Goal: Task Accomplishment & Management: Manage account settings

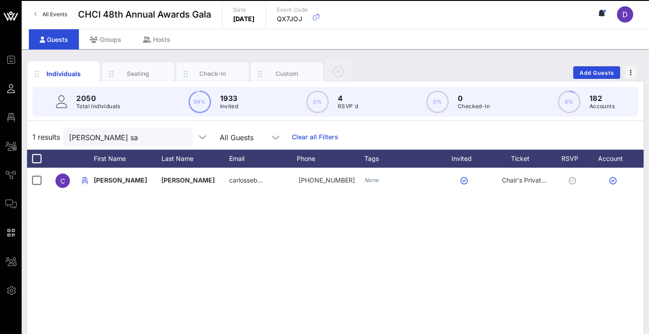
scroll to position [0, 12]
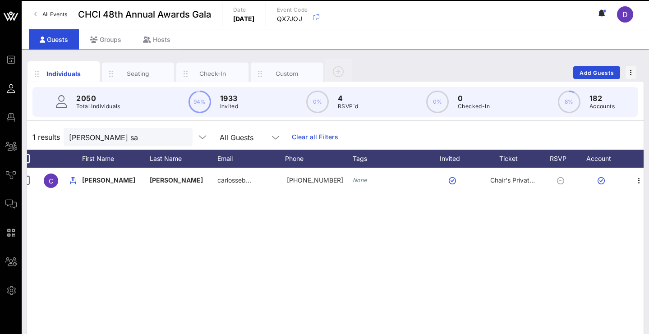
click at [471, 1] on div "All Events CHCI 48th Annual Awards Gala Date Thursday, Sep. 18, 2025 Event Code…" at bounding box center [335, 14] width 627 height 29
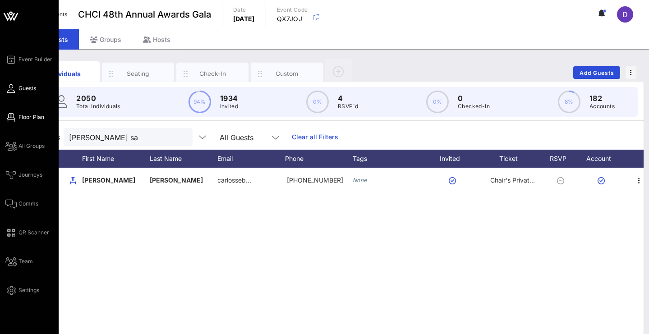
click at [21, 114] on span "Floor Plan" at bounding box center [31, 117] width 26 height 8
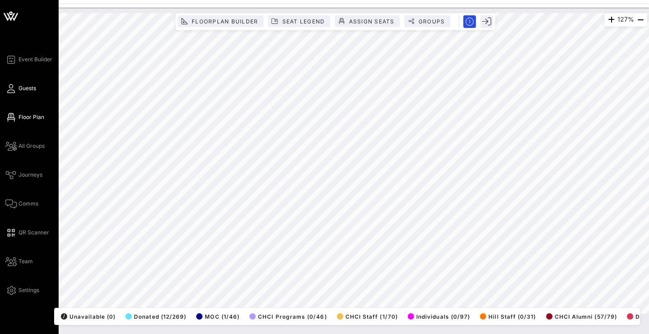
click at [9, 88] on icon at bounding box center [10, 88] width 11 height 1
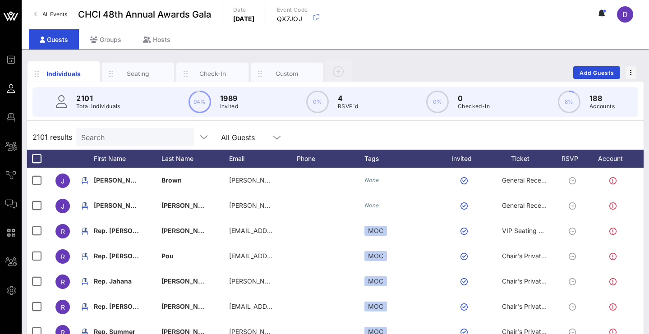
click at [161, 144] on div "Search" at bounding box center [134, 137] width 106 height 18
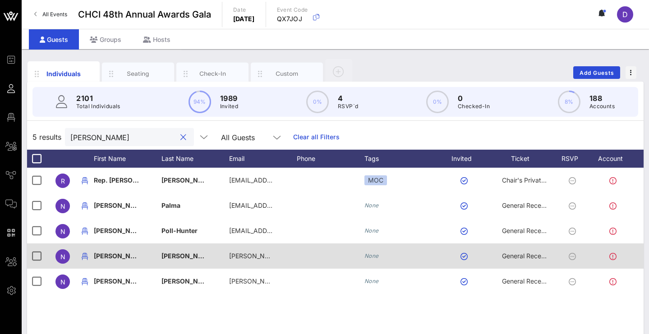
click at [513, 255] on span "General Reception" at bounding box center [529, 256] width 54 height 8
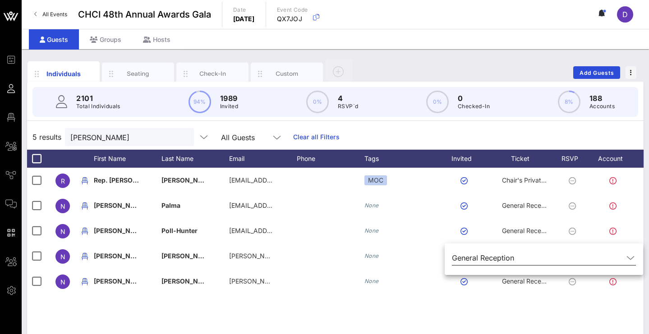
click at [581, 262] on input "text" at bounding box center [571, 258] width 106 height 14
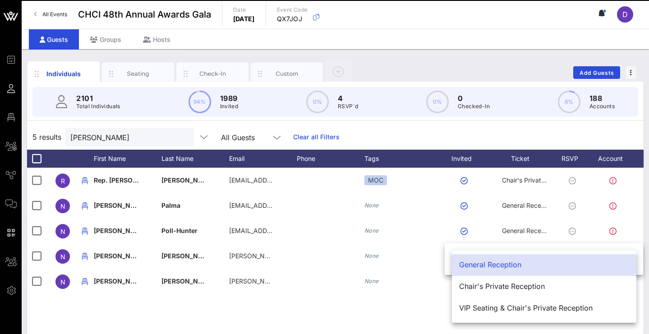
click at [558, 270] on div "General Reception" at bounding box center [544, 264] width 170 height 19
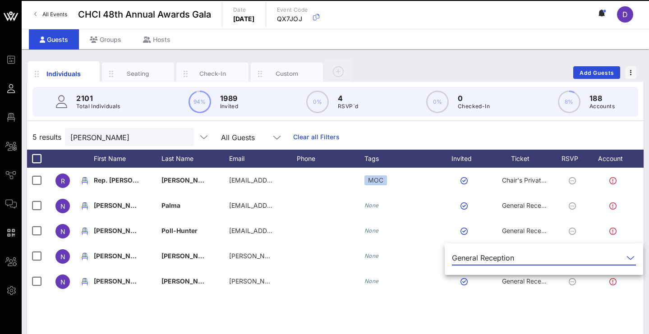
click at [441, 329] on div "R Rep. Norma Torres torres35@mail.house.gov MOC Chair's Private Reception N Nor…" at bounding box center [335, 303] width 616 height 271
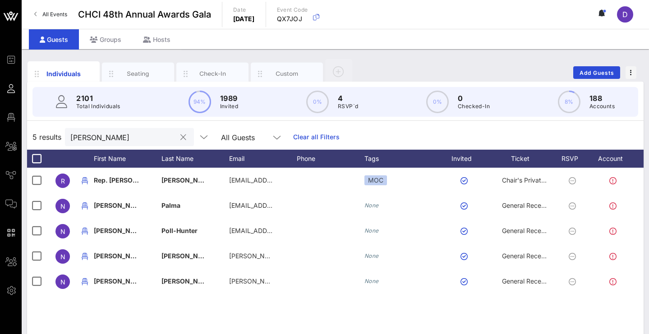
click at [125, 137] on input "norma" at bounding box center [123, 137] width 106 height 12
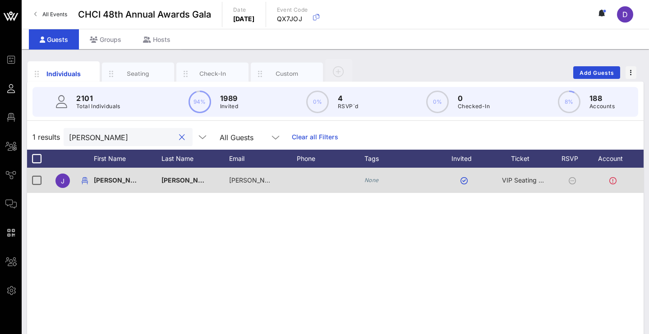
type input "Javier A"
click at [519, 182] on span "VIP Seating & Chair's Private Reception" at bounding box center [560, 180] width 117 height 8
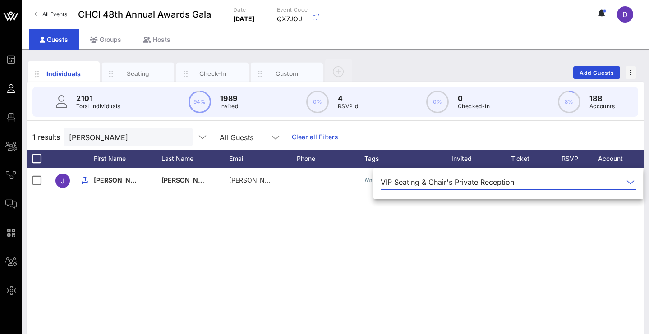
click at [525, 251] on div "J Javier Angulo javier.angulo@walmart.com None VIP Seating & Chair's Private Re…" at bounding box center [335, 303] width 616 height 271
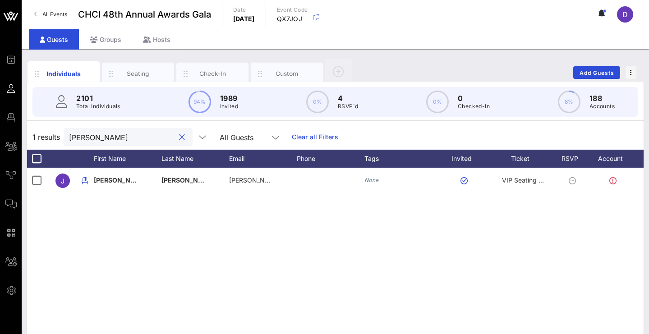
click at [124, 133] on input "Javier A" at bounding box center [122, 137] width 106 height 12
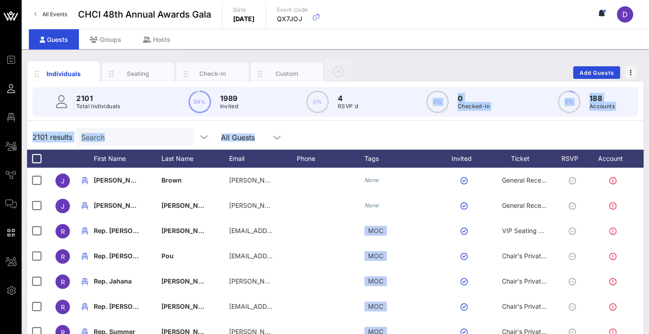
drag, startPoint x: 433, startPoint y: 138, endPoint x: 436, endPoint y: 109, distance: 29.4
click at [436, 109] on div "2101 Total Individuals 94% 1989 Invited 0% 4 RSVP`d 0% 0 Checked-In 8% 188 Acco…" at bounding box center [335, 260] width 616 height 357
click at [447, 61] on div "Individuals Seating Check-In Custom Add Guests" at bounding box center [335, 72] width 616 height 29
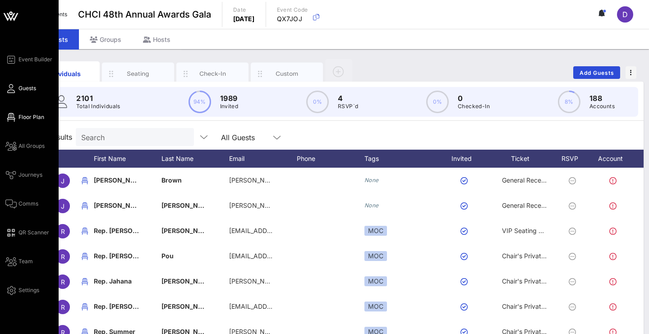
click at [16, 117] on icon at bounding box center [10, 117] width 11 height 1
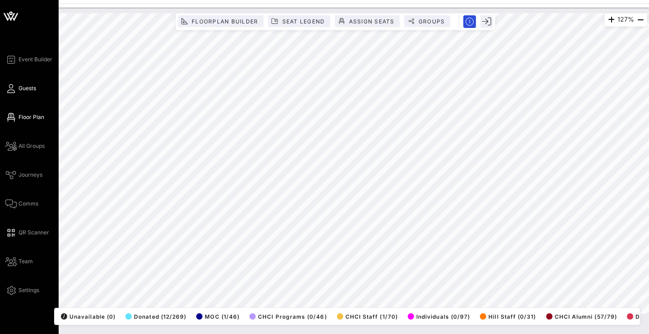
click at [11, 88] on icon at bounding box center [10, 88] width 11 height 1
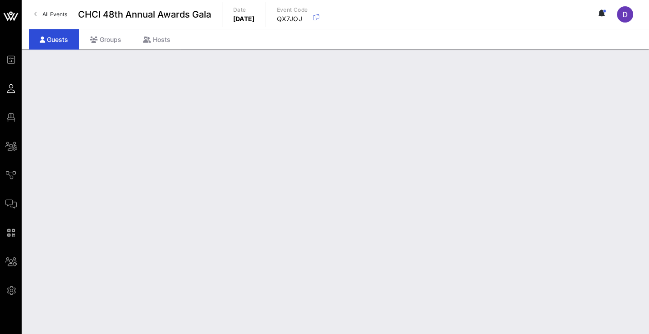
click at [558, 89] on div "2100 results Search All Guests First Name Last Name Justin Brown Josh Crandall …" at bounding box center [335, 245] width 616 height 326
click at [640, 18] on div "D" at bounding box center [629, 14] width 25 height 16
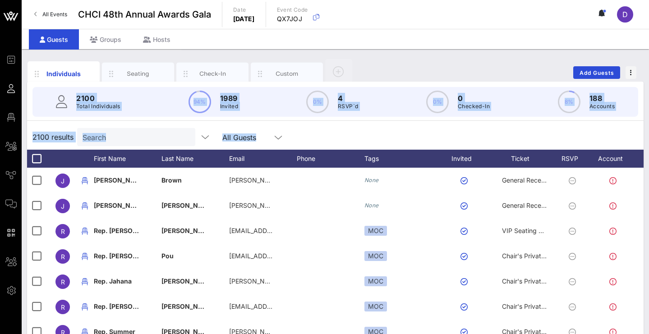
click at [532, 114] on div "2100 Total Individuals 94% 1989 Invited 0% 4 RSVP`d 0% 0 Checked-In 8% 188 Acco…" at bounding box center [335, 260] width 616 height 357
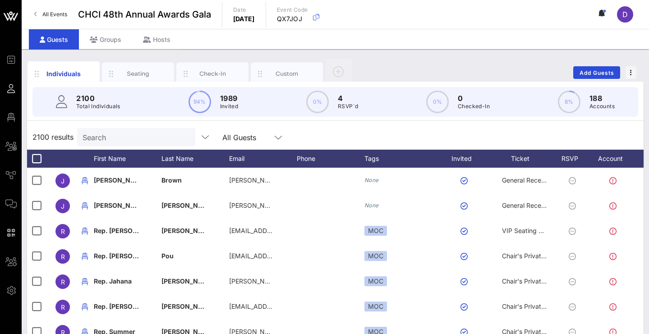
click at [149, 142] on input "Search" at bounding box center [136, 137] width 106 height 12
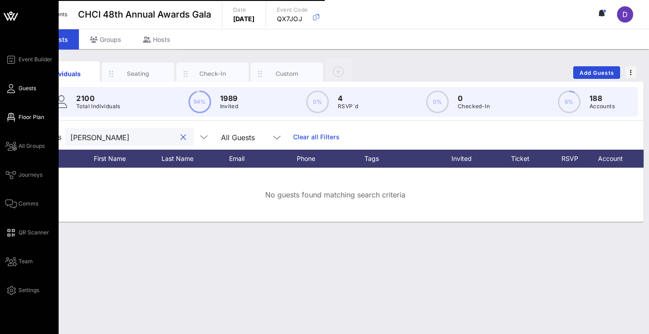
type input "Jose pUENTE"
click at [23, 125] on div "Event Builder Guests Floor Plan All Groups Journeys Comms QR Scanner Team Setti…" at bounding box center [31, 175] width 53 height 242
click at [25, 119] on span "Floor Plan" at bounding box center [31, 117] width 26 height 8
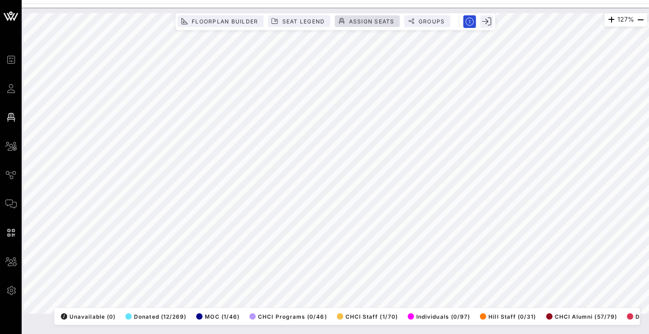
click at [386, 23] on span "Assign Seats" at bounding box center [371, 21] width 46 height 7
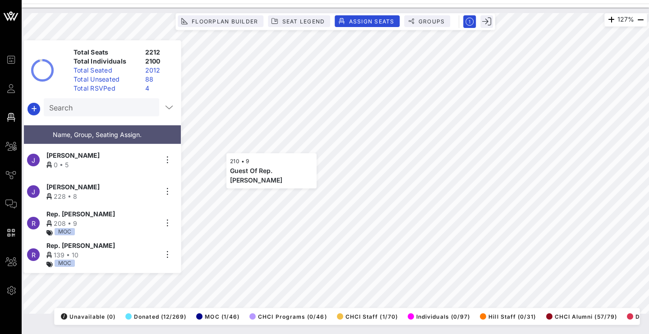
scroll to position [789, 0]
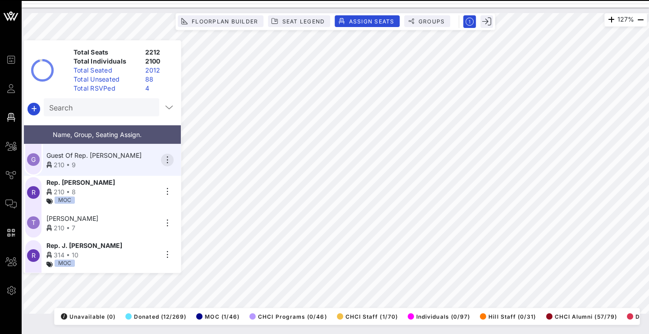
click at [169, 162] on icon "button" at bounding box center [167, 160] width 11 height 11
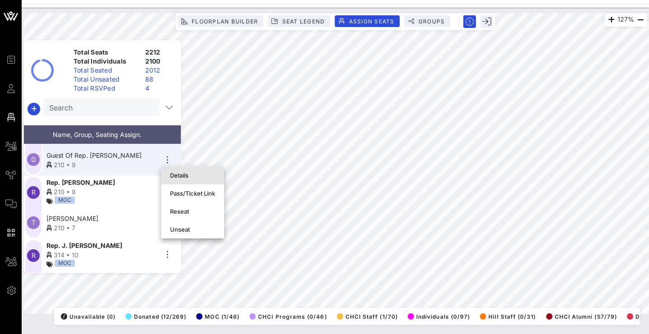
click at [194, 180] on div "Details" at bounding box center [192, 175] width 45 height 14
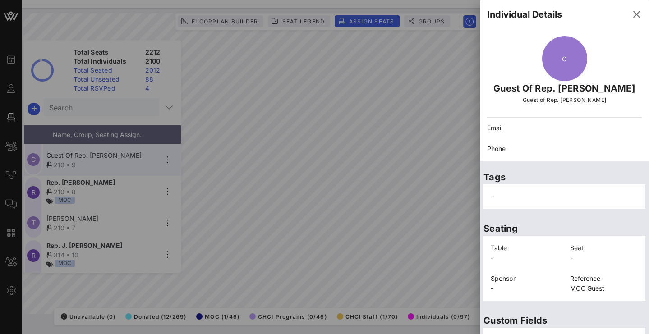
scroll to position [210, 0]
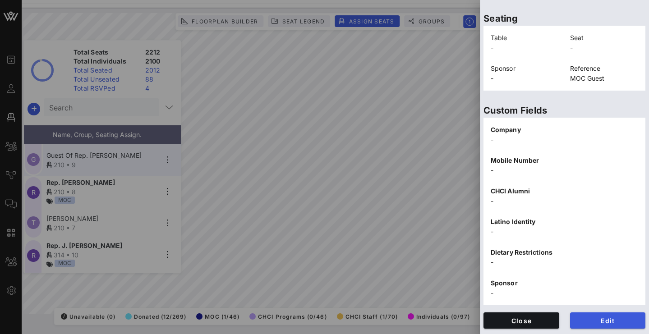
click at [595, 322] on span "Edit" at bounding box center [607, 321] width 61 height 8
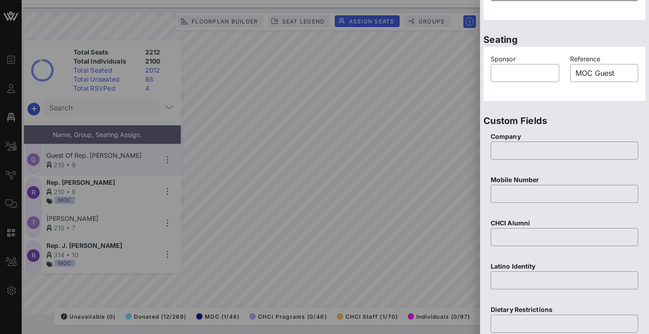
scroll to position [0, 0]
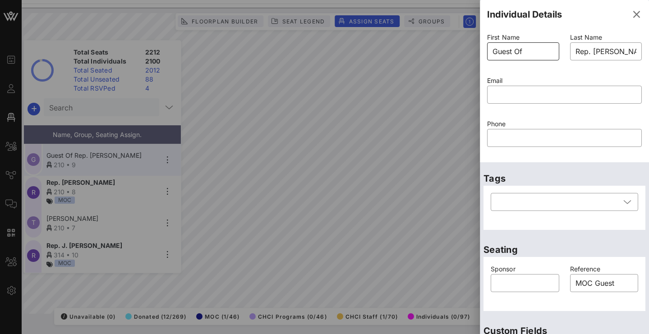
click at [515, 50] on input "Guest Of" at bounding box center [522, 51] width 61 height 14
type input "j"
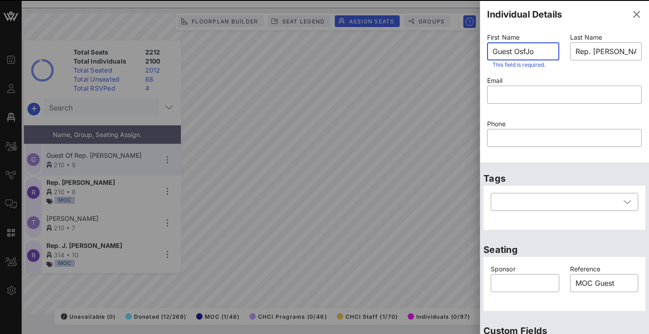
click at [519, 51] on input "Guest OsfJo" at bounding box center [522, 51] width 61 height 14
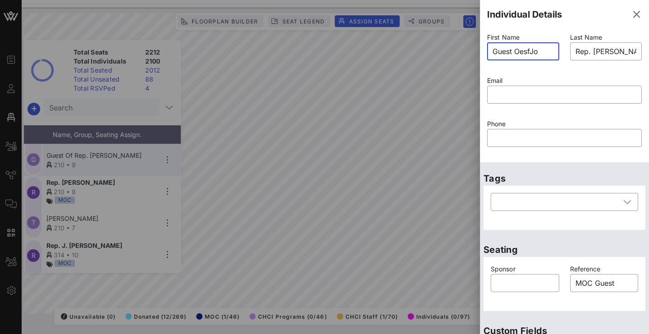
click at [525, 50] on input "Guest OesfJo" at bounding box center [522, 51] width 61 height 14
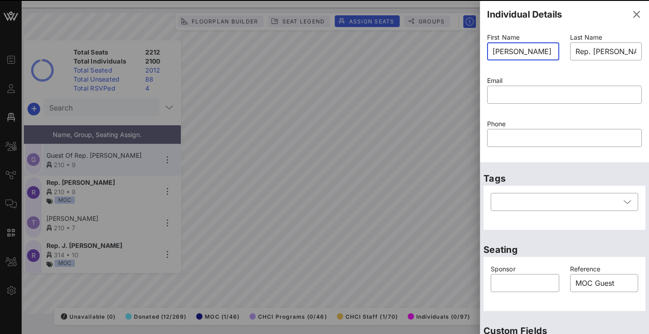
type input "Guest Of"
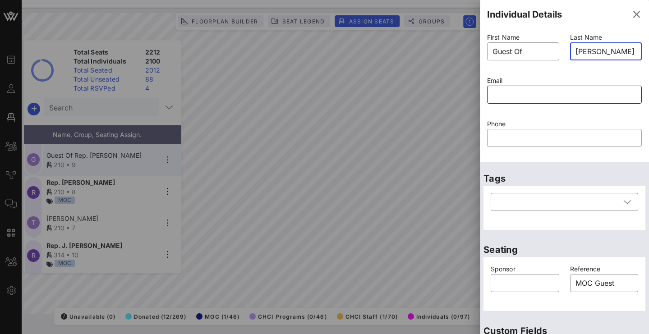
type input "Puente"
click at [516, 90] on input "text" at bounding box center [564, 94] width 144 height 14
click at [530, 55] on input "Guest Of" at bounding box center [522, 51] width 61 height 14
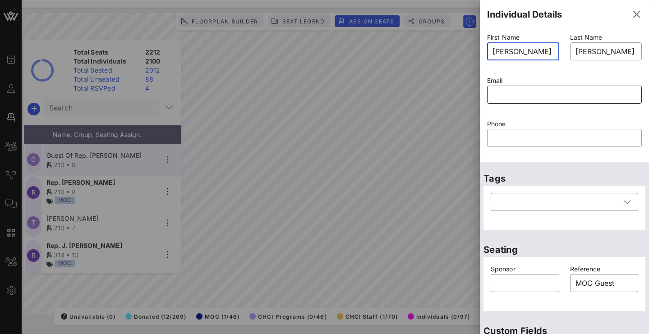
type input "Jose"
click at [514, 88] on input "text" at bounding box center [564, 94] width 144 height 14
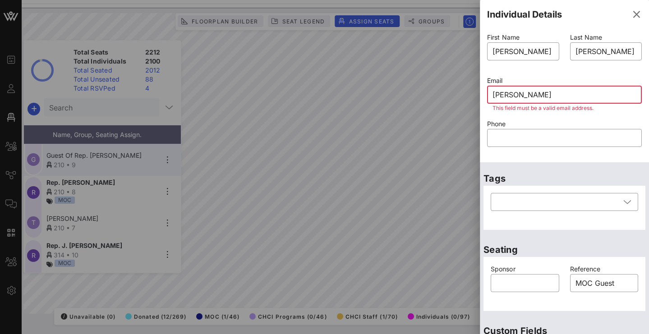
type input "Jose."
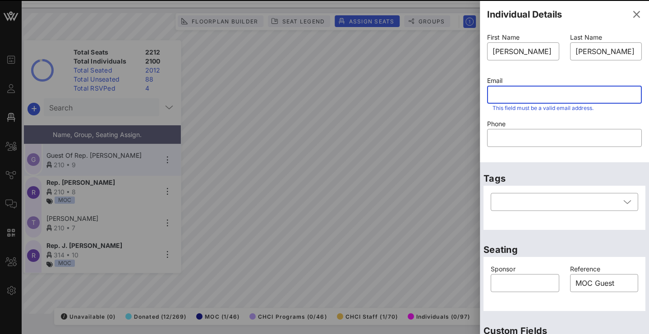
type input "Guest Of"
type input "Rep. Greg Casar"
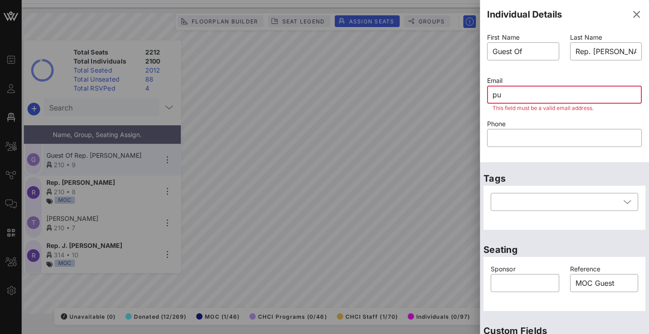
type input "p"
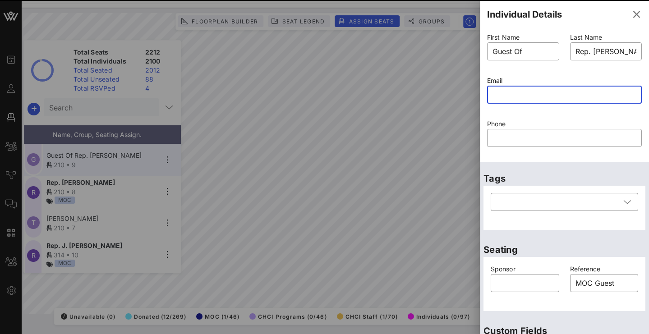
type input "J"
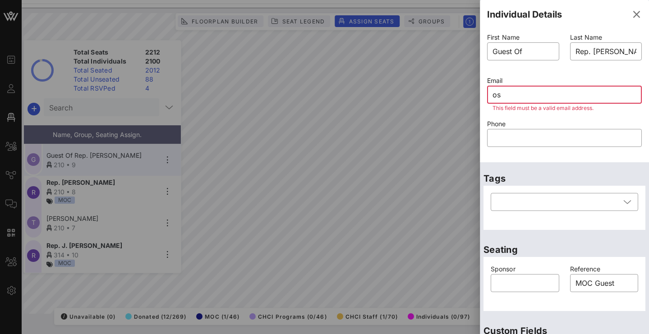
type input "o"
type input "Jose.puent"
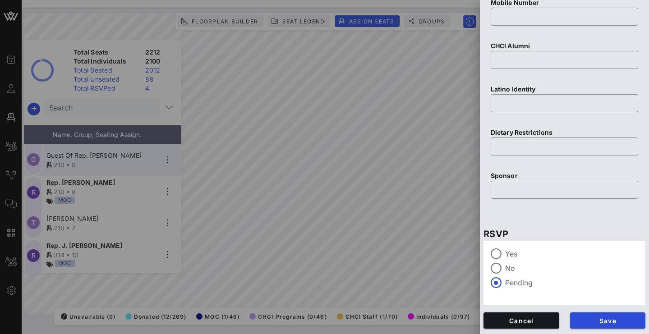
scroll to position [387, 0]
type input "Jose.puente@mail.house.gov"
click at [596, 318] on span "Save" at bounding box center [607, 321] width 61 height 8
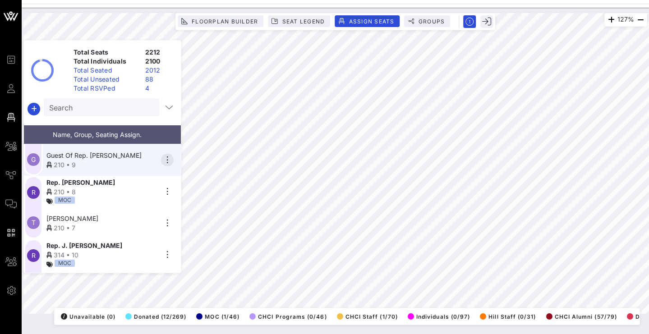
click at [168, 159] on icon "button" at bounding box center [167, 160] width 11 height 11
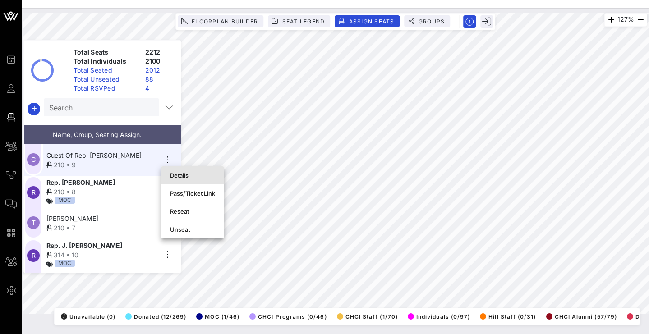
click at [186, 175] on div "Details" at bounding box center [192, 175] width 45 height 7
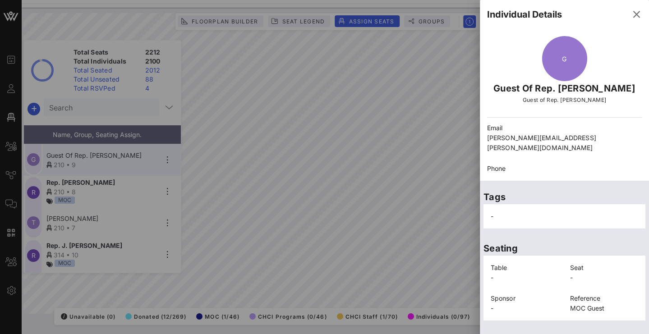
click at [526, 140] on p "jose.puente@mail.house.gov" at bounding box center [564, 143] width 155 height 20
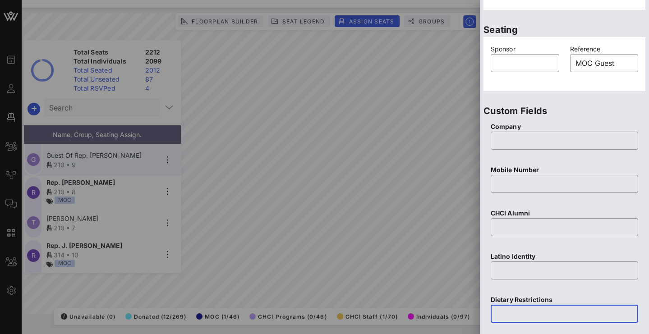
scroll to position [0, 0]
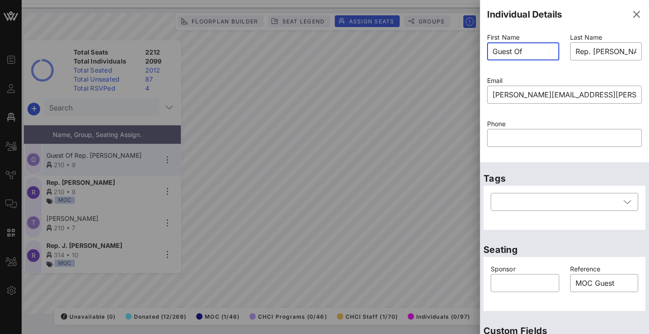
click at [504, 55] on input "Guest Of" at bounding box center [522, 51] width 61 height 14
type input "Jose"
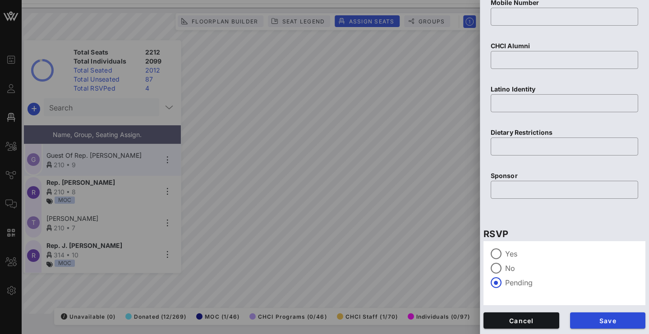
scroll to position [5, 0]
type input "Puente"
click at [610, 317] on span "Save" at bounding box center [607, 321] width 61 height 8
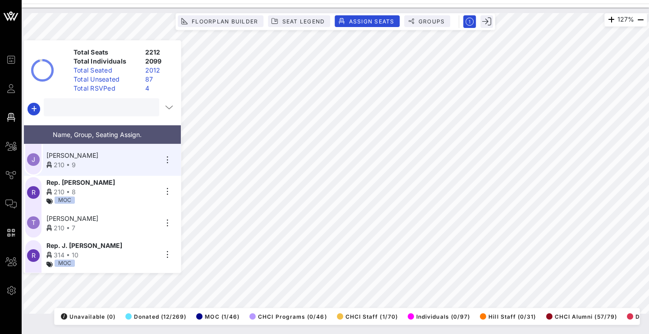
click at [92, 105] on input "text" at bounding box center [100, 107] width 103 height 12
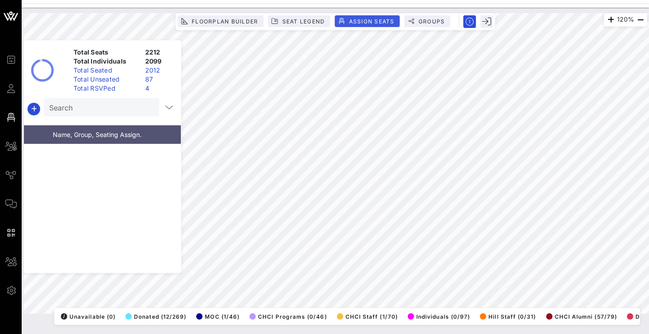
scroll to position [12152, 0]
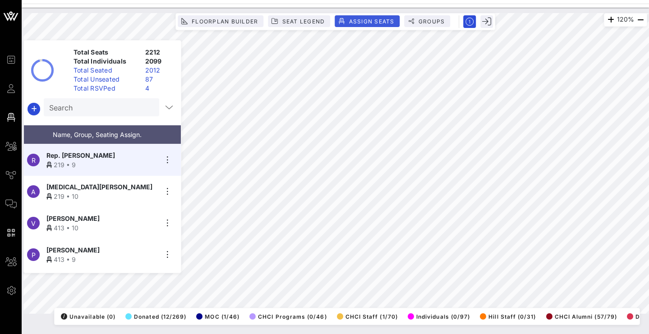
click at [366, 18] on span "Assign Seats" at bounding box center [371, 21] width 46 height 7
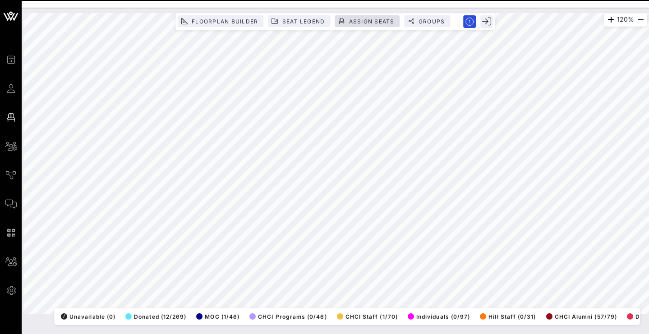
click at [375, 23] on span "Assign Seats" at bounding box center [371, 21] width 46 height 7
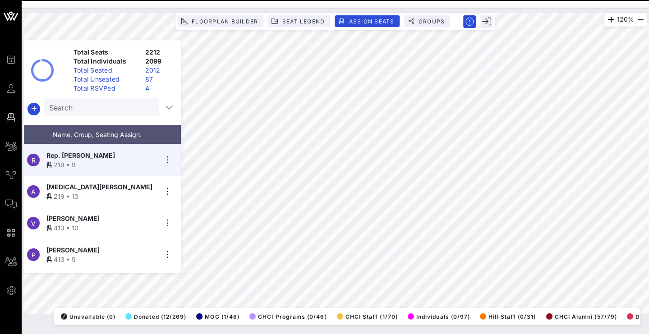
click at [167, 160] on icon "button" at bounding box center [167, 160] width 11 height 11
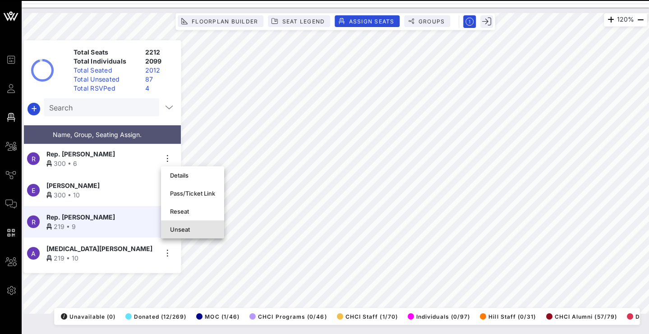
click at [188, 226] on div "Unseat" at bounding box center [192, 229] width 45 height 7
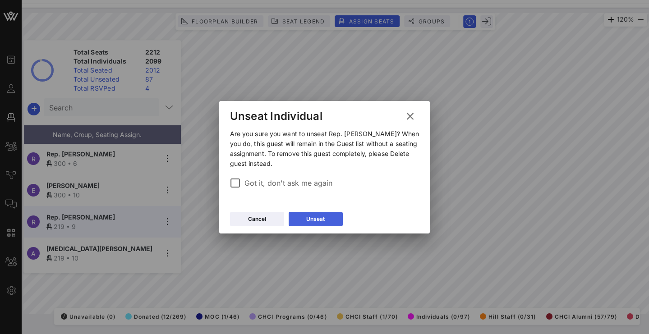
click at [317, 216] on icon at bounding box center [315, 219] width 7 height 6
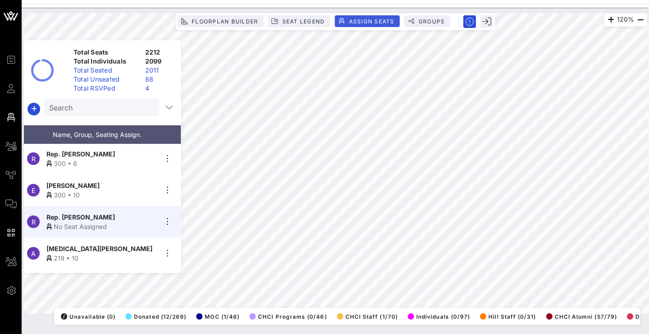
click at [379, 22] on span "Assign Seats" at bounding box center [371, 21] width 46 height 7
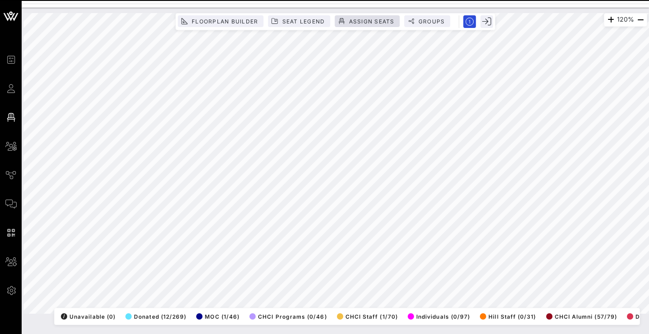
click at [363, 20] on span "Assign Seats" at bounding box center [371, 21] width 46 height 7
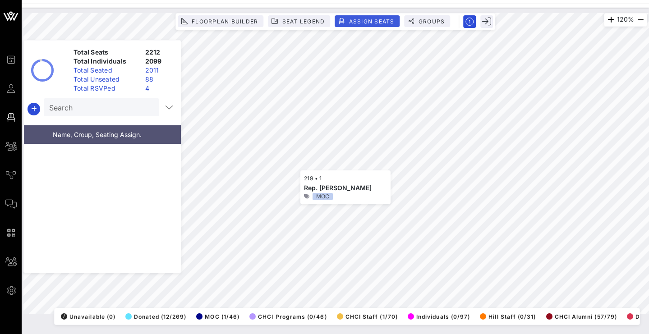
scroll to position [979, 0]
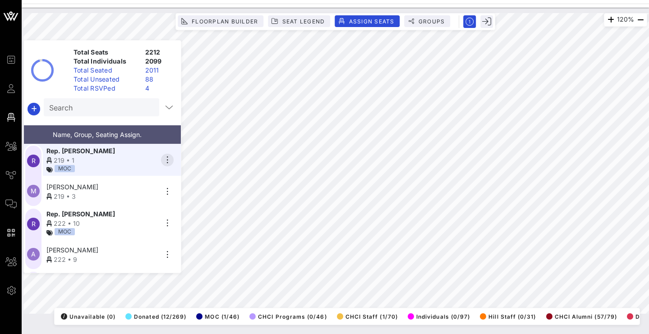
click at [169, 162] on icon "button" at bounding box center [167, 160] width 11 height 11
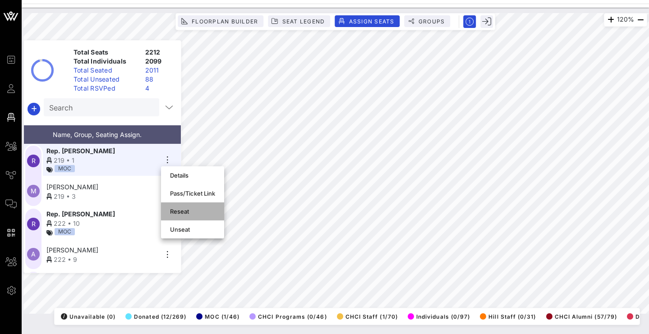
click at [196, 207] on div "Reseat" at bounding box center [192, 211] width 45 height 14
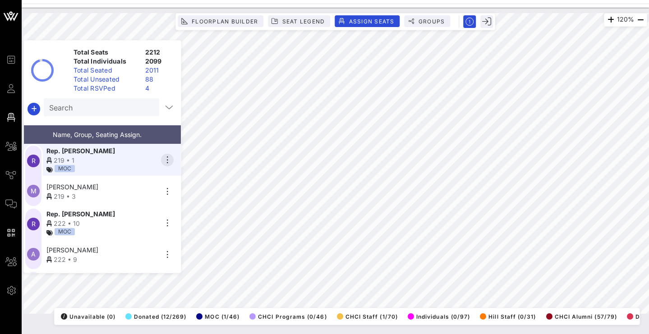
click at [168, 163] on icon "button" at bounding box center [167, 160] width 11 height 11
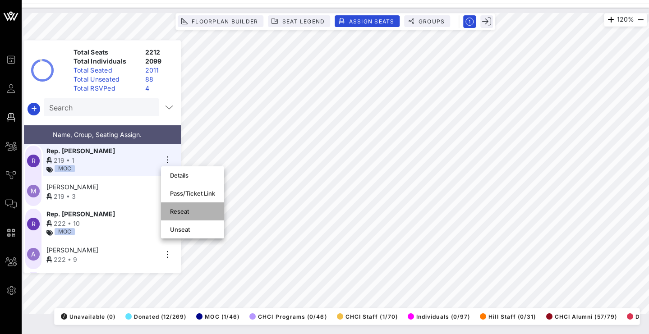
click at [194, 209] on div "Reseat" at bounding box center [192, 211] width 45 height 7
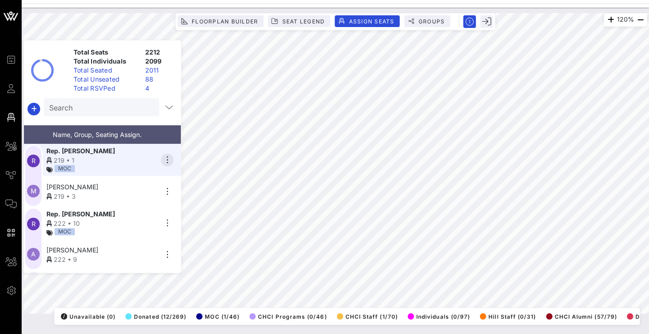
click at [168, 161] on icon "button" at bounding box center [167, 160] width 11 height 11
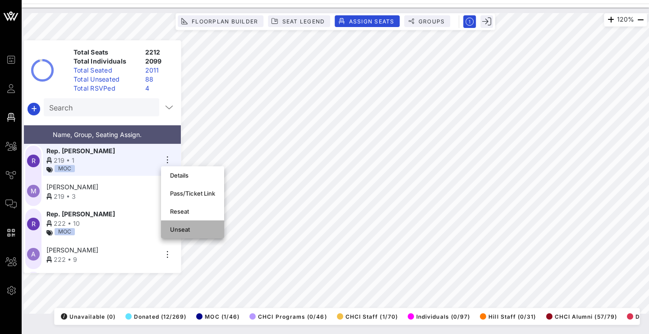
click at [182, 226] on div "Unseat" at bounding box center [192, 229] width 45 height 7
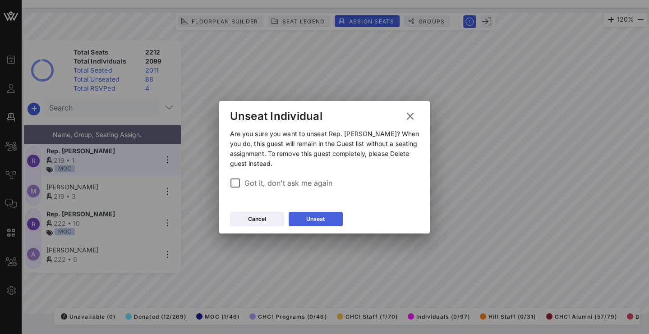
click at [294, 223] on button "Unseat" at bounding box center [316, 219] width 54 height 14
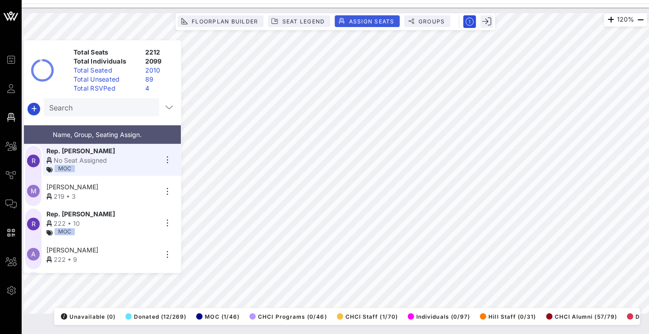
click at [356, 21] on span "Assign Seats" at bounding box center [371, 21] width 46 height 7
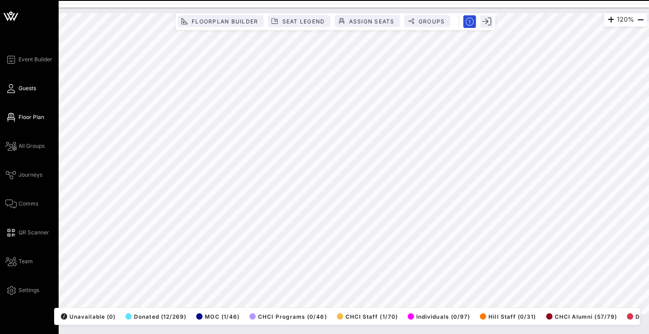
click at [8, 101] on div "Event Builder Guests Floor Plan All Groups Journeys Comms QR Scanner Team Setti…" at bounding box center [31, 175] width 53 height 242
click at [16, 89] on link "Guests" at bounding box center [20, 88] width 31 height 11
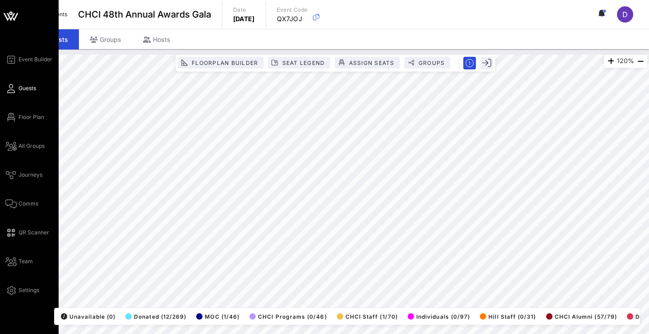
click at [33, 91] on span "Guests" at bounding box center [27, 88] width 18 height 8
click at [34, 89] on span "Guests" at bounding box center [27, 88] width 18 height 8
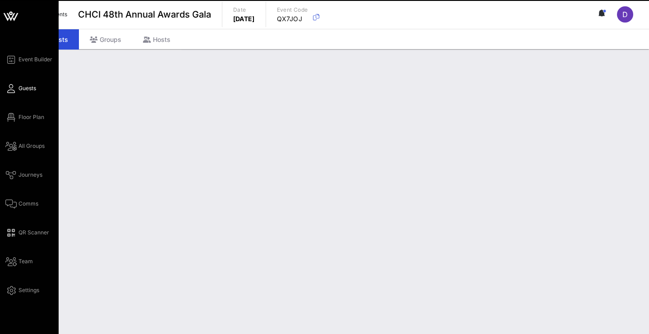
click at [30, 91] on div at bounding box center [335, 91] width 627 height 18
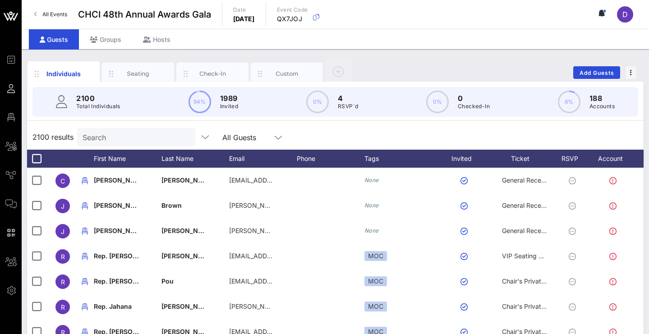
click at [152, 127] on div "2100 results Search All Guests" at bounding box center [335, 136] width 616 height 25
click at [149, 133] on input "Search" at bounding box center [136, 137] width 106 height 12
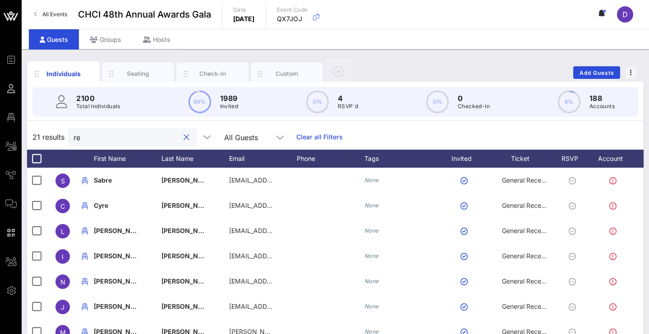
type input "r"
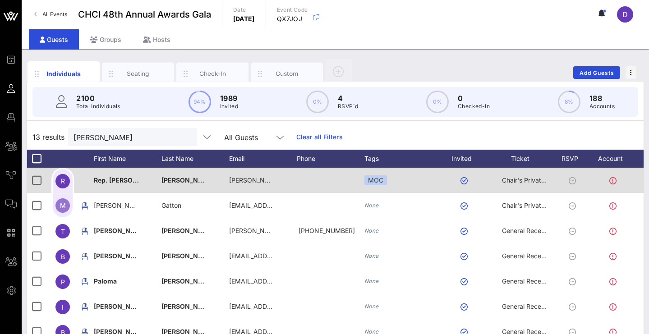
click at [522, 183] on span "Chair's Private Reception" at bounding box center [539, 180] width 74 height 8
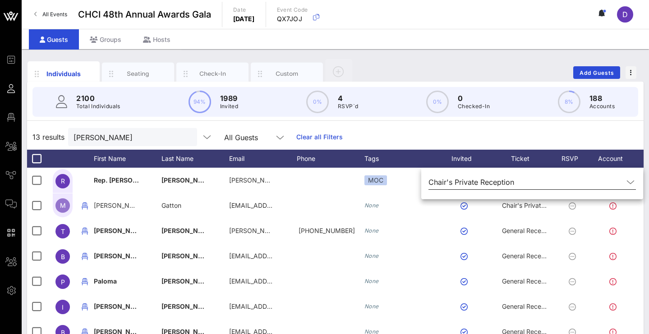
click at [528, 180] on input "text" at bounding box center [571, 182] width 106 height 14
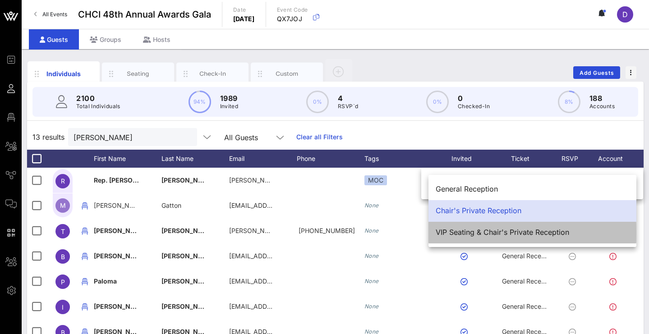
click at [521, 231] on div "VIP Seating & Chair's Private Reception" at bounding box center [532, 232] width 193 height 9
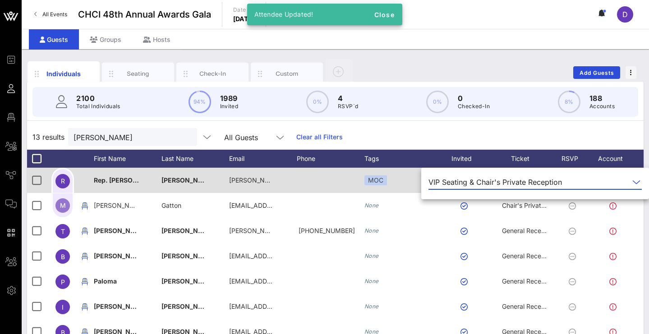
click at [402, 183] on div "MOC" at bounding box center [402, 180] width 77 height 25
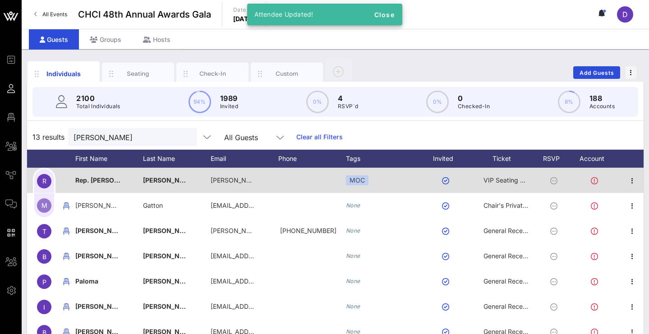
scroll to position [0, 25]
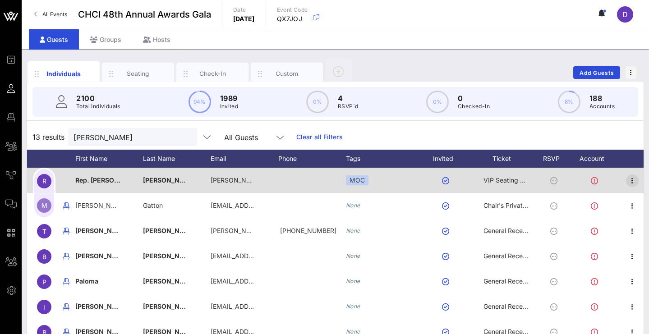
click at [628, 183] on icon "button" at bounding box center [632, 180] width 11 height 11
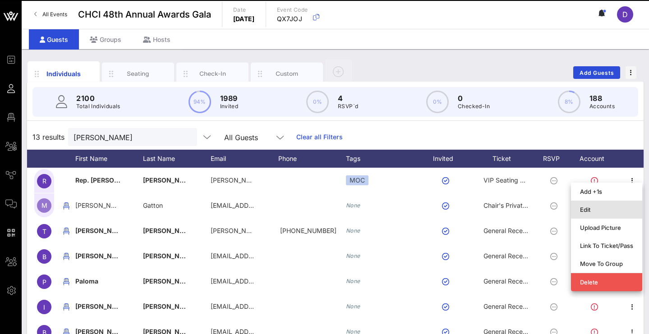
click at [618, 207] on div "Edit" at bounding box center [606, 209] width 53 height 7
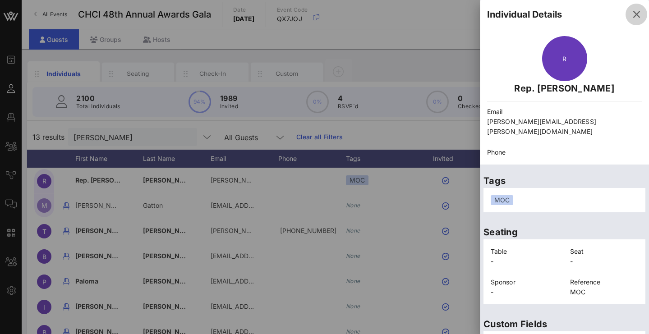
click at [629, 7] on button "button" at bounding box center [636, 15] width 22 height 22
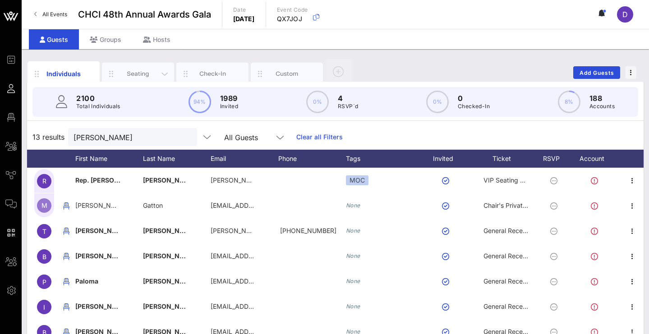
click at [133, 69] on div "Seating" at bounding box center [138, 74] width 72 height 23
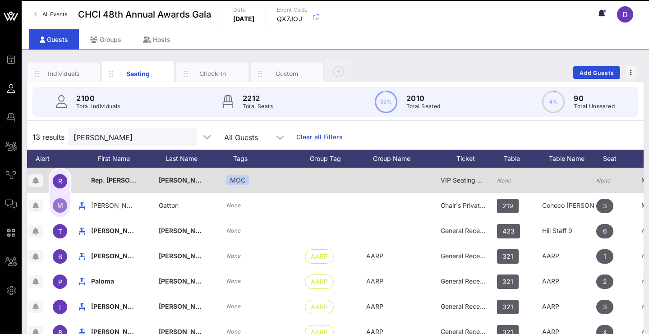
click at [502, 179] on icon "None" at bounding box center [504, 180] width 14 height 7
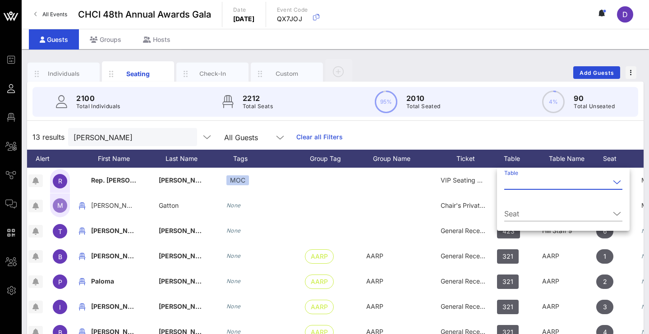
click at [527, 183] on input "Table" at bounding box center [557, 182] width 106 height 14
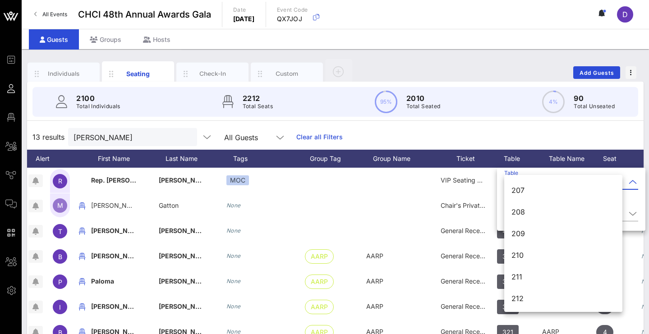
scroll to position [1230, 0]
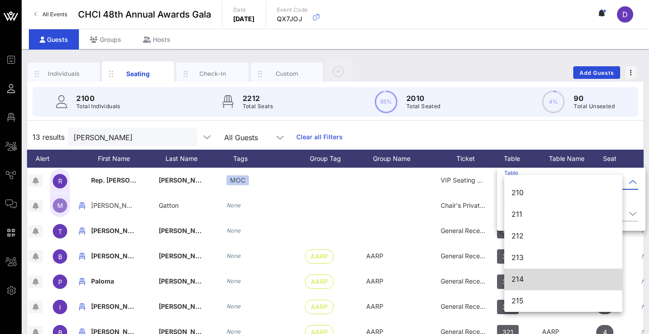
click at [532, 276] on div "214" at bounding box center [563, 279] width 104 height 9
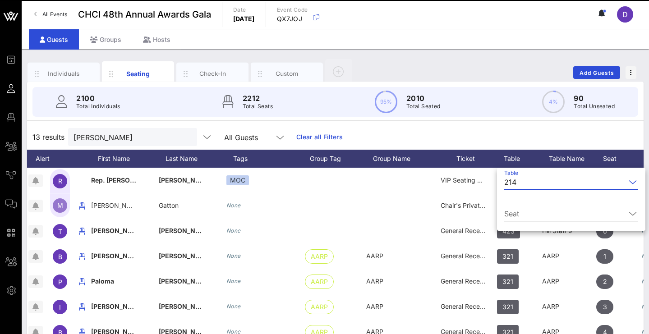
click at [534, 223] on div "Seat" at bounding box center [571, 219] width 134 height 24
click at [535, 217] on input "Seat" at bounding box center [564, 214] width 121 height 14
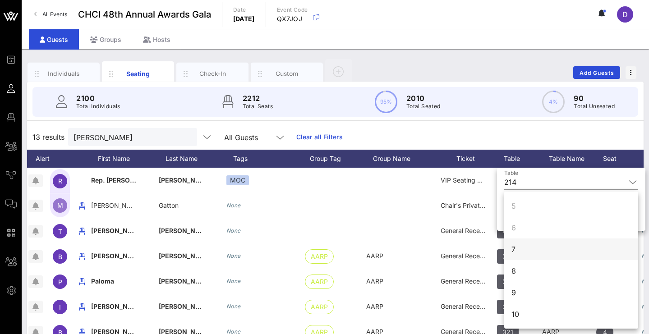
scroll to position [87, 0]
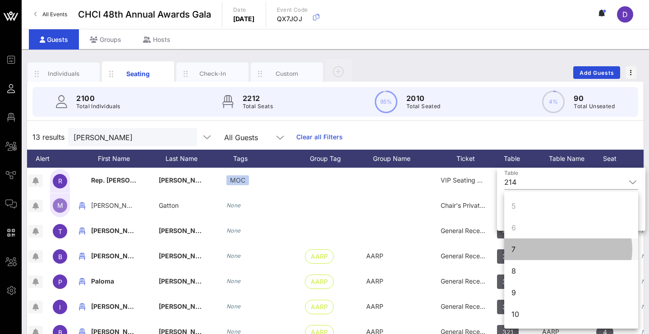
click at [528, 254] on div "7" at bounding box center [571, 250] width 134 height 22
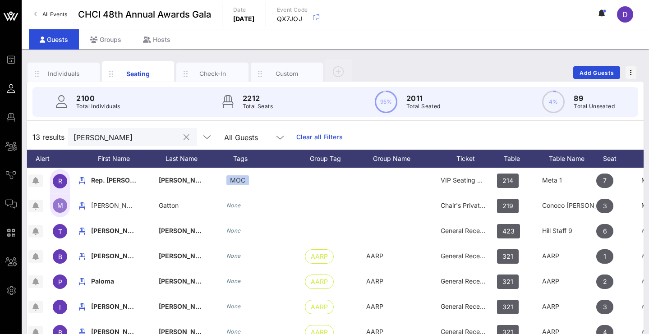
click at [147, 141] on input "teresa" at bounding box center [127, 137] width 106 height 12
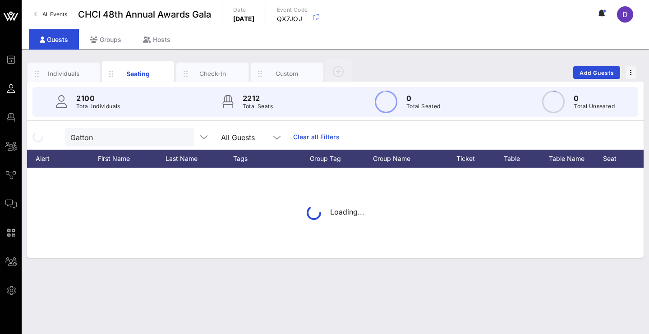
click at [503, 207] on div "Loading..." at bounding box center [335, 213] width 616 height 90
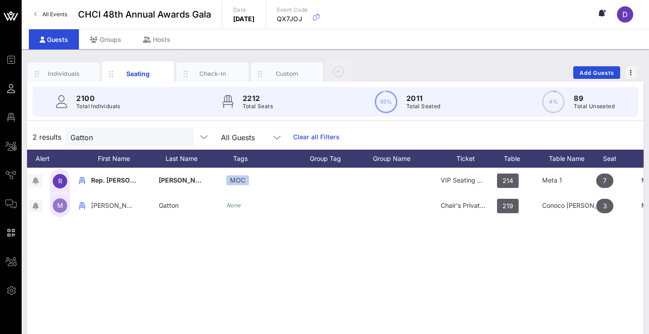
click at [503, 207] on span "219" at bounding box center [507, 206] width 11 height 14
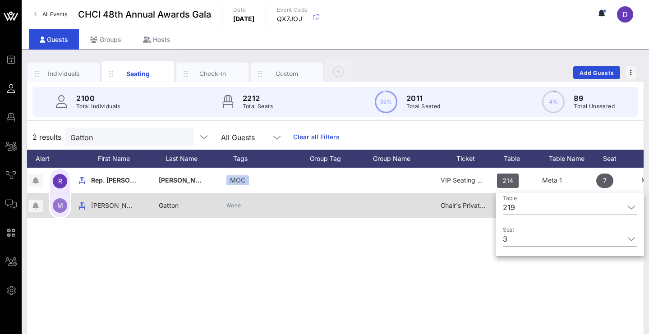
click at [473, 212] on div "Chair's Private Reception" at bounding box center [463, 205] width 45 height 25
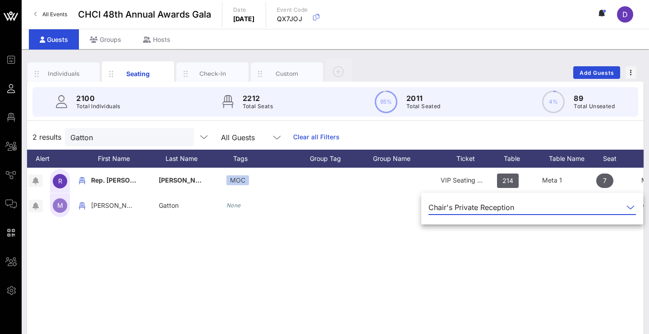
click at [477, 210] on div "Chair's Private Reception" at bounding box center [471, 207] width 86 height 8
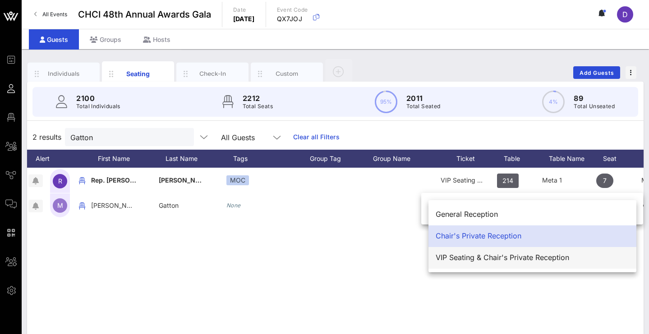
click at [497, 262] on div "VIP Seating & Chair's Private Reception" at bounding box center [532, 257] width 193 height 9
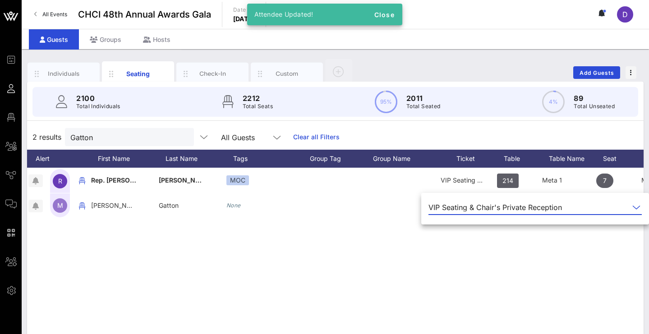
click at [560, 259] on div "R Rep. Teresa Leger Fernandez MOC VIP Seating & Chair's Private Reception 214 M…" at bounding box center [335, 303] width 616 height 271
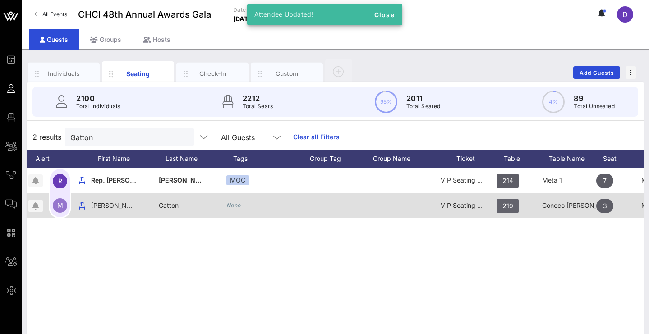
click at [510, 211] on span "219" at bounding box center [507, 206] width 11 height 14
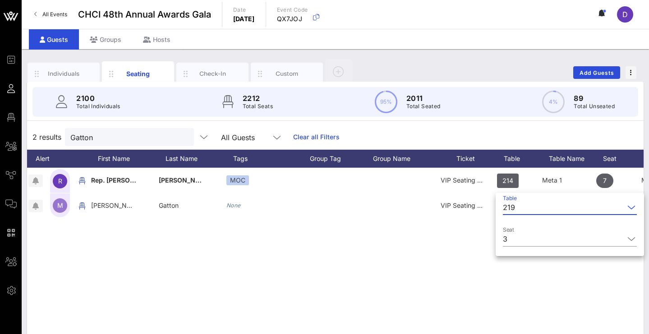
click at [510, 211] on div "219" at bounding box center [509, 207] width 12 height 8
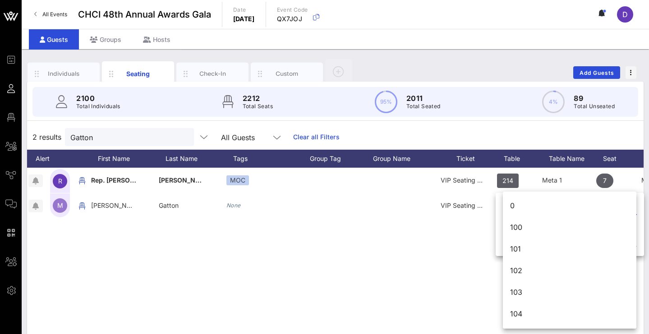
click at [510, 211] on div "0" at bounding box center [569, 206] width 133 height 22
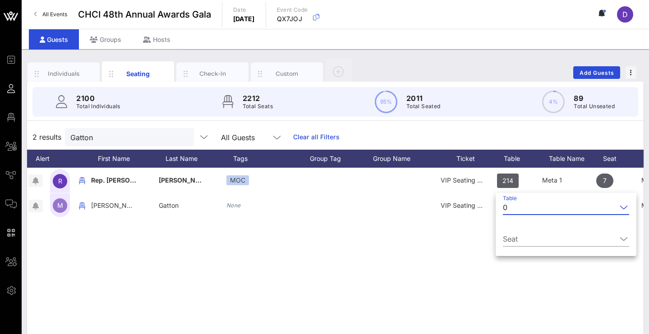
click at [510, 211] on div "0" at bounding box center [560, 207] width 114 height 14
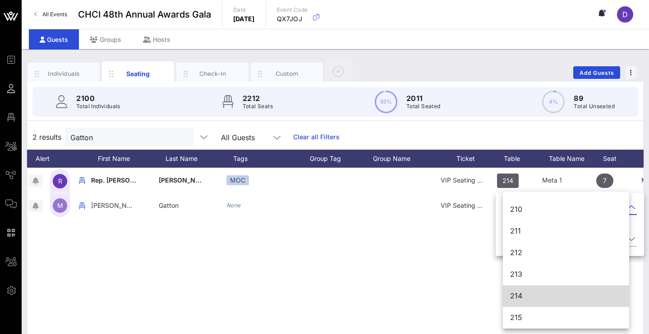
scroll to position [1230, 0]
click at [544, 301] on div "214" at bounding box center [566, 295] width 112 height 19
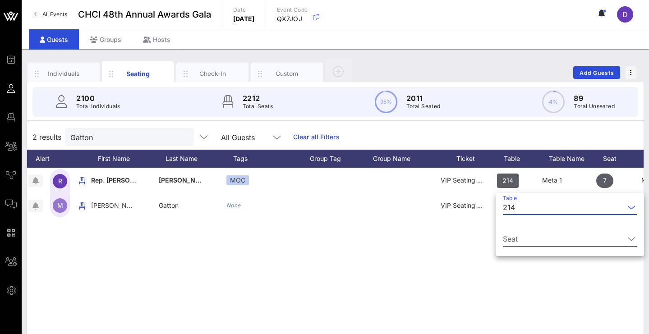
click at [606, 232] on input "Seat" at bounding box center [563, 239] width 121 height 14
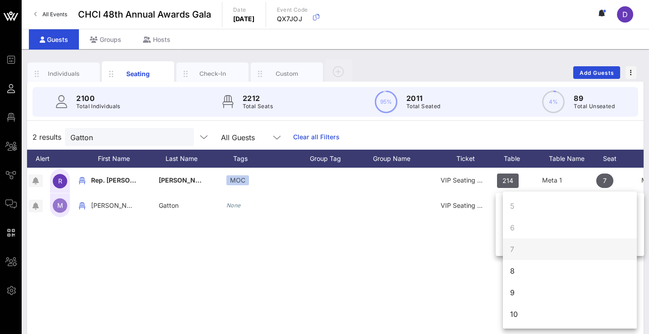
scroll to position [101, 0]
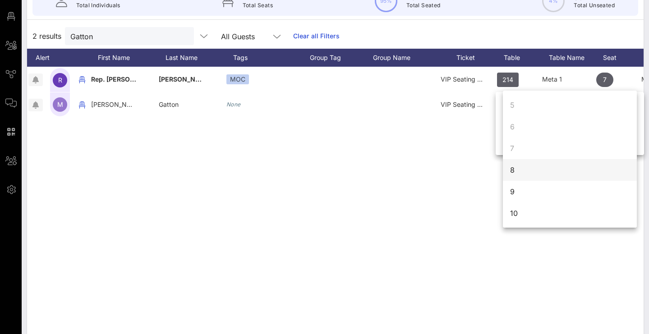
click at [526, 170] on div "8" at bounding box center [570, 170] width 134 height 22
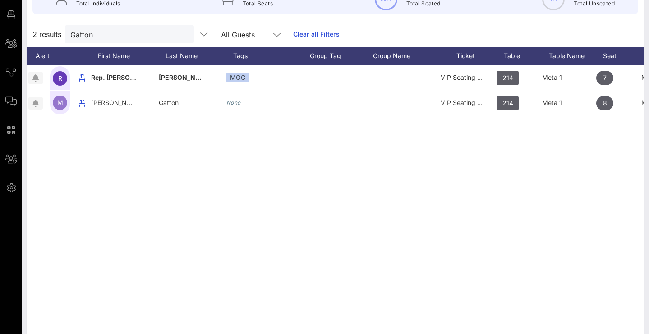
scroll to position [105, 0]
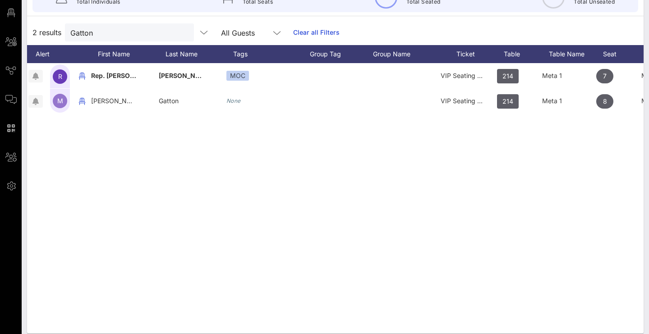
drag, startPoint x: 479, startPoint y: 169, endPoint x: 427, endPoint y: 183, distance: 54.1
click at [428, 183] on div "R Rep. Teresa Leger Fernandez MOC VIP Seating & Chair's Private Reception 214 M…" at bounding box center [335, 198] width 616 height 271
click at [98, 32] on input "Gatton" at bounding box center [123, 33] width 106 height 12
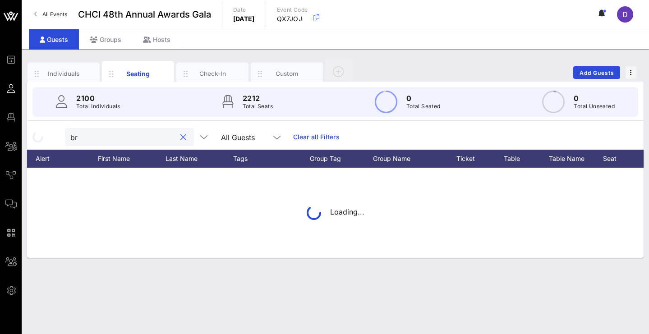
scroll to position [0, 0]
type input "b"
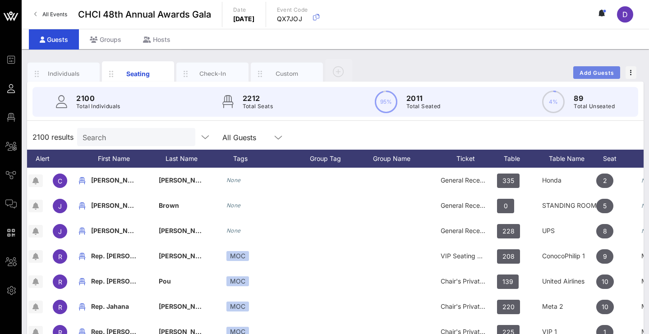
click at [593, 74] on span "Add Guests" at bounding box center [597, 72] width 36 height 7
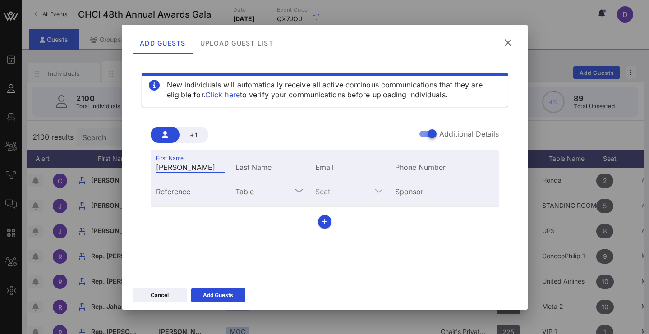
type input "Bruce"
type input "Hines"
type input "bruce.hines@toyota.com"
type input "3"
click at [275, 190] on input "Table" at bounding box center [263, 191] width 56 height 12
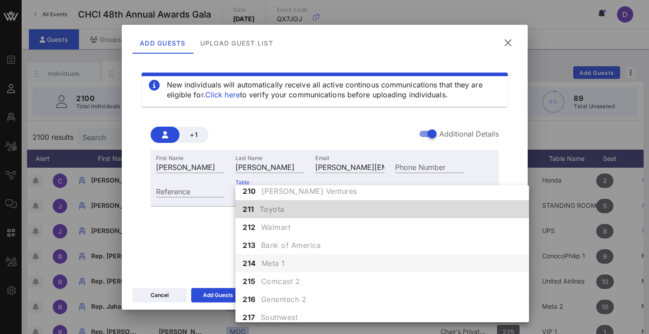
scroll to position [1032, 0]
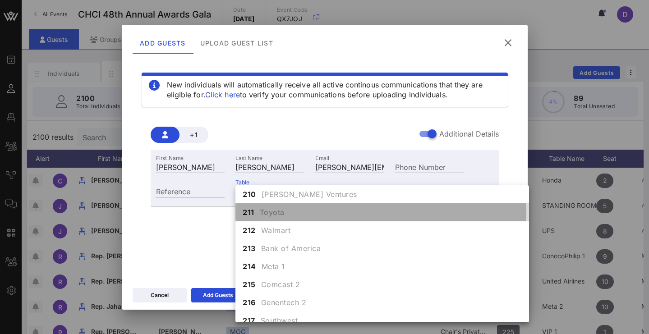
click at [277, 207] on span "Toyota" at bounding box center [272, 212] width 25 height 11
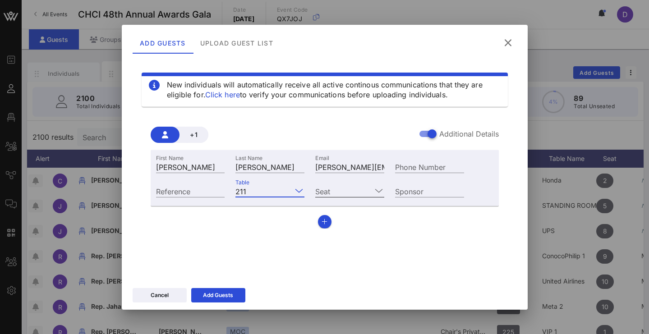
click at [349, 187] on input "Seat" at bounding box center [343, 191] width 56 height 12
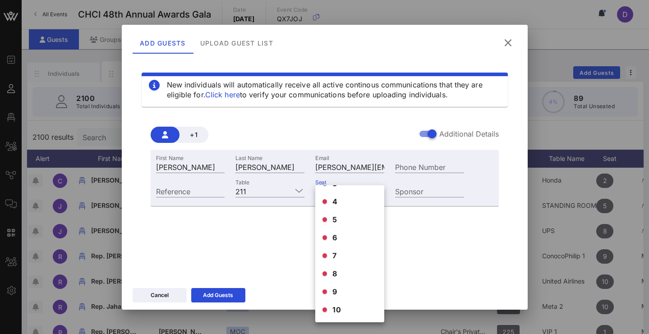
scroll to position [0, 0]
click at [340, 199] on div "1" at bounding box center [349, 198] width 69 height 18
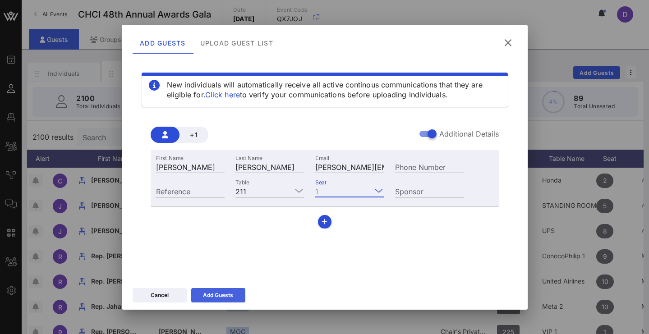
click at [227, 291] on div "Add Guests" at bounding box center [218, 295] width 30 height 9
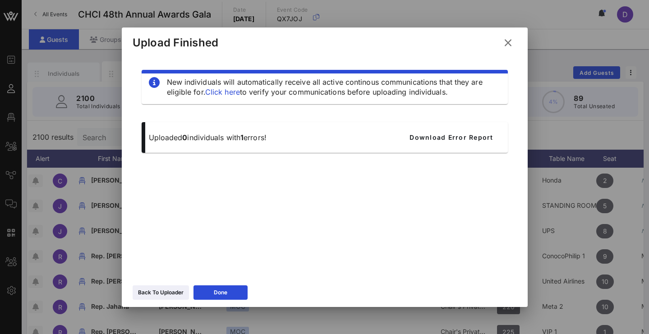
click at [509, 43] on icon at bounding box center [507, 43] width 15 height 16
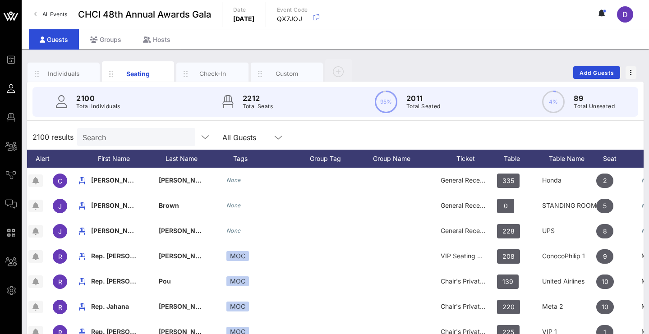
click at [124, 140] on input "Search" at bounding box center [136, 137] width 106 height 12
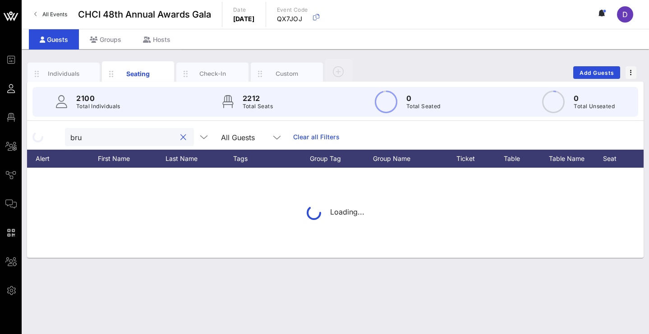
type input "br"
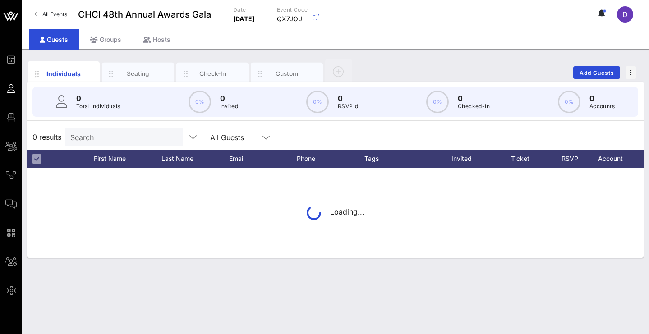
click at [100, 136] on input "Search" at bounding box center [123, 137] width 106 height 12
type input "B"
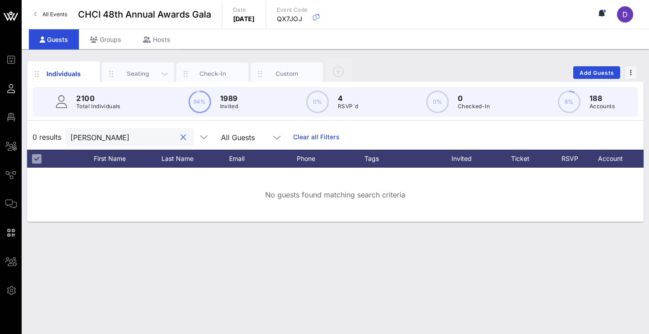
click at [123, 79] on div "Seating" at bounding box center [138, 74] width 72 height 23
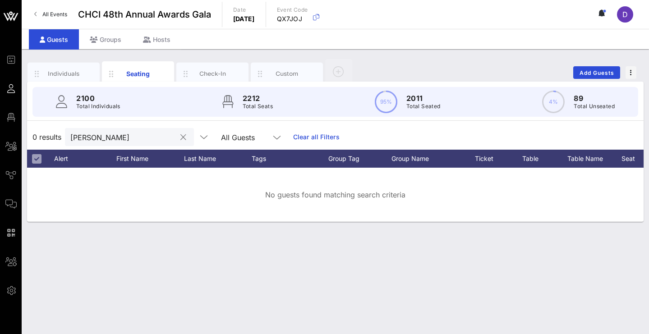
click at [121, 142] on input "[PERSON_NAME]" at bounding box center [123, 137] width 106 height 12
click at [106, 142] on input "[PERSON_NAME]" at bounding box center [123, 137] width 106 height 12
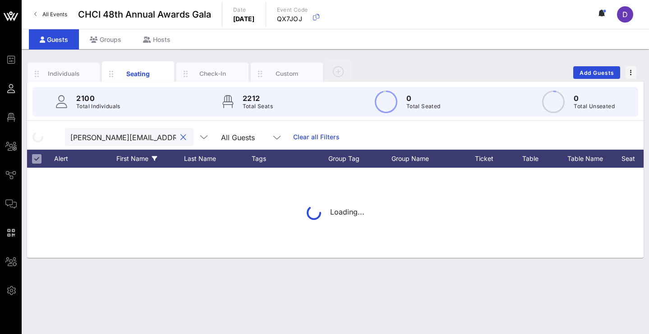
type input "[PERSON_NAME][EMAIL_ADDRESS][PERSON_NAME][DOMAIN_NAME]"
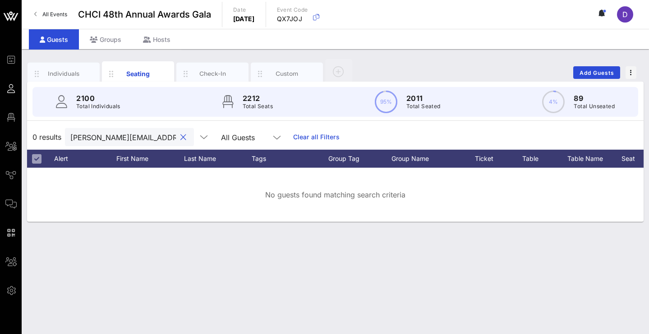
click at [131, 139] on input "[PERSON_NAME][EMAIL_ADDRESS][PERSON_NAME][DOMAIN_NAME]" at bounding box center [123, 137] width 106 height 12
click at [131, 139] on input "bruce.hines@toyota.com" at bounding box center [123, 137] width 106 height 12
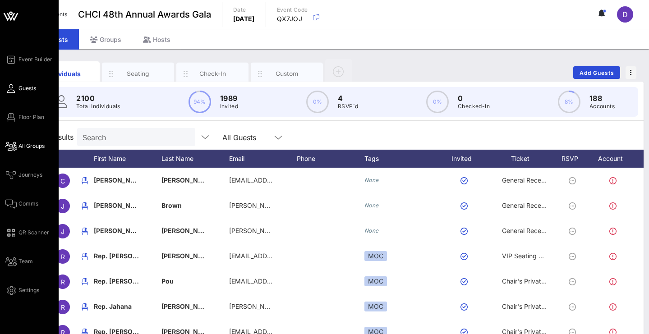
click at [20, 142] on span "All Groups" at bounding box center [31, 146] width 26 height 8
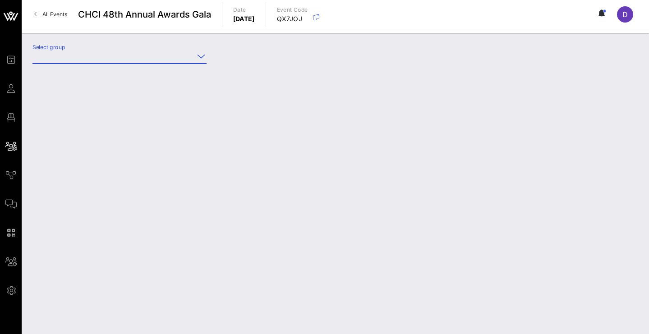
click at [110, 56] on input "Select group" at bounding box center [112, 56] width 161 height 14
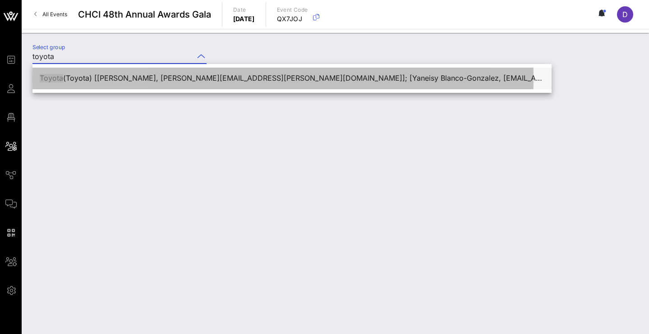
click at [112, 79] on div "Toyota (Toyota) [Jessica Frias, jessica.frias@republicahavas.com]; [Yaneisy Bla…" at bounding box center [292, 78] width 505 height 9
type input "Toyota (Toyota) [Jessica Frias, jessica.frias@republicahavas.com]; [Yaneisy Bla…"
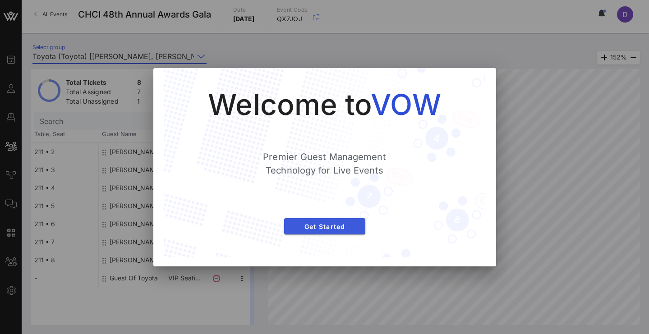
click at [337, 230] on span "Get Started" at bounding box center [324, 227] width 67 height 8
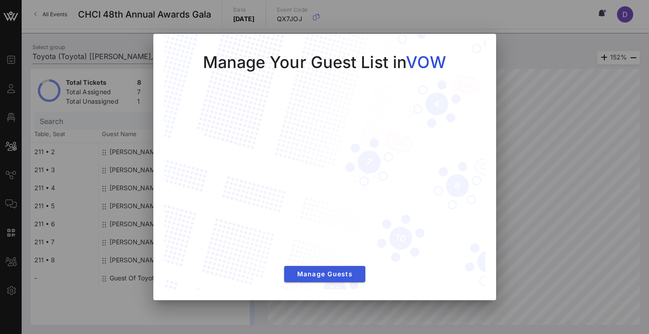
click at [332, 270] on span "Manage Guests" at bounding box center [324, 274] width 67 height 8
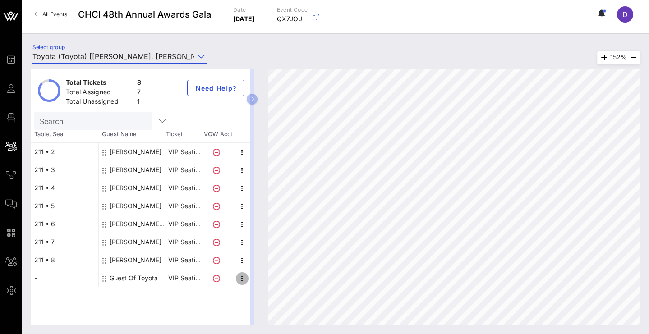
click at [244, 280] on icon "button" at bounding box center [242, 278] width 11 height 11
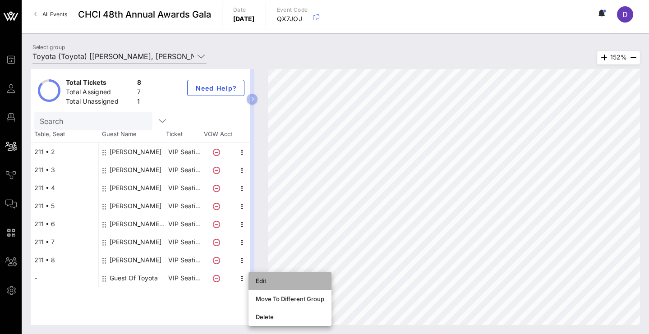
click at [291, 280] on div "Edit" at bounding box center [290, 280] width 69 height 7
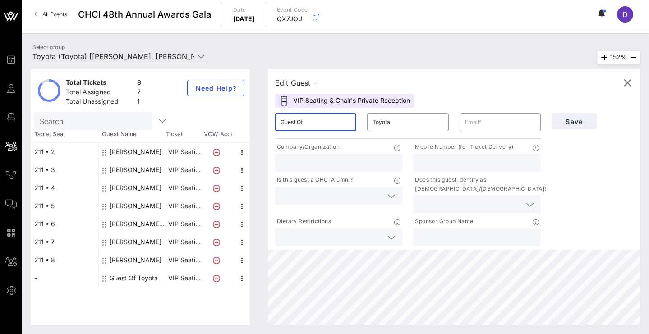
click at [340, 116] on input "Guest Of" at bounding box center [315, 122] width 70 height 14
click at [320, 123] on input "Bruc" at bounding box center [315, 122] width 70 height 14
type input "[PERSON_NAME]"
click at [376, 124] on input "Toyota" at bounding box center [407, 122] width 70 height 14
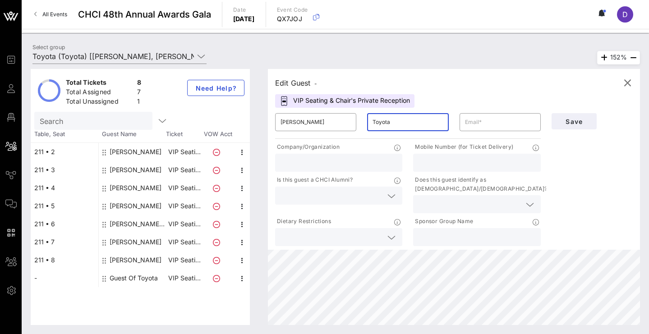
click at [376, 124] on input "Toyota" at bounding box center [407, 122] width 70 height 14
type input "[PERSON_NAME]"
click at [509, 125] on input "bruce.hines@toytoa.com" at bounding box center [500, 122] width 70 height 14
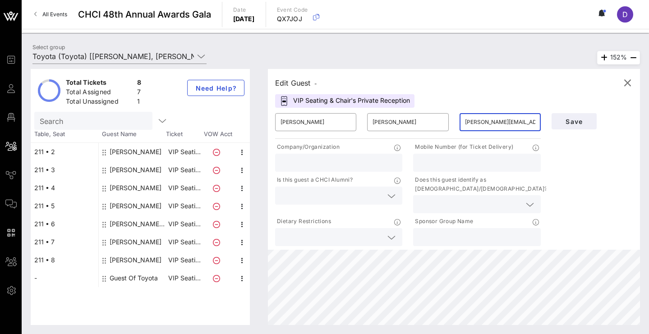
type input "bruce.hines@toyota.com"
click at [559, 156] on div "Save" at bounding box center [592, 178] width 92 height 140
click at [561, 127] on button "Save" at bounding box center [573, 121] width 45 height 16
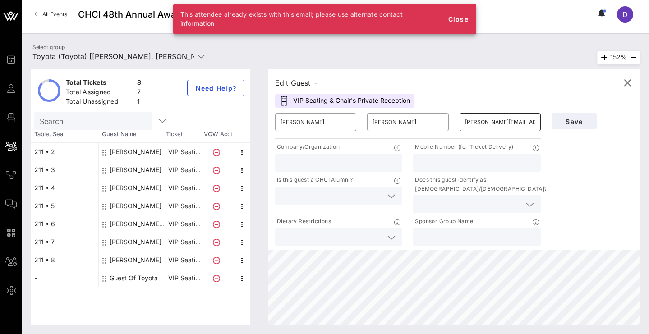
click at [486, 124] on input "bruce.hines@toyota.com" at bounding box center [500, 122] width 70 height 14
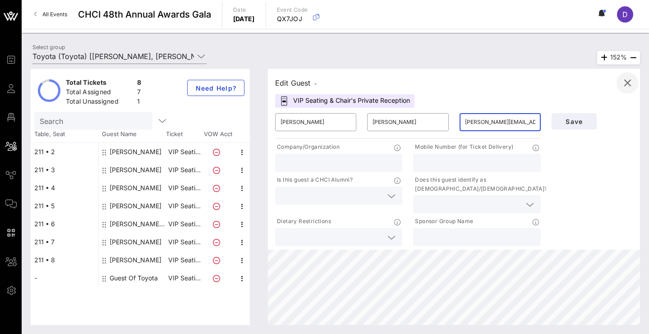
click at [628, 84] on icon "button" at bounding box center [627, 83] width 11 height 11
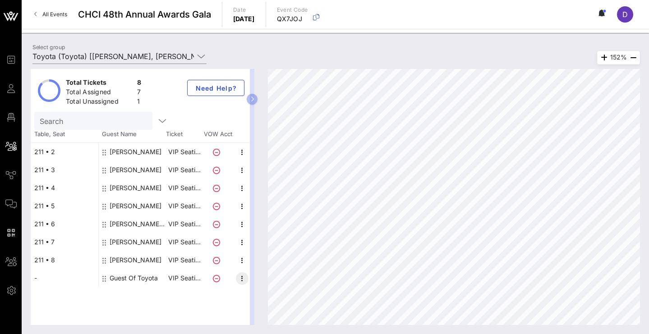
click at [238, 280] on icon "button" at bounding box center [242, 278] width 11 height 11
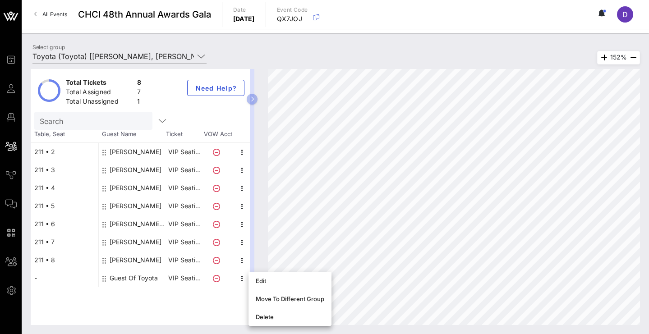
click at [181, 310] on div "Total Tickets 8 Total Assigned 7 Total Unassigned 1 Need Help? Search Table, Se…" at bounding box center [140, 197] width 219 height 256
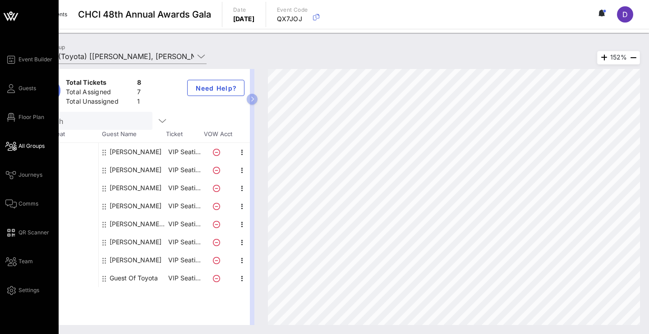
click at [30, 146] on span "All Groups" at bounding box center [31, 146] width 26 height 8
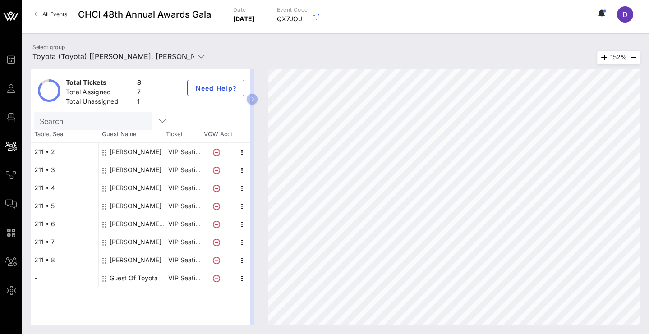
click at [142, 86] on div "Total Assigned 7" at bounding box center [103, 93] width 79 height 15
click at [142, 96] on div "Total Unassigned 1" at bounding box center [103, 102] width 79 height 15
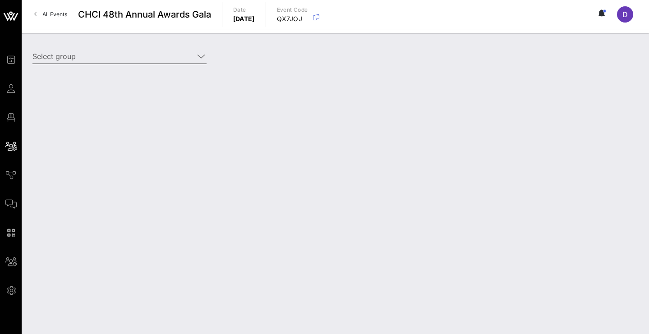
click at [122, 54] on input "Select group" at bounding box center [112, 56] width 161 height 14
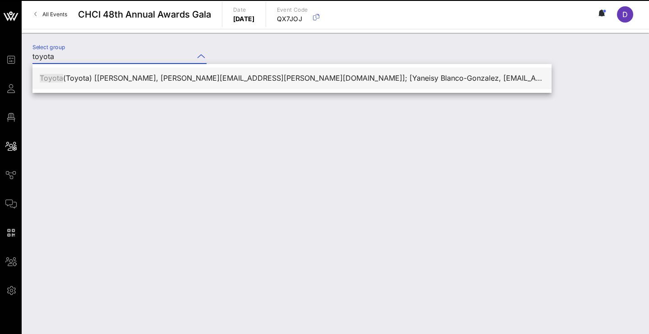
click at [122, 79] on div "Toyota (Toyota) [[PERSON_NAME], [PERSON_NAME][EMAIL_ADDRESS][PERSON_NAME][DOMAI…" at bounding box center [292, 78] width 505 height 9
type input "Toyota (Toyota) [[PERSON_NAME], [PERSON_NAME][EMAIL_ADDRESS][PERSON_NAME][DOMAI…"
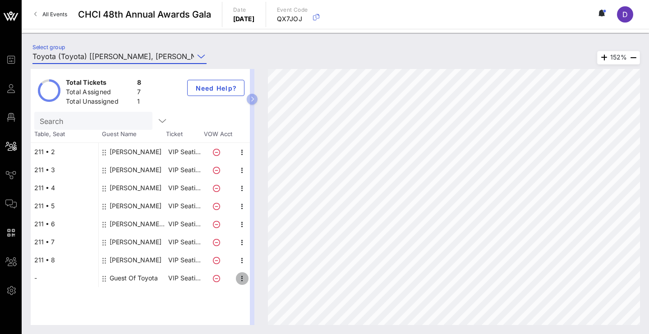
click at [239, 280] on icon "button" at bounding box center [242, 278] width 11 height 11
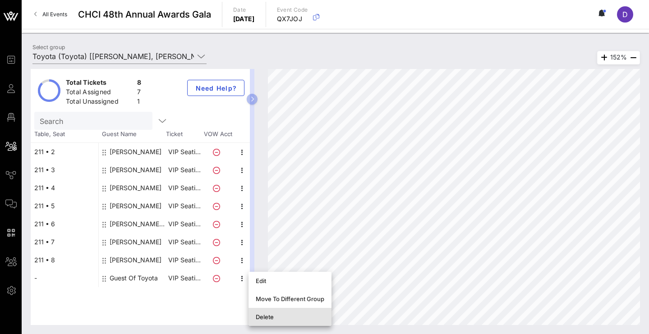
click at [267, 313] on div "Delete" at bounding box center [290, 316] width 69 height 7
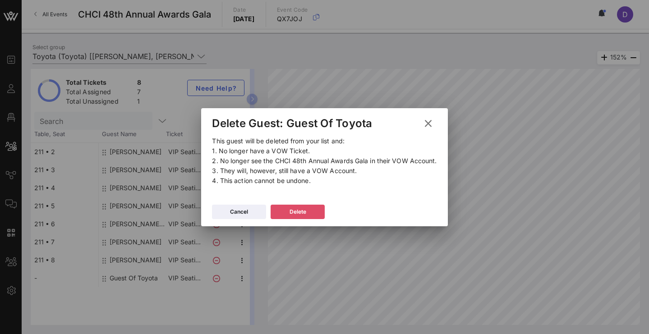
click at [308, 213] on button "Delete" at bounding box center [298, 212] width 54 height 14
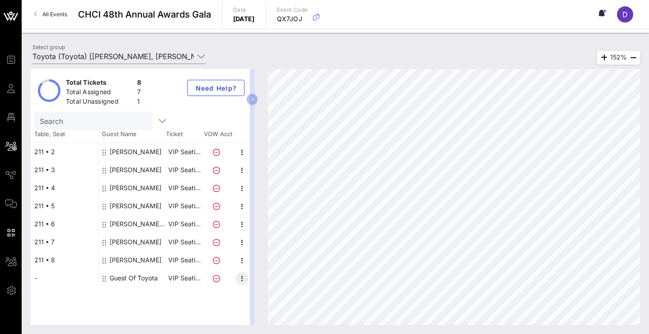
click at [242, 276] on icon "button" at bounding box center [242, 278] width 11 height 11
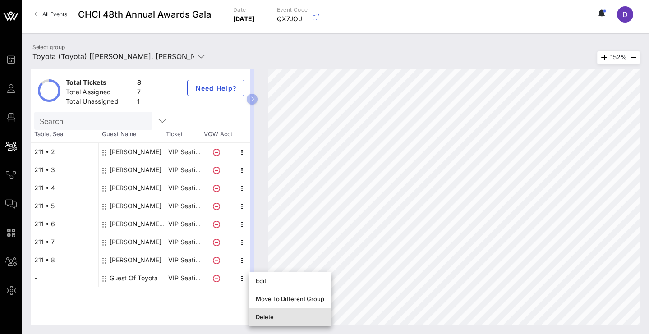
click at [259, 311] on div "Delete" at bounding box center [290, 317] width 69 height 14
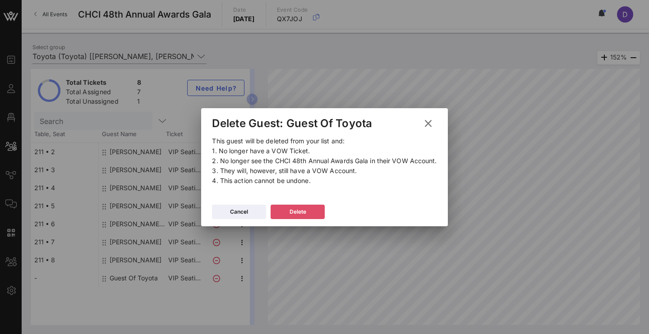
click at [296, 211] on icon at bounding box center [298, 211] width 8 height 7
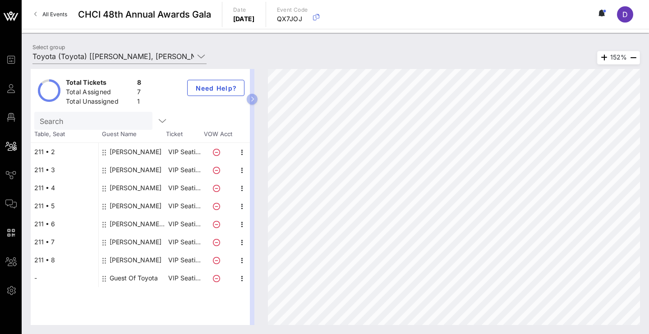
click at [232, 290] on div "Total Tickets 8 Total Assigned 7 Total Unassigned 1 Need Help? Search Table, Se…" at bounding box center [140, 197] width 219 height 256
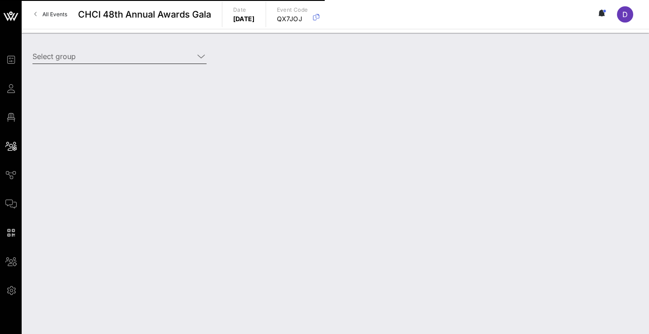
click at [162, 51] on input "Select group" at bounding box center [112, 56] width 161 height 14
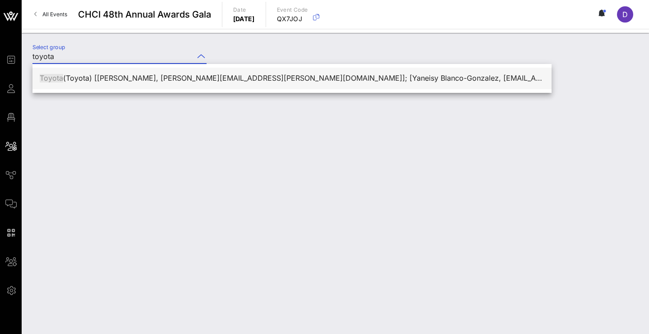
click at [163, 79] on div "Toyota (Toyota) [[PERSON_NAME], [PERSON_NAME][EMAIL_ADDRESS][PERSON_NAME][DOMAI…" at bounding box center [292, 78] width 505 height 9
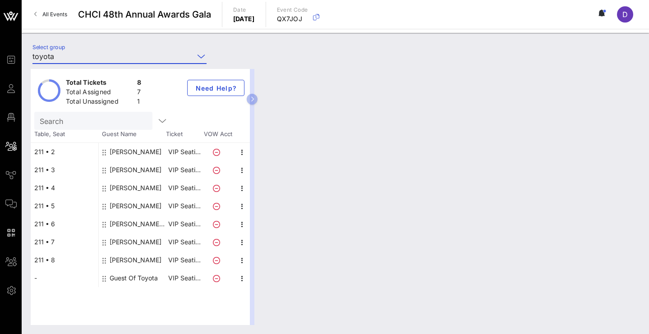
type input "Toyota (Toyota) [[PERSON_NAME], [PERSON_NAME][EMAIL_ADDRESS][PERSON_NAME][DOMAI…"
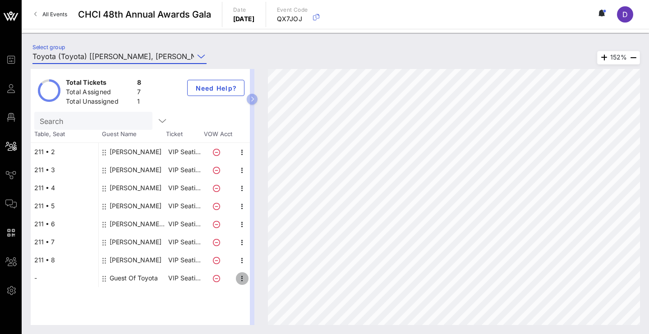
click at [239, 280] on icon "button" at bounding box center [242, 278] width 11 height 11
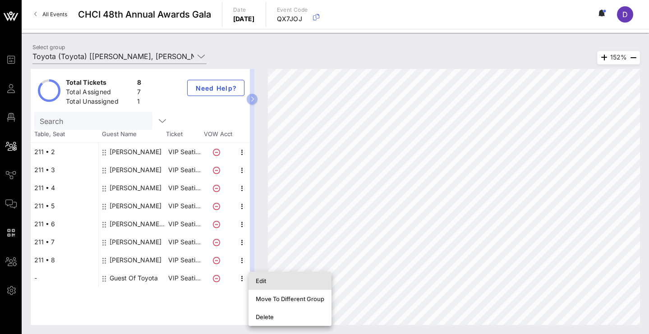
click at [271, 285] on div "Edit" at bounding box center [290, 281] width 69 height 14
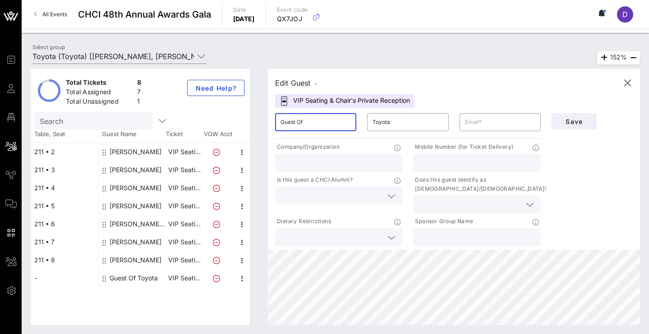
click at [338, 120] on input "Guest Of" at bounding box center [315, 122] width 70 height 14
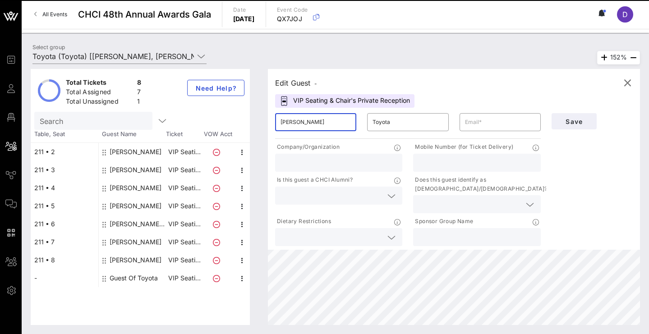
type input "[PERSON_NAME]"
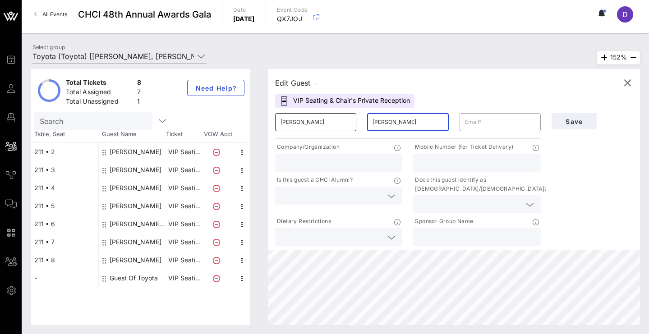
type input "[PERSON_NAME]"
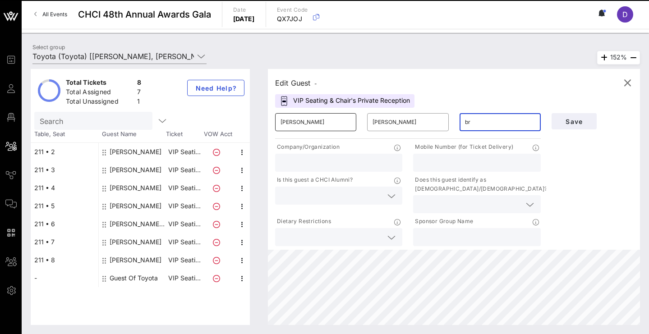
type input "b"
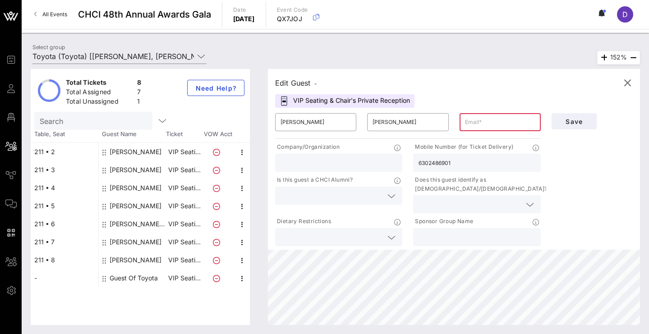
type input "6302486901"
click at [573, 179] on div "Save" at bounding box center [592, 178] width 92 height 140
click at [494, 163] on input "6302486901" at bounding box center [476, 163] width 116 height 12
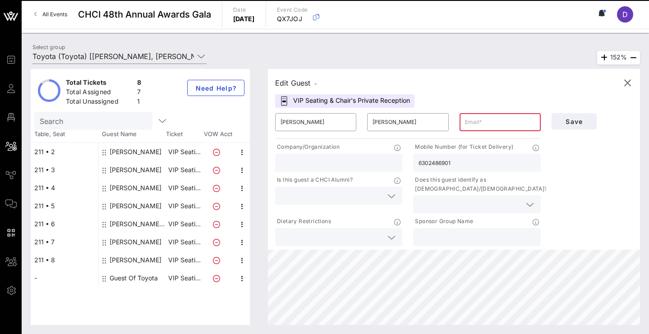
click at [494, 163] on input "6302486901" at bounding box center [476, 163] width 116 height 12
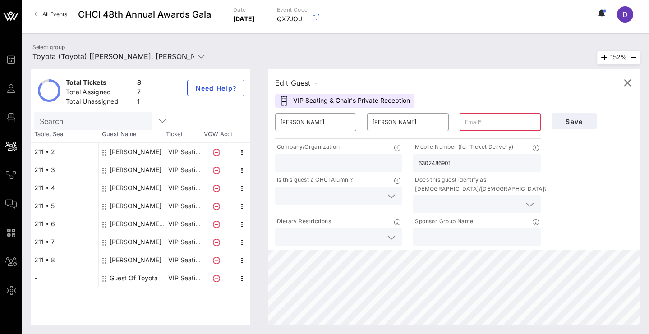
click at [513, 129] on input "text" at bounding box center [500, 122] width 70 height 14
click at [522, 90] on div "Edit Guest - VIP Seating & Chair's Private Reception ​ Bruce ​ Hines ​ Company/…" at bounding box center [454, 159] width 372 height 181
click at [506, 116] on input "text" at bounding box center [500, 122] width 70 height 14
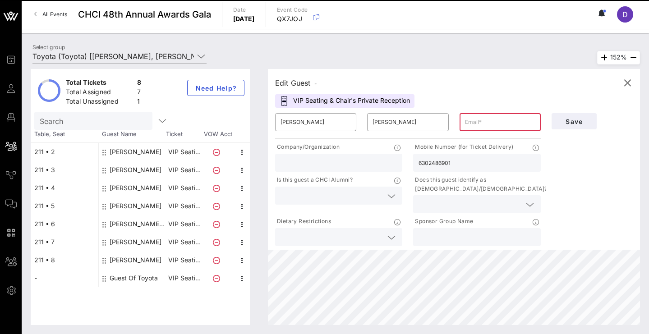
click at [495, 98] on div "Edit Guest - VIP Seating & Chair's Private Reception ​ Bruce ​ Hines ​ Company/…" at bounding box center [454, 159] width 372 height 181
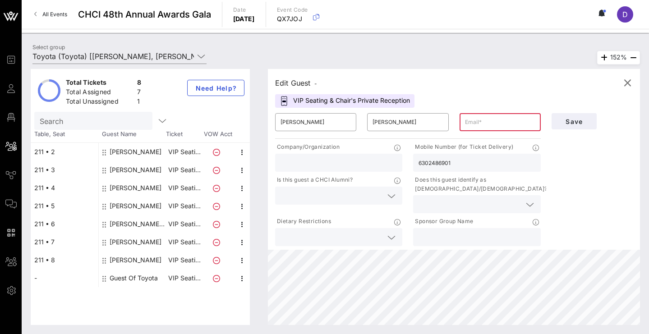
click at [493, 121] on input "text" at bounding box center [500, 122] width 70 height 14
click at [505, 83] on div "Edit Guest -" at bounding box center [454, 83] width 358 height 14
click at [485, 120] on input "text" at bounding box center [500, 122] width 70 height 14
click at [586, 121] on span "Save" at bounding box center [574, 122] width 31 height 8
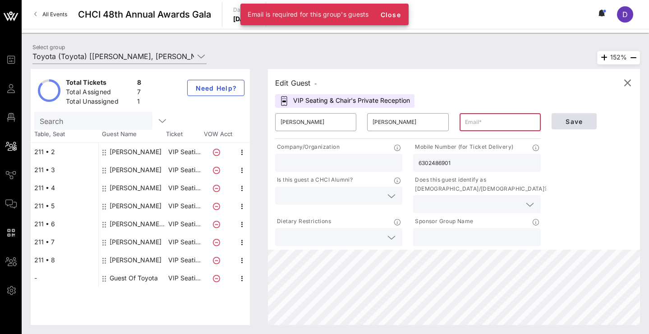
click at [585, 121] on span "Save" at bounding box center [574, 122] width 31 height 8
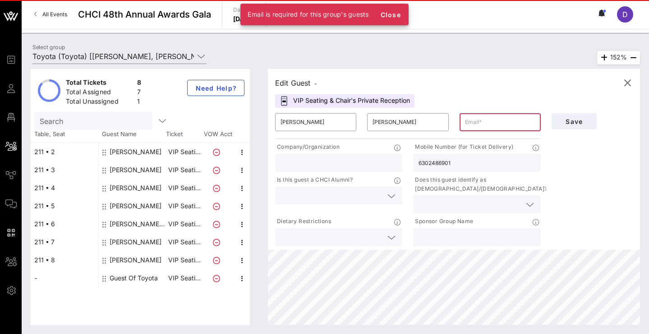
click at [486, 117] on input "text" at bounding box center [500, 122] width 70 height 14
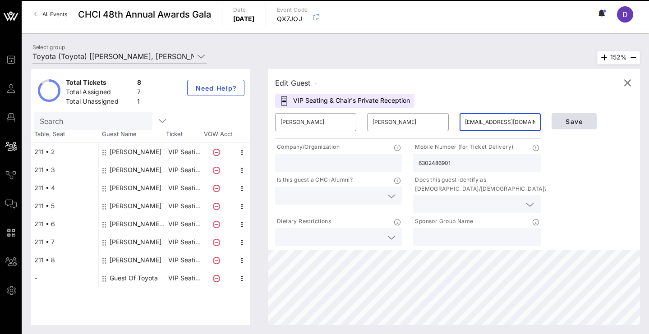
type input "[EMAIL_ADDRESS][DOMAIN_NAME]"
click at [570, 117] on button "Save" at bounding box center [573, 121] width 45 height 16
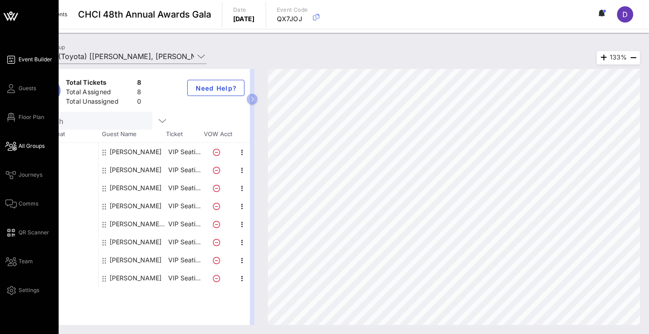
click at [16, 63] on link "Event Builder" at bounding box center [28, 59] width 47 height 11
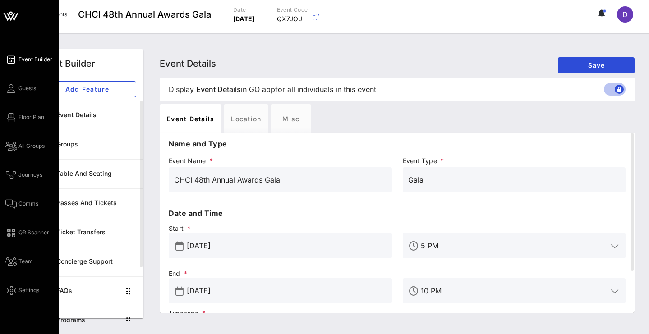
click at [23, 107] on div "Event Builder Guests Floor Plan All Groups Journeys Comms QR Scanner Team Setti…" at bounding box center [31, 175] width 53 height 242
click at [19, 119] on span "Floor Plan" at bounding box center [31, 117] width 26 height 8
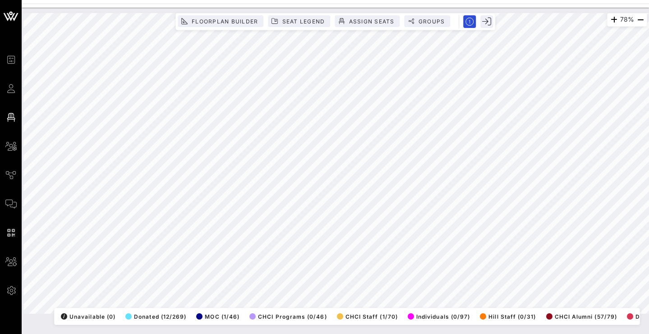
click at [284, 302] on div "78% Floorplan Builder Seat Legend Assign Seats Groups Exit All Reserved Shared …" at bounding box center [335, 163] width 624 height 301
click at [307, 22] on span "Seat Legend" at bounding box center [302, 21] width 43 height 7
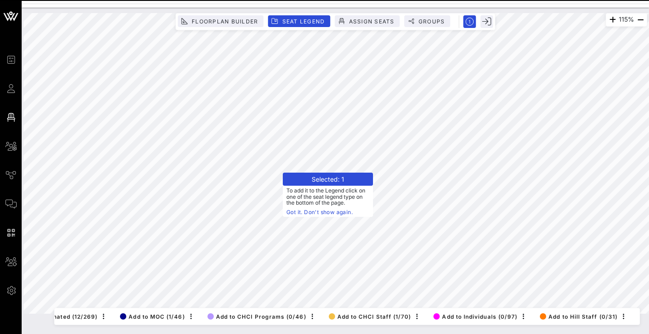
scroll to position [0, 174]
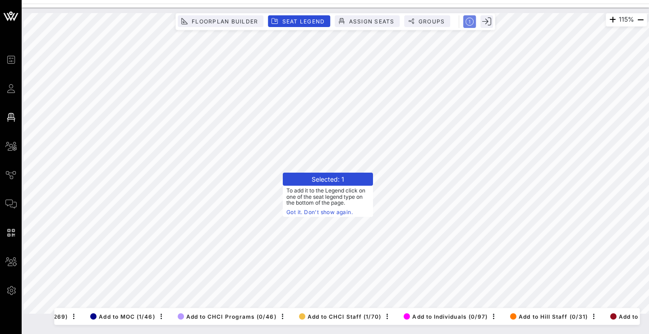
click at [464, 20] on button "button" at bounding box center [469, 21] width 13 height 13
click at [465, 20] on rect "button" at bounding box center [469, 21] width 15 height 15
click at [312, 23] on span "Seat Legend" at bounding box center [302, 21] width 43 height 7
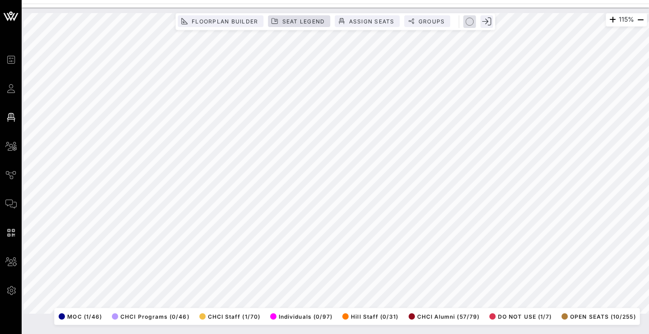
scroll to position [0, 131]
click at [325, 21] on button "Seat Legend" at bounding box center [299, 21] width 62 height 12
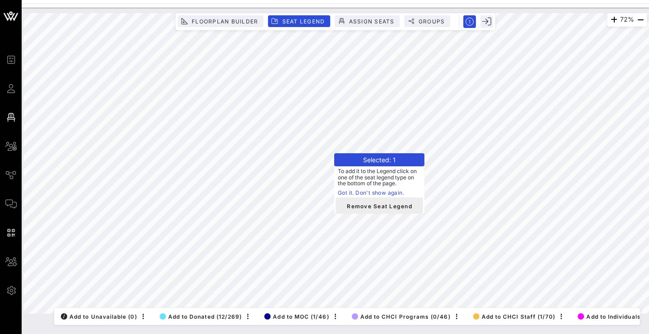
click at [356, 210] on button "Remove Seat Legend" at bounding box center [378, 206] width 87 height 16
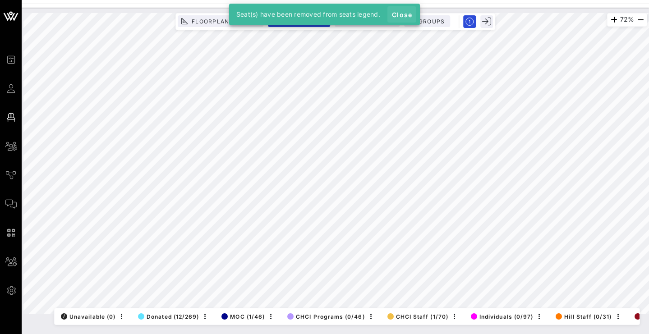
click at [408, 16] on span "Close" at bounding box center [402, 15] width 22 height 8
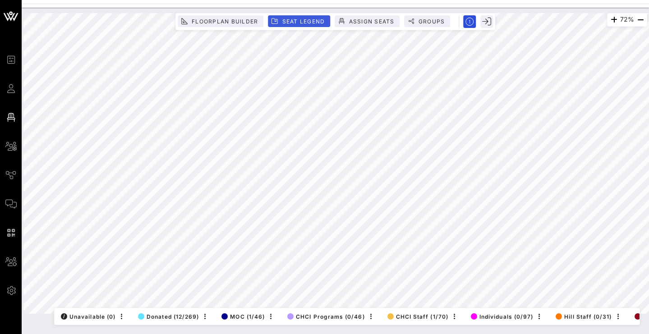
click at [317, 19] on span "Seat Legend" at bounding box center [302, 21] width 43 height 7
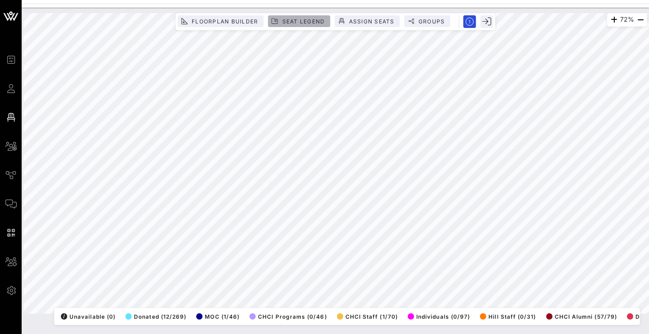
click at [315, 18] on span "Seat Legend" at bounding box center [302, 21] width 43 height 7
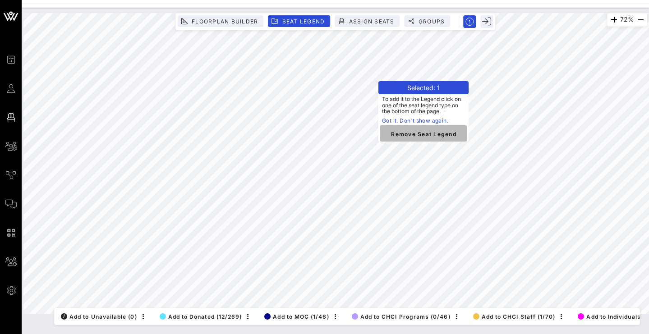
click at [402, 136] on span "Remove Seat Legend" at bounding box center [423, 133] width 73 height 8
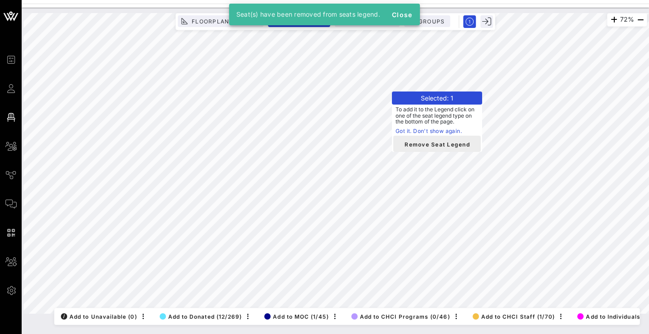
click at [414, 146] on span "Remove Seat Legend" at bounding box center [436, 144] width 73 height 8
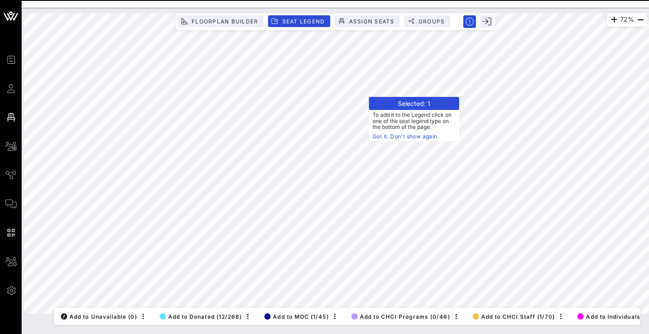
click at [188, 310] on button "Add to Donated (12/268)" at bounding box center [199, 316] width 85 height 13
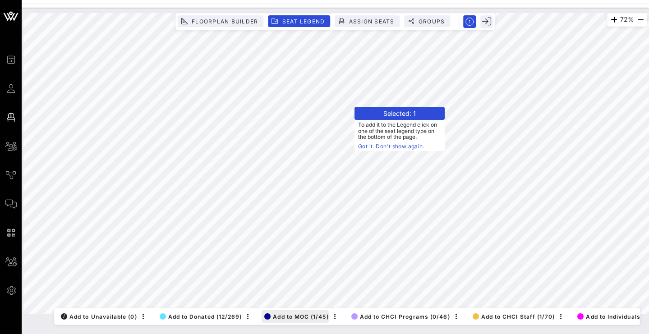
click at [307, 313] on span "Add to MOC (1/45)" at bounding box center [296, 316] width 64 height 7
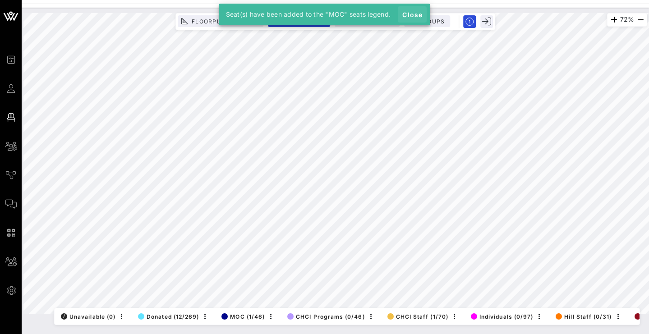
click at [413, 17] on span "Close" at bounding box center [412, 15] width 22 height 8
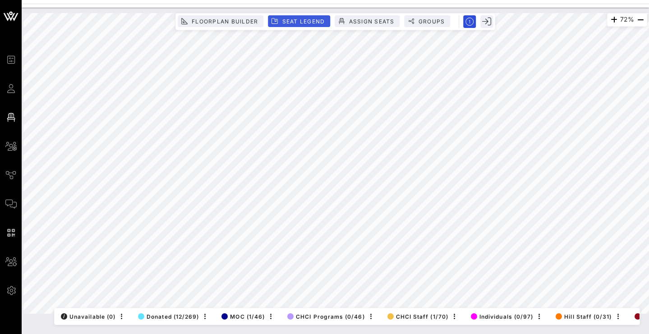
click at [299, 19] on span "Seat Legend" at bounding box center [302, 21] width 43 height 7
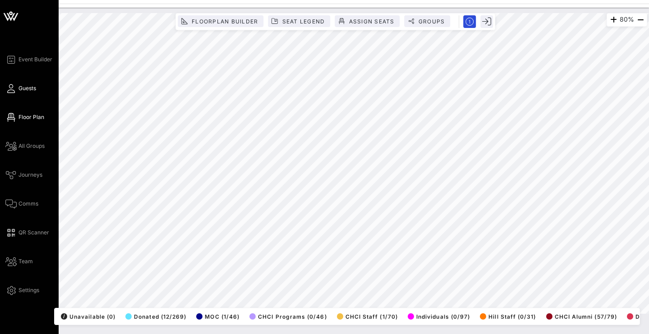
click at [23, 91] on span "Guests" at bounding box center [27, 88] width 18 height 8
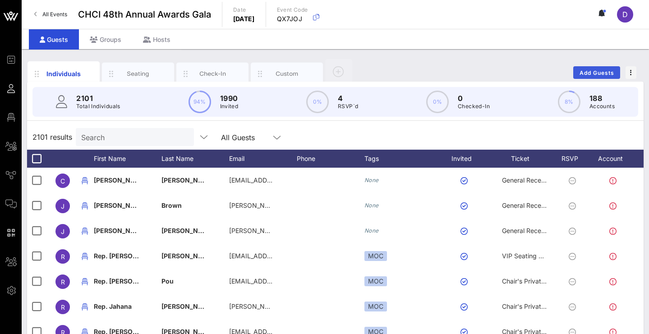
click at [605, 70] on span "Add Guests" at bounding box center [597, 72] width 36 height 7
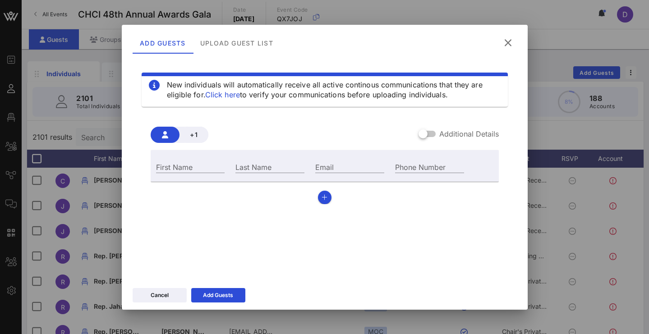
click at [437, 133] on div "Additional Details" at bounding box center [458, 134] width 80 height 11
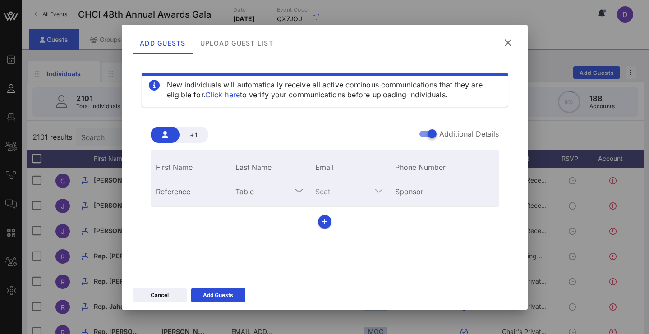
click at [284, 186] on input "Table" at bounding box center [263, 191] width 56 height 12
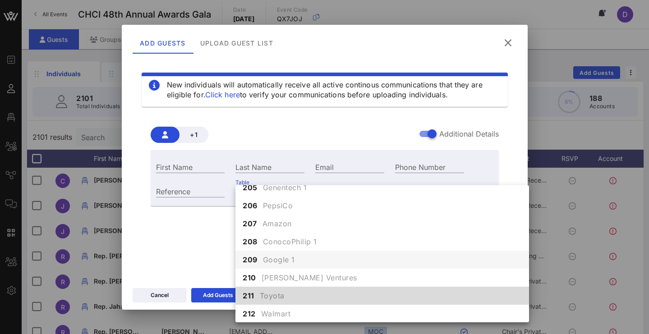
scroll to position [949, 0]
click at [276, 294] on span "Toyota" at bounding box center [272, 295] width 25 height 11
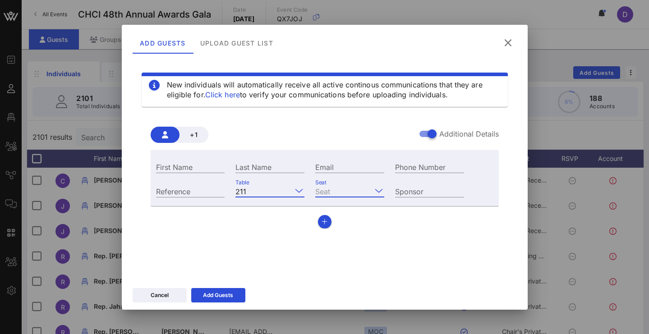
click at [335, 188] on input "Seat" at bounding box center [343, 191] width 56 height 12
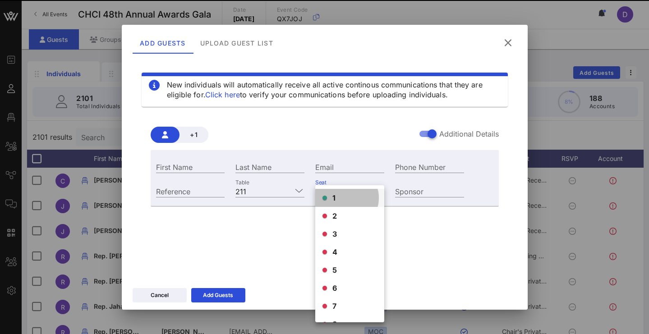
click at [348, 193] on div "1" at bounding box center [349, 198] width 69 height 18
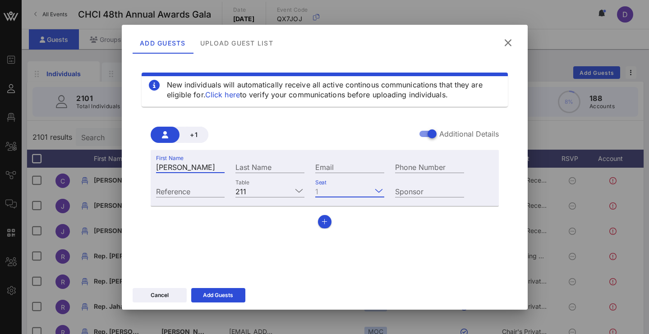
type input "Bruce"
type input "Hines"
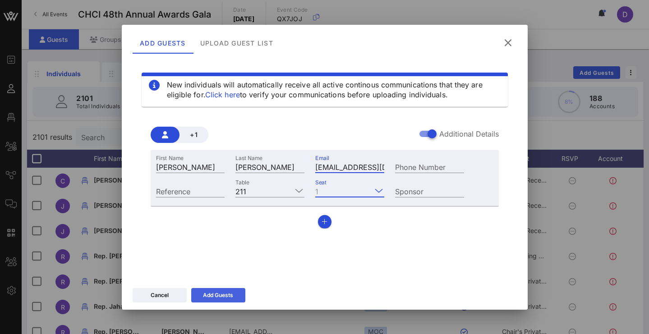
type input "brucehines2@gmail.com"
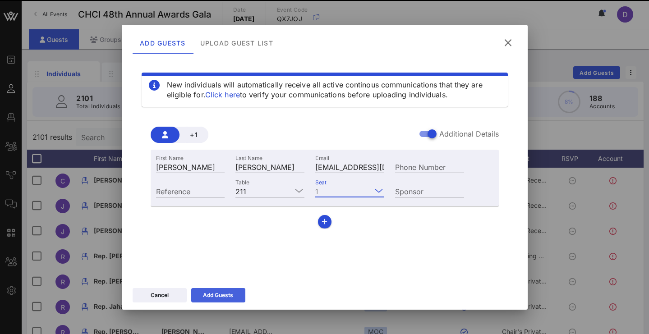
click at [209, 299] on div "Add Guests" at bounding box center [218, 295] width 30 height 9
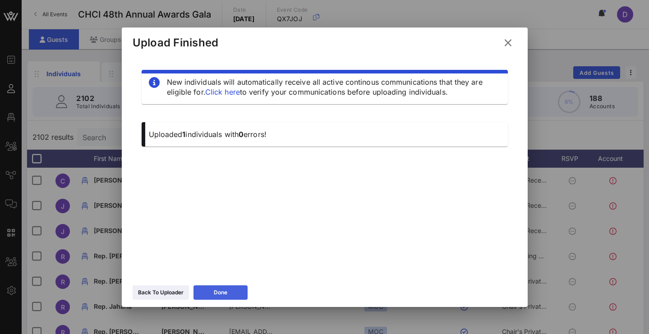
click at [223, 294] on icon at bounding box center [220, 292] width 8 height 7
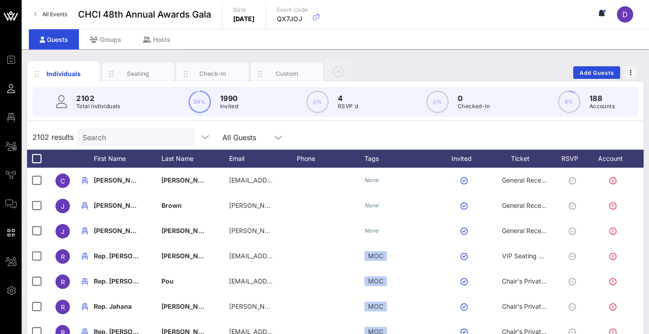
click at [175, 141] on input "Search" at bounding box center [136, 137] width 106 height 12
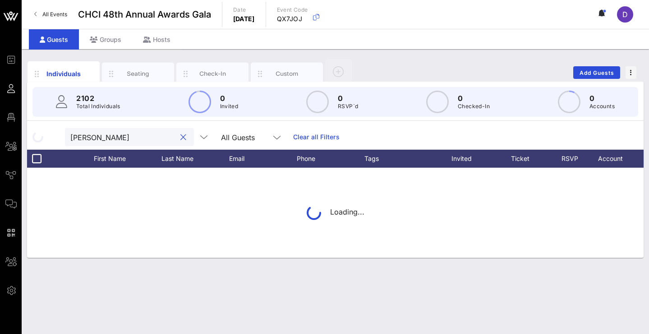
type input "bruce hines"
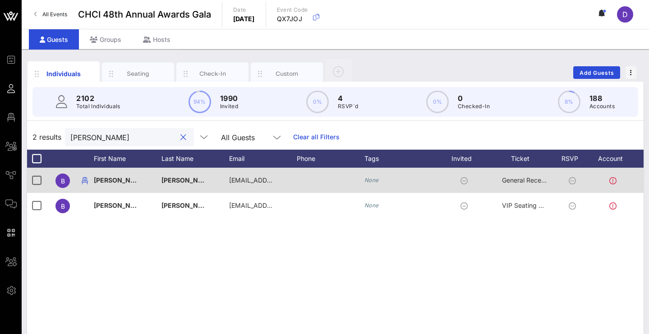
scroll to position [0, 0]
click at [532, 185] on div "General Reception" at bounding box center [524, 180] width 45 height 25
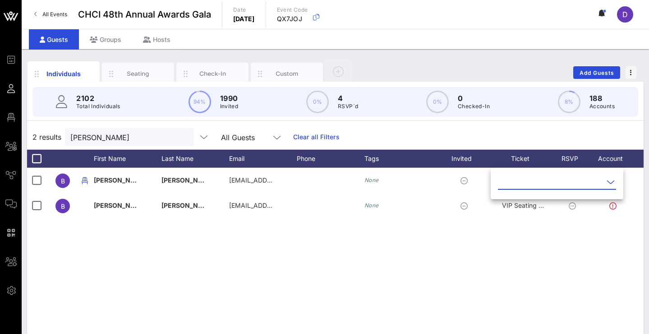
click at [536, 187] on input "text" at bounding box center [551, 182] width 106 height 14
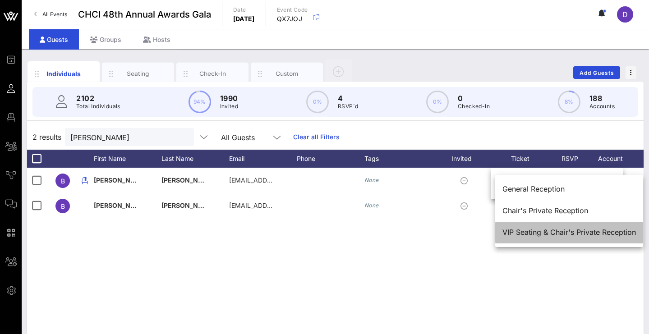
click at [528, 227] on div "VIP Seating & Chair's Private Reception" at bounding box center [568, 232] width 133 height 19
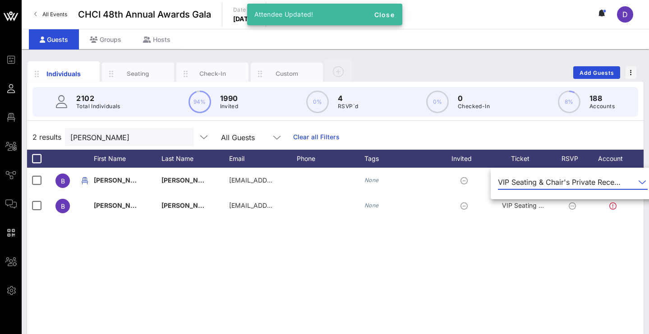
click at [420, 262] on div "B Bruce Hines brucehines2@gmail.com None VIP Seating & Chair's Private Receptio…" at bounding box center [335, 303] width 616 height 271
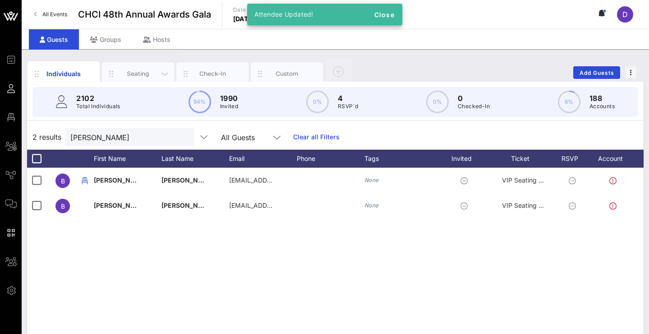
click at [142, 69] on div "Seating" at bounding box center [138, 74] width 72 height 23
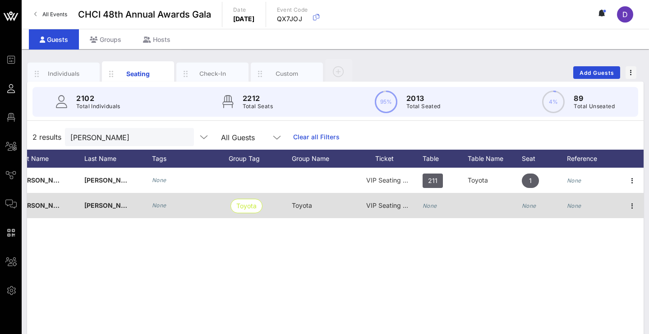
scroll to position [0, 100]
click at [631, 205] on icon "button" at bounding box center [632, 206] width 11 height 11
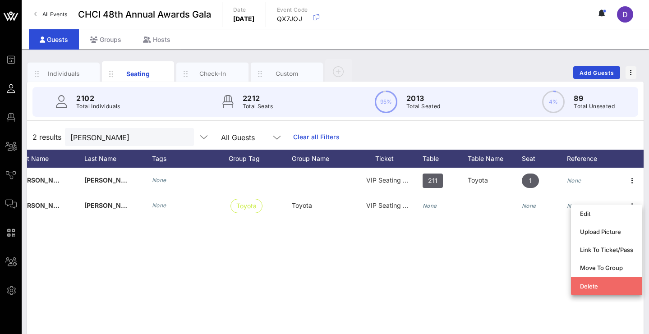
click at [598, 285] on div "Delete" at bounding box center [606, 286] width 53 height 7
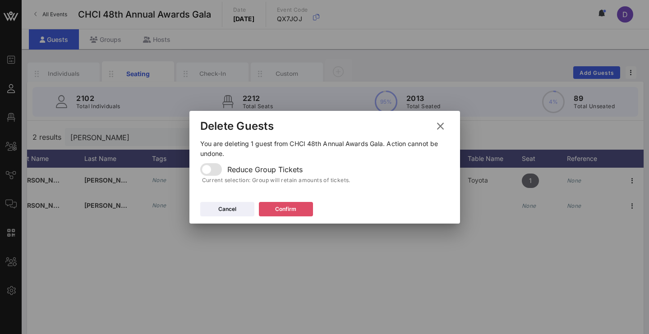
click at [287, 208] on icon at bounding box center [286, 209] width 8 height 7
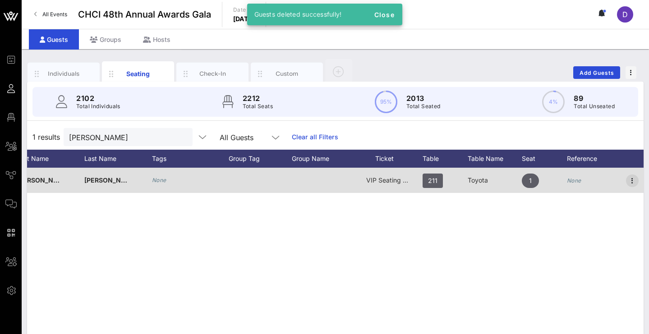
click at [630, 178] on icon "button" at bounding box center [632, 180] width 11 height 11
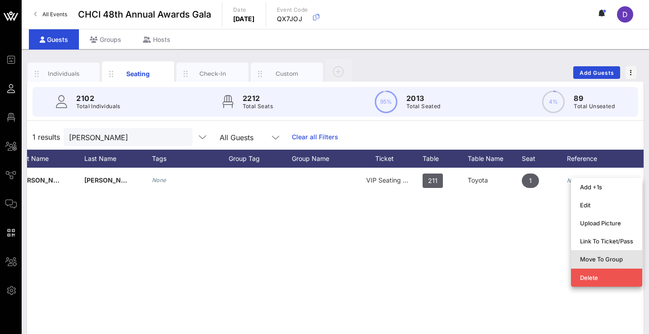
click at [616, 255] on div "Move To Group" at bounding box center [606, 259] width 53 height 14
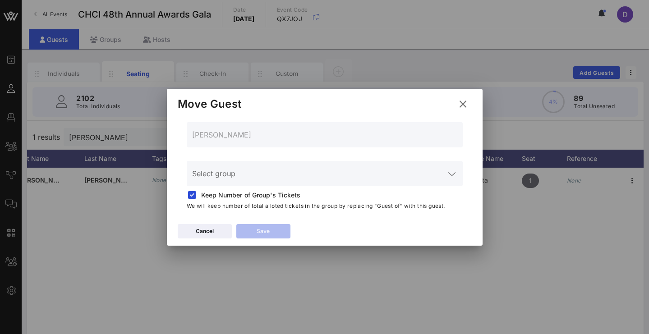
click at [257, 179] on input "Select group" at bounding box center [318, 179] width 253 height 14
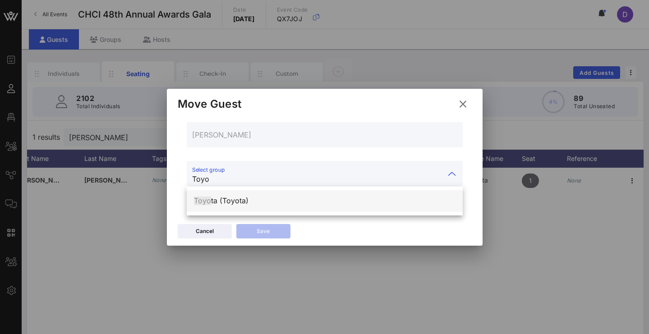
drag, startPoint x: 257, startPoint y: 179, endPoint x: 247, endPoint y: 200, distance: 23.4
click at [247, 200] on div "Toyo ta (Toyota)" at bounding box center [325, 201] width 262 height 9
type input "Toyota (Toyota)"
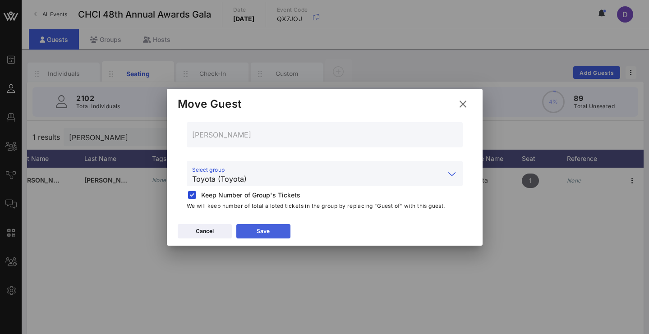
click at [262, 234] on div "Save" at bounding box center [263, 231] width 13 height 9
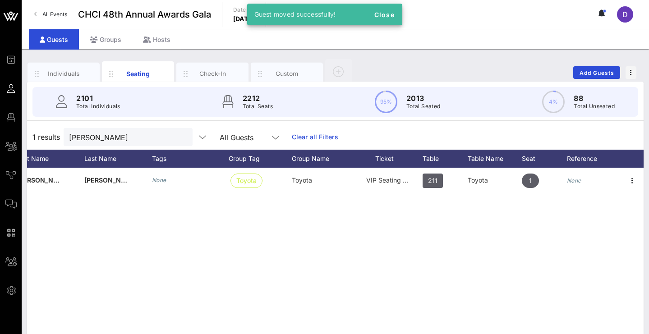
drag, startPoint x: 313, startPoint y: 248, endPoint x: 455, endPoint y: 252, distance: 141.2
click at [456, 252] on div "B Bruce Hines None Toyota Toyota VIP Seating & Chair's Private Reception 211 To…" at bounding box center [335, 303] width 616 height 271
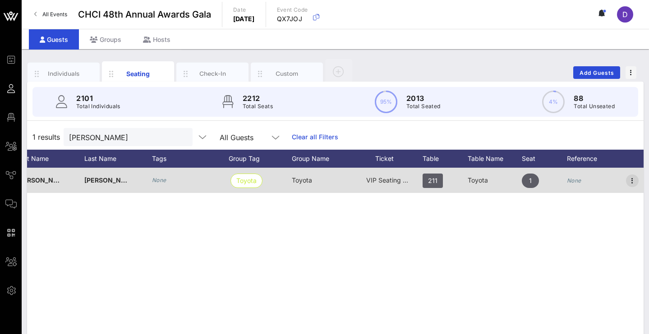
click at [629, 178] on icon "button" at bounding box center [632, 180] width 11 height 11
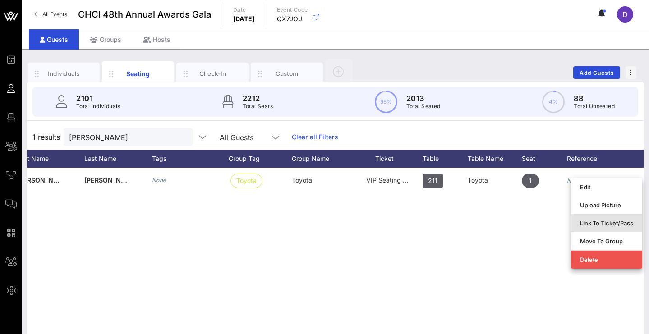
click at [623, 220] on div "Link To Ticket/Pass" at bounding box center [606, 223] width 53 height 7
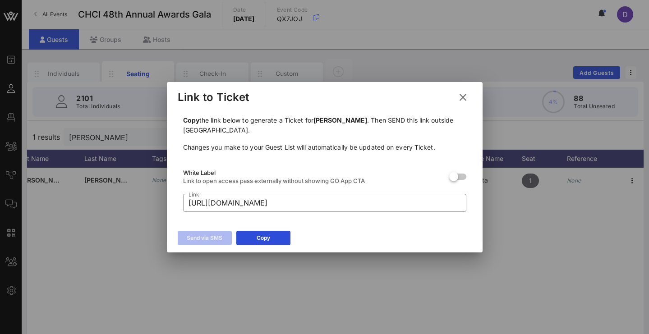
click at [459, 102] on icon at bounding box center [463, 97] width 16 height 16
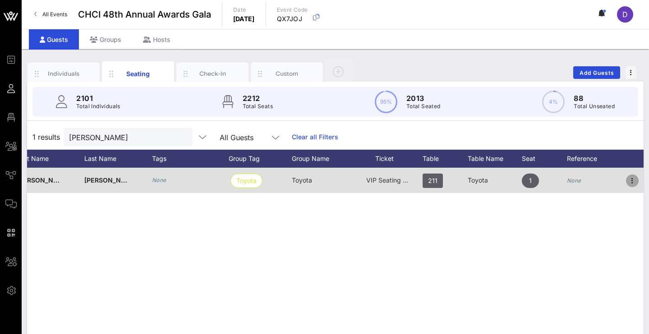
click at [635, 179] on icon "button" at bounding box center [632, 180] width 11 height 11
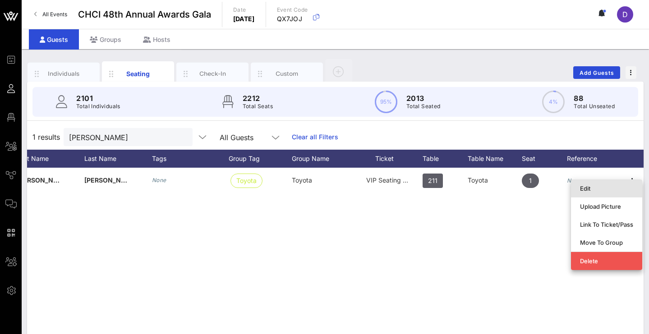
click at [616, 191] on div "Edit" at bounding box center [606, 188] width 53 height 7
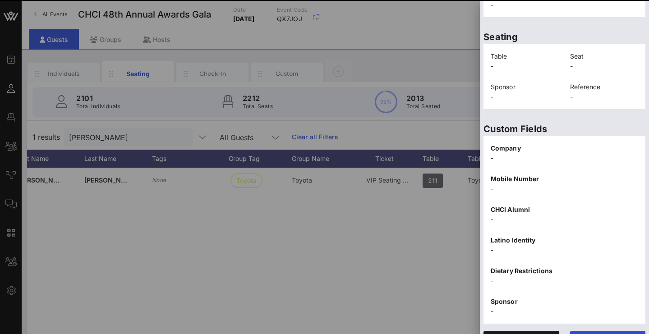
scroll to position [204, 0]
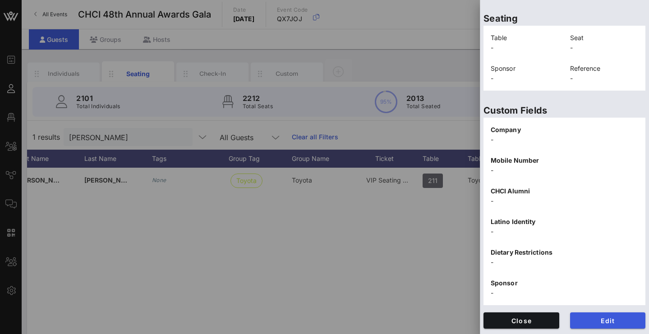
click at [594, 322] on span "Edit" at bounding box center [607, 321] width 61 height 8
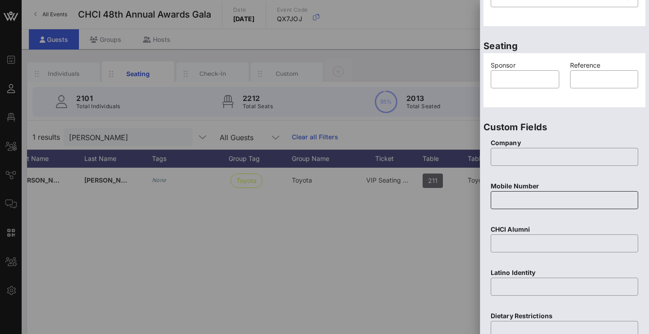
click at [549, 197] on input "text" at bounding box center [564, 200] width 137 height 14
type input "630"
type input "2"
type input "6"
type input "3"
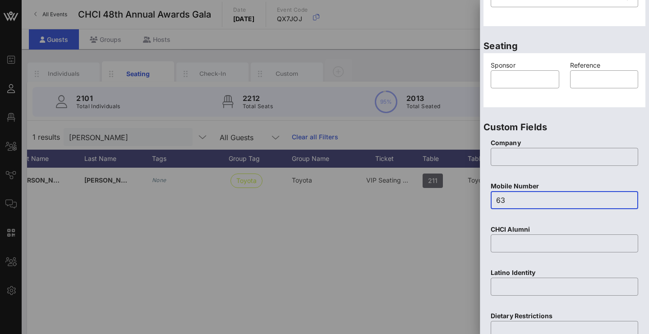
type input "630"
click at [547, 199] on input "text" at bounding box center [564, 200] width 137 height 14
click at [524, 80] on input "text" at bounding box center [525, 79] width 58 height 14
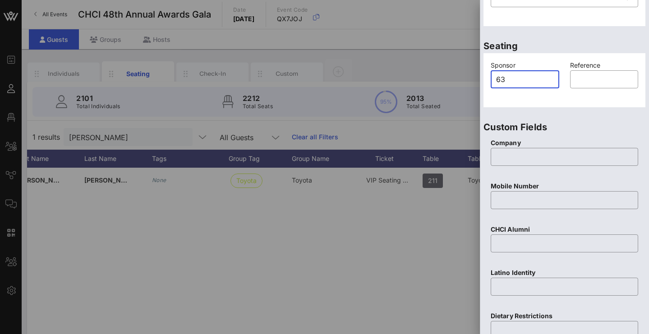
type input "630"
type input "2"
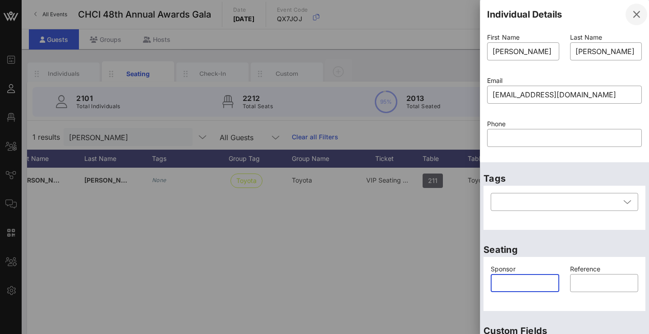
click at [631, 16] on icon "button" at bounding box center [636, 14] width 11 height 11
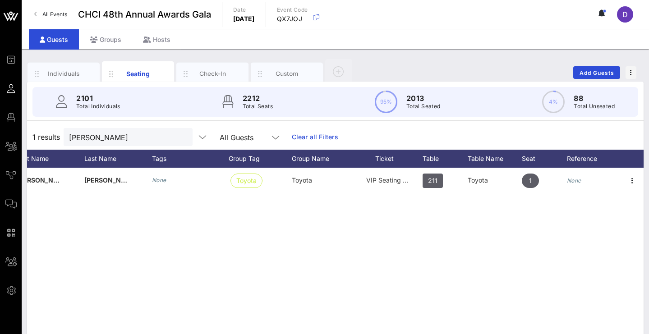
click at [374, 213] on div "B Bruce Hines None Toyota Toyota VIP Seating & Chair's Private Reception 211 To…" at bounding box center [335, 303] width 616 height 271
click at [73, 74] on div "Individuals" at bounding box center [64, 73] width 40 height 9
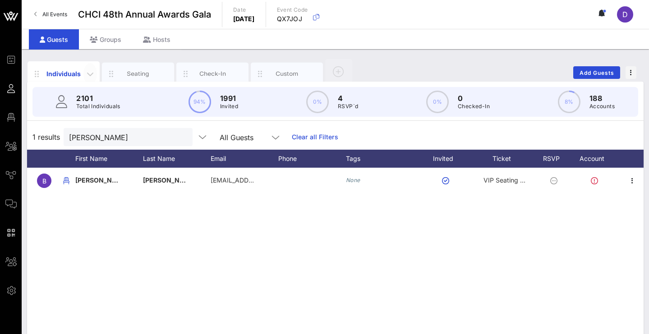
scroll to position [0, 18]
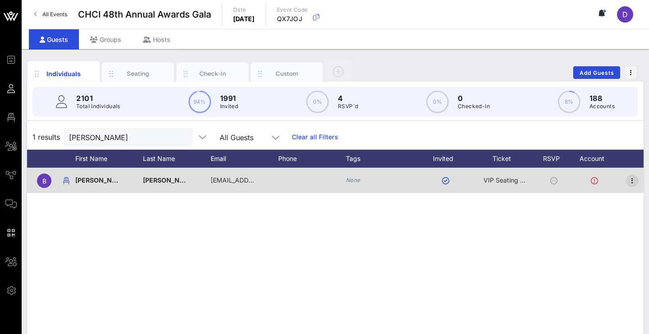
click at [629, 182] on icon "button" at bounding box center [632, 180] width 11 height 11
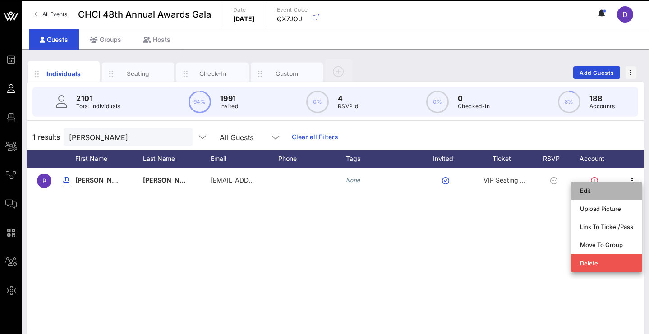
click at [602, 189] on div "Edit" at bounding box center [606, 190] width 53 height 7
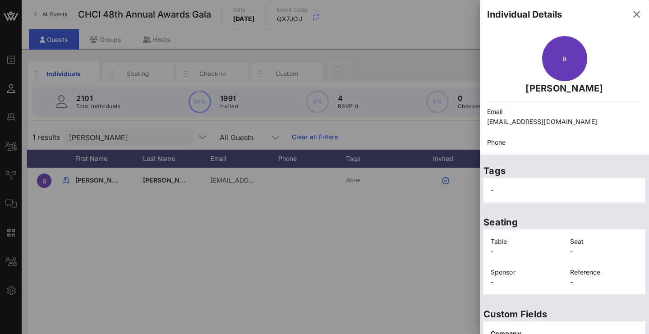
scroll to position [204, 0]
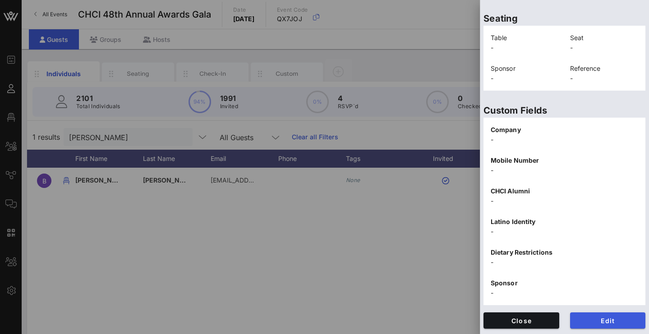
click at [607, 321] on span "Edit" at bounding box center [607, 321] width 61 height 8
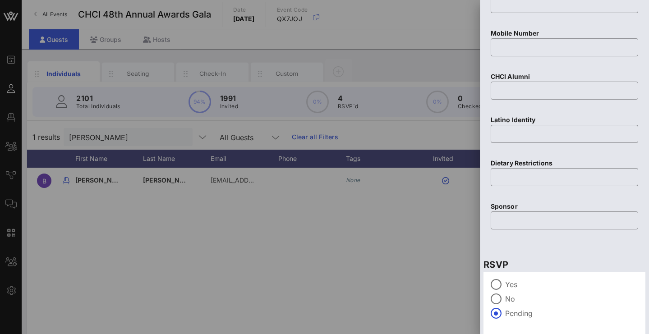
scroll to position [340, 0]
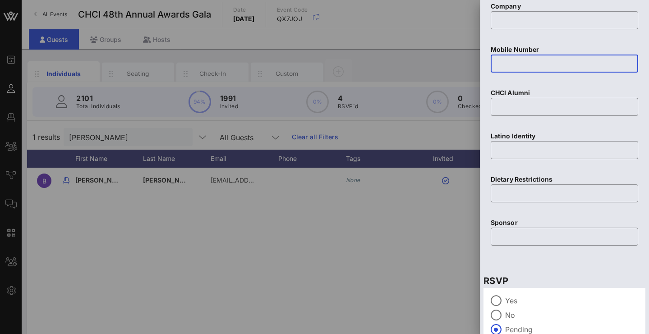
click at [514, 65] on input "text" at bounding box center [564, 63] width 137 height 14
click at [562, 62] on input "6302486901" at bounding box center [564, 63] width 137 height 14
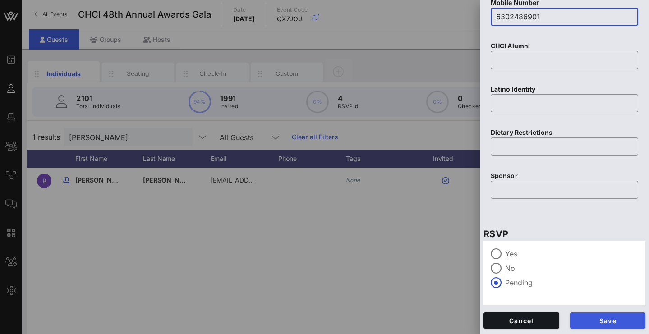
type input "6302486901"
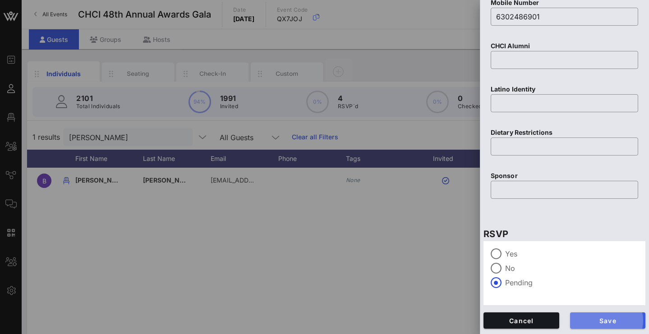
click at [598, 321] on span "Save" at bounding box center [607, 321] width 61 height 8
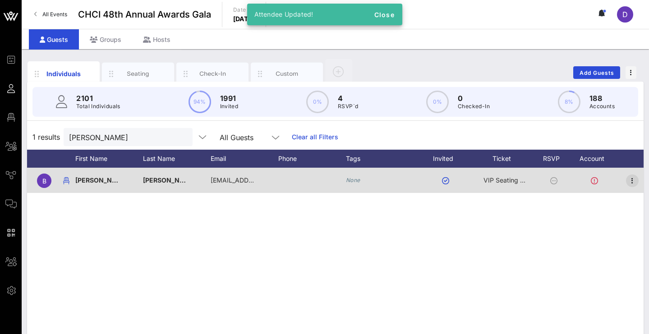
click at [634, 179] on icon "button" at bounding box center [632, 180] width 11 height 11
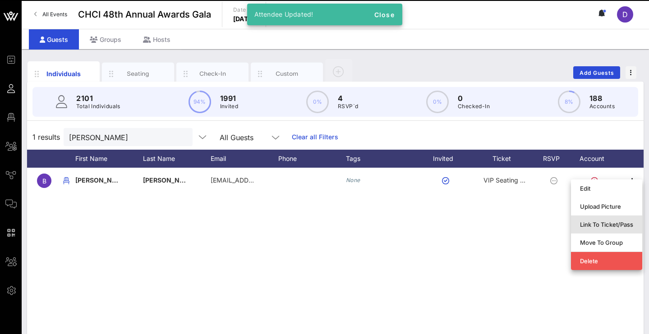
click at [628, 224] on div "Link To Ticket/Pass" at bounding box center [606, 224] width 53 height 7
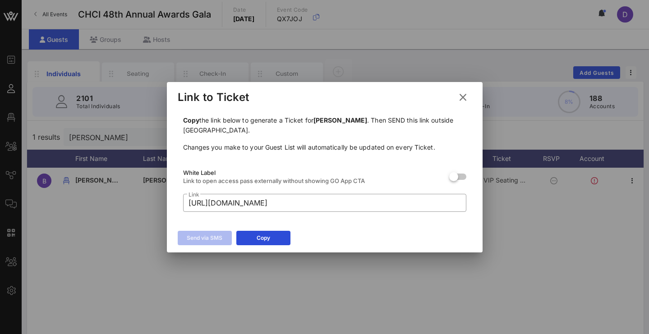
click at [354, 213] on div "Copy the link below to generate a Ticket for Bruce Hines . Then SEND this link …" at bounding box center [325, 163] width 294 height 107
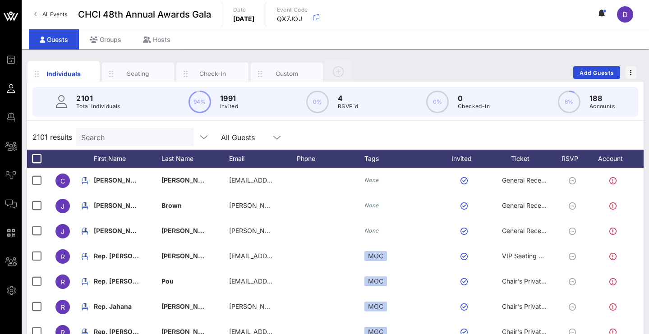
click at [158, 138] on input "Search" at bounding box center [134, 137] width 106 height 12
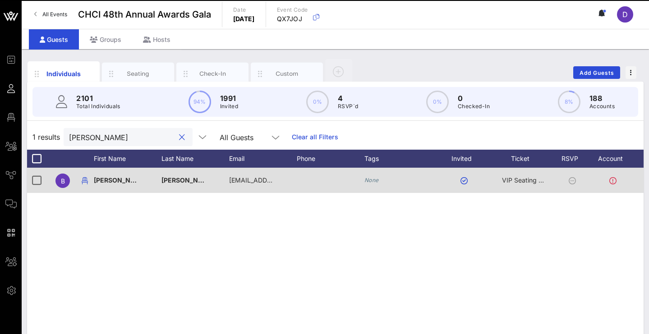
scroll to position [0, 18]
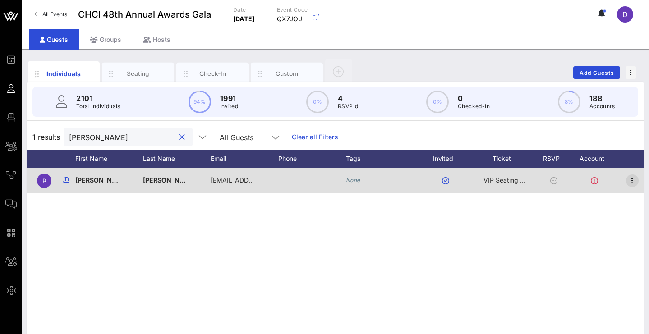
type input "[PERSON_NAME]"
click at [635, 180] on icon "button" at bounding box center [632, 180] width 11 height 11
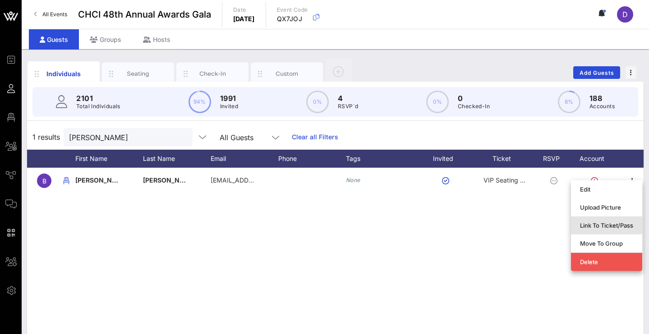
click at [628, 228] on div "Link To Ticket/Pass" at bounding box center [606, 225] width 53 height 7
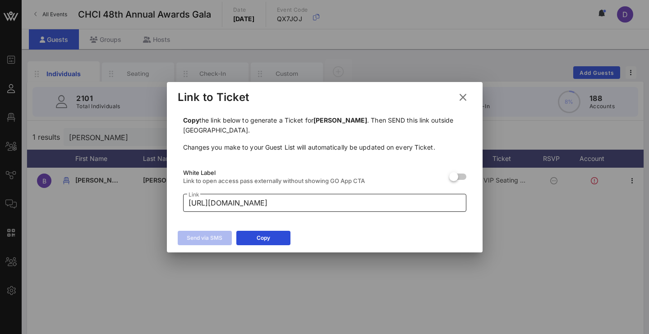
click at [400, 203] on input "[URL][DOMAIN_NAME]" at bounding box center [324, 203] width 272 height 14
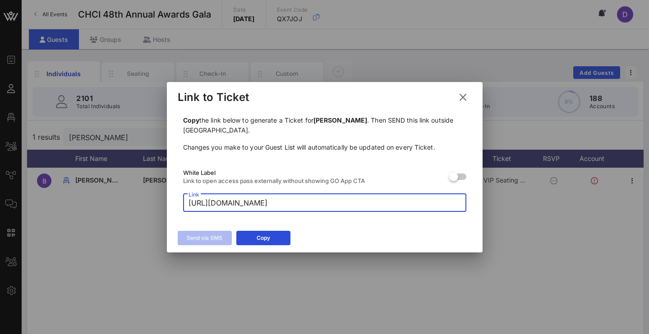
click at [400, 203] on input "[URL][DOMAIN_NAME]" at bounding box center [324, 203] width 272 height 14
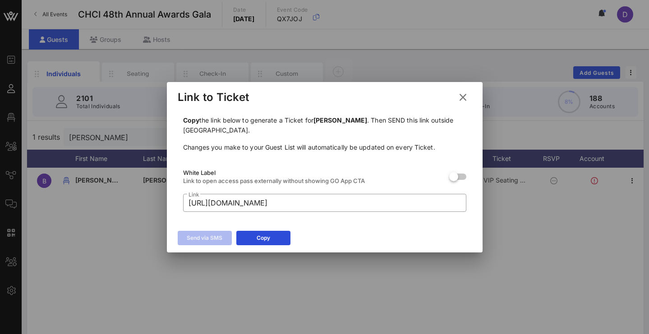
click at [462, 97] on icon at bounding box center [463, 97] width 12 height 11
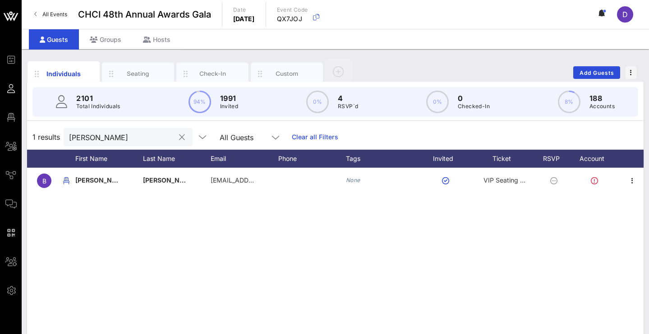
click at [168, 142] on input "[PERSON_NAME]" at bounding box center [122, 137] width 106 height 12
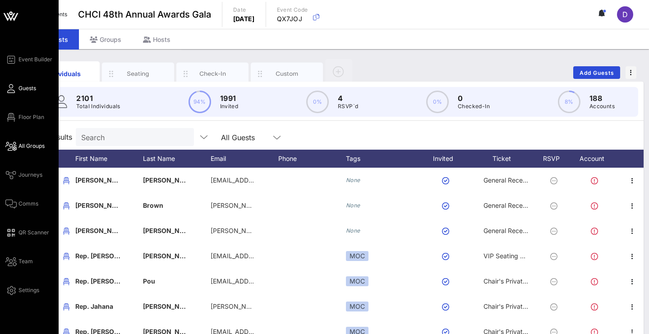
click at [16, 146] on icon at bounding box center [10, 146] width 11 height 1
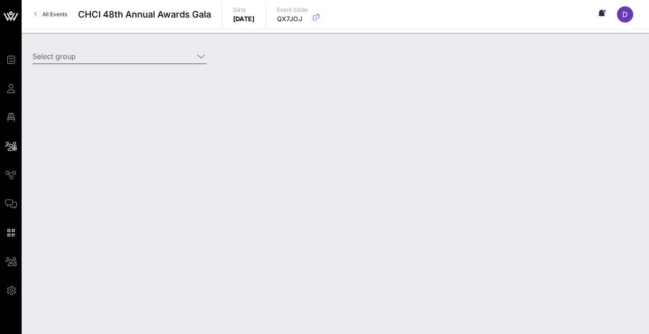
click at [169, 54] on input "Select group" at bounding box center [112, 56] width 161 height 14
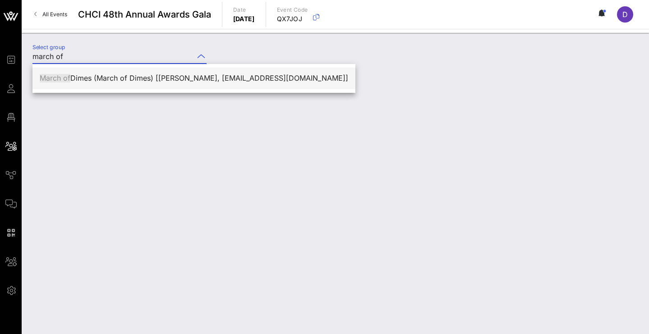
click at [169, 75] on div "March of Dimes (March of Dimes) [[PERSON_NAME], [EMAIL_ADDRESS][DOMAIN_NAME]]" at bounding box center [194, 78] width 308 height 9
type input "March of Dimes (March of Dimes) [[PERSON_NAME], [EMAIL_ADDRESS][DOMAIN_NAME]]"
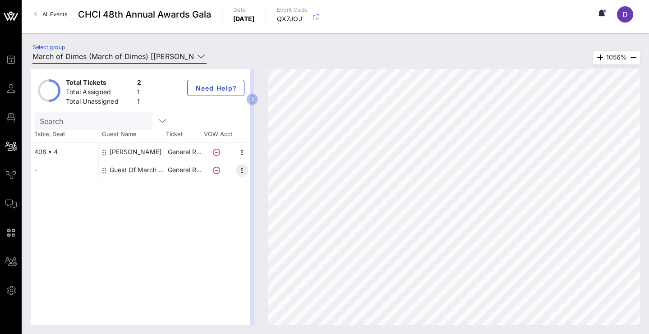
click at [239, 170] on icon "button" at bounding box center [242, 170] width 11 height 11
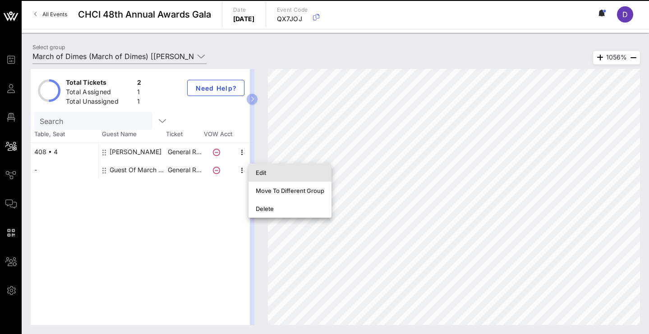
click at [266, 173] on div "Edit" at bounding box center [290, 172] width 69 height 7
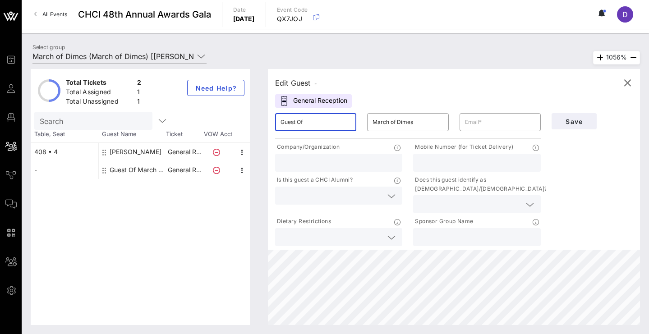
click at [325, 124] on input "Guest Of" at bounding box center [315, 122] width 70 height 14
type input "KJ"
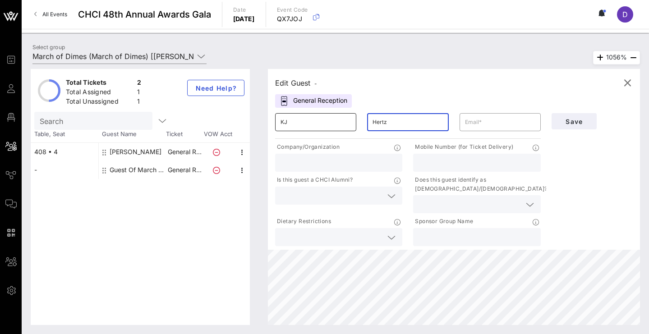
type input "Hertz"
click at [475, 119] on input "text" at bounding box center [500, 122] width 70 height 14
paste input "[EMAIL_ADDRESS][DOMAIN_NAME]"
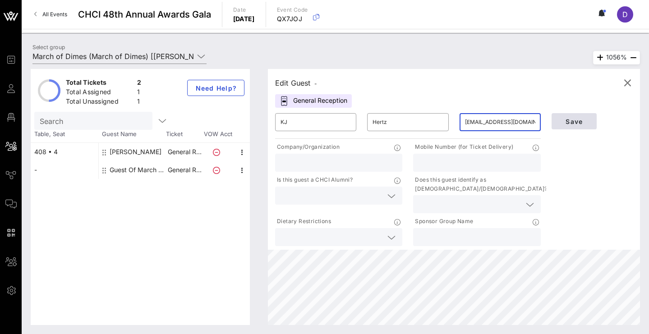
type input "[EMAIL_ADDRESS][DOMAIN_NAME]"
click at [567, 118] on span "Save" at bounding box center [574, 122] width 31 height 8
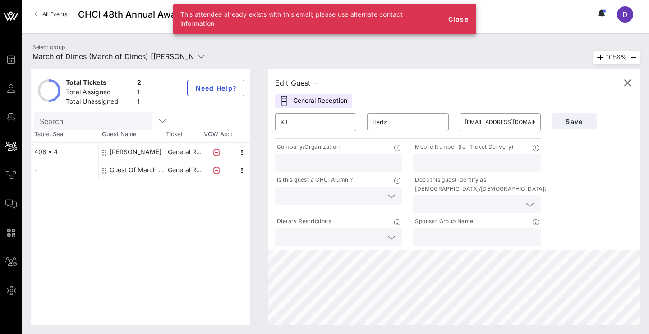
click at [583, 110] on div "Save" at bounding box center [592, 121] width 92 height 27
click at [583, 119] on span "Save" at bounding box center [574, 122] width 31 height 8
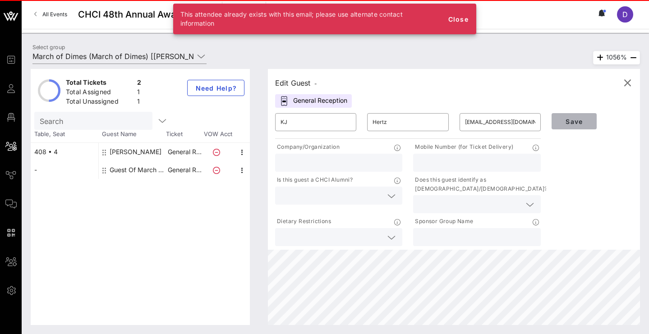
click at [583, 119] on span "Save" at bounding box center [574, 122] width 31 height 8
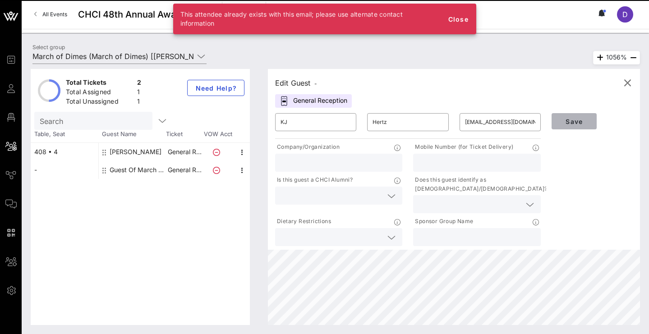
click at [583, 119] on span "Save" at bounding box center [574, 122] width 31 height 8
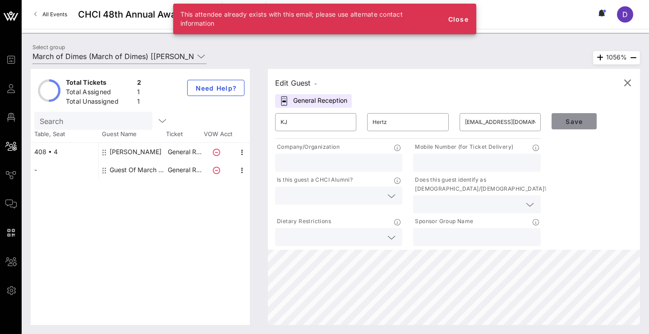
click at [583, 119] on span "Save" at bounding box center [574, 122] width 31 height 8
click at [245, 171] on icon "button" at bounding box center [242, 170] width 11 height 11
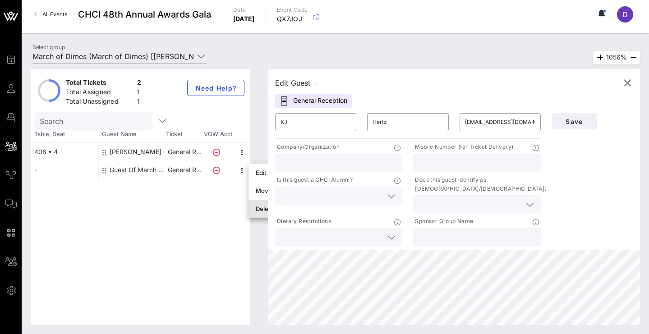
click at [266, 209] on div "Delete" at bounding box center [290, 208] width 69 height 7
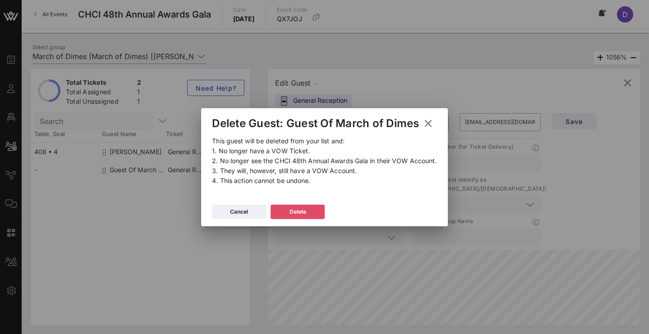
click at [290, 207] on button "Delete" at bounding box center [298, 212] width 54 height 14
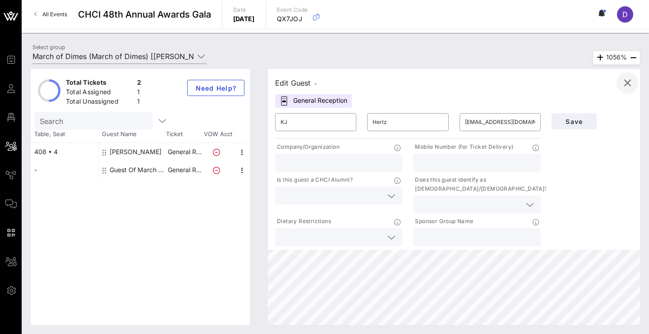
click at [628, 83] on icon "button" at bounding box center [627, 83] width 11 height 11
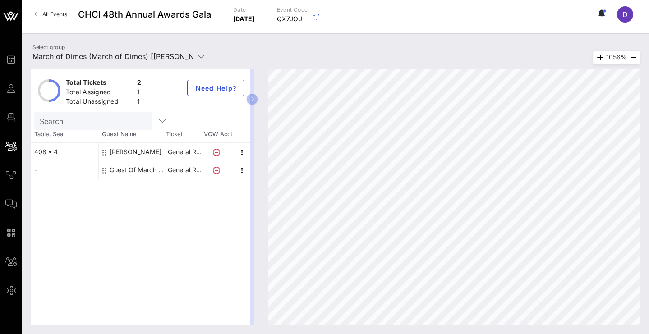
click at [172, 238] on div "Total Tickets 2 Total Assigned 1 Total Unassigned 1 Need Help? Search Table, Se…" at bounding box center [140, 197] width 219 height 256
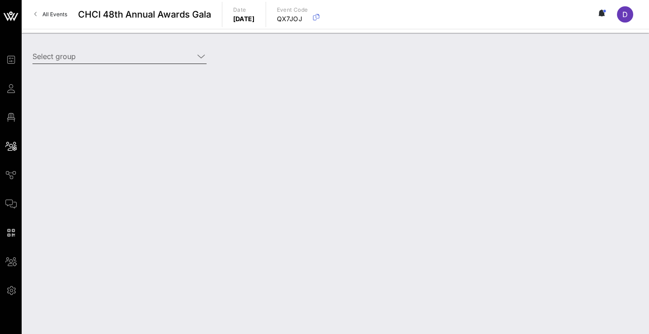
drag, startPoint x: 82, startPoint y: 49, endPoint x: 82, endPoint y: 55, distance: 5.4
click at [82, 49] on input "Select group" at bounding box center [112, 56] width 161 height 14
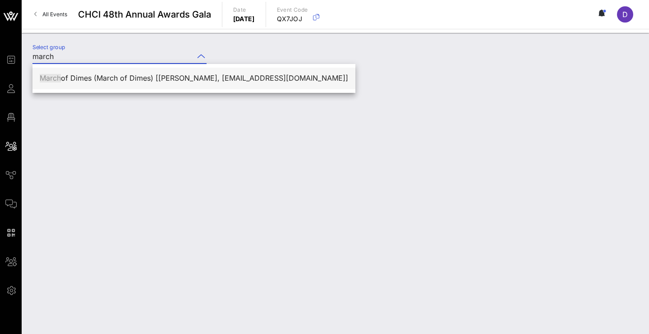
click at [87, 77] on div "March of Dimes (March of Dimes) [[PERSON_NAME], [EMAIL_ADDRESS][DOMAIN_NAME]]" at bounding box center [194, 78] width 308 height 9
type input "March of Dimes (March of Dimes) [[PERSON_NAME], [EMAIL_ADDRESS][DOMAIN_NAME]]"
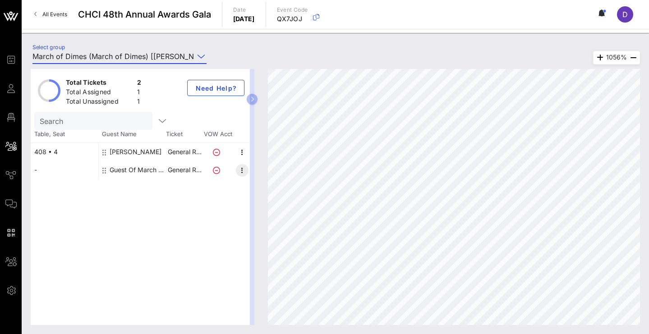
click at [238, 168] on icon "button" at bounding box center [242, 170] width 11 height 11
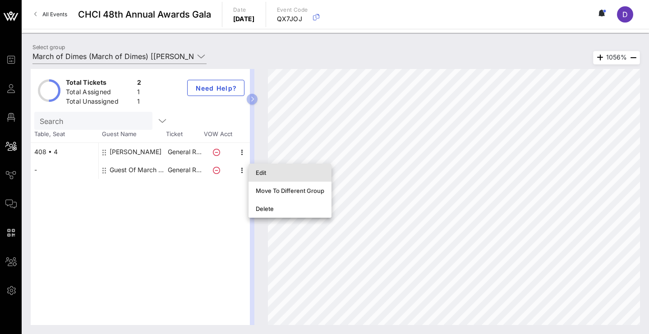
click at [276, 174] on div "Edit" at bounding box center [290, 172] width 69 height 7
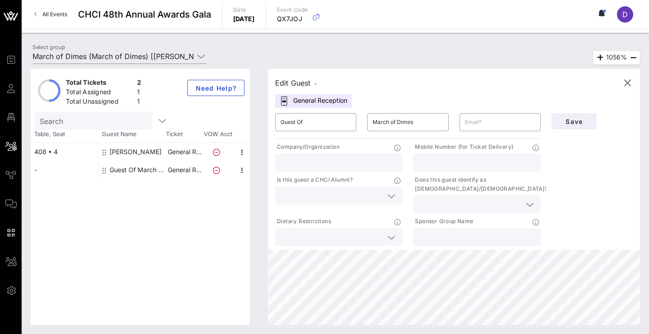
click at [440, 101] on div "Edit Guest - General Reception ​ Guest Of ​ March of Dimes ​ Company/Organizati…" at bounding box center [454, 159] width 372 height 181
click at [627, 82] on icon "button" at bounding box center [627, 83] width 11 height 11
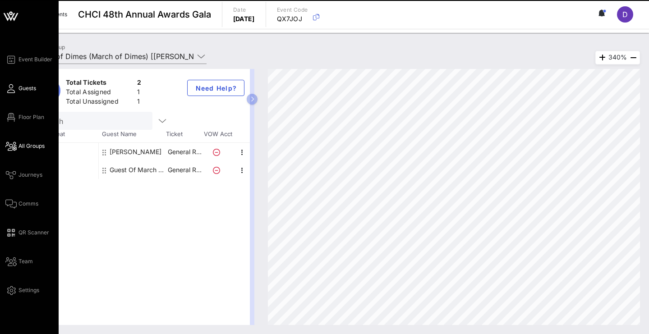
click at [18, 87] on link "Guests" at bounding box center [20, 88] width 31 height 11
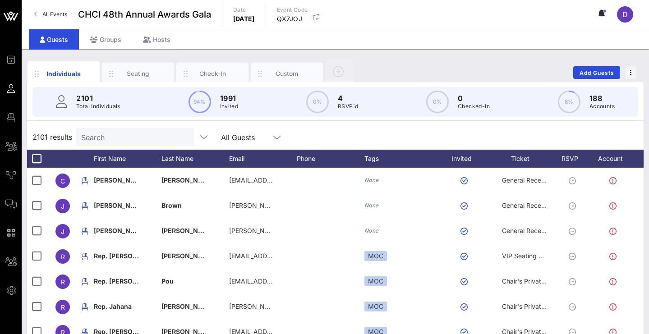
click at [119, 142] on input "Search" at bounding box center [134, 137] width 106 height 12
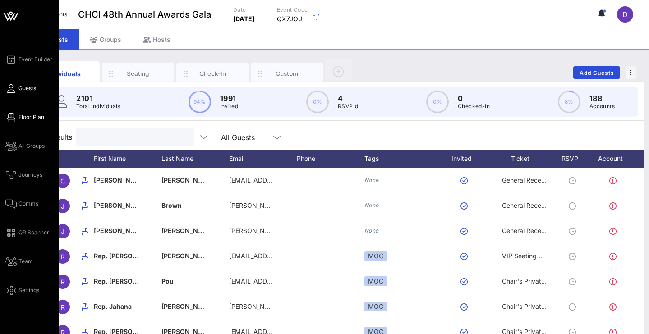
click at [32, 115] on span "Floor Plan" at bounding box center [31, 117] width 26 height 8
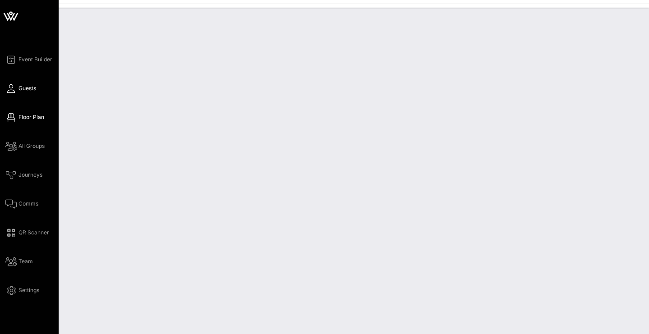
click at [24, 93] on link "Guests" at bounding box center [20, 88] width 31 height 11
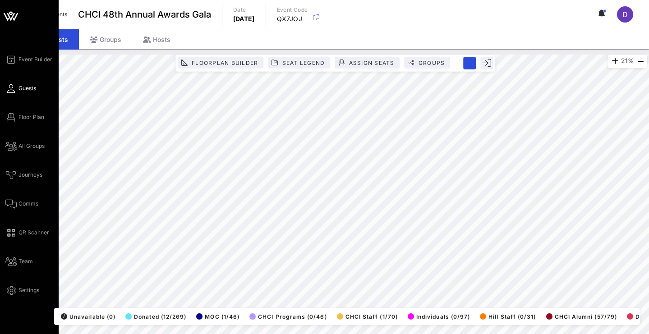
click at [24, 89] on span "Guests" at bounding box center [27, 88] width 18 height 8
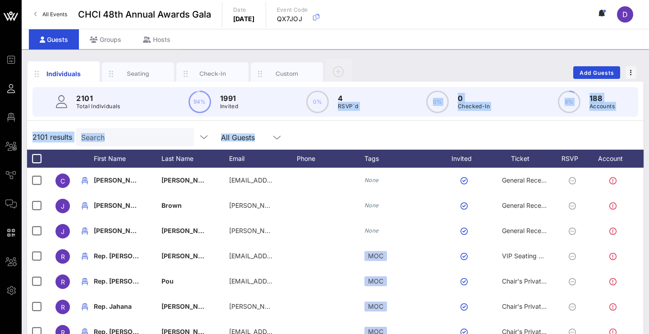
drag, startPoint x: 330, startPoint y: 133, endPoint x: 341, endPoint y: 98, distance: 36.9
click at [341, 98] on div "2101 Total Individuals 94% 1991 Invited 0% 4 RSVP`d 0% 0 Checked-In 8% 188 Acco…" at bounding box center [335, 260] width 616 height 357
click at [418, 46] on div "Guests Groups Hosts" at bounding box center [335, 39] width 627 height 20
drag, startPoint x: 405, startPoint y: 141, endPoint x: 392, endPoint y: 110, distance: 33.3
click at [392, 110] on div "2101 Total Individuals 94% 1991 Invited 0% 4 RSVP`d 0% 0 Checked-In 8% 188 Acco…" at bounding box center [335, 260] width 616 height 357
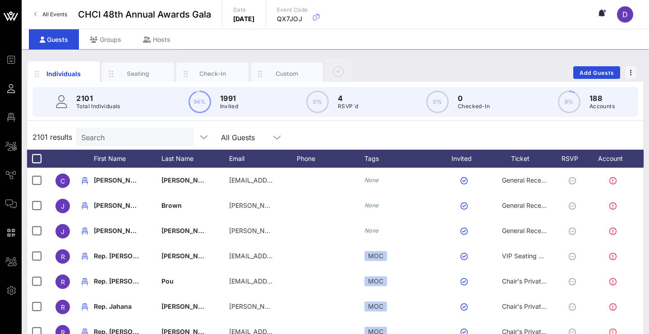
click at [407, 132] on div "2101 results Search All Guests" at bounding box center [335, 136] width 616 height 25
click at [116, 76] on icon "button" at bounding box center [111, 74] width 11 height 10
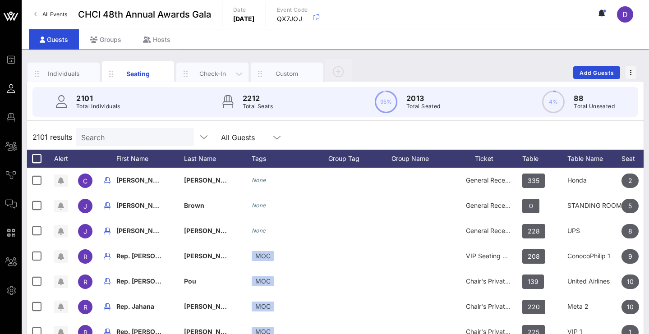
click at [200, 75] on div "Check-In" at bounding box center [213, 73] width 40 height 9
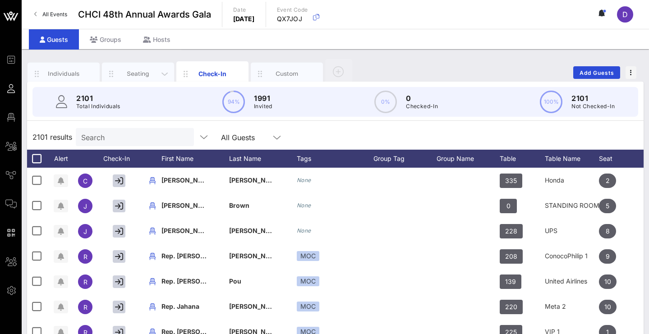
click at [142, 74] on div "Seating" at bounding box center [138, 73] width 40 height 9
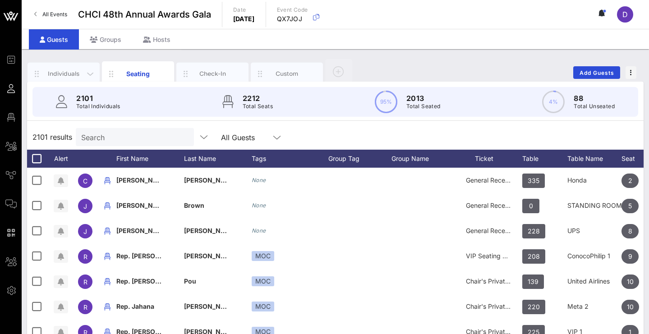
click at [61, 74] on div "Individuals" at bounding box center [64, 73] width 40 height 9
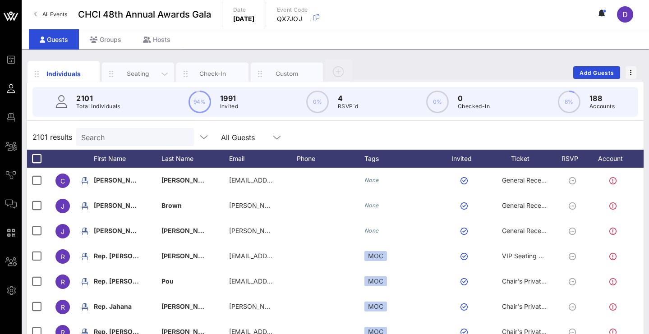
click at [146, 77] on div "Seating" at bounding box center [138, 73] width 40 height 9
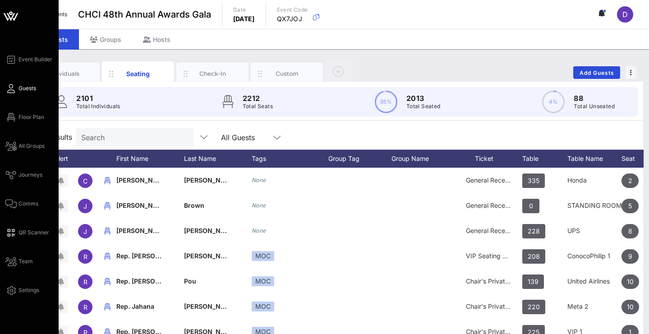
click at [21, 124] on div "Event Builder Guests Floor Plan All Groups Journeys Comms QR Scanner Team Setti…" at bounding box center [31, 175] width 53 height 242
click at [22, 116] on span "Floor Plan" at bounding box center [31, 117] width 26 height 8
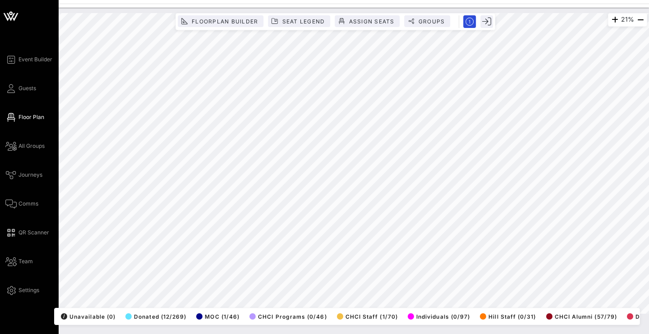
click at [5, 86] on div "Event Builder Guests Floor Plan All Groups Journeys Comms QR Scanner Team Setti…" at bounding box center [29, 167] width 59 height 334
click at [13, 88] on icon at bounding box center [10, 88] width 11 height 1
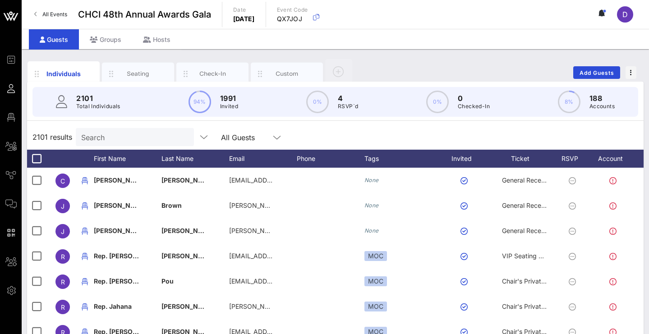
click at [137, 139] on input "Search" at bounding box center [134, 137] width 106 height 12
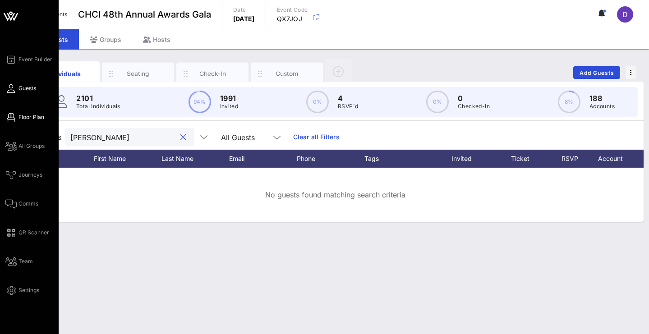
type input "Chris han"
click at [11, 117] on icon at bounding box center [10, 117] width 11 height 1
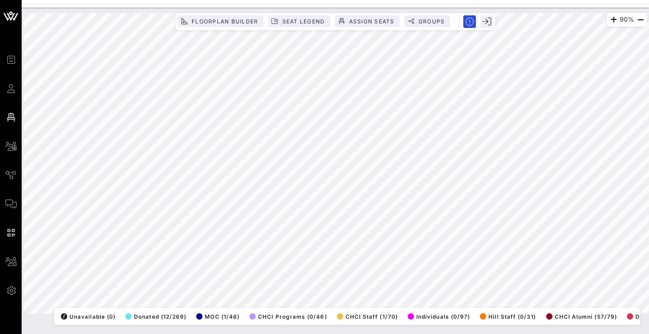
click at [377, 14] on div "Floorplan Builder Seat Legend Assign Seats Groups Exit" at bounding box center [335, 21] width 320 height 17
click at [377, 18] on span "Assign Seats" at bounding box center [371, 21] width 46 height 7
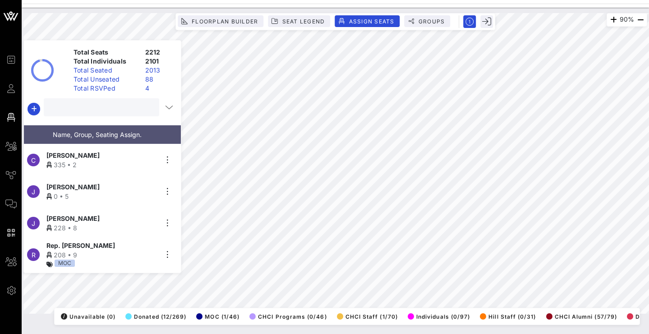
click at [115, 104] on input "text" at bounding box center [100, 107] width 103 height 12
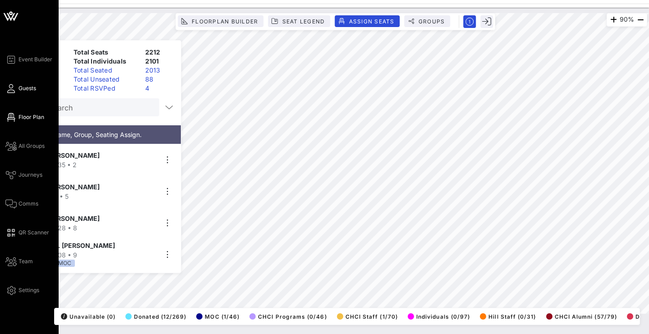
click at [15, 88] on icon at bounding box center [10, 88] width 11 height 1
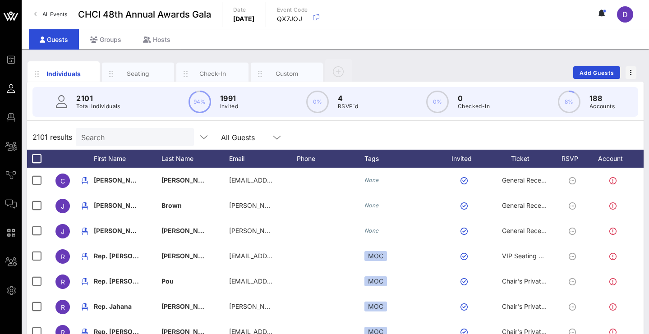
click at [135, 131] on div "Search" at bounding box center [134, 137] width 106 height 18
click at [579, 75] on span "Add Guests" at bounding box center [597, 72] width 36 height 7
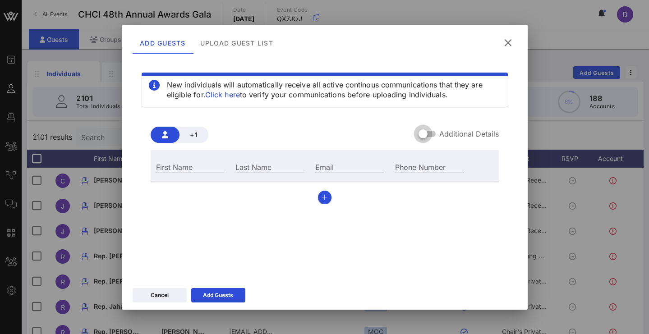
click at [428, 134] on div at bounding box center [422, 133] width 15 height 15
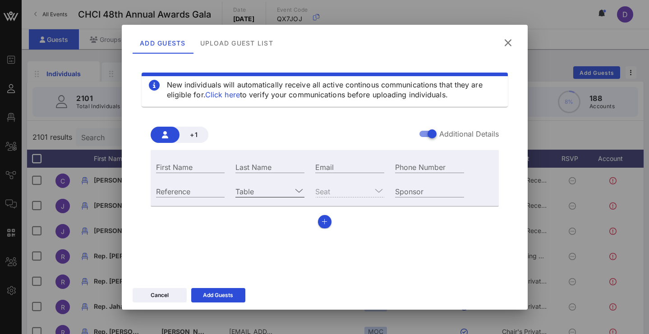
click at [289, 189] on input "Table" at bounding box center [263, 191] width 56 height 12
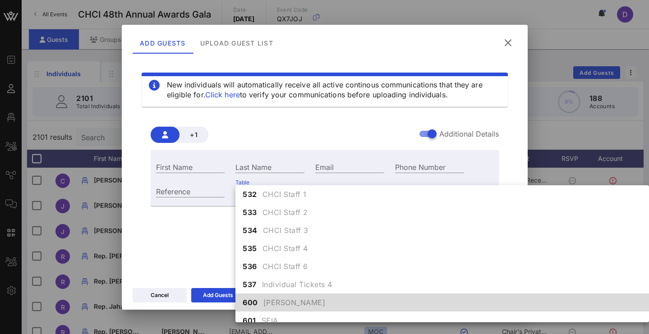
scroll to position [3384, 0]
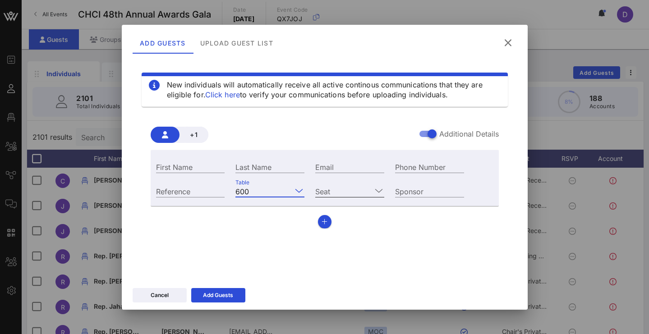
click at [345, 186] on input "Seat" at bounding box center [343, 191] width 56 height 12
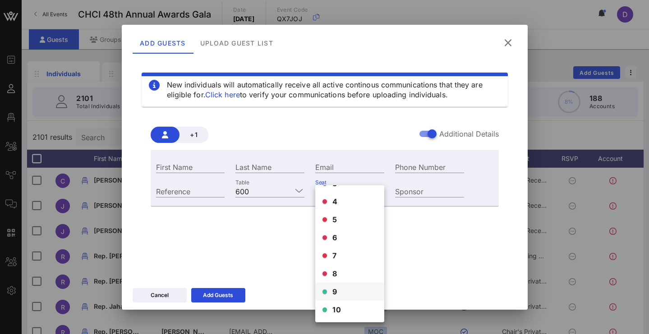
scroll to position [51, 0]
click at [331, 293] on div "9" at bounding box center [349, 292] width 69 height 18
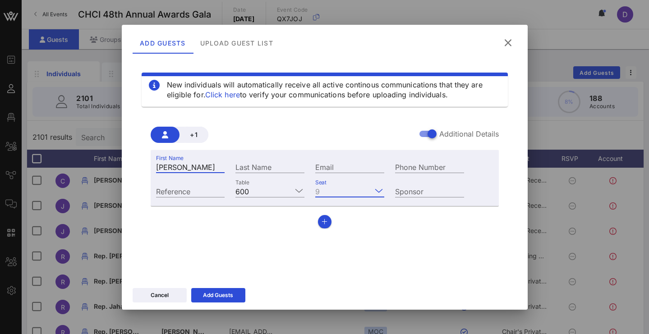
type input "[PERSON_NAME]"
type input "Hansel"
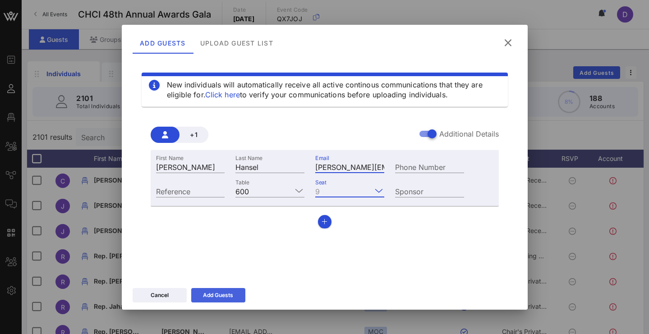
type input "chris.hansel@sherwin.com"
click at [229, 293] on div "Add Guests" at bounding box center [218, 295] width 30 height 9
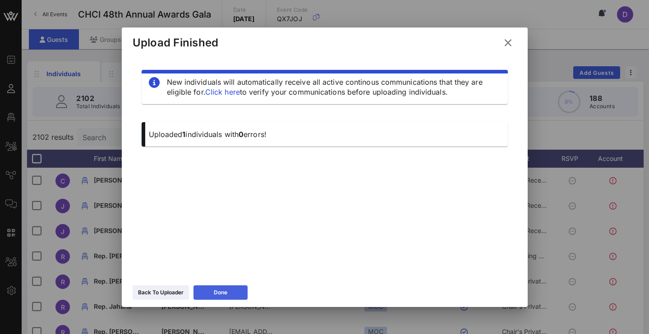
click at [232, 290] on button "Done" at bounding box center [220, 292] width 54 height 14
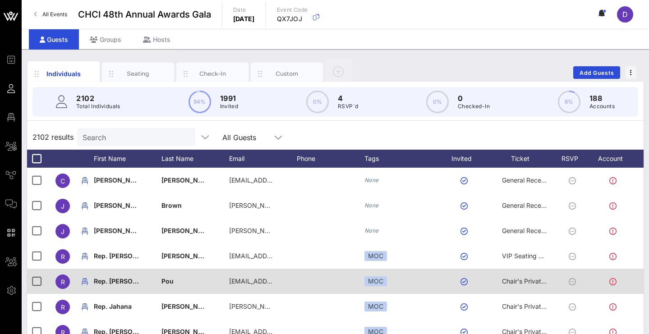
click at [225, 292] on div "Pou" at bounding box center [195, 287] width 68 height 36
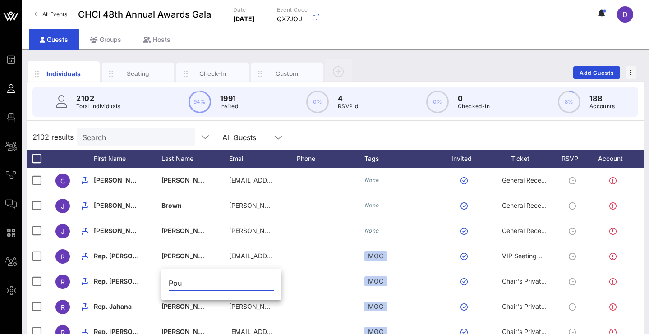
click at [144, 138] on input "Search" at bounding box center [136, 137] width 106 height 12
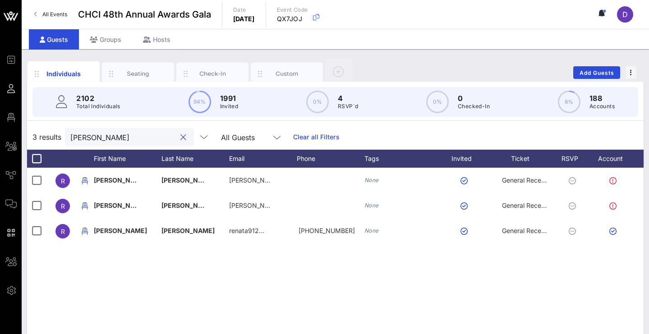
type input "Renata"
click at [143, 76] on div "Seating" at bounding box center [138, 73] width 40 height 9
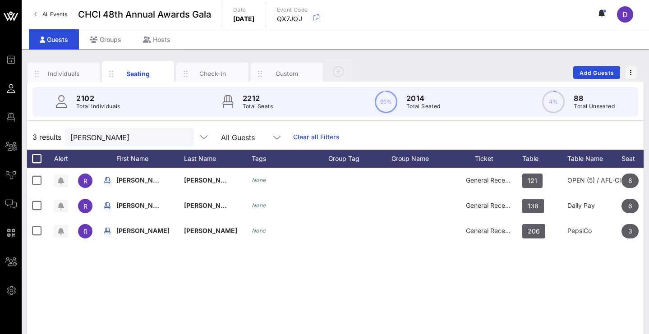
drag, startPoint x: 395, startPoint y: 287, endPoint x: 345, endPoint y: 295, distance: 50.3
click at [345, 295] on div "R Renata Soto None General Reception 121 OPEN (5) / AFL-CIO (5) 8 None R Renata…" at bounding box center [335, 303] width 616 height 271
drag, startPoint x: 573, startPoint y: 269, endPoint x: 500, endPoint y: 290, distance: 76.1
click at [500, 290] on div "R Renata Soto None General Reception 121 OPEN (5) / AFL-CIO (5) 8 None R Renata…" at bounding box center [335, 303] width 616 height 271
click at [129, 135] on input "Renata" at bounding box center [123, 137] width 106 height 12
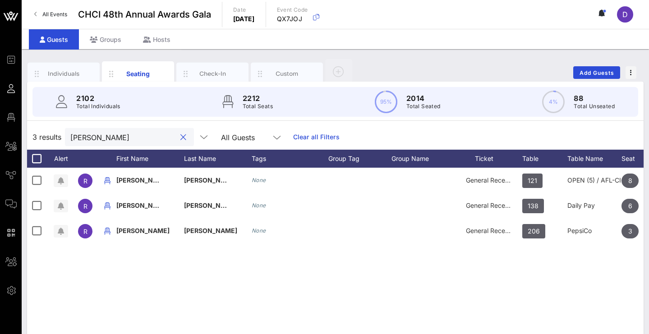
click at [129, 135] on input "Renata" at bounding box center [123, 137] width 106 height 12
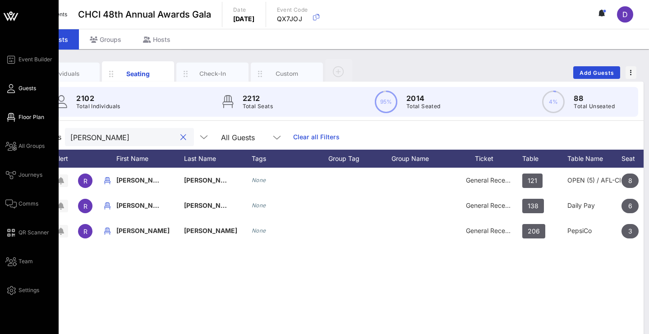
click at [34, 117] on span "Floor Plan" at bounding box center [31, 117] width 26 height 8
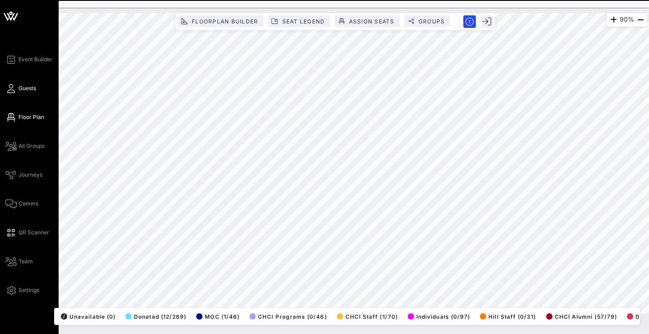
click at [10, 88] on icon at bounding box center [10, 88] width 11 height 1
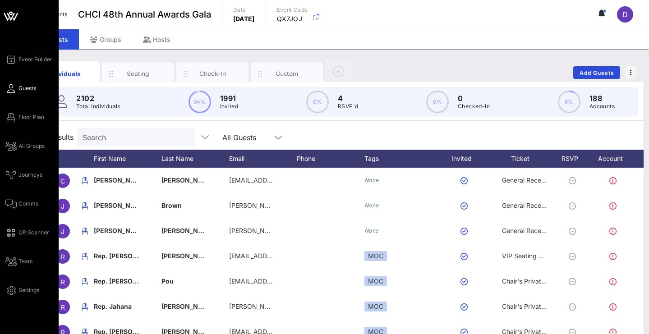
click at [13, 81] on div "Event Builder Guests Floor Plan All Groups Journeys Comms QR Scanner Team Setti…" at bounding box center [31, 175] width 53 height 242
click at [16, 86] on link "Guests" at bounding box center [20, 88] width 31 height 11
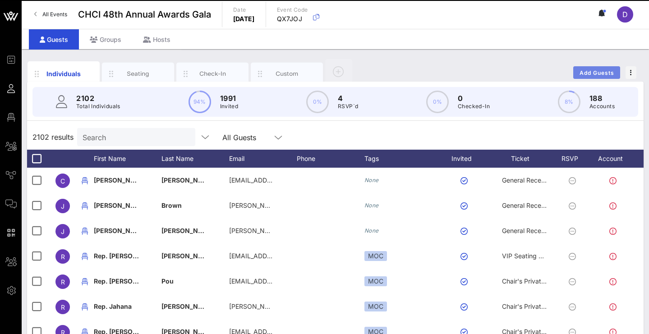
click at [611, 74] on span "Add Guests" at bounding box center [597, 72] width 36 height 7
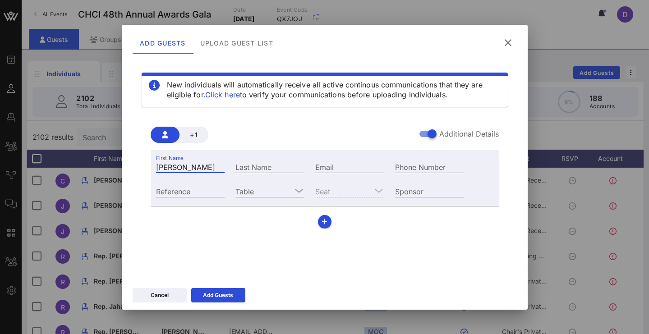
type input "[PERSON_NAME]"
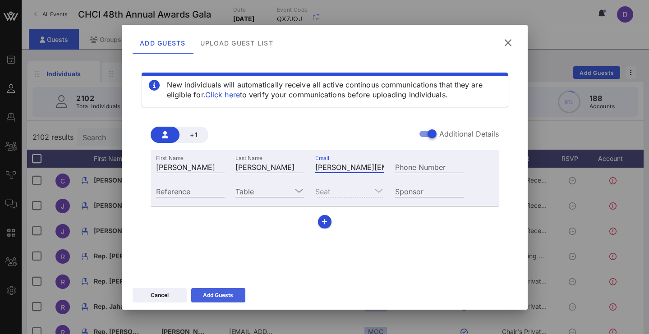
type input "[PERSON_NAME][EMAIL_ADDRESS][PERSON_NAME][PERSON_NAME][DOMAIN_NAME]"
click at [223, 296] on div "Add Guests" at bounding box center [218, 295] width 30 height 9
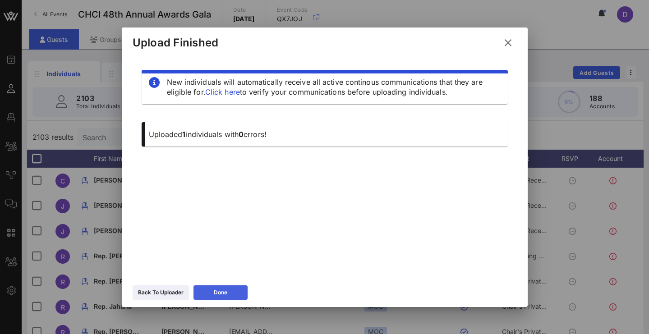
click at [225, 293] on div "Done" at bounding box center [221, 292] width 14 height 9
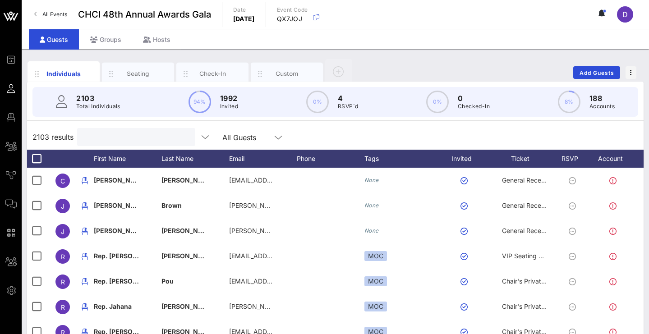
click at [167, 139] on input "text" at bounding box center [136, 137] width 106 height 12
click at [589, 72] on span "Add Guests" at bounding box center [597, 72] width 36 height 7
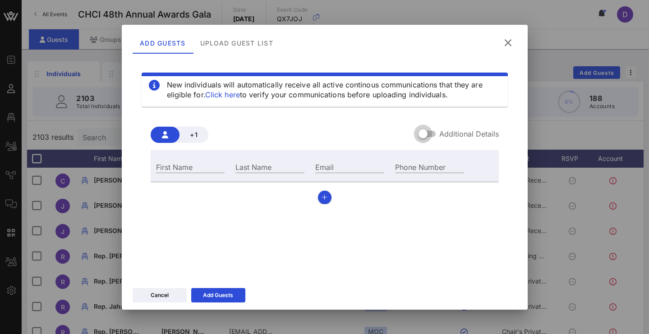
click at [430, 134] on div at bounding box center [422, 133] width 15 height 15
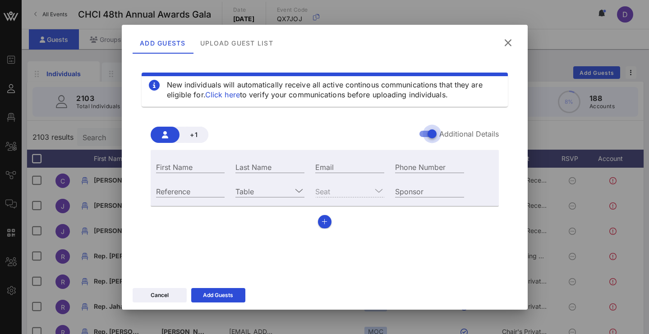
click at [424, 133] on div at bounding box center [431, 133] width 15 height 15
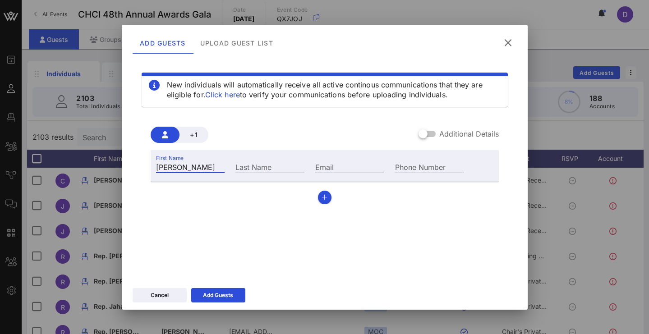
type input "Marcos"
type input "Ibarra"
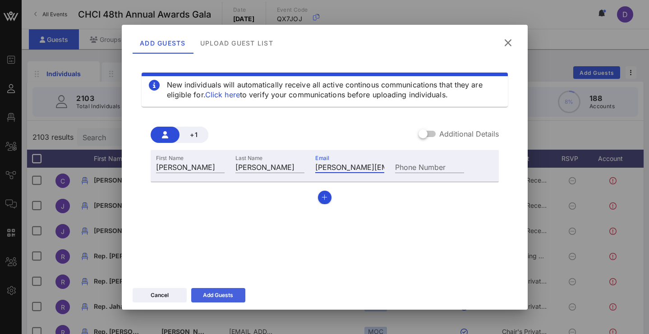
type input "marcos.ibarra@cortezmasto.senate.gov"
click at [236, 294] on button "Add Guests" at bounding box center [218, 295] width 54 height 14
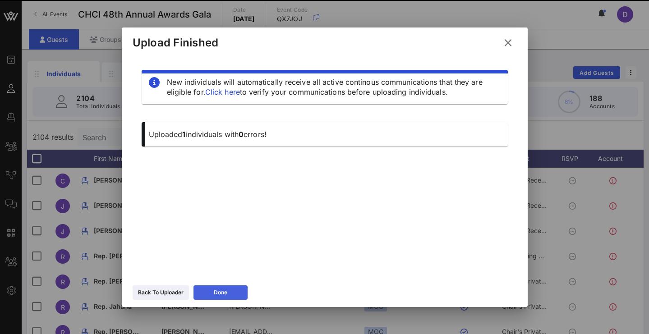
click at [232, 296] on button "Done" at bounding box center [220, 292] width 54 height 14
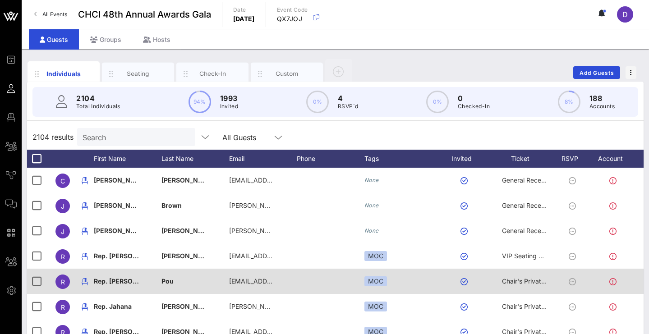
drag, startPoint x: 232, startPoint y: 296, endPoint x: 229, endPoint y: 286, distance: 10.4
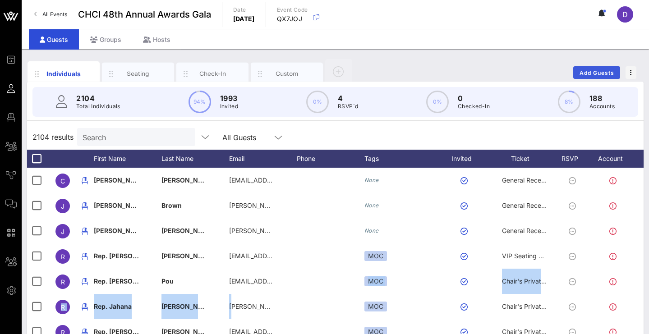
click at [611, 74] on span "Add Guests" at bounding box center [597, 72] width 36 height 7
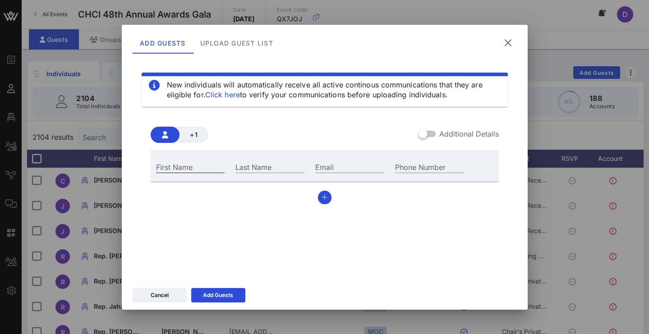
click at [172, 174] on div "First Name" at bounding box center [191, 166] width 80 height 24
type input "Luisana"
type input "Perez-Fernandez"
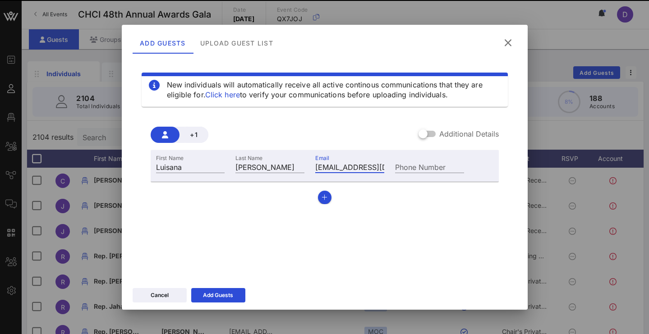
type input "luisanaperez286@gmail.com"
click at [378, 261] on div "New individuals will automatically receive all active continous communications …" at bounding box center [325, 166] width 384 height 216
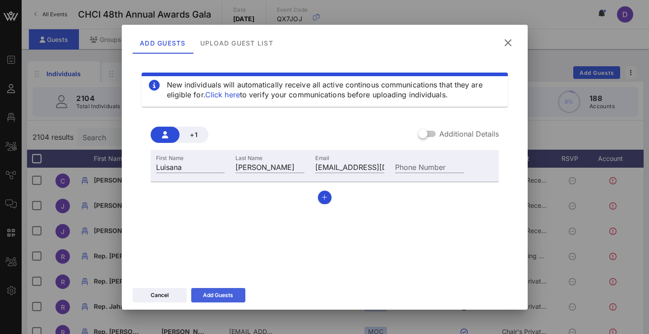
click at [225, 291] on div "Add Guests" at bounding box center [218, 295] width 30 height 9
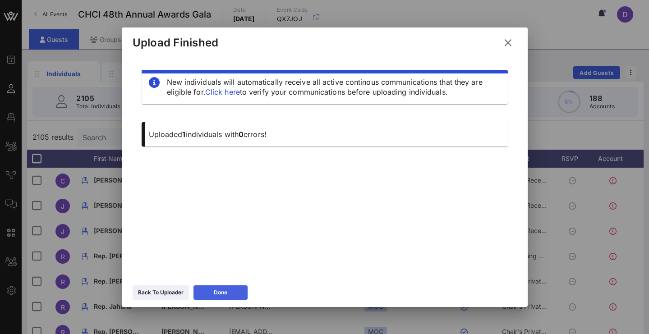
click at [225, 291] on div "Done" at bounding box center [221, 292] width 14 height 9
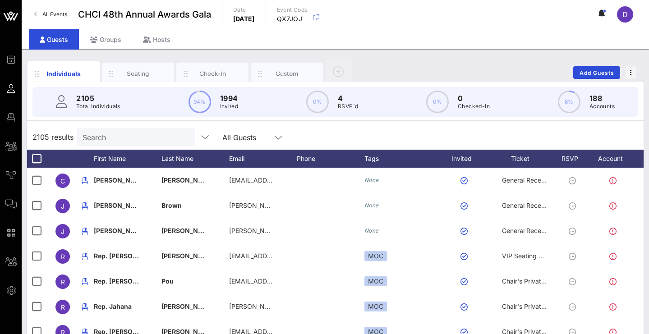
click at [165, 132] on input "Search" at bounding box center [136, 137] width 106 height 12
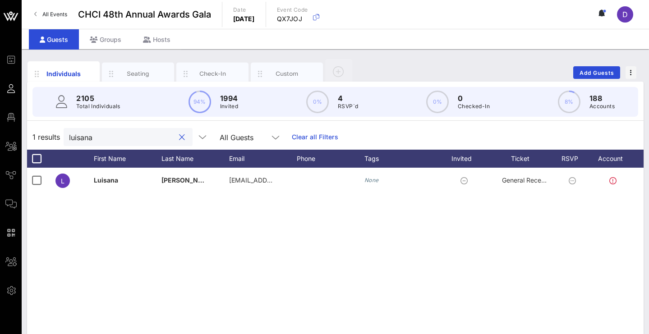
type input "Luisana"
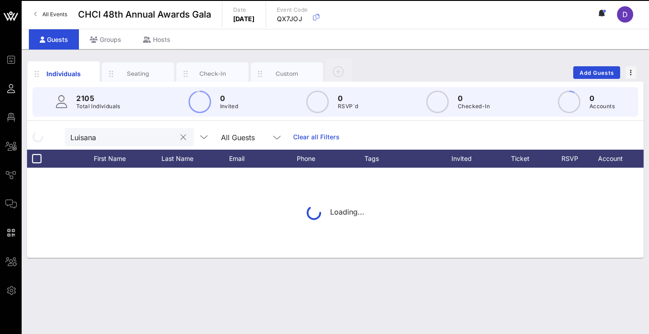
drag, startPoint x: 165, startPoint y: 132, endPoint x: 138, endPoint y: 74, distance: 64.0
click at [136, 78] on div "Seating" at bounding box center [138, 74] width 72 height 23
click at [138, 74] on div "Seating" at bounding box center [138, 73] width 40 height 9
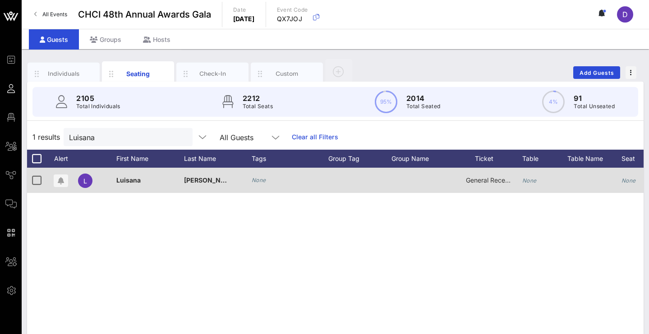
click at [507, 181] on span "General Reception" at bounding box center [493, 180] width 54 height 8
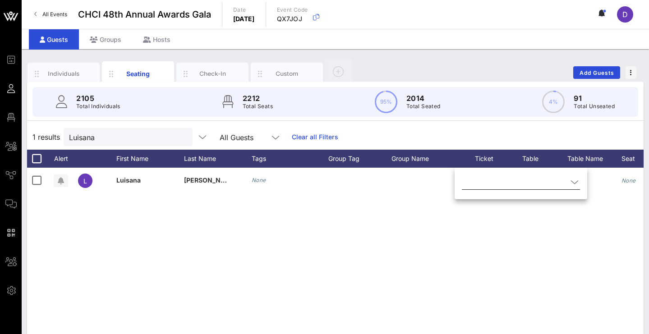
click at [501, 183] on input "text" at bounding box center [515, 182] width 106 height 14
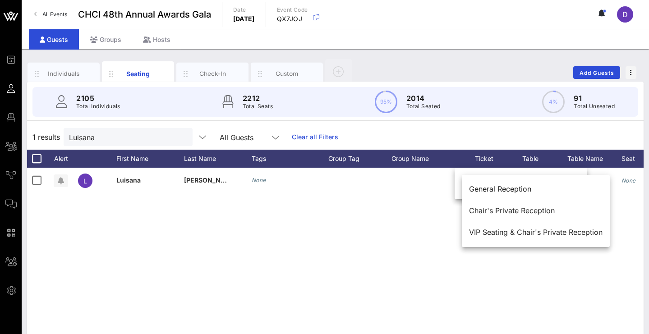
click at [402, 249] on div "L Luisana Perez-Fernandez None General Reception None None None" at bounding box center [335, 303] width 616 height 271
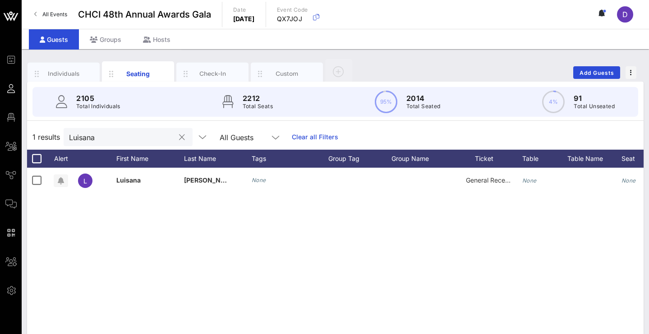
click at [168, 134] on input "Luisana" at bounding box center [122, 137] width 106 height 12
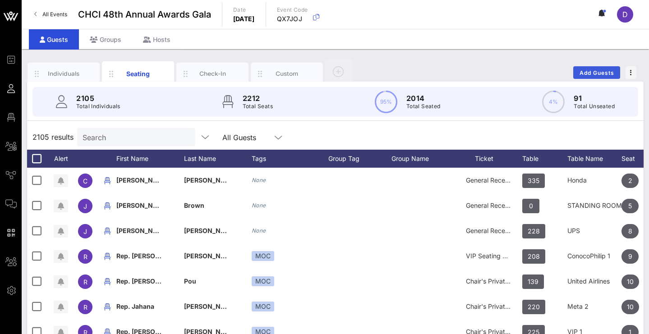
click at [588, 70] on span "Add Guests" at bounding box center [597, 72] width 36 height 7
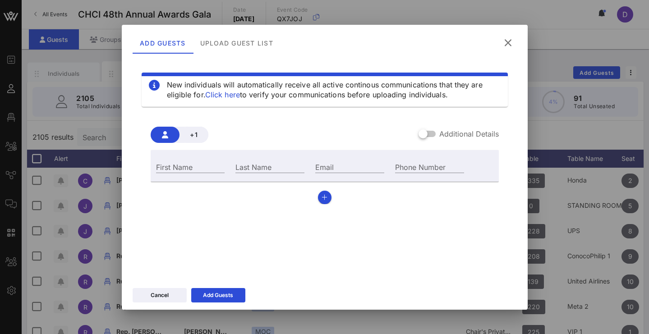
click at [512, 47] on button at bounding box center [508, 43] width 18 height 16
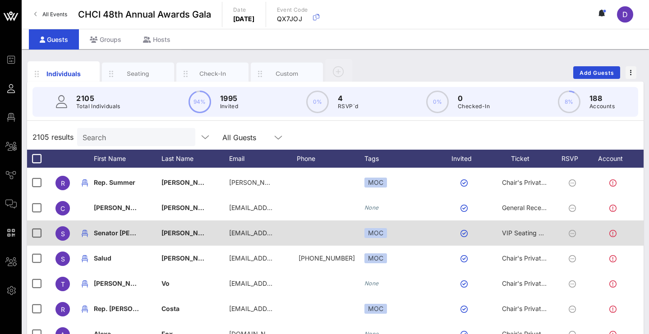
scroll to position [175, 0]
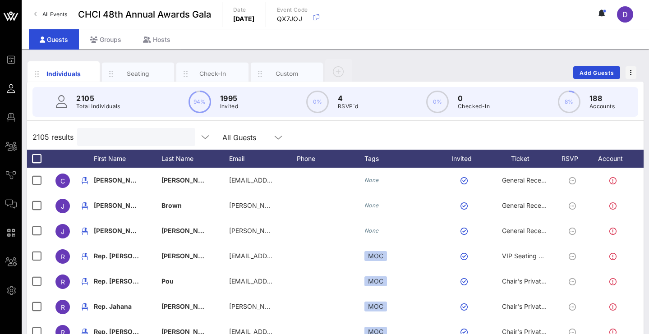
click at [143, 136] on input "text" at bounding box center [136, 137] width 106 height 12
paste input "[PERSON_NAME] [PERSON_NAME]"
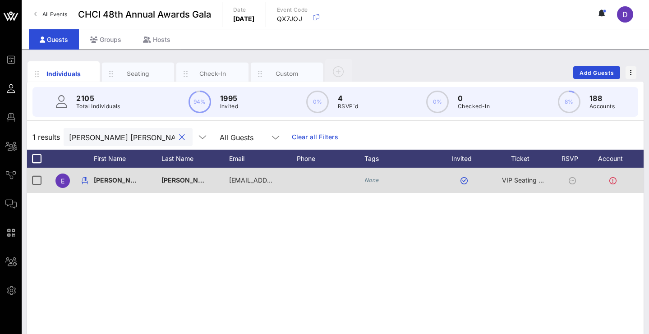
click at [455, 189] on div at bounding box center [466, 180] width 50 height 25
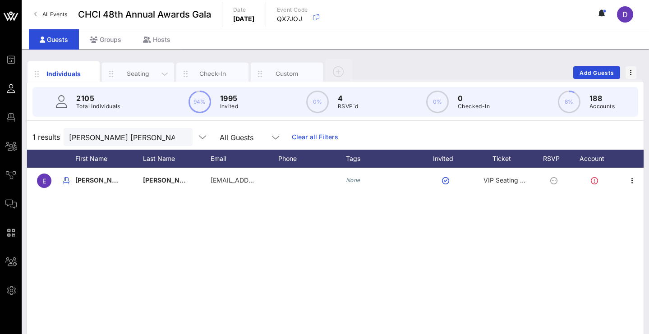
click at [140, 75] on div "Seating" at bounding box center [138, 73] width 40 height 9
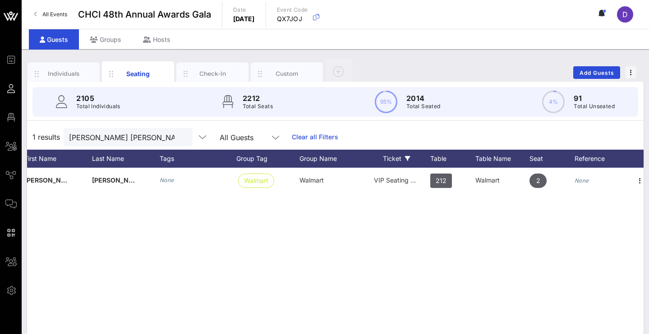
scroll to position [0, 92]
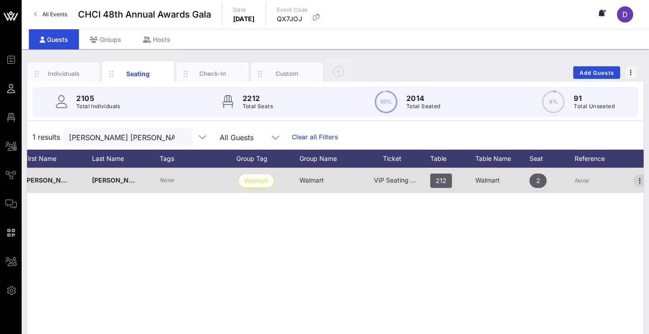
click at [634, 184] on span "button" at bounding box center [640, 180] width 13 height 11
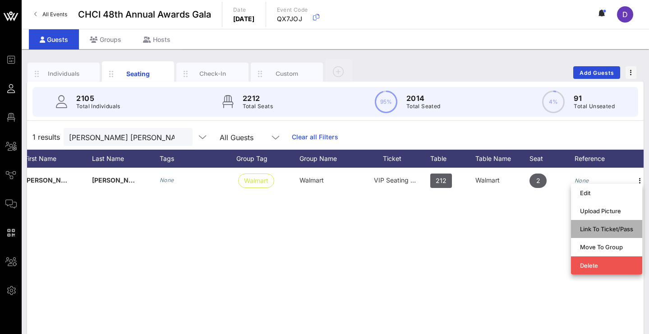
click at [610, 229] on div "Link To Ticket/Pass" at bounding box center [606, 228] width 53 height 7
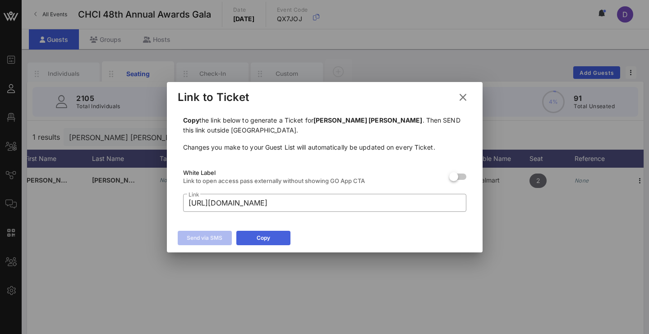
click at [277, 239] on button "Copy" at bounding box center [263, 238] width 54 height 14
click at [464, 99] on icon at bounding box center [463, 97] width 12 height 11
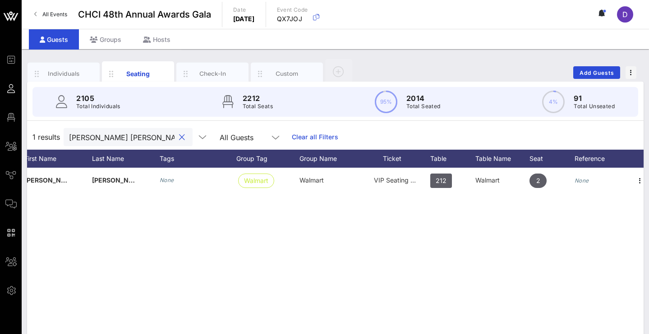
click at [133, 136] on input "[PERSON_NAME] [PERSON_NAME]" at bounding box center [122, 137] width 106 height 12
paste input "[PERSON_NAME]"
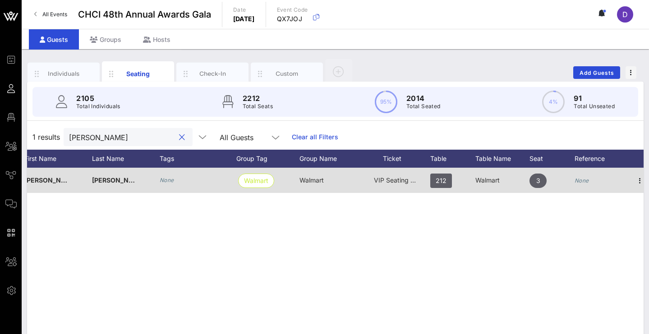
scroll to position [0, 100]
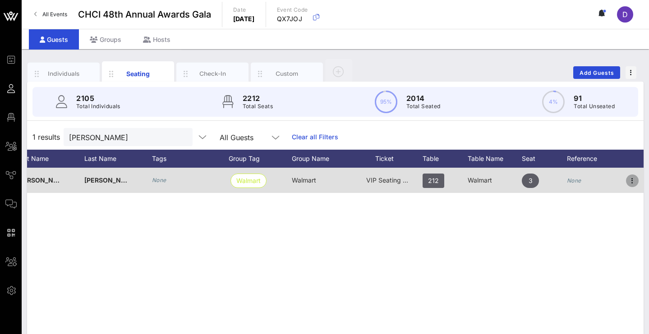
click at [632, 182] on icon "button" at bounding box center [632, 180] width 11 height 11
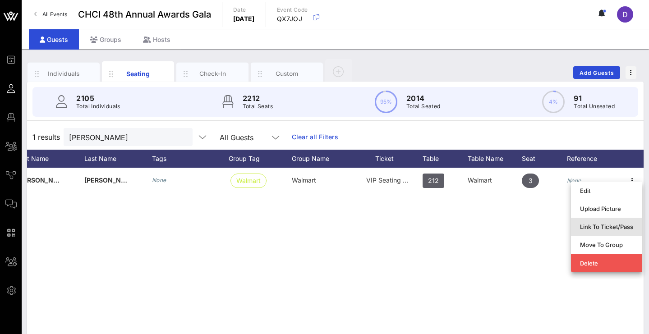
click at [626, 224] on div "Link To Ticket/Pass" at bounding box center [606, 226] width 53 height 7
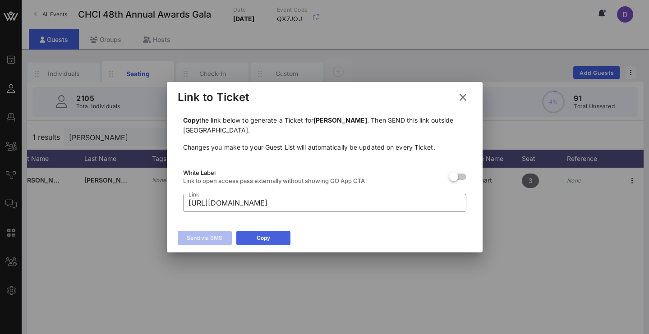
click at [278, 235] on button "Copy" at bounding box center [263, 238] width 54 height 14
click at [458, 98] on icon at bounding box center [463, 97] width 12 height 11
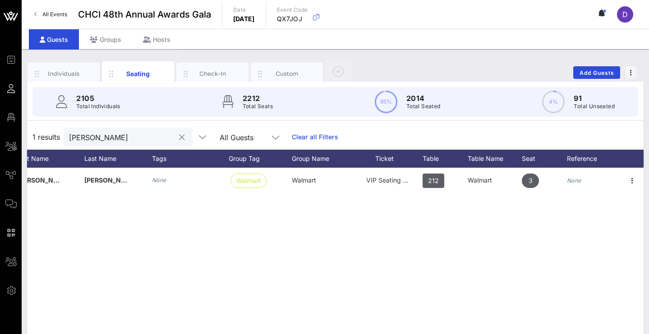
click at [133, 141] on input "[PERSON_NAME]" at bounding box center [122, 137] width 106 height 12
paste input "[EMAIL_ADDRESS][DOMAIN_NAME]"
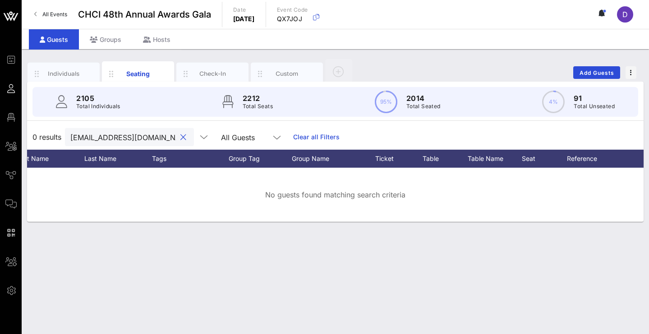
click at [133, 141] on input "[EMAIL_ADDRESS][DOMAIN_NAME]" at bounding box center [123, 137] width 106 height 12
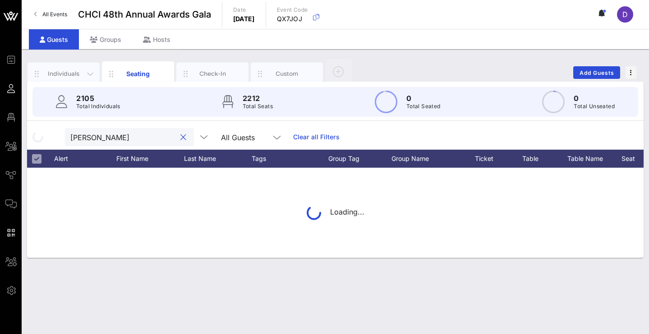
scroll to position [0, 0]
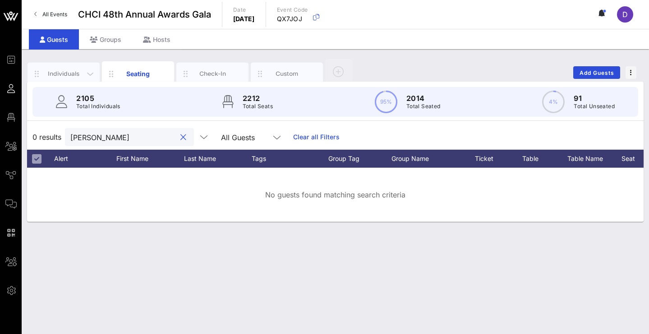
click at [60, 79] on div "Individuals" at bounding box center [64, 74] width 72 height 23
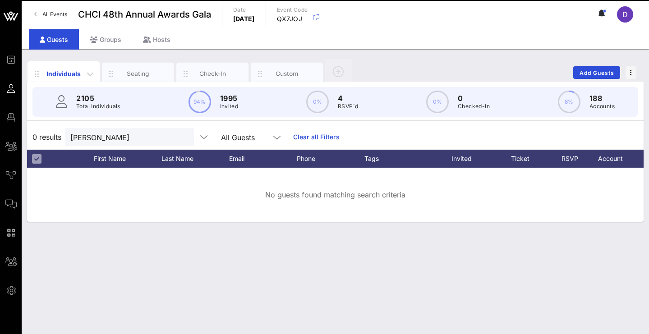
scroll to position [0, 0]
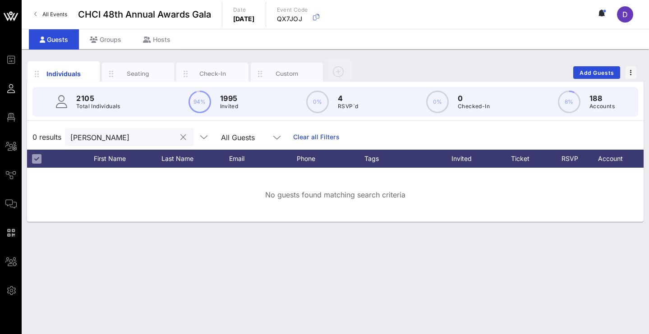
click at [131, 140] on input "[PERSON_NAME]" at bounding box center [123, 137] width 106 height 12
paste input "[PERSON_NAME]"
click at [93, 140] on input "[PERSON_NAME]" at bounding box center [123, 137] width 106 height 12
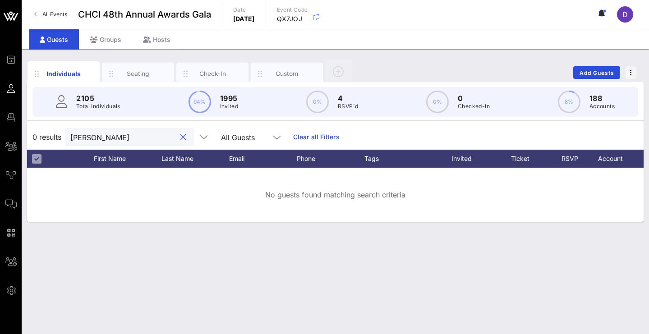
click at [135, 135] on input "[PERSON_NAME]" at bounding box center [123, 137] width 106 height 12
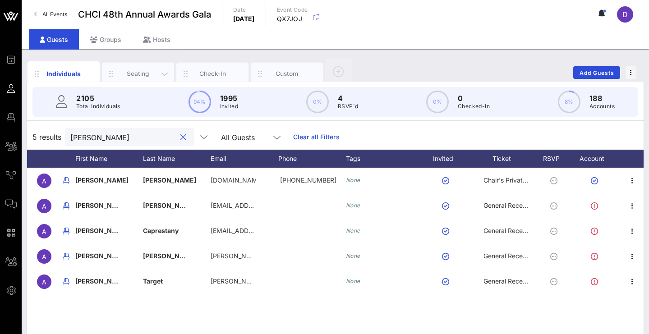
click at [139, 78] on div "Seating" at bounding box center [138, 73] width 40 height 9
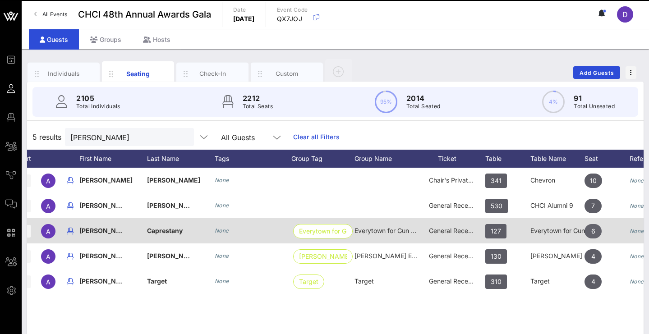
scroll to position [0, 100]
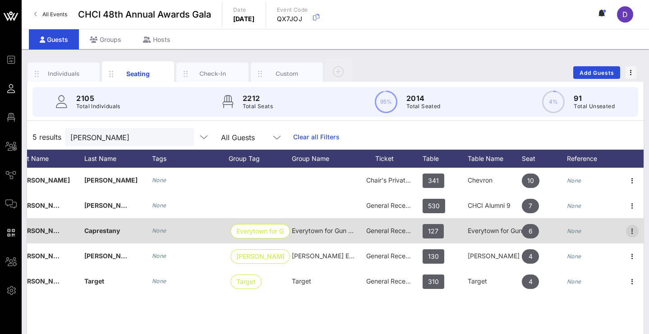
click at [630, 230] on icon "button" at bounding box center [632, 231] width 11 height 11
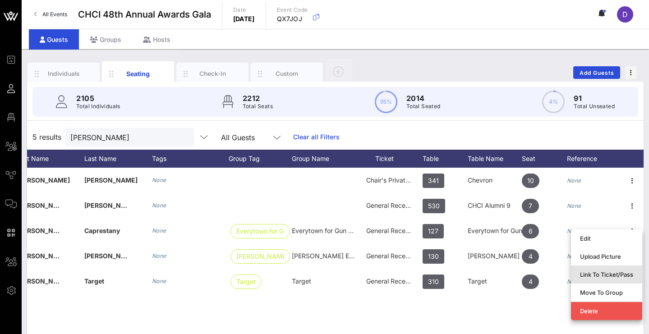
click at [624, 277] on div "Link To Ticket/Pass" at bounding box center [606, 274] width 53 height 7
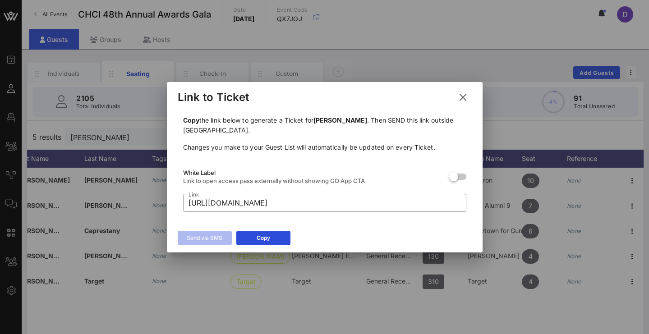
click at [266, 246] on div "Send via SMS Copy" at bounding box center [325, 239] width 316 height 26
click at [266, 242] on div "Copy" at bounding box center [264, 238] width 14 height 9
click at [462, 97] on icon at bounding box center [463, 97] width 12 height 11
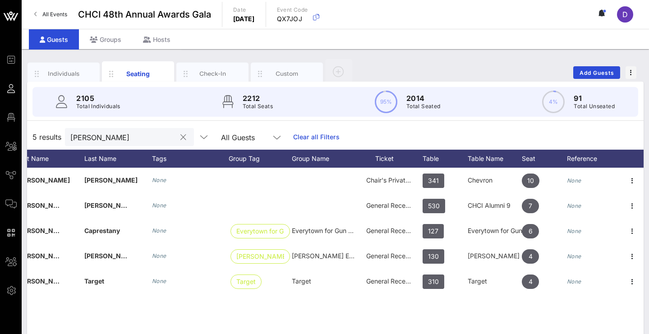
click at [123, 145] on div "[PERSON_NAME]" at bounding box center [123, 137] width 106 height 18
paste input "[PERSON_NAME]"
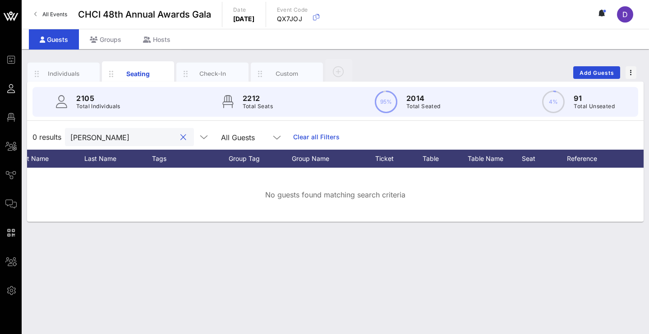
click at [93, 139] on input "[PERSON_NAME]" at bounding box center [123, 137] width 106 height 12
click at [162, 141] on input "[PERSON_NAME]" at bounding box center [123, 137] width 106 height 12
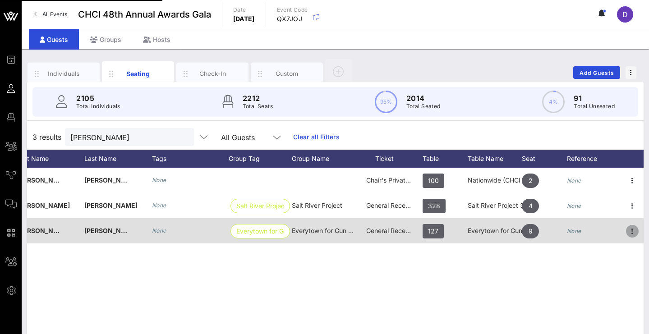
click at [629, 230] on icon "button" at bounding box center [632, 231] width 11 height 11
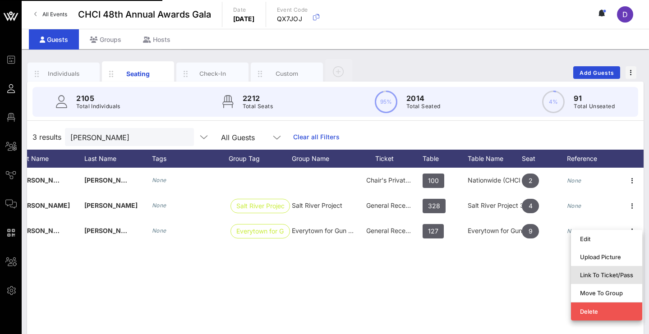
click at [609, 277] on div "Link To Ticket/Pass" at bounding box center [606, 274] width 53 height 7
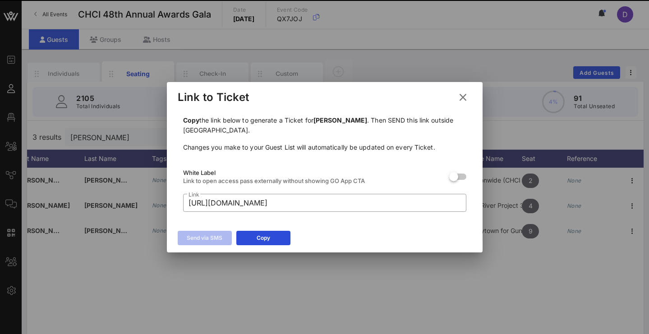
click at [254, 239] on button "Copy" at bounding box center [263, 238] width 54 height 14
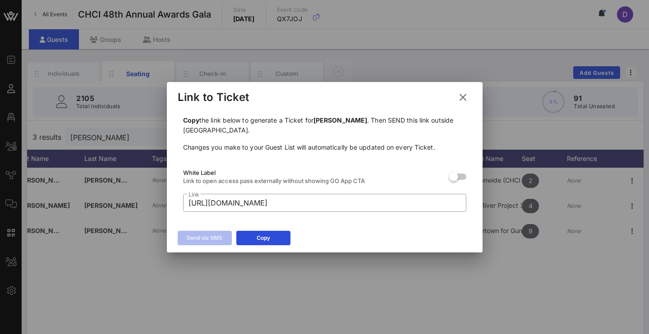
click at [459, 101] on icon at bounding box center [463, 97] width 12 height 11
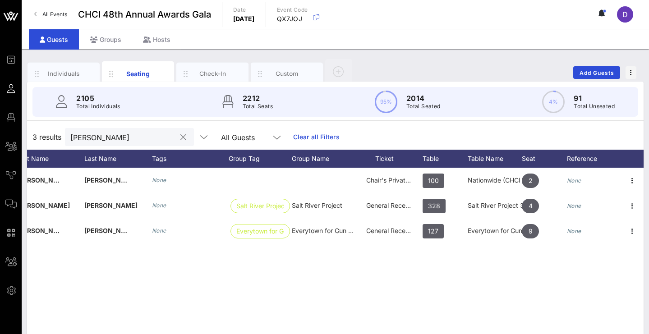
click at [142, 128] on div "[PERSON_NAME]" at bounding box center [123, 137] width 106 height 18
click at [142, 129] on div "[PERSON_NAME]" at bounding box center [123, 137] width 106 height 18
click at [137, 133] on input "[PERSON_NAME]" at bounding box center [123, 137] width 106 height 12
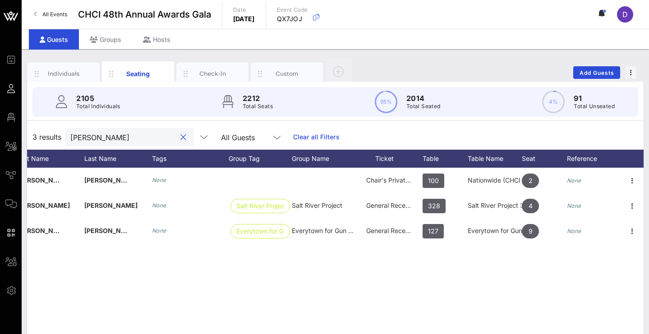
click at [137, 133] on input "[PERSON_NAME]" at bounding box center [123, 137] width 106 height 12
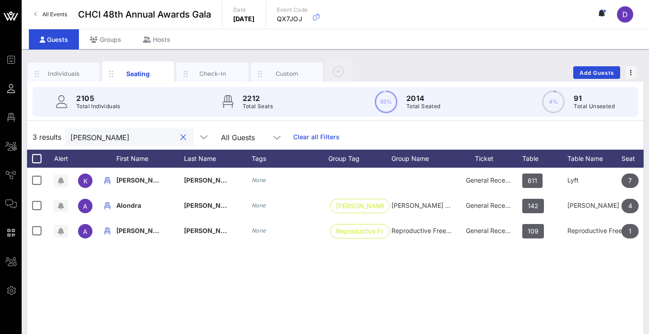
scroll to position [0, 0]
click at [142, 142] on input "[PERSON_NAME]" at bounding box center [123, 137] width 106 height 12
paste input ".[PERSON_NAME][EMAIL_ADDRESS][DOMAIN_NAME]"
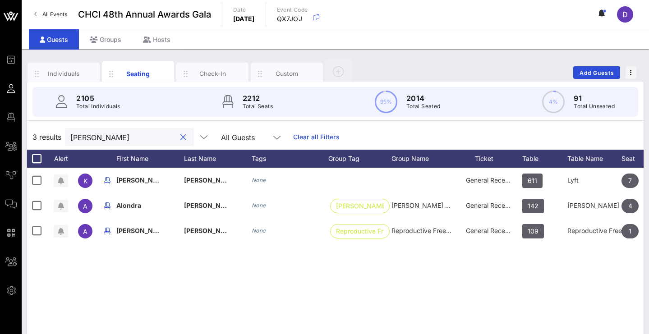
type input "[PERSON_NAME][EMAIL_ADDRESS][PERSON_NAME][DOMAIN_NAME]"
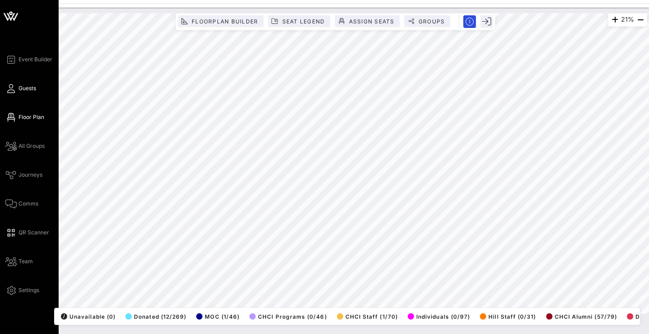
click at [16, 93] on link "Guests" at bounding box center [20, 88] width 31 height 11
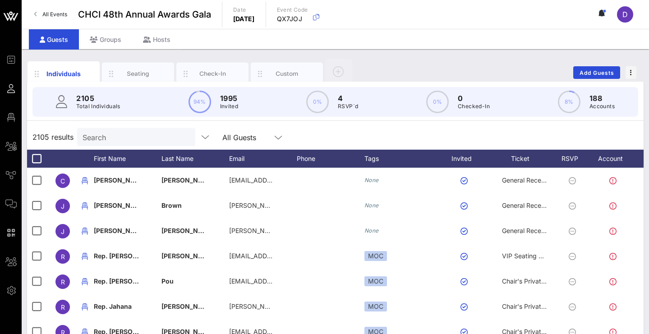
click at [102, 138] on input "Search" at bounding box center [136, 137] width 106 height 12
paste input "[PERSON_NAME][EMAIL_ADDRESS][PERSON_NAME][DOMAIN_NAME]"
type input "[PERSON_NAME][EMAIL_ADDRESS][PERSON_NAME][DOMAIN_NAME]"
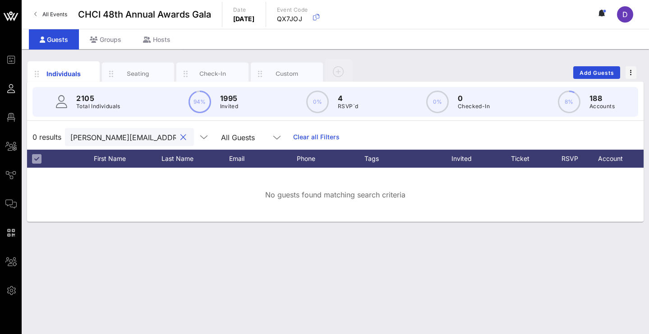
click at [92, 139] on input "[PERSON_NAME][EMAIL_ADDRESS][PERSON_NAME][DOMAIN_NAME]" at bounding box center [123, 137] width 106 height 12
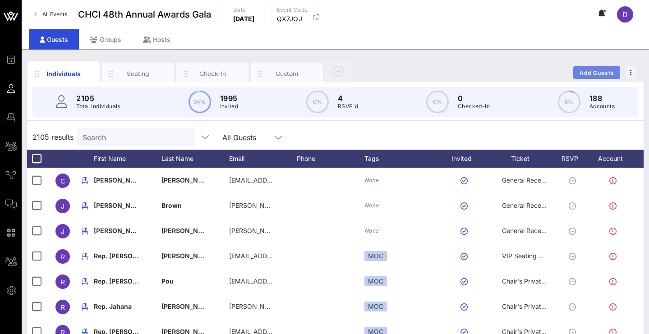
click at [590, 70] on span "Add Guests" at bounding box center [597, 72] width 36 height 7
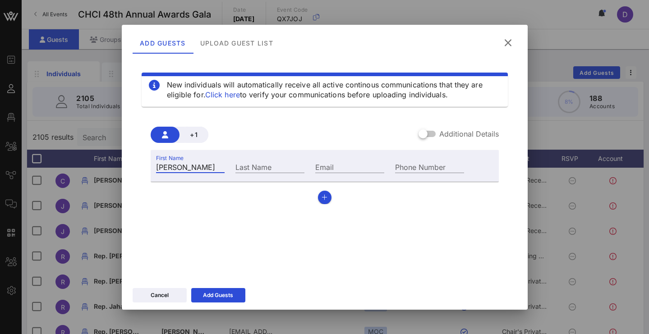
type input "[PERSON_NAME]"
paste input "[PERSON_NAME][EMAIL_ADDRESS][PERSON_NAME][DOMAIN_NAME]"
type input "[PERSON_NAME][EMAIL_ADDRESS][PERSON_NAME][DOMAIN_NAME]"
click at [202, 170] on input "[PERSON_NAME]" at bounding box center [190, 167] width 69 height 12
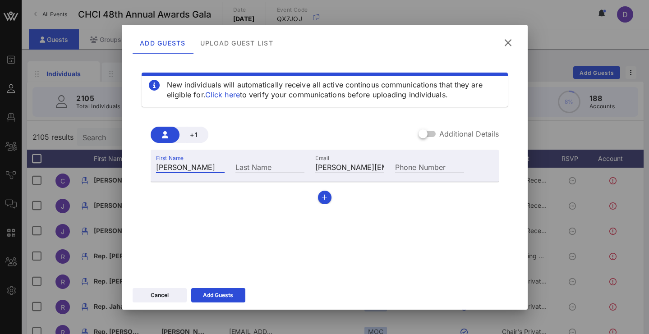
click at [202, 170] on input "[PERSON_NAME]" at bounding box center [190, 167] width 69 height 12
type input "[PERSON_NAME]"
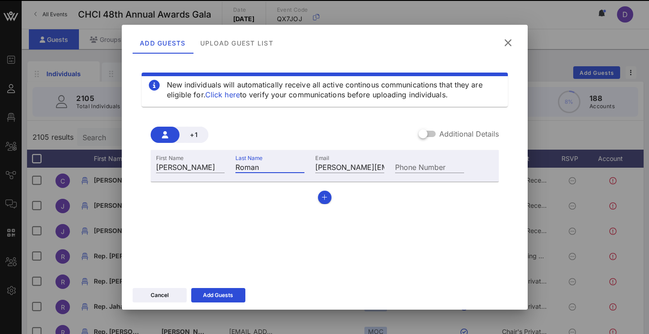
type input "Roman"
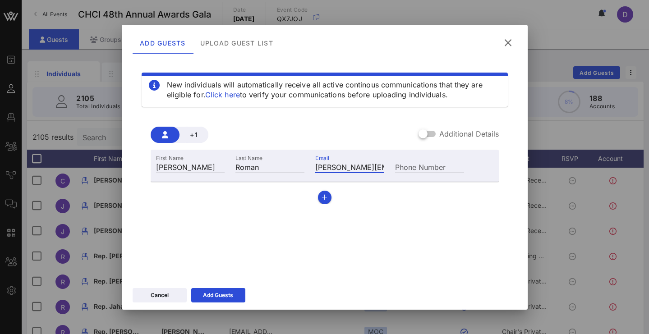
type input "[PERSON_NAME][EMAIL_ADDRESS][DOMAIN_NAME]"
click at [320, 195] on button "button" at bounding box center [325, 198] width 14 height 14
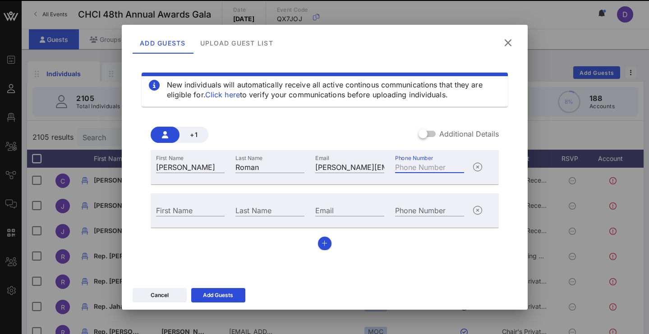
click at [417, 168] on input "Phone Number" at bounding box center [429, 167] width 69 height 12
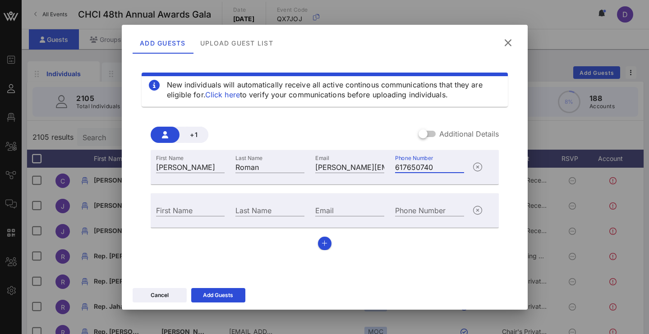
type input "[PHONE_NUMBER]"
click at [230, 294] on div "Add Guests" at bounding box center [218, 295] width 30 height 9
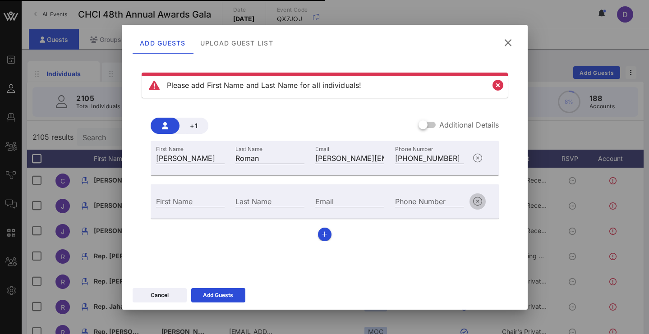
click at [480, 199] on icon "button" at bounding box center [477, 201] width 11 height 11
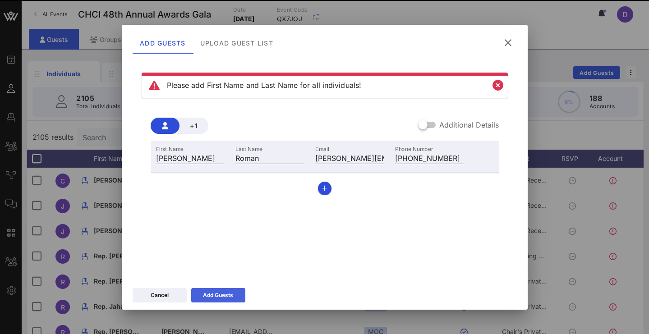
click at [211, 301] on button "Add Guests" at bounding box center [218, 295] width 54 height 14
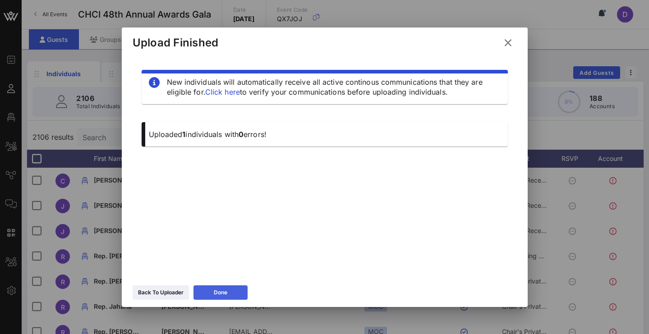
click at [236, 294] on button "Done" at bounding box center [220, 292] width 54 height 14
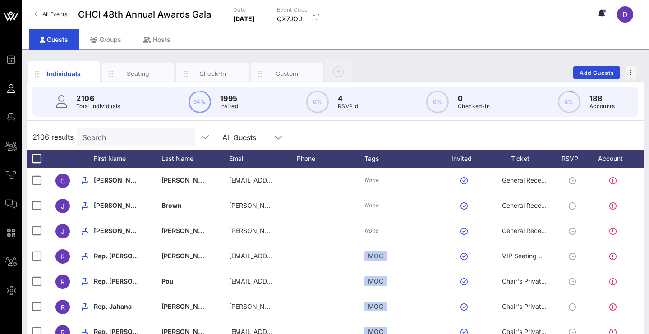
click at [117, 141] on input "Search" at bounding box center [136, 137] width 106 height 12
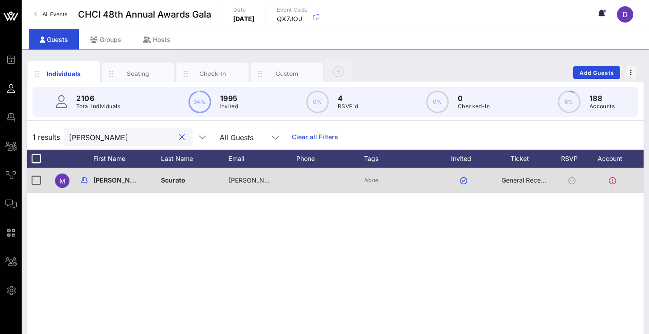
scroll to position [0, 18]
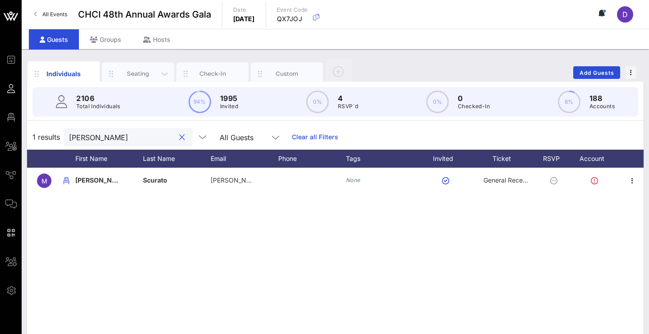
type input "[PERSON_NAME]"
click at [142, 76] on div "Seating" at bounding box center [138, 73] width 40 height 9
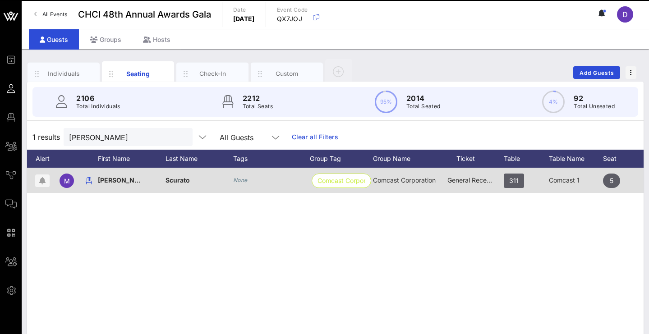
scroll to position [0, 100]
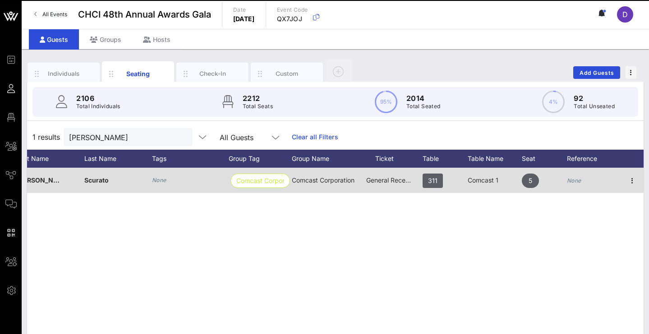
click at [548, 188] on div "5" at bounding box center [544, 186] width 45 height 36
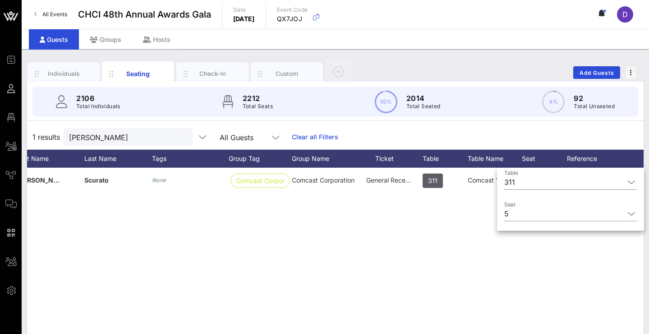
click at [290, 296] on div "M [PERSON_NAME] None Comcast Corporati… Comcast Corporation General Reception 3…" at bounding box center [335, 303] width 616 height 271
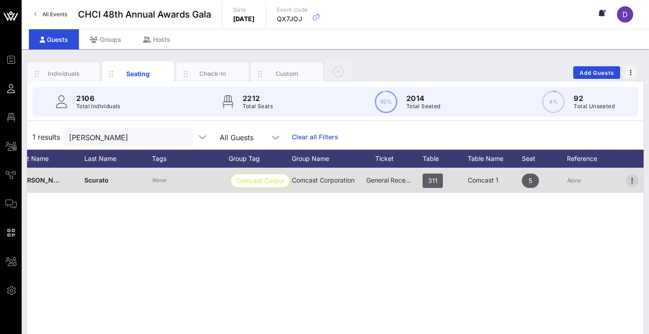
click at [633, 180] on icon "button" at bounding box center [632, 180] width 11 height 11
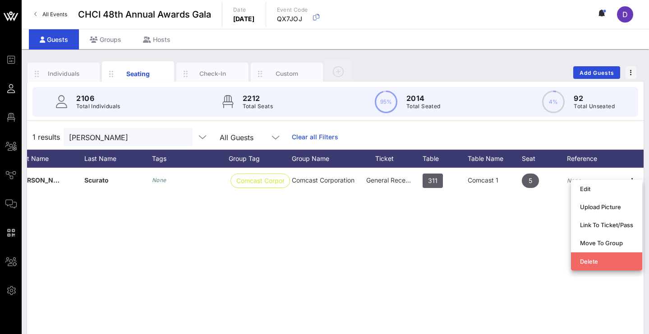
click at [601, 261] on div "Delete" at bounding box center [606, 261] width 53 height 7
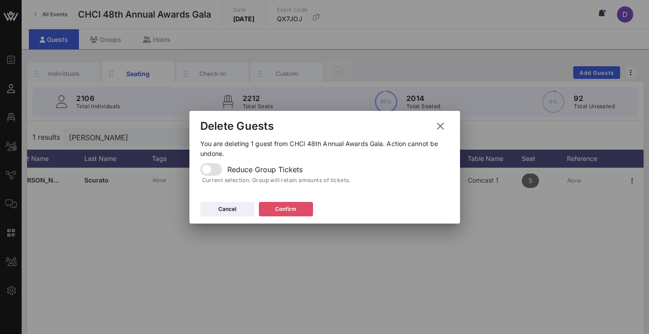
click at [299, 207] on button "Confirm" at bounding box center [286, 209] width 54 height 14
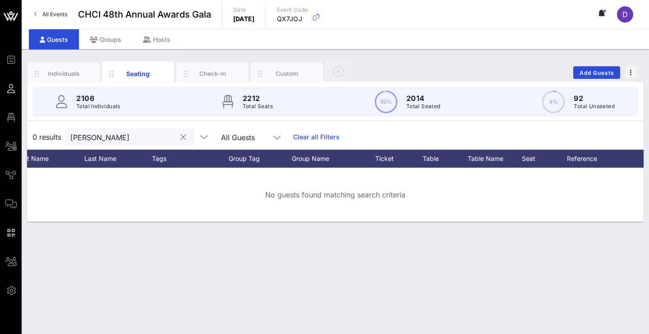
click at [155, 139] on input "[PERSON_NAME]" at bounding box center [123, 137] width 106 height 12
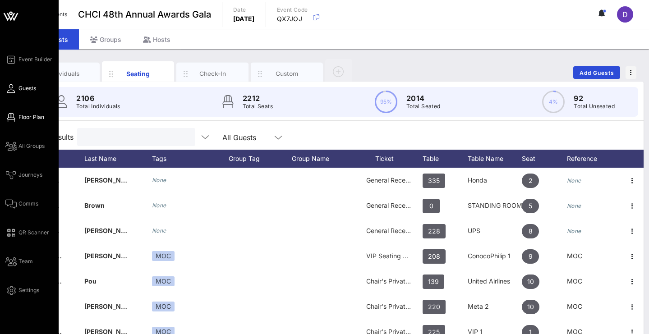
click at [25, 119] on span "Floor Plan" at bounding box center [31, 117] width 26 height 8
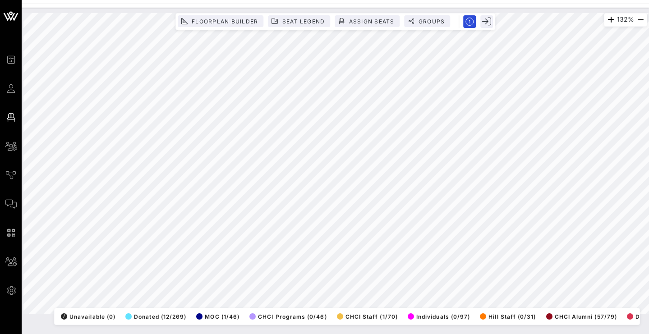
click at [351, 334] on html "Event Builder Guests Floor Plan All Groups Journeys Comms QR Scanner Team Setti…" at bounding box center [324, 167] width 649 height 334
click at [326, 334] on html "Event Builder Guests Floor Plan All Groups Journeys Comms QR Scanner Team Setti…" at bounding box center [324, 167] width 649 height 334
click at [358, 20] on span "Assign Seats" at bounding box center [371, 21] width 46 height 7
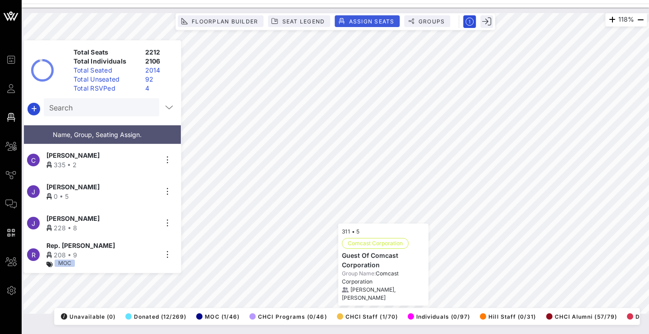
scroll to position [58648, 0]
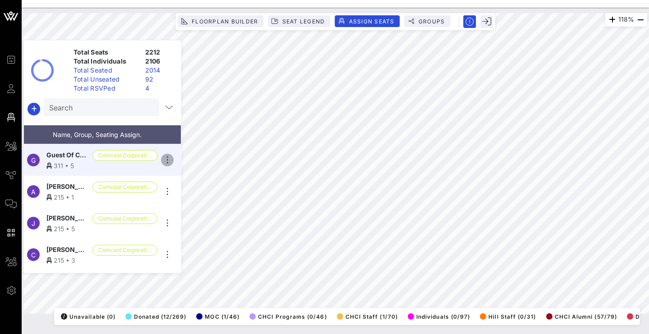
click at [169, 162] on icon "button" at bounding box center [167, 160] width 11 height 11
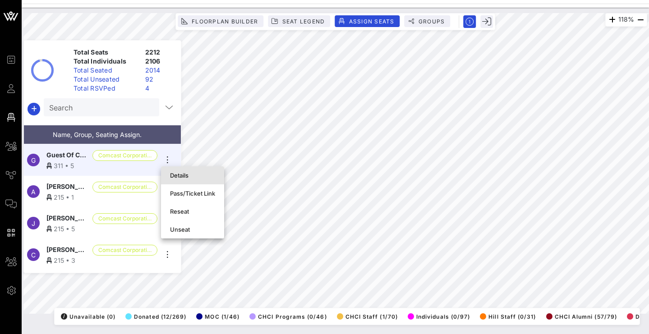
click at [186, 182] on div "Details" at bounding box center [192, 175] width 45 height 14
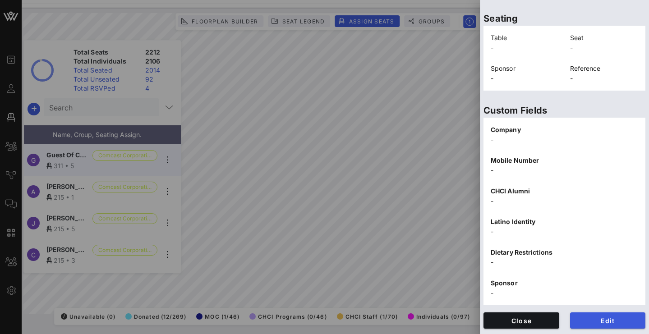
scroll to position [194, 0]
click at [601, 318] on span "Edit" at bounding box center [607, 321] width 61 height 8
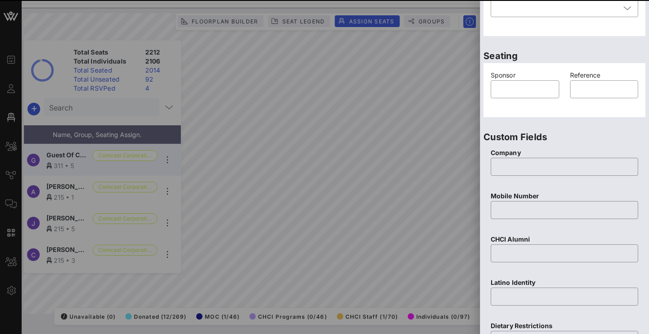
scroll to position [0, 0]
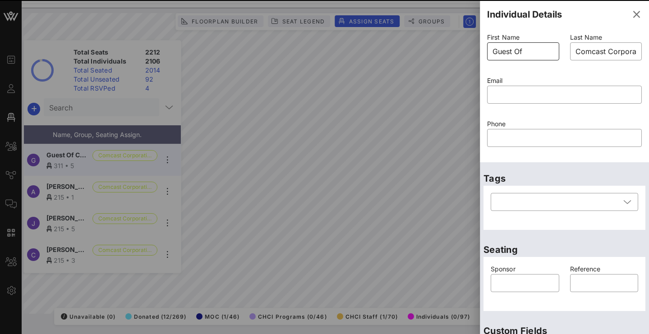
click at [520, 51] on input "Guest Of" at bounding box center [522, 51] width 61 height 14
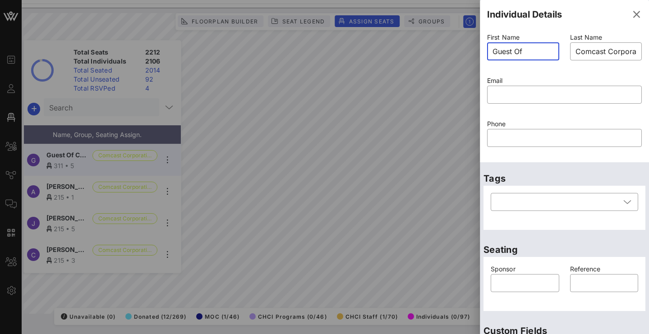
click at [520, 51] on input "Guest Of" at bounding box center [522, 51] width 61 height 14
click at [538, 52] on input "Guest Ofdro" at bounding box center [522, 51] width 61 height 14
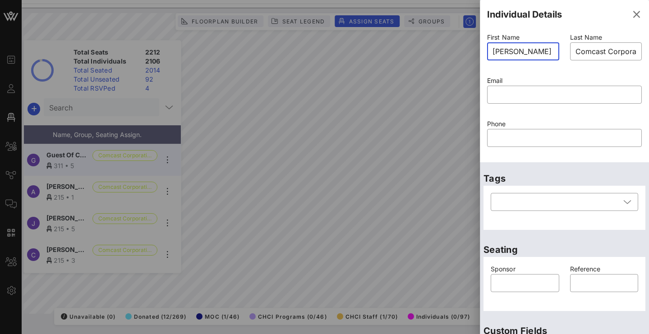
type input "[PERSON_NAME]"
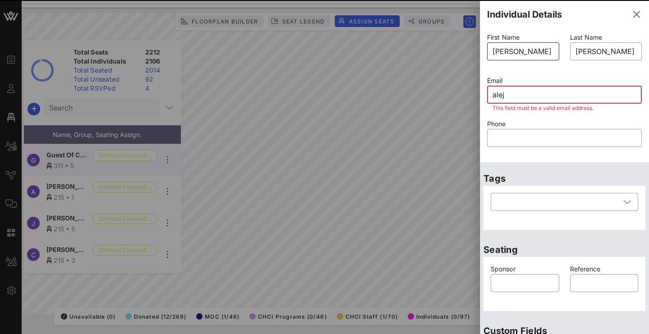
type input "aleja"
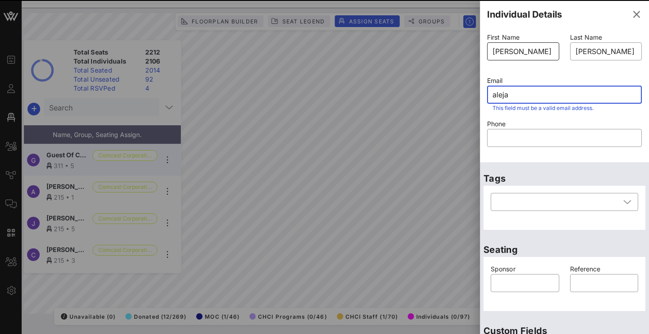
type input "Guest Of"
type input "Comcast Corporation"
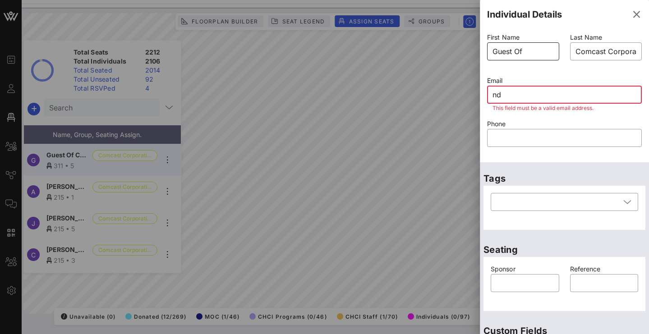
type input "n"
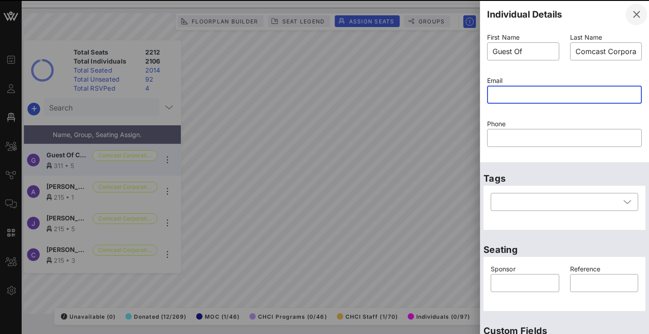
click at [631, 14] on icon "button" at bounding box center [636, 14] width 11 height 11
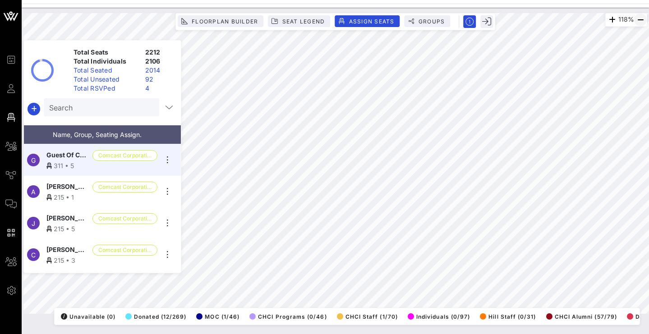
click at [636, 16] on icon "button" at bounding box center [640, 19] width 11 height 11
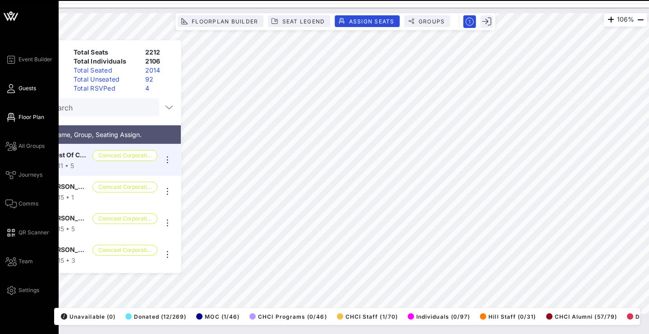
click at [14, 89] on icon at bounding box center [10, 88] width 11 height 1
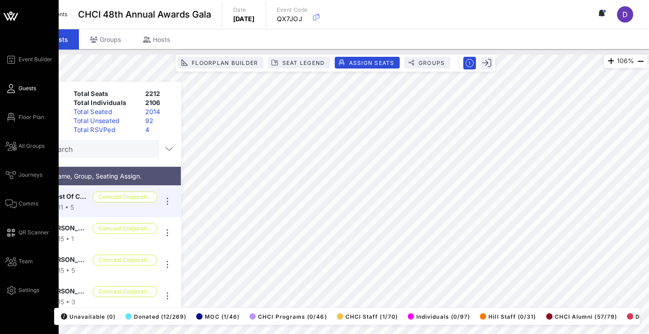
click at [17, 89] on link "Guests" at bounding box center [20, 88] width 31 height 11
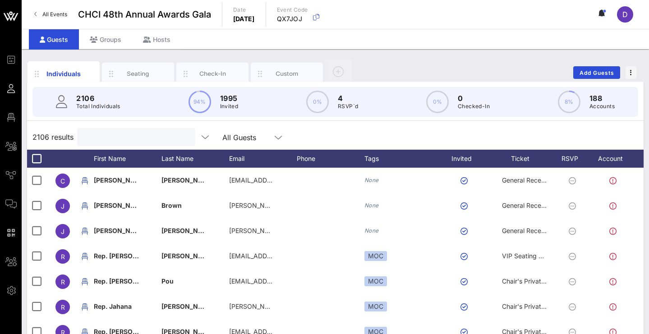
click at [146, 137] on input "text" at bounding box center [136, 137] width 106 height 12
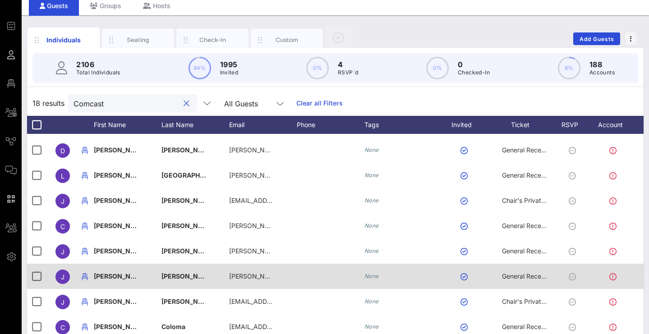
scroll to position [50, 0]
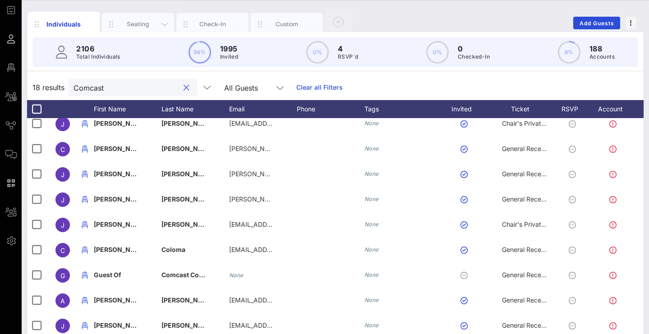
type input "Comcast"
click at [138, 19] on div "Seating" at bounding box center [138, 24] width 72 height 23
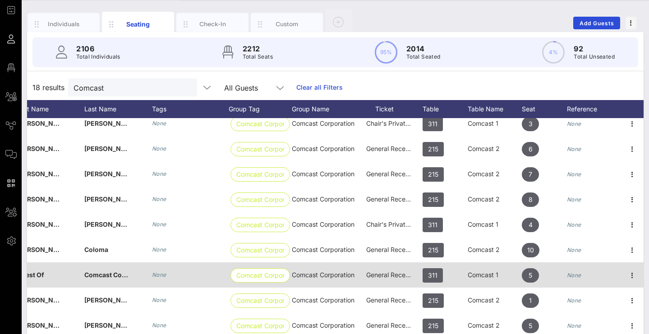
scroll to position [190, 100]
click at [630, 270] on icon "button" at bounding box center [632, 275] width 11 height 11
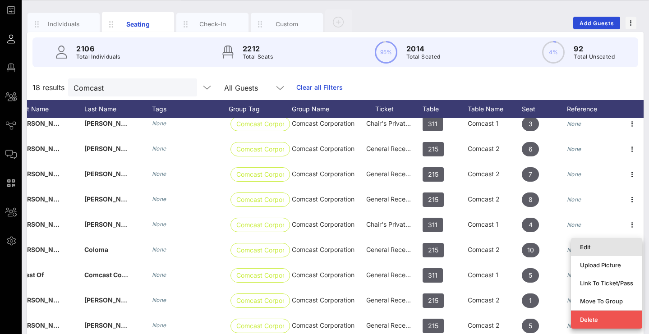
click at [616, 249] on div "Edit" at bounding box center [606, 247] width 53 height 7
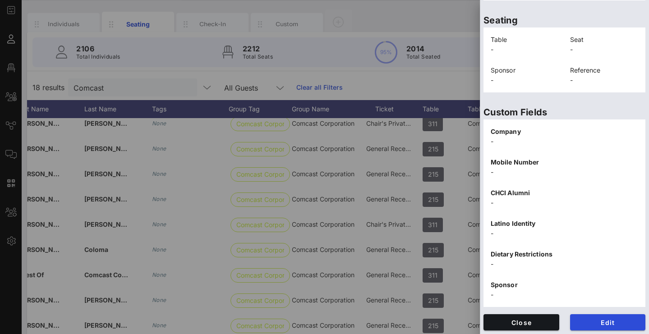
scroll to position [0, 0]
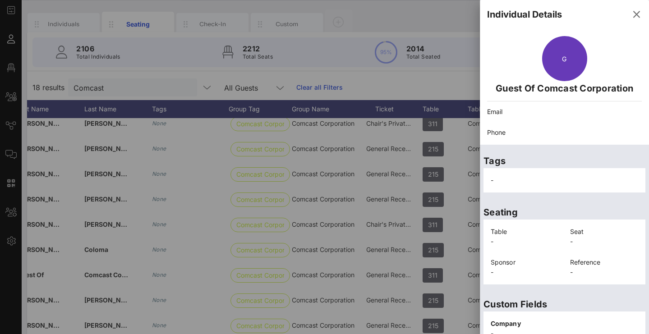
click at [631, 14] on icon "button" at bounding box center [636, 14] width 11 height 11
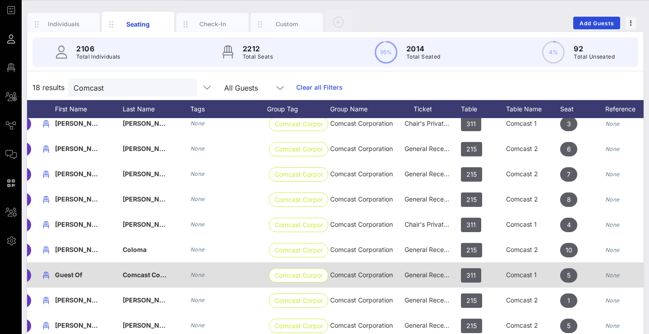
scroll to position [0, 47]
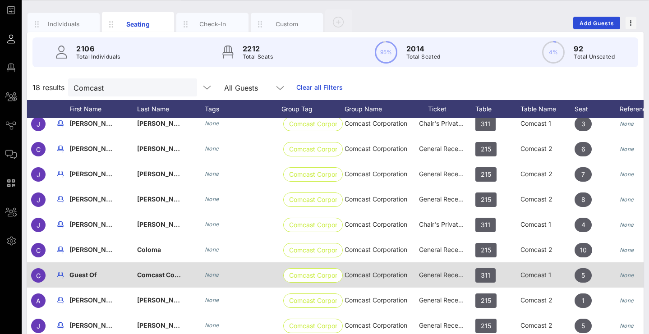
click at [77, 271] on span "Guest Of" at bounding box center [83, 275] width 28 height 8
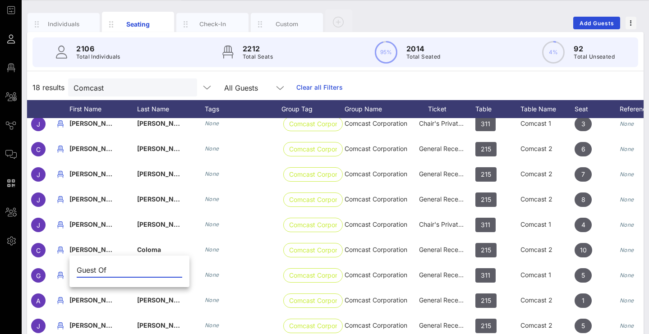
click at [99, 271] on input "Guest Of" at bounding box center [130, 270] width 106 height 14
type input "[PERSON_NAME]"
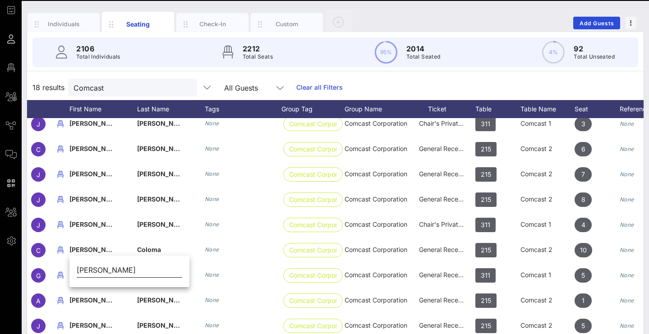
click at [124, 271] on input "[PERSON_NAME]" at bounding box center [130, 270] width 106 height 14
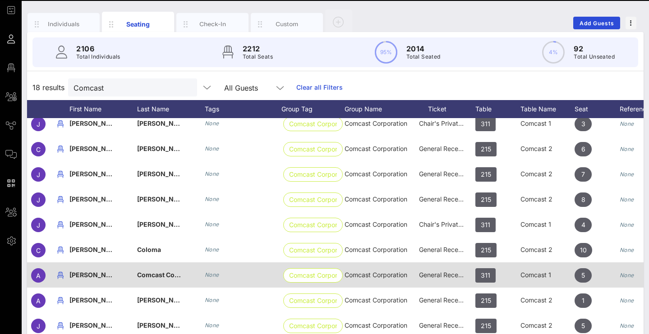
click at [87, 271] on span "[PERSON_NAME]" at bounding box center [95, 275] width 53 height 8
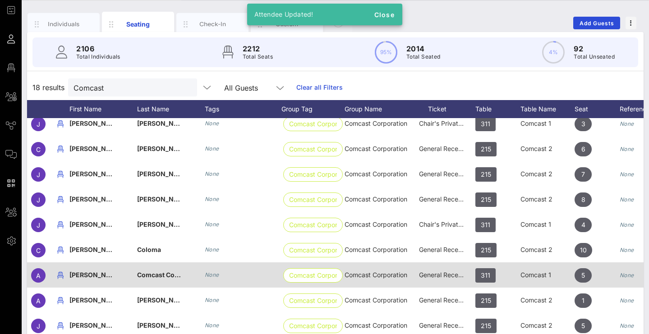
click at [87, 271] on span "[PERSON_NAME]" at bounding box center [95, 275] width 53 height 8
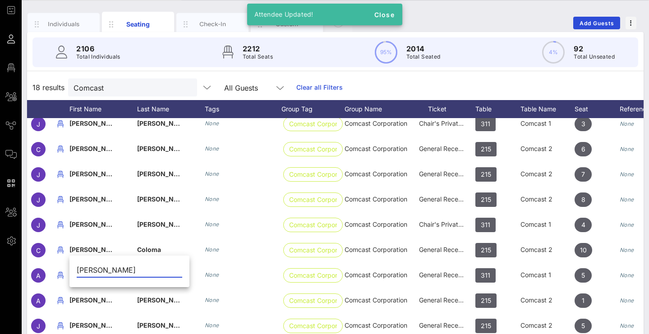
click at [161, 272] on input "[PERSON_NAME]" at bounding box center [130, 270] width 106 height 14
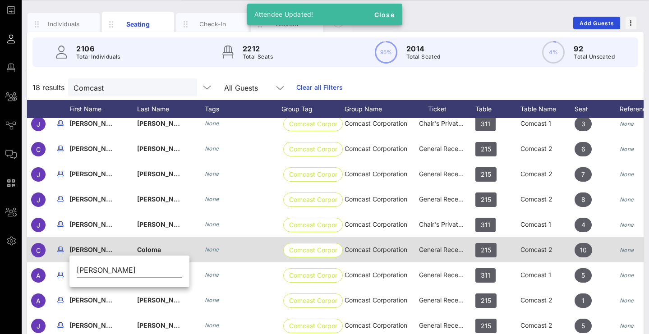
click at [197, 242] on div "Coloma" at bounding box center [171, 255] width 68 height 36
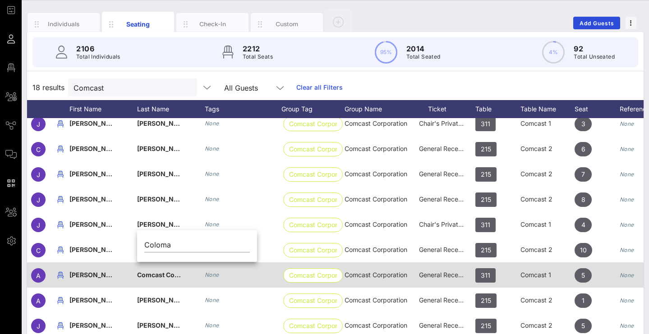
click at [166, 271] on span "Comcast Corporation" at bounding box center [170, 275] width 67 height 8
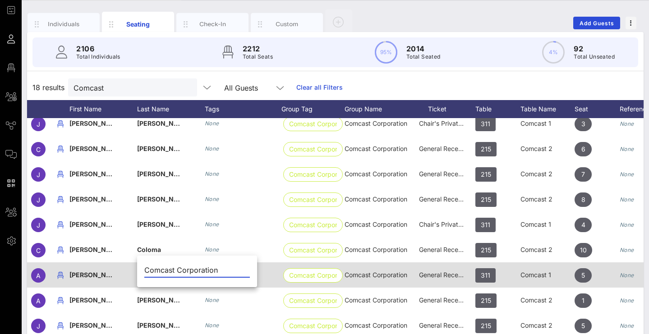
click at [166, 268] on input "Comcast Corporation" at bounding box center [197, 270] width 106 height 14
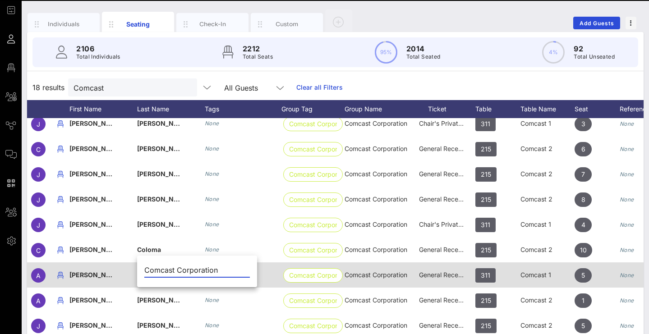
click at [166, 268] on input "Comcast Corporation" at bounding box center [197, 270] width 106 height 14
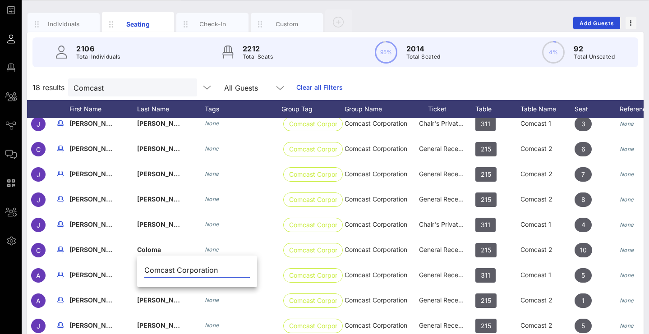
click at [174, 271] on input "Comcast Corporation" at bounding box center [197, 270] width 106 height 14
type input "[PERSON_NAME]"
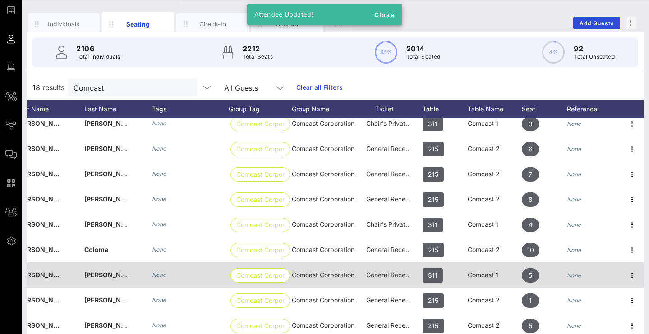
scroll to position [191, 100]
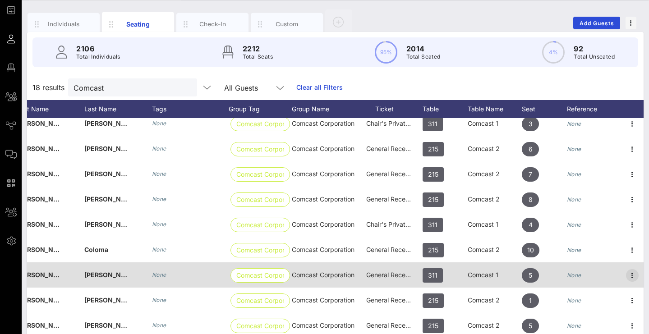
click at [628, 270] on icon "button" at bounding box center [632, 275] width 11 height 11
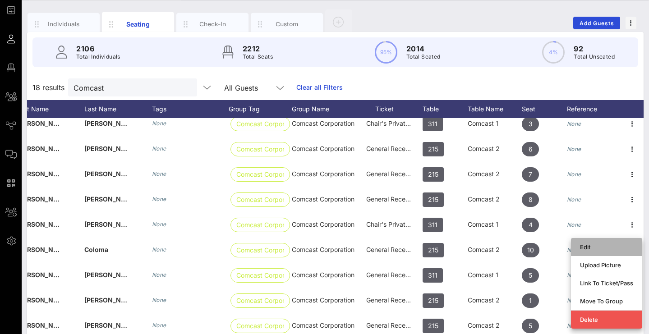
click at [594, 252] on div "Edit" at bounding box center [606, 247] width 53 height 14
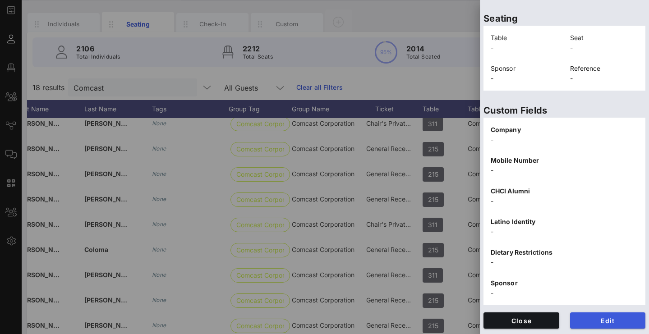
scroll to position [194, 0]
click at [593, 312] on button "Edit" at bounding box center [608, 320] width 76 height 16
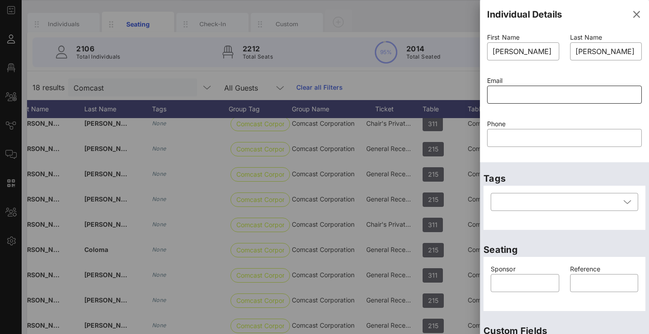
scroll to position [0, 0]
click at [527, 88] on input "text" at bounding box center [564, 94] width 144 height 14
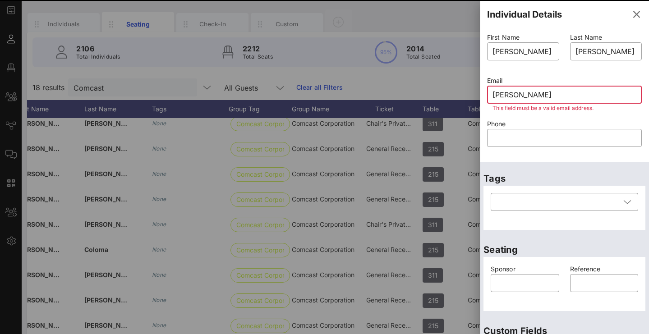
type input "Alejandro."
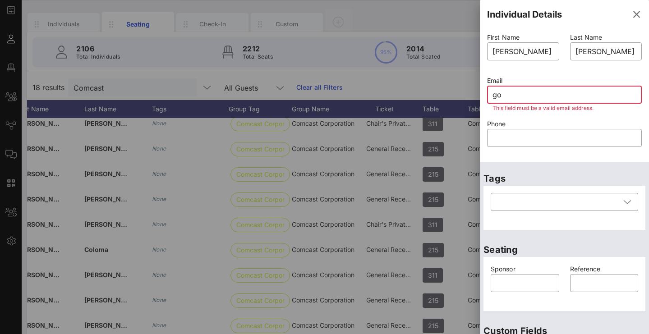
type input "g"
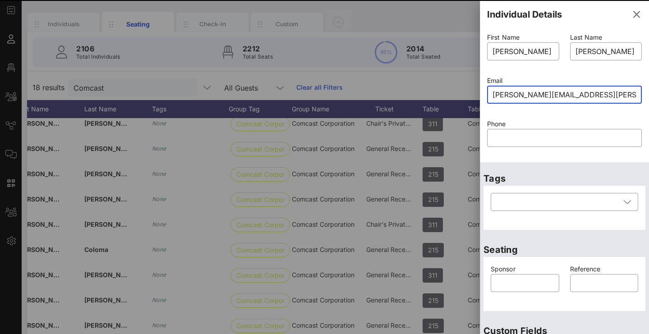
type input "Alejandro.gomez@padilla.senate."
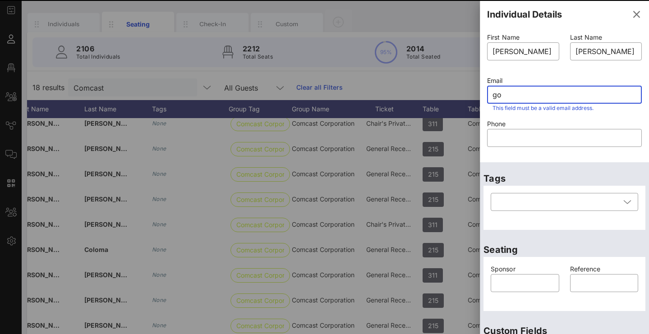
type input "gov"
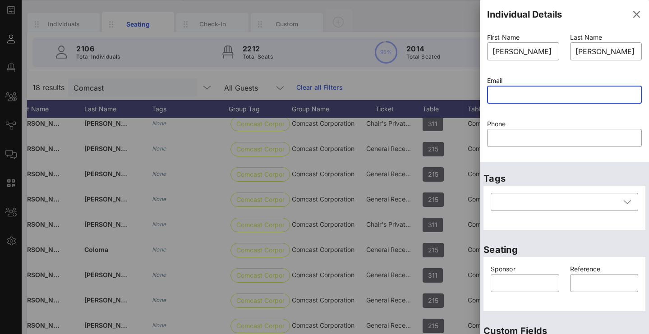
paste input "Alejandro.gomez@padilla.senate.gov"
click at [537, 96] on input "Alejandro.gomez@padilla.senate.gov" at bounding box center [564, 94] width 144 height 14
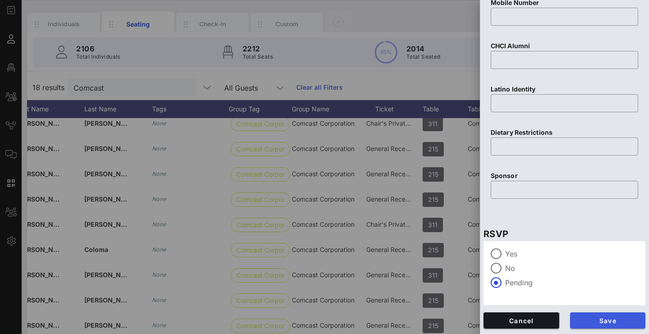
type input "Alejandro.gomez@padilla.senate.gov"
click at [589, 318] on span "Save" at bounding box center [607, 321] width 61 height 8
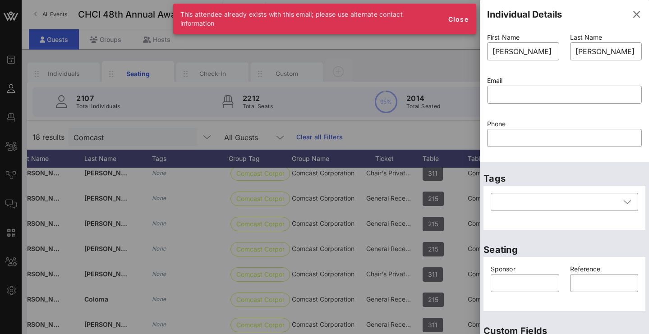
scroll to position [0, 0]
click at [573, 111] on div at bounding box center [564, 109] width 144 height 6
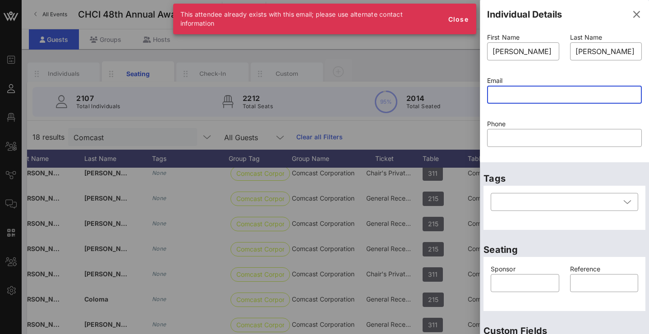
click at [574, 98] on input "text" at bounding box center [564, 94] width 144 height 14
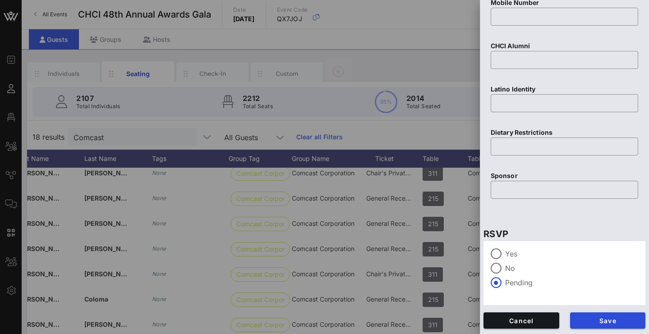
scroll to position [387, 0]
click at [596, 320] on span "Save" at bounding box center [607, 321] width 61 height 8
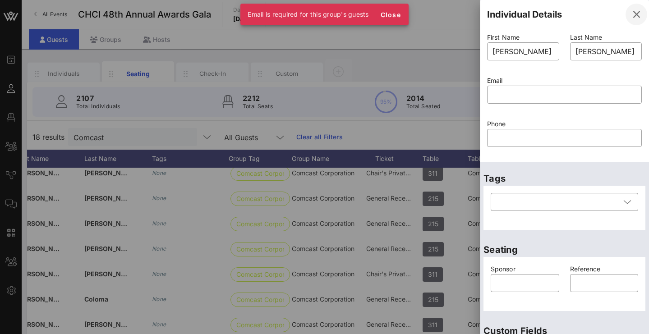
scroll to position [0, 0]
click at [631, 15] on icon "button" at bounding box center [636, 14] width 11 height 11
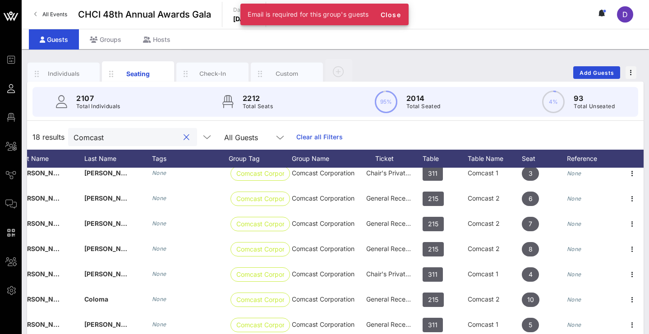
click at [101, 137] on input "Comcast" at bounding box center [127, 137] width 106 height 12
paste input "Alejandro.gomez@padilla.senate.gov"
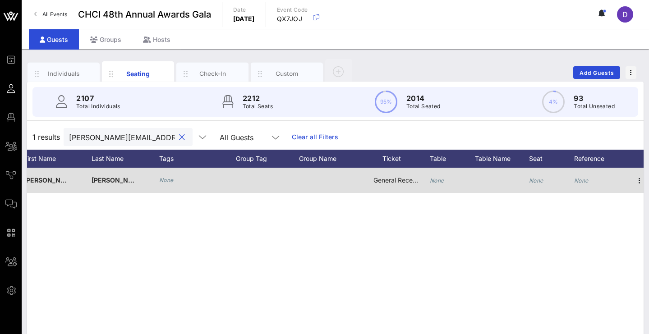
scroll to position [0, 92]
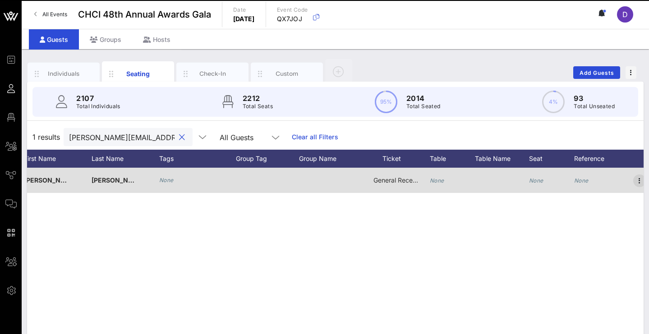
type input "Alejandro.gomez@padilla.senate.gov"
click at [637, 182] on icon "button" at bounding box center [639, 180] width 11 height 11
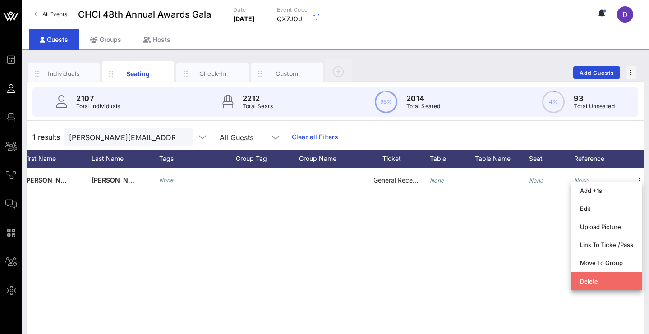
click at [596, 283] on div "Delete" at bounding box center [606, 281] width 53 height 7
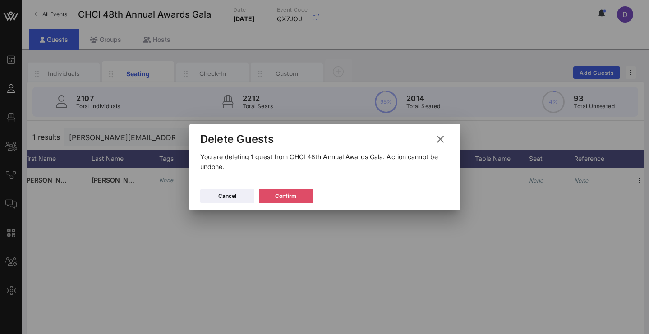
click at [297, 198] on button "Confirm" at bounding box center [286, 196] width 54 height 14
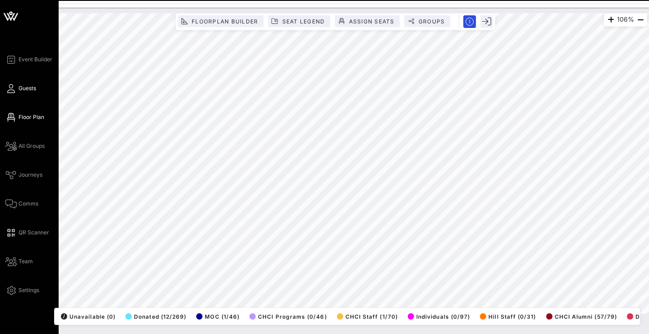
click at [13, 89] on icon at bounding box center [10, 88] width 11 height 1
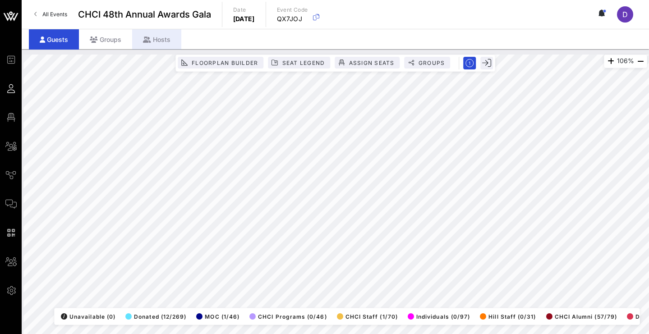
click at [15, 88] on icon at bounding box center [10, 88] width 11 height 1
click at [12, 89] on icon at bounding box center [10, 88] width 11 height 1
click at [15, 77] on div "Event Builder Guests Floor Plan All Groups Journeys Comms QR Scanner Team Setti…" at bounding box center [13, 175] width 16 height 242
click at [17, 87] on link "Guests" at bounding box center [10, 88] width 11 height 11
click at [0, 0] on span "Guests" at bounding box center [0, 0] width 0 height 0
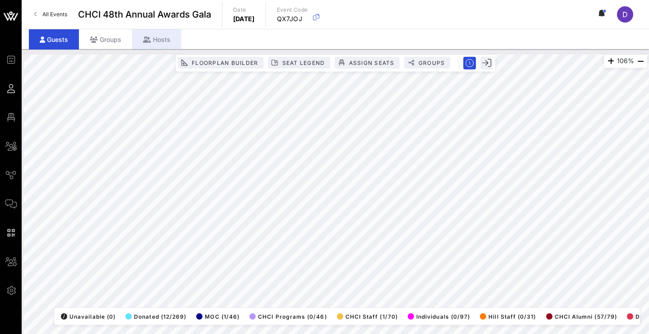
click at [11, 89] on icon at bounding box center [10, 88] width 11 height 1
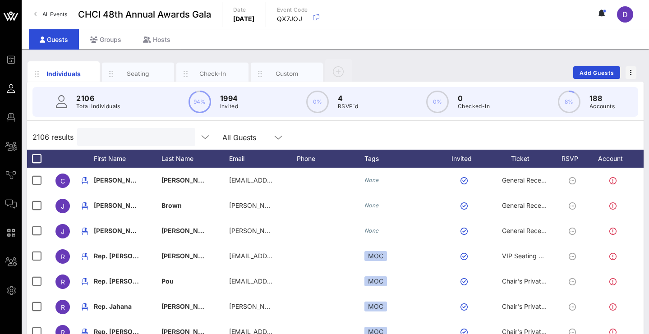
click at [155, 135] on input "text" at bounding box center [136, 137] width 106 height 12
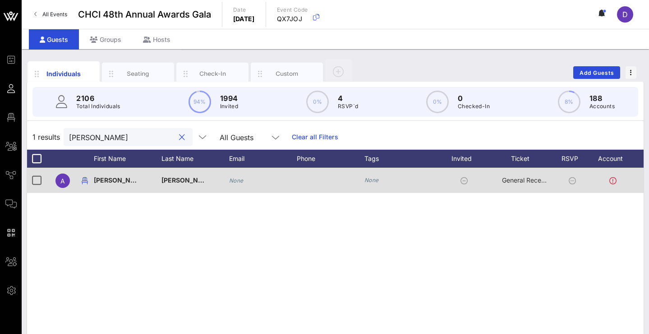
scroll to position [0, 18]
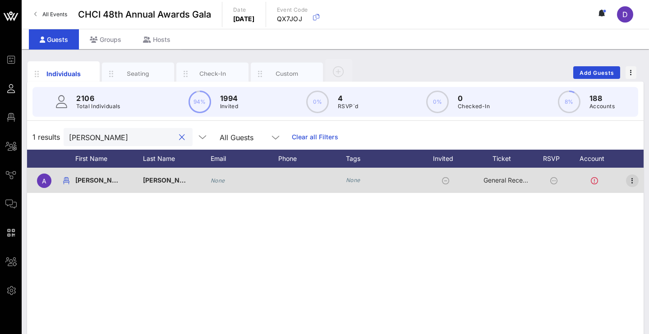
type input "Alejandro go"
click at [632, 184] on icon "button" at bounding box center [632, 180] width 11 height 11
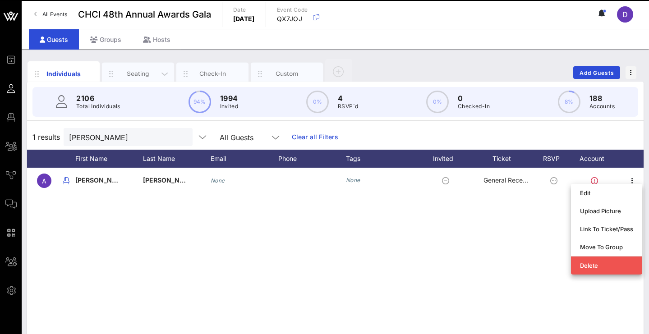
click at [135, 69] on div "Seating" at bounding box center [138, 74] width 72 height 23
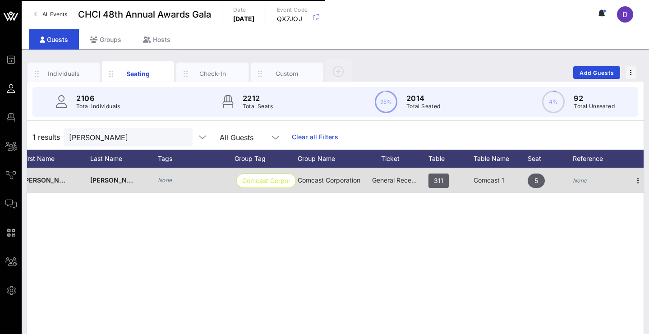
scroll to position [0, 94]
click at [636, 179] on icon "button" at bounding box center [638, 180] width 11 height 11
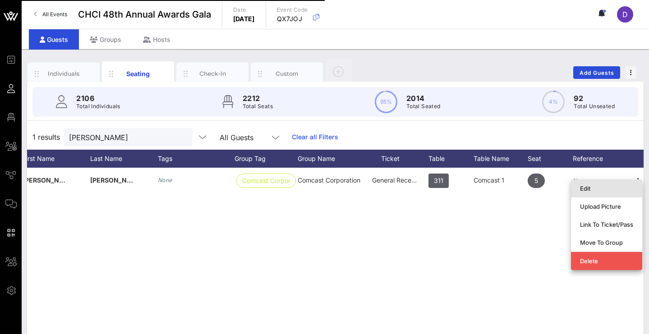
click at [606, 188] on div "Edit" at bounding box center [606, 188] width 53 height 7
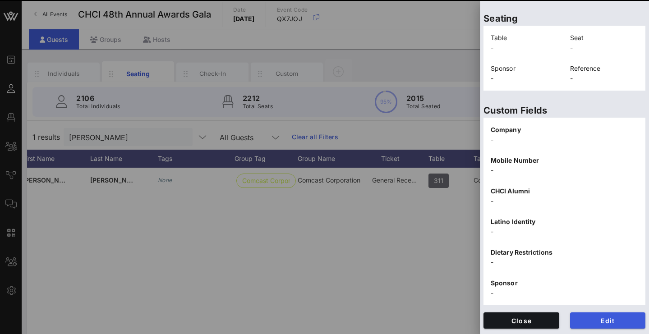
click at [594, 317] on span "Edit" at bounding box center [607, 321] width 61 height 8
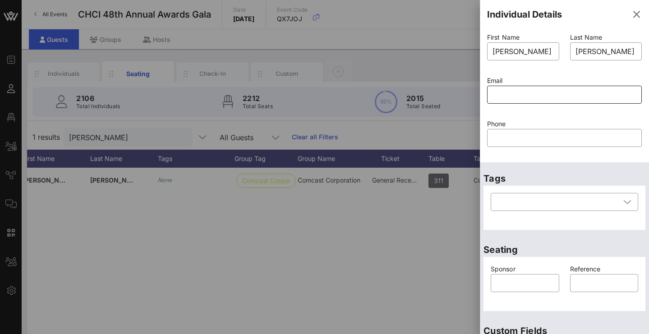
scroll to position [0, 0]
click at [540, 97] on input "text" at bounding box center [564, 94] width 144 height 14
paste input "Alejandro.gomez@padilla.senate.gov"
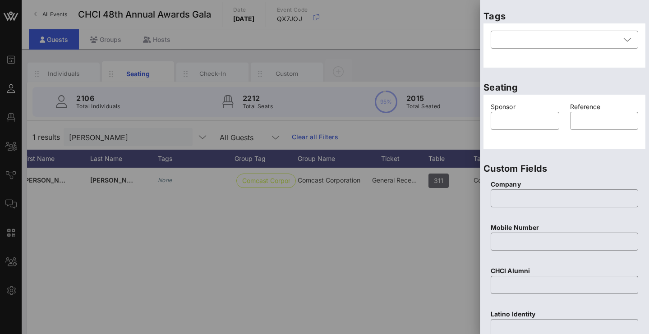
scroll to position [387, 0]
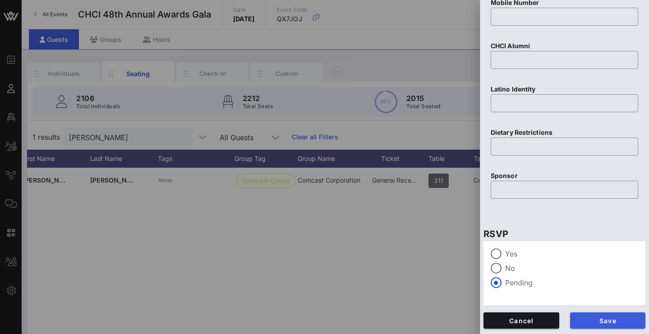
type input "Alejandro.gomez@padilla.senate.gov"
click at [627, 317] on span "Save" at bounding box center [607, 321] width 61 height 8
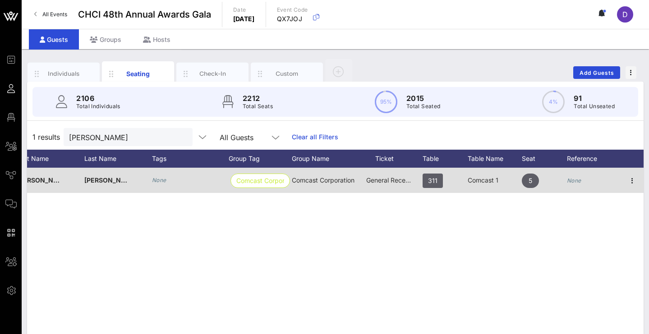
scroll to position [0, 100]
click at [632, 178] on icon "button" at bounding box center [632, 180] width 11 height 11
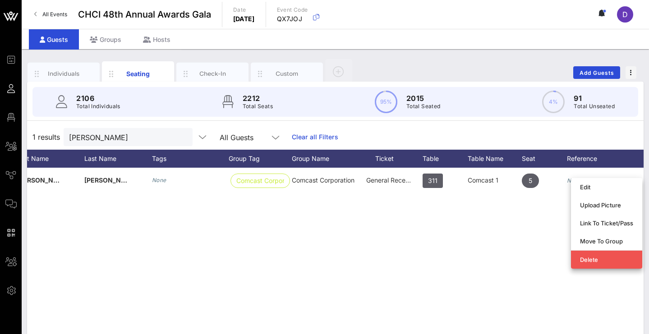
click at [455, 249] on div "A Alejandro Gomez None Comcast Corporati… Comcast Corporation General Reception…" at bounding box center [335, 303] width 616 height 271
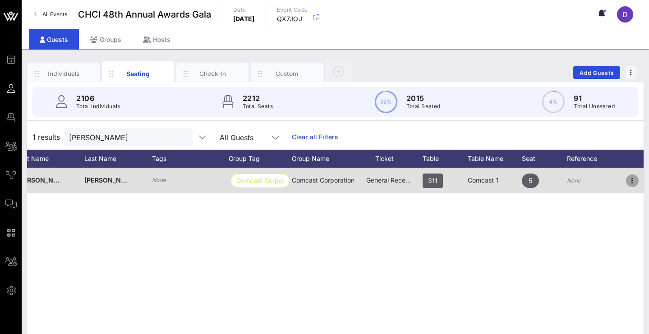
click at [629, 179] on icon "button" at bounding box center [632, 180] width 11 height 11
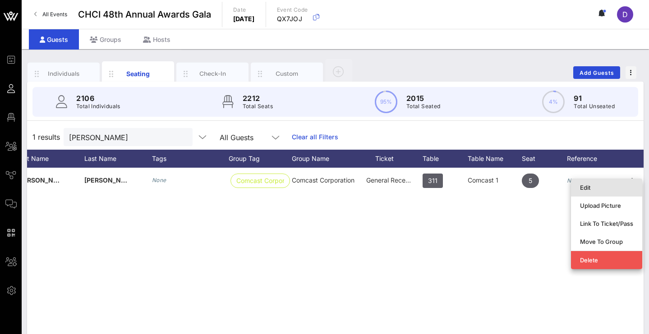
click at [616, 186] on div "Edit" at bounding box center [606, 187] width 53 height 7
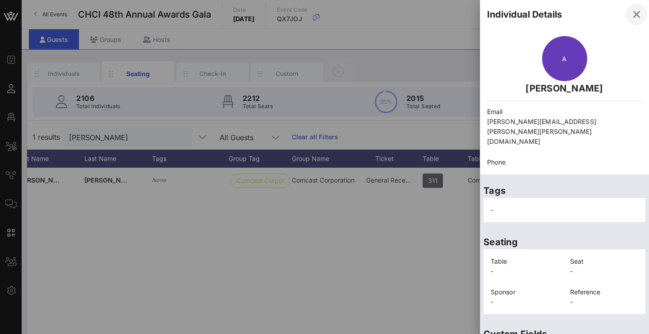
scroll to position [0, 0]
click at [636, 16] on span "button" at bounding box center [636, 14] width 22 height 11
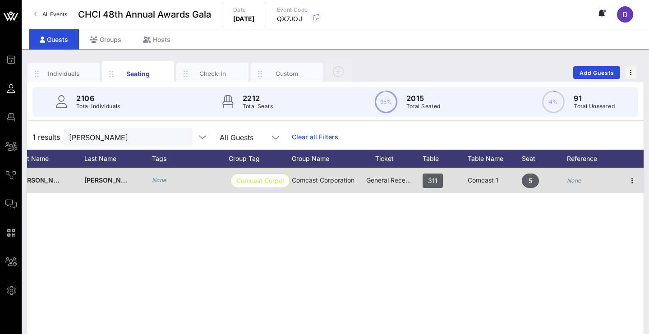
scroll to position [0, 0]
click at [623, 184] on div at bounding box center [632, 180] width 23 height 25
click at [629, 184] on icon "button" at bounding box center [632, 180] width 11 height 11
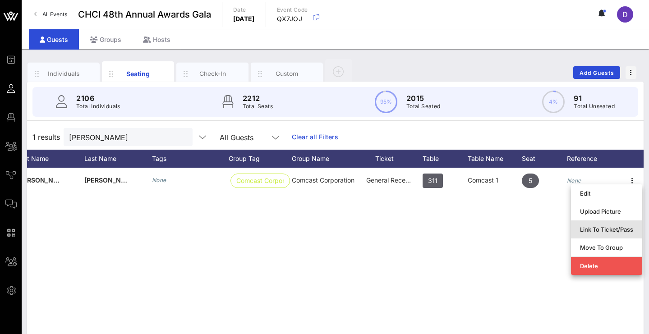
click at [608, 231] on div "Link To Ticket/Pass" at bounding box center [606, 229] width 53 height 7
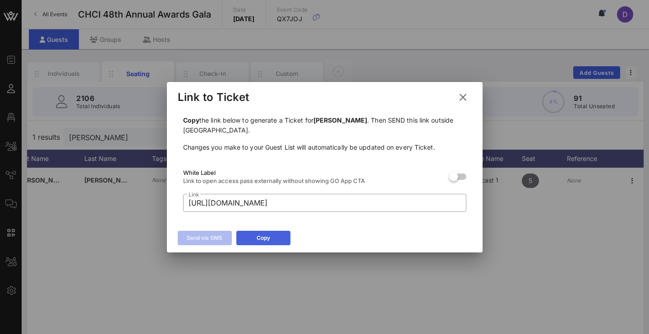
click at [258, 236] on div "Copy" at bounding box center [264, 238] width 14 height 9
click at [468, 92] on button at bounding box center [463, 97] width 18 height 16
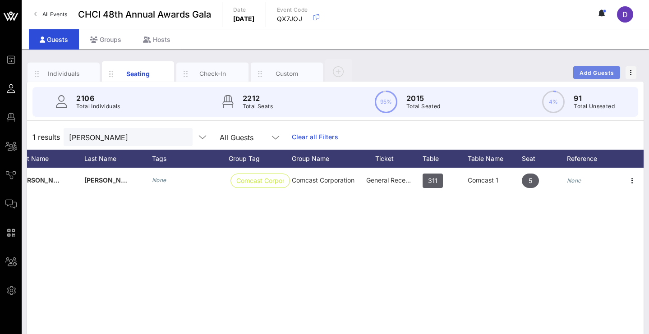
click at [598, 73] on span "Add Guests" at bounding box center [597, 72] width 36 height 7
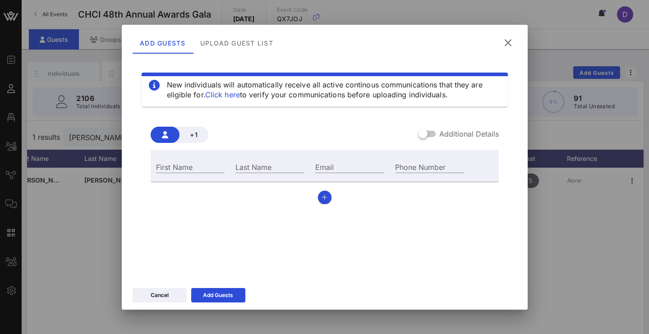
click at [446, 137] on label "Additional Details" at bounding box center [469, 133] width 60 height 9
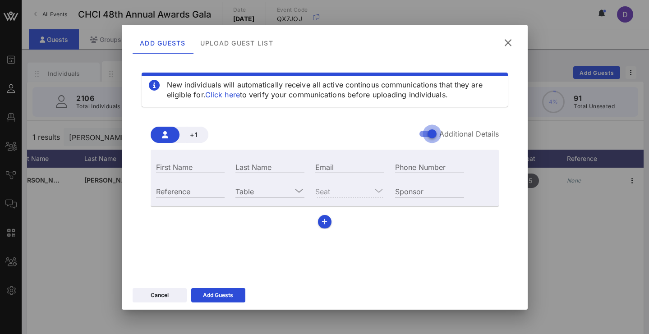
click at [427, 133] on div at bounding box center [431, 133] width 15 height 15
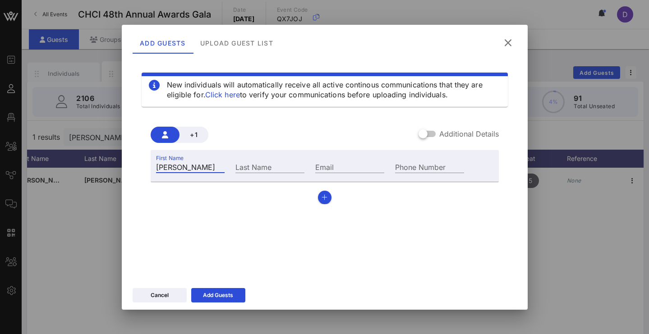
type input "Cleve"
type input "m"
type input "Mesidor"
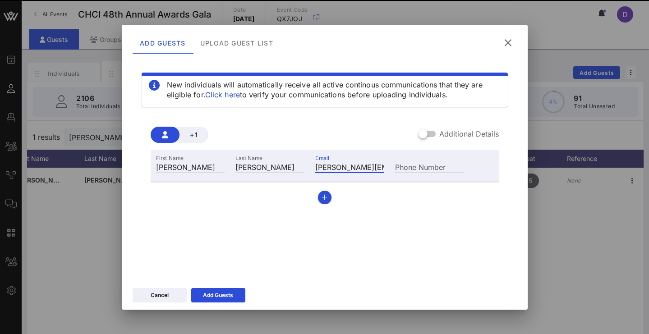
type input "cleve@blockchainbrainstrust.us"
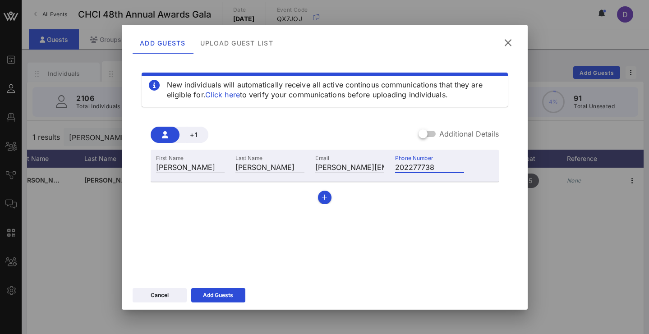
type input "+12022777381"
click at [205, 297] on div "Add Guests" at bounding box center [218, 295] width 30 height 9
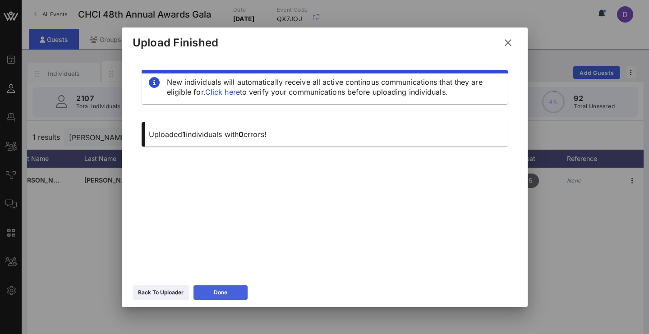
click at [222, 293] on icon at bounding box center [220, 292] width 6 height 5
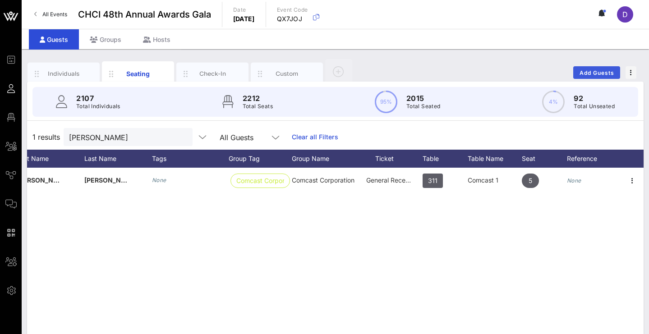
click at [610, 68] on button "Add Guests" at bounding box center [596, 72] width 47 height 13
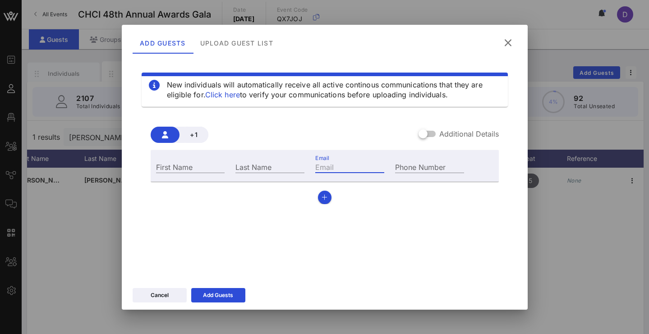
paste input "Navarro.christopher.g@gmail.com"
type input "Navarro.christopher.g@gmail.com"
paste input "Christopher"
type input "Christopher"
type input "Navarro"
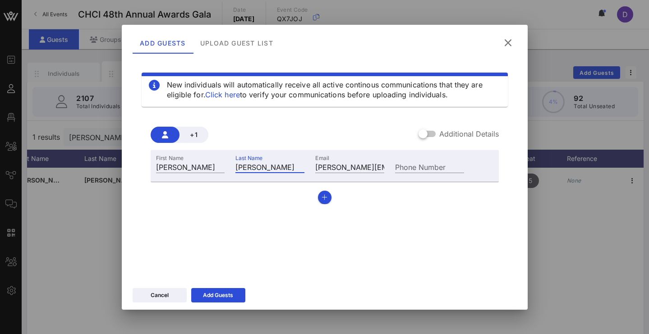
click at [230, 287] on div "Cancel Add Guests" at bounding box center [325, 297] width 406 height 26
click at [228, 296] on div "Add Guests" at bounding box center [218, 295] width 30 height 9
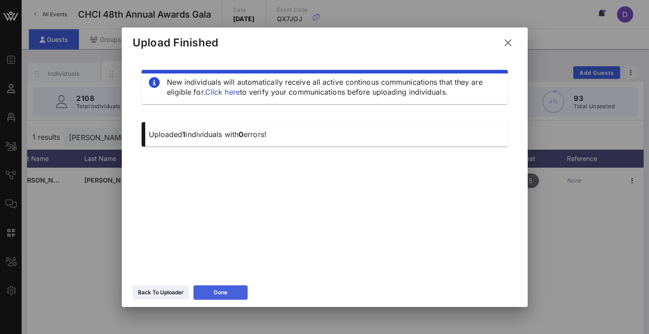
click at [227, 292] on div "Done" at bounding box center [221, 292] width 14 height 9
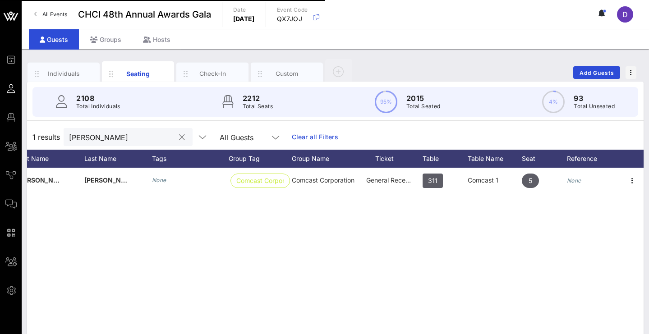
click at [144, 140] on input "Alejandro go" at bounding box center [122, 137] width 106 height 12
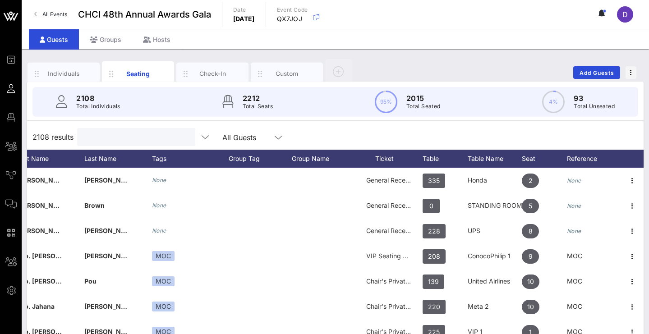
paste input "Daniel.santacruz@mail.house.gov"
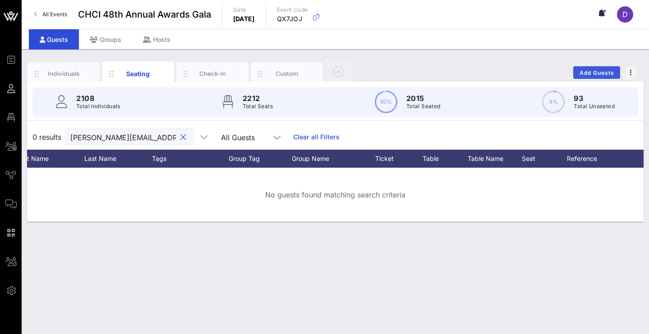
type input "Daniel.santacruz@mail.house.gov"
click at [595, 74] on span "Add Guests" at bounding box center [597, 72] width 36 height 7
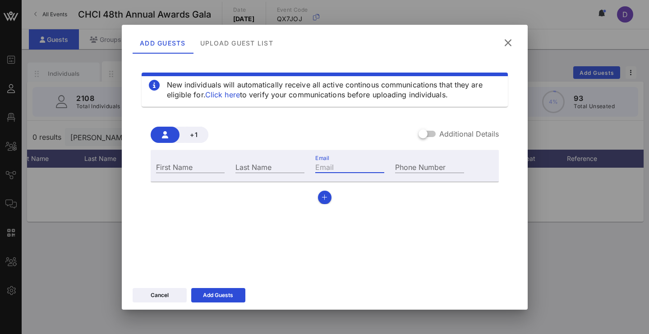
paste input "Daniel.santacruz@mail.house.gov"
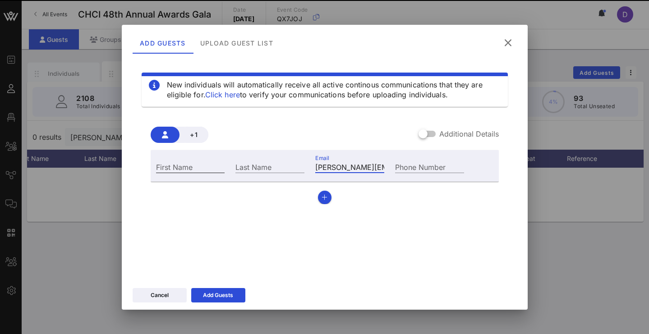
type input "Daniel.santacruz@mail.house.gov"
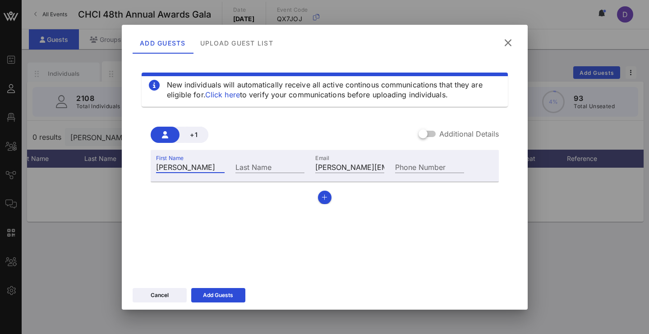
type input "[PERSON_NAME]"
type input "Santacruz"
click at [223, 294] on div "Add Guests" at bounding box center [218, 295] width 30 height 9
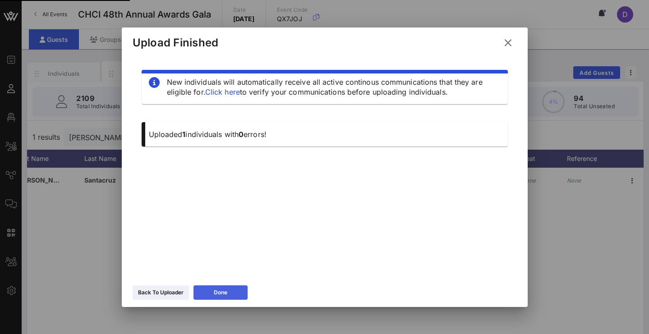
click at [223, 294] on icon at bounding box center [220, 292] width 6 height 5
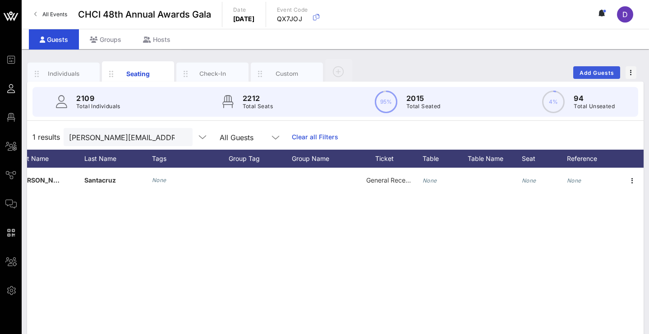
click at [616, 75] on button "Add Guests" at bounding box center [596, 72] width 47 height 13
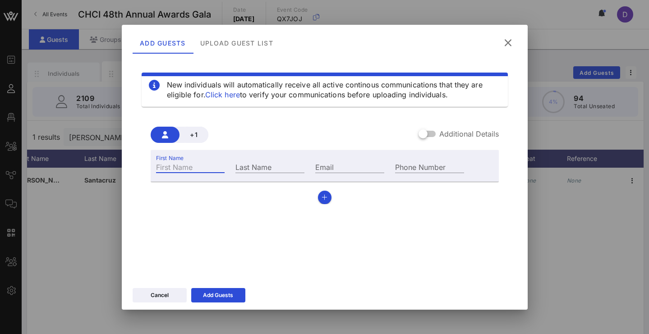
type input "S"
type input "Dario"
type input "Collado"
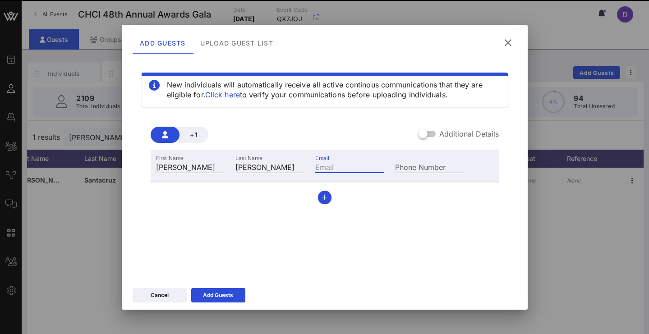
click at [386, 136] on div "+1 Additional Details" at bounding box center [325, 135] width 348 height 16
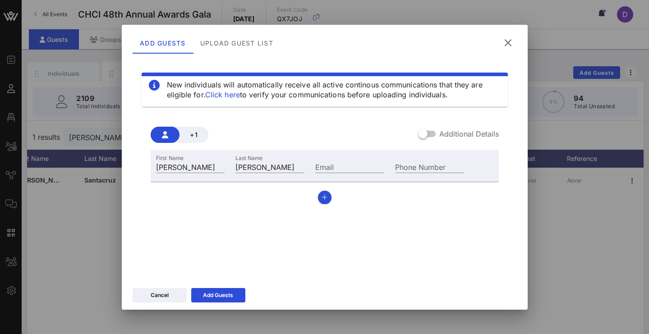
click at [413, 159] on div "Phone Number" at bounding box center [430, 166] width 80 height 24
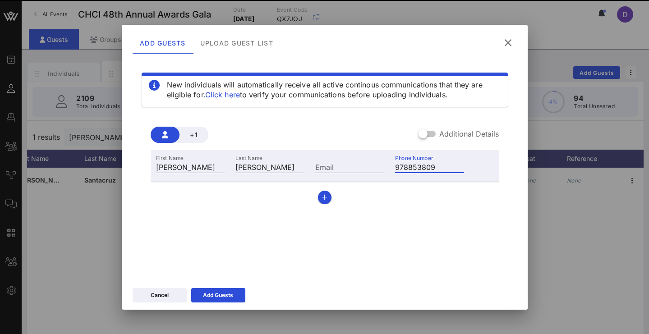
type input "+19788538096"
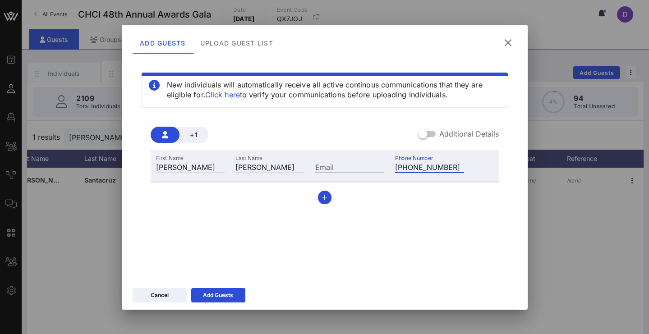
click at [358, 167] on input "Email" at bounding box center [349, 167] width 69 height 12
type input "dec26@georgetown.edu"
click at [216, 295] on icon at bounding box center [218, 295] width 6 height 5
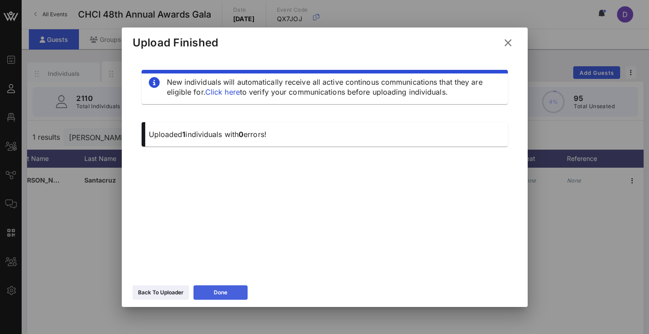
click at [215, 292] on div "Done" at bounding box center [221, 292] width 14 height 9
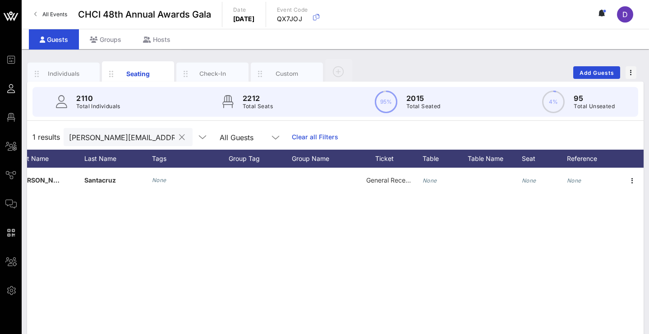
click at [169, 135] on input "Daniel.santacruz@mail.house.gov" at bounding box center [122, 137] width 106 height 12
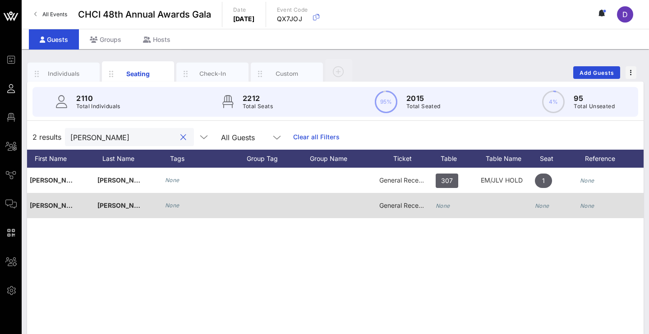
scroll to position [0, 87]
type input "dario"
click at [446, 204] on icon "None" at bounding box center [443, 205] width 14 height 7
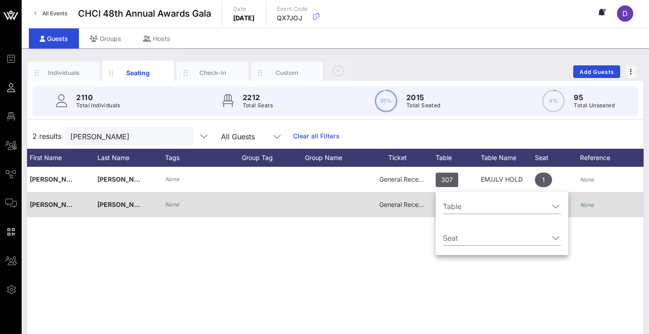
scroll to position [3, 0]
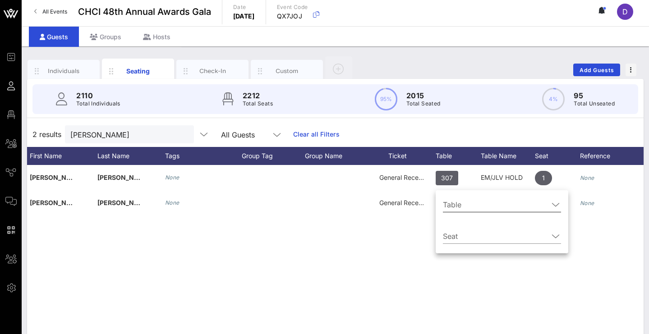
click at [464, 211] on input "Table" at bounding box center [496, 205] width 106 height 14
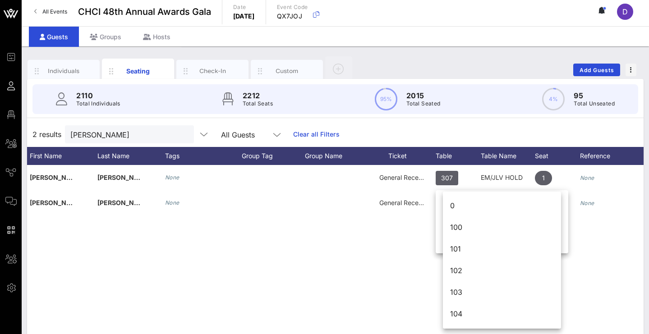
click at [330, 260] on div "D Dario Gomez None General Reception 307 EM/JLV HOLD 1 None D Dario Collado Non…" at bounding box center [335, 300] width 616 height 271
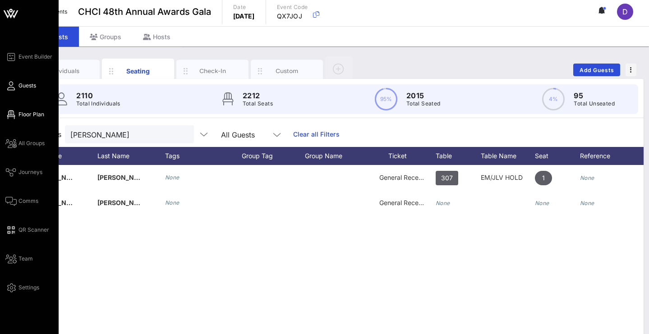
click at [16, 116] on link "Floor Plan" at bounding box center [24, 114] width 39 height 11
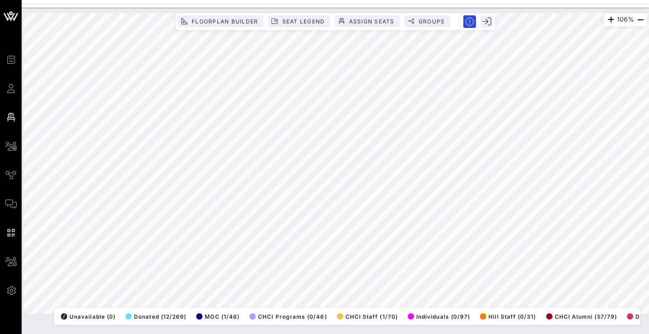
click at [226, 0] on html "Event Builder Guests Floor Plan All Groups Journeys Comms QR Scanner Team Setti…" at bounding box center [324, 167] width 649 height 334
click at [283, 0] on html "Event Builder Guests Floor Plan All Groups Journeys Comms QR Scanner Team Setti…" at bounding box center [324, 167] width 649 height 334
click at [282, 0] on html "Event Builder Guests Floor Plan All Groups Journeys Comms QR Scanner Team Setti…" at bounding box center [324, 167] width 649 height 334
click at [648, 334] on html "Event Builder Guests Floor Plan All Groups Journeys Comms QR Scanner Team Setti…" at bounding box center [324, 167] width 649 height 334
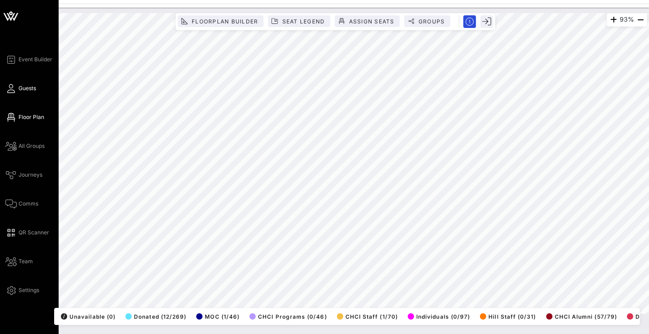
click at [16, 90] on link "Guests" at bounding box center [20, 88] width 31 height 11
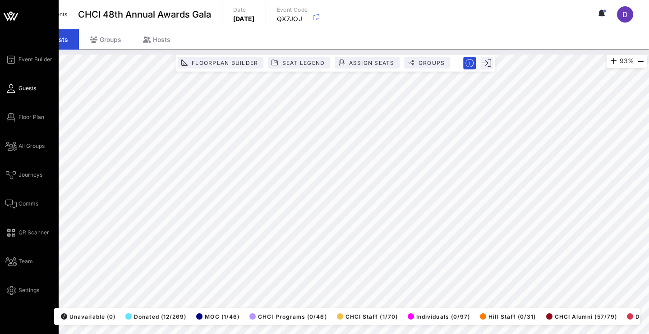
click at [22, 88] on span "Guests" at bounding box center [27, 88] width 18 height 8
click at [23, 90] on span "Guests" at bounding box center [27, 88] width 18 height 8
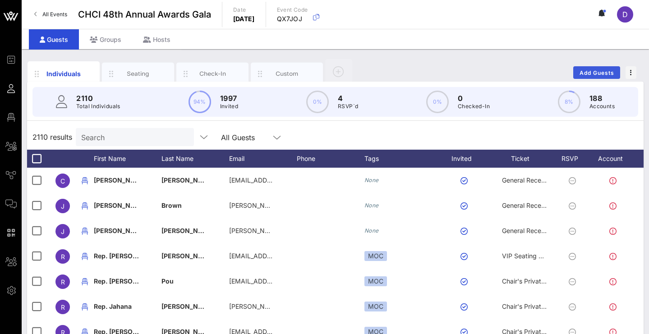
click at [594, 74] on span "Add Guests" at bounding box center [597, 72] width 36 height 7
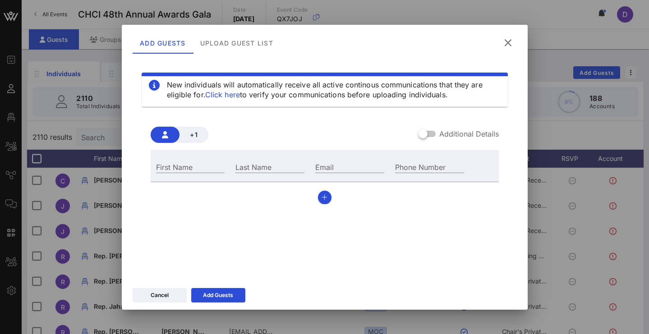
click at [510, 42] on icon at bounding box center [508, 42] width 12 height 11
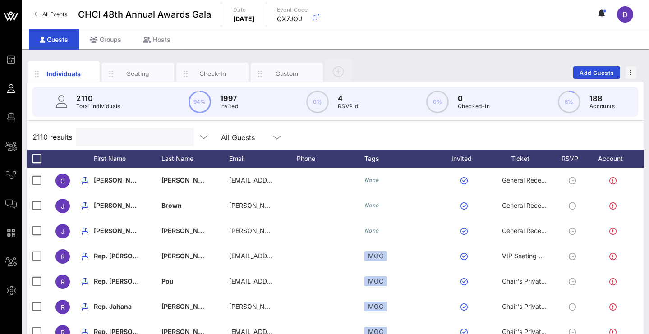
click at [105, 143] on div at bounding box center [134, 137] width 106 height 18
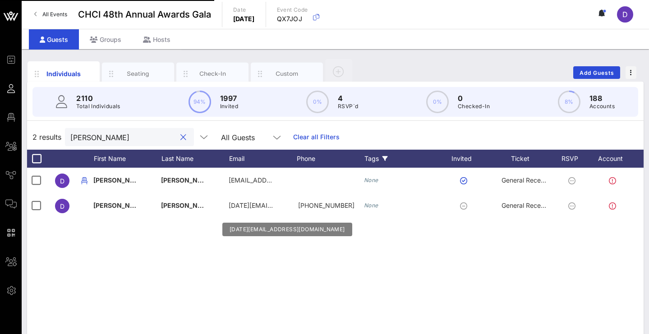
scroll to position [0, 0]
click at [143, 76] on div "Seating" at bounding box center [138, 73] width 40 height 9
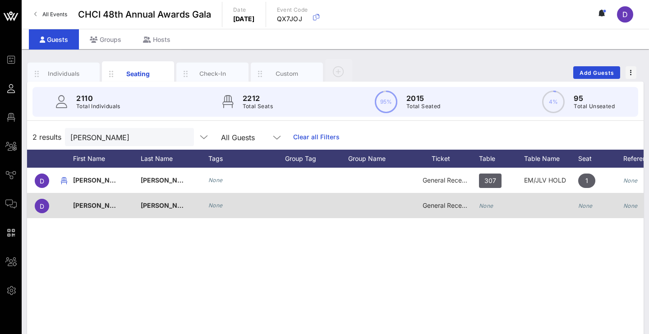
scroll to position [0, 43]
click at [486, 204] on icon "None" at bounding box center [486, 205] width 14 height 7
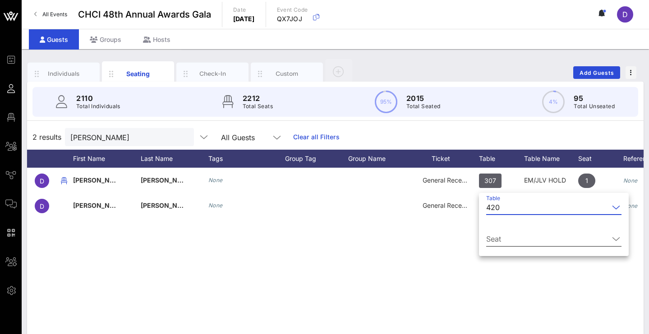
click at [514, 241] on input "Seat" at bounding box center [547, 239] width 123 height 14
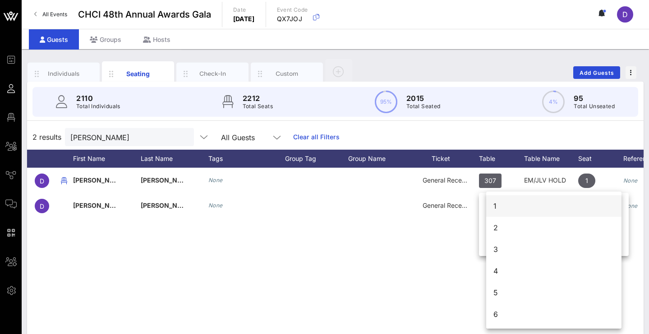
click at [509, 205] on div "1" at bounding box center [553, 206] width 135 height 22
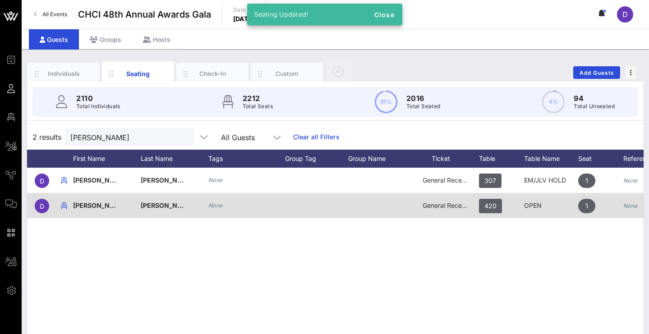
click at [428, 201] on div "General Reception" at bounding box center [445, 205] width 45 height 25
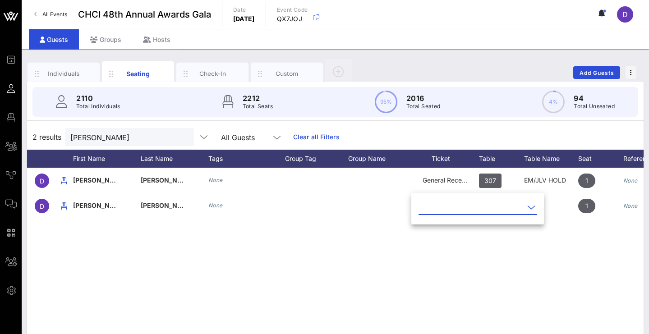
click at [441, 211] on input "text" at bounding box center [471, 207] width 106 height 14
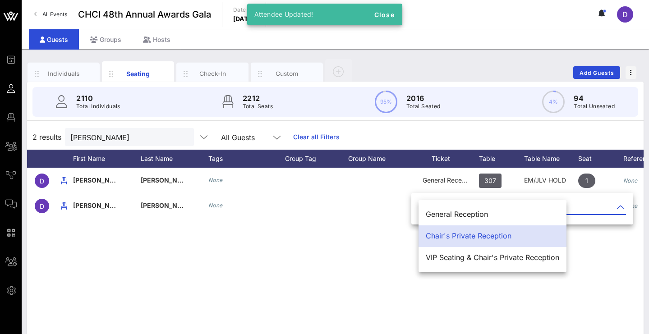
click at [441, 239] on div "Chair's Private Reception" at bounding box center [492, 236] width 133 height 9
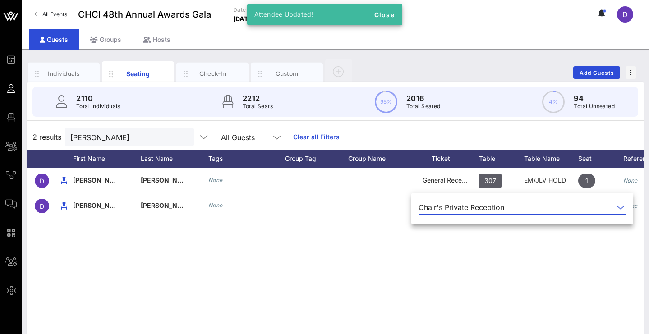
click at [428, 255] on div "D Dario Gomez None General Reception 307 EM/JLV HOLD 1 None D Dario Collado Non…" at bounding box center [335, 303] width 616 height 271
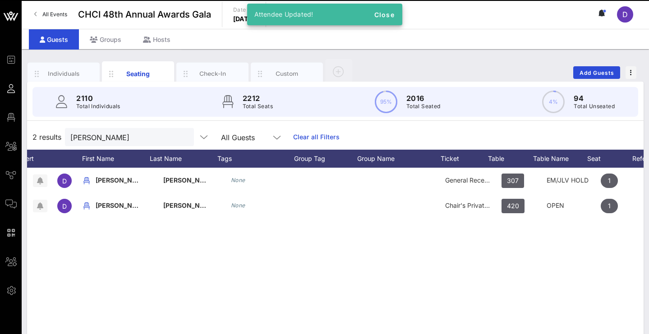
scroll to position [0, 0]
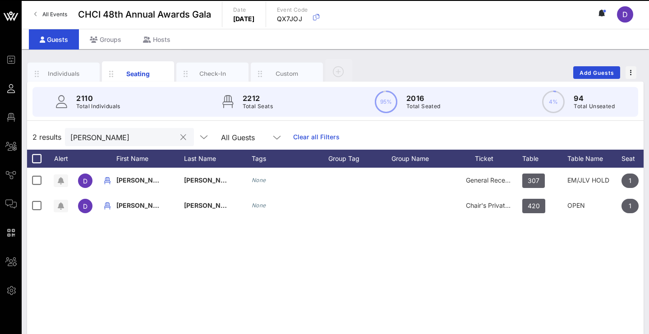
click at [139, 133] on input "dario" at bounding box center [123, 137] width 106 height 12
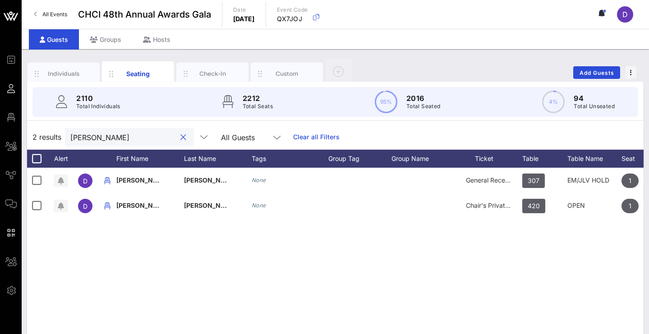
type input ";"
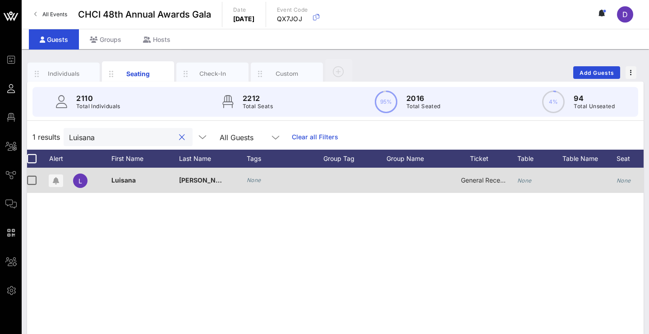
scroll to position [0, 5]
click at [455, 179] on div "General Reception" at bounding box center [484, 186] width 68 height 36
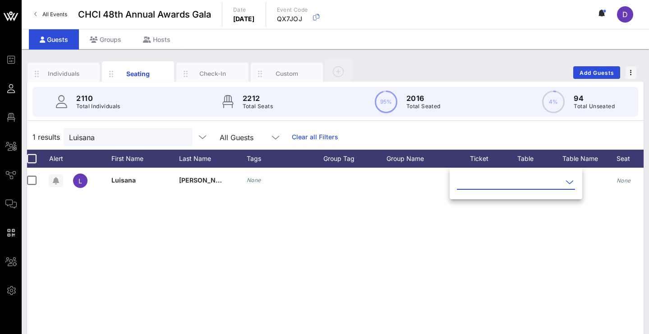
click at [391, 222] on div "L Luisana Perez-Fernandez None General Reception None None None" at bounding box center [335, 303] width 616 height 271
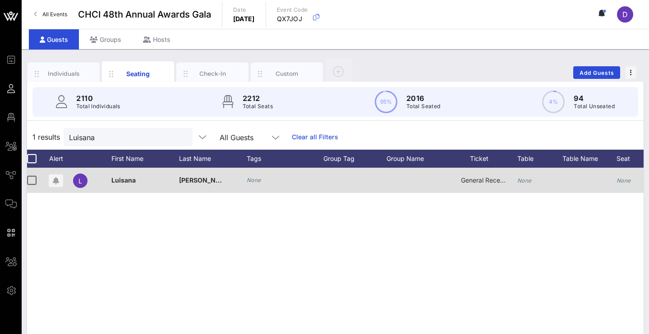
click at [483, 178] on span "General Reception" at bounding box center [488, 180] width 54 height 8
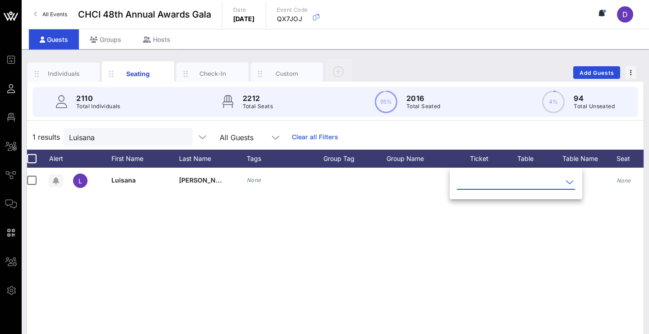
click at [446, 225] on div "L Luisana Perez-Fernandez None General Reception None None None" at bounding box center [335, 303] width 616 height 271
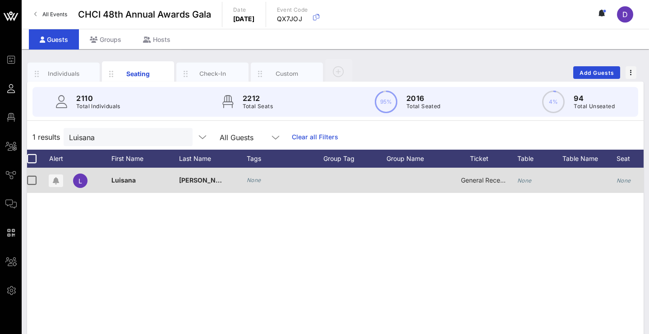
click at [493, 172] on div "General Reception" at bounding box center [483, 180] width 45 height 25
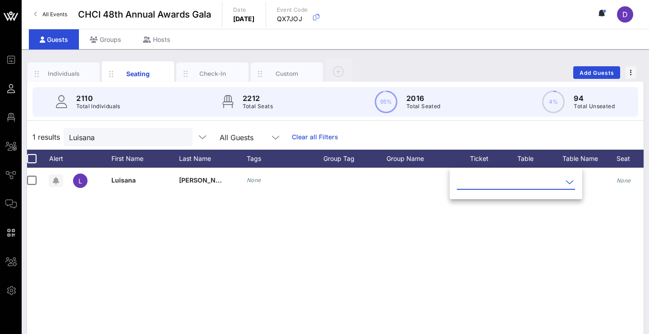
click at [491, 180] on input "text" at bounding box center [510, 182] width 106 height 14
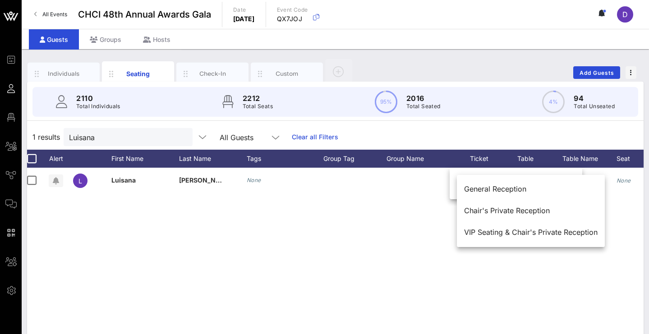
click at [509, 254] on div "L Luisana Perez-Fernandez None General Reception None None None" at bounding box center [335, 303] width 616 height 271
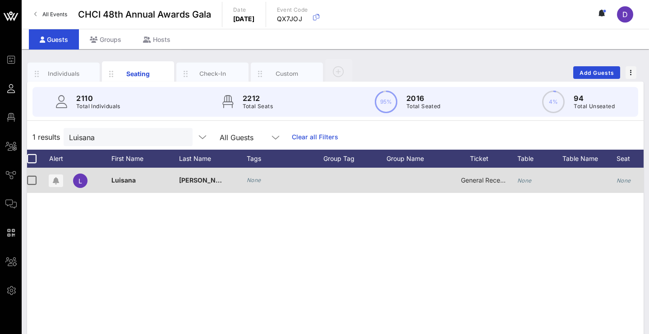
click at [534, 175] on div "None" at bounding box center [539, 186] width 45 height 36
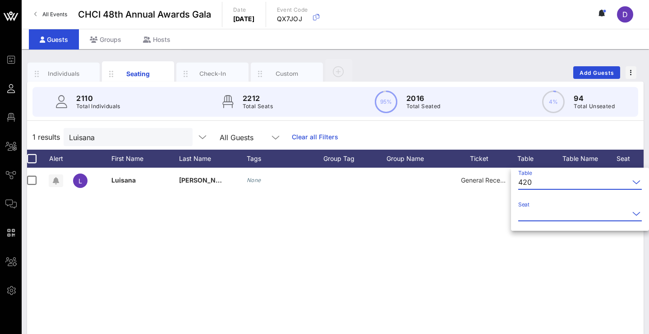
click at [532, 221] on input "Seat" at bounding box center [573, 214] width 111 height 14
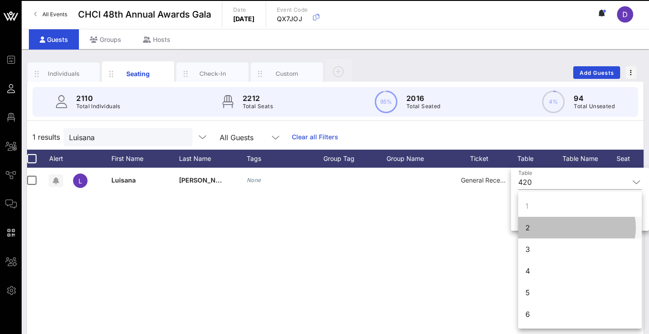
click at [537, 230] on div "2" at bounding box center [580, 228] width 124 height 22
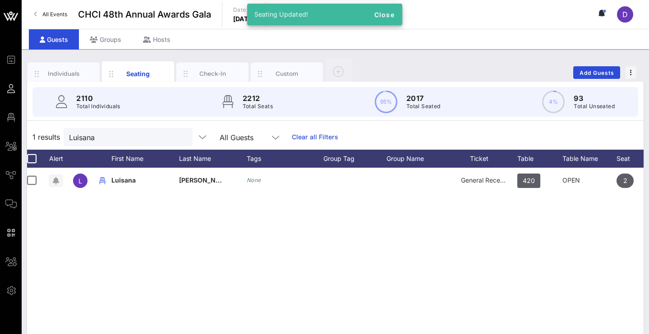
click at [535, 231] on div "L Luisana Perez-Fernandez None General Reception 420 OPEN 2 None" at bounding box center [335, 303] width 616 height 271
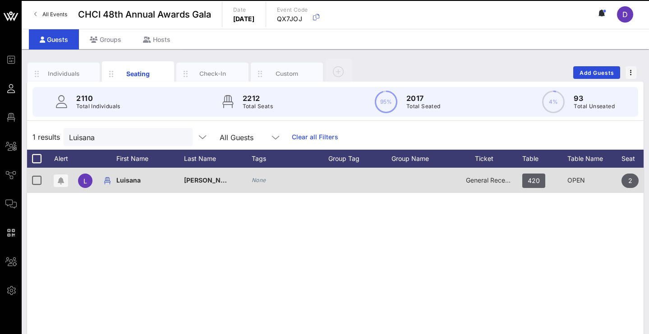
scroll to position [0, 0]
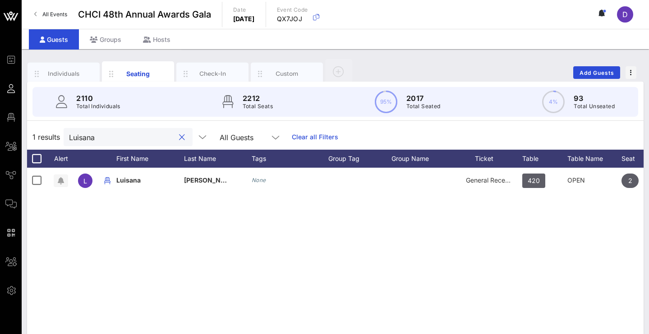
click at [150, 138] on input "Luisana" at bounding box center [122, 137] width 106 height 12
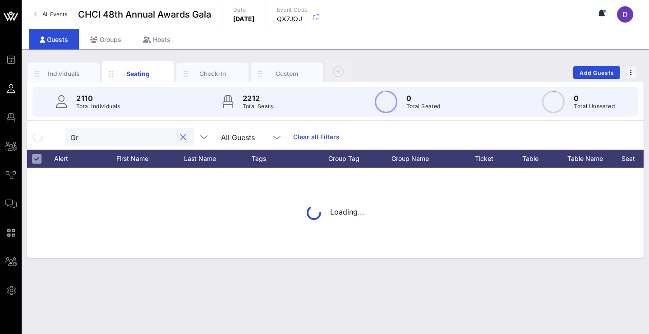
type input "G"
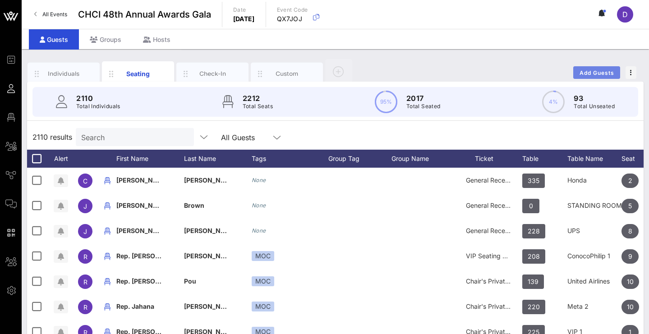
click at [598, 71] on span "Add Guests" at bounding box center [597, 72] width 36 height 7
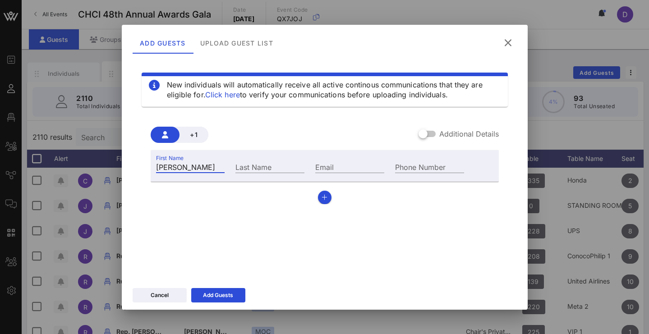
type input "[PERSON_NAME]"
type input "Alfaro"
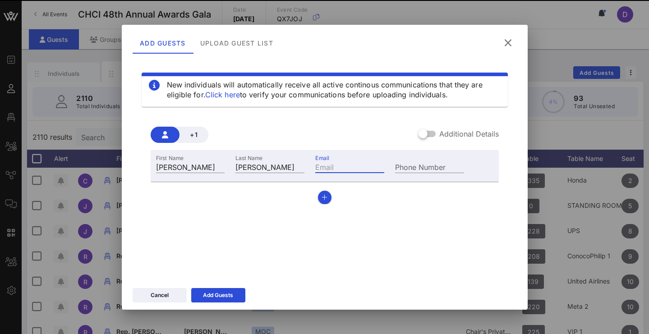
click at [291, 254] on div "New individuals will automatically receive all active continous communications …" at bounding box center [325, 166] width 384 height 216
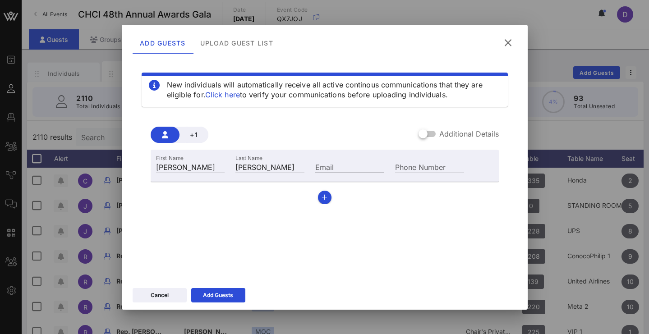
click at [341, 170] on input "Email" at bounding box center [349, 167] width 69 height 12
type input "j"
click at [509, 41] on icon at bounding box center [508, 42] width 12 height 11
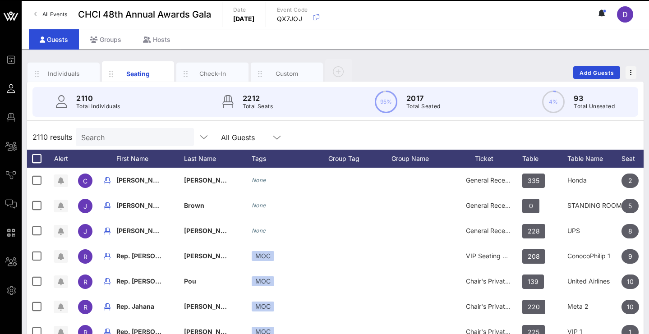
click at [118, 137] on input "Search" at bounding box center [134, 137] width 106 height 12
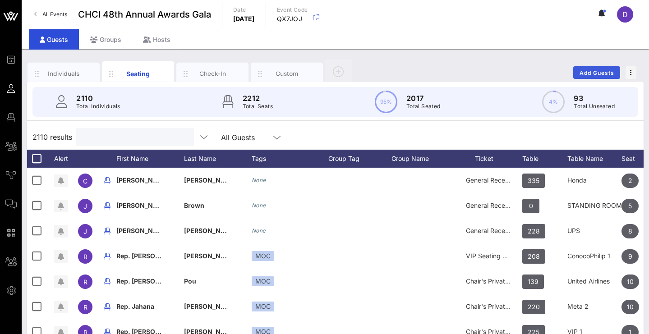
click at [587, 70] on span "Add Guests" at bounding box center [597, 72] width 36 height 7
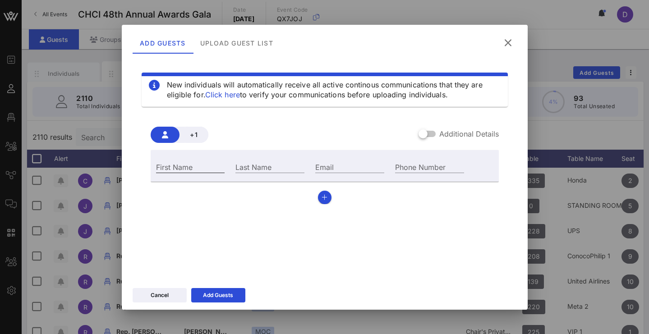
click at [174, 167] on input "First Name" at bounding box center [190, 167] width 69 height 12
click at [322, 193] on button "button" at bounding box center [325, 198] width 14 height 14
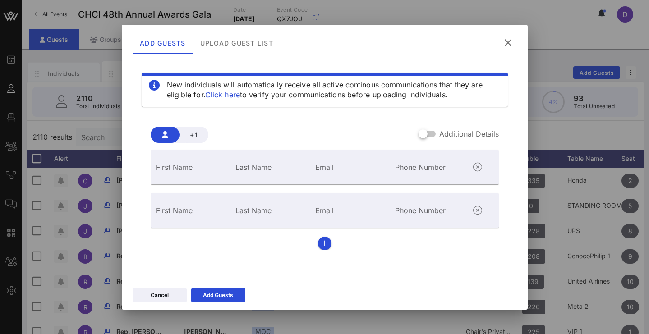
drag, startPoint x: 470, startPoint y: 210, endPoint x: 471, endPoint y: 205, distance: 5.4
click at [470, 210] on span "button" at bounding box center [477, 210] width 16 height 11
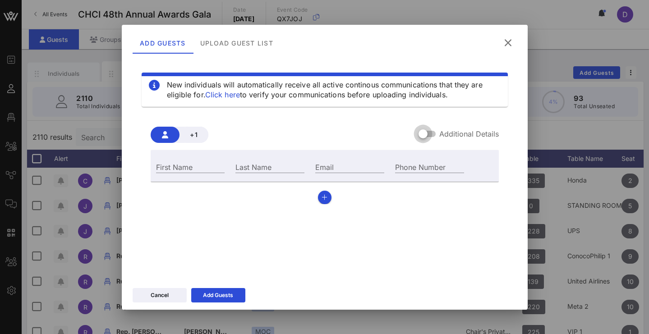
click at [423, 129] on div at bounding box center [422, 133] width 15 height 15
click at [431, 133] on div at bounding box center [422, 133] width 15 height 15
click at [425, 135] on div at bounding box center [422, 133] width 15 height 15
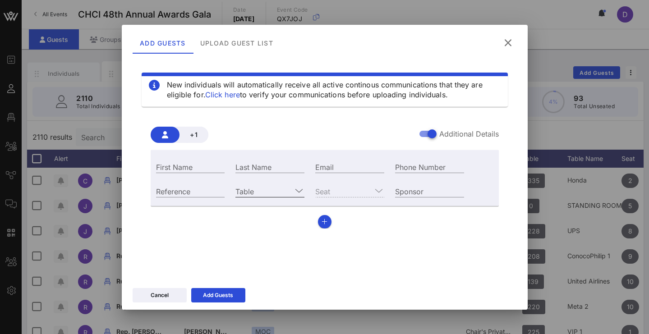
click at [276, 192] on input "Table" at bounding box center [263, 191] width 56 height 12
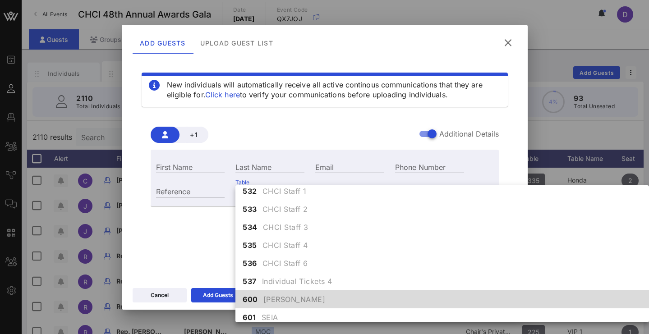
scroll to position [3384, 0]
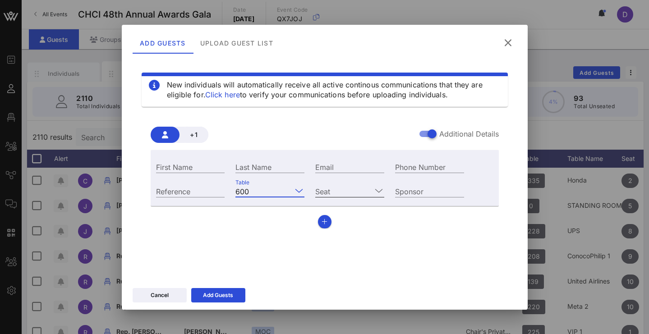
click at [357, 189] on input "Seat" at bounding box center [343, 191] width 56 height 12
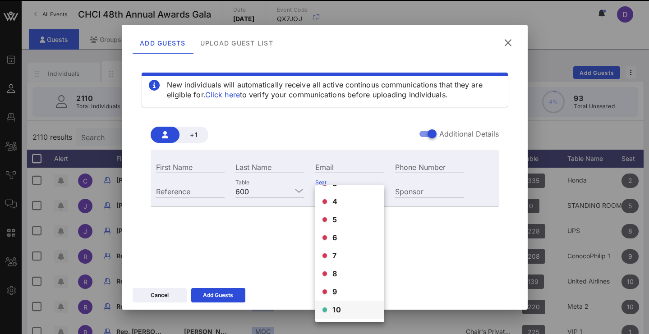
scroll to position [51, 0]
click at [336, 312] on span "10" at bounding box center [336, 309] width 9 height 11
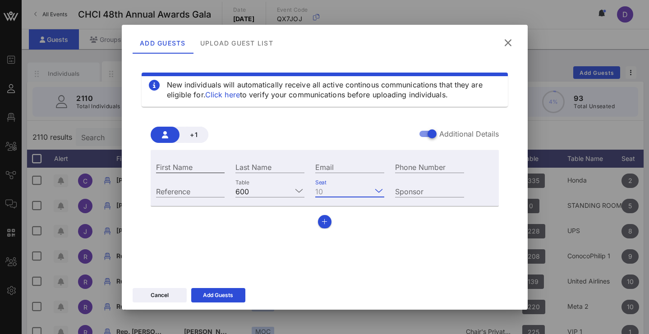
click at [208, 173] on div "First Name" at bounding box center [191, 166] width 80 height 24
click at [208, 167] on input "First Name" at bounding box center [190, 167] width 69 height 12
type input "Eneida"
click at [397, 264] on div "New individuals will automatically receive all active continous communications …" at bounding box center [325, 166] width 384 height 216
click at [506, 37] on icon at bounding box center [508, 42] width 12 height 11
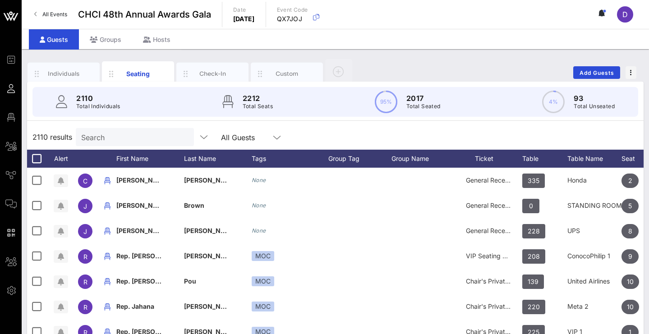
click at [156, 128] on div "2110 results Search All Guests" at bounding box center [335, 136] width 616 height 25
click at [152, 140] on input "Search" at bounding box center [134, 137] width 106 height 12
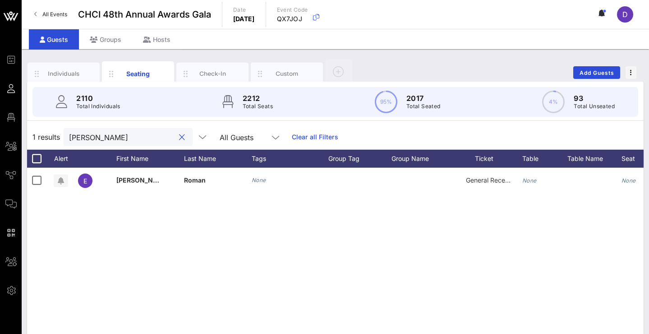
type input "Eneida"
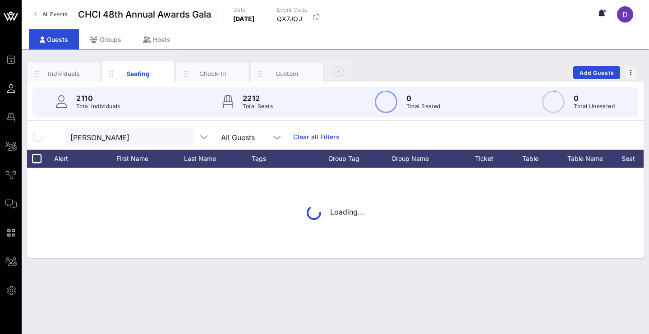
click at [530, 182] on div "Loading..." at bounding box center [335, 213] width 616 height 90
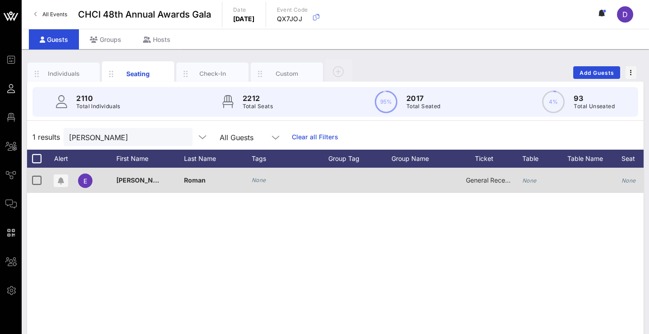
click at [528, 180] on icon "None" at bounding box center [529, 180] width 14 height 7
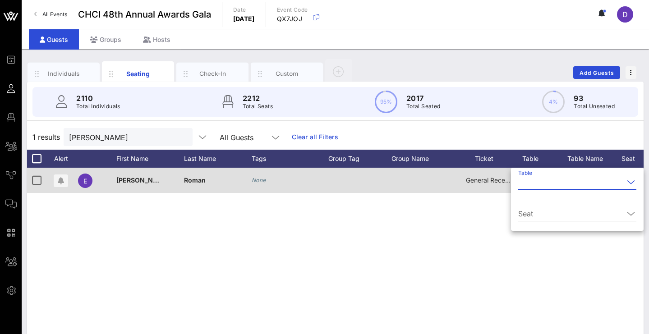
click at [528, 180] on input "Table" at bounding box center [571, 182] width 106 height 14
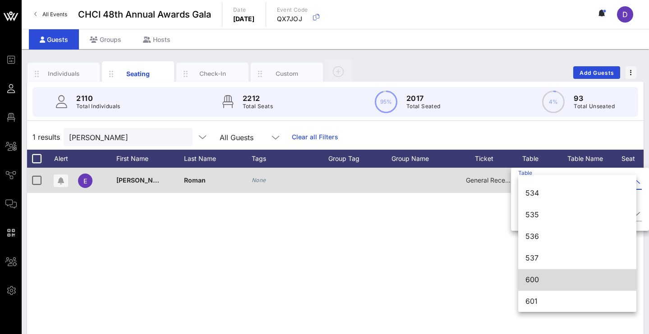
scroll to position [4087, 0]
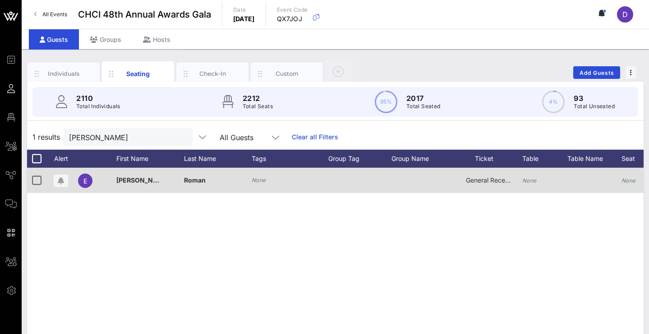
click at [533, 179] on icon "None" at bounding box center [529, 180] width 14 height 7
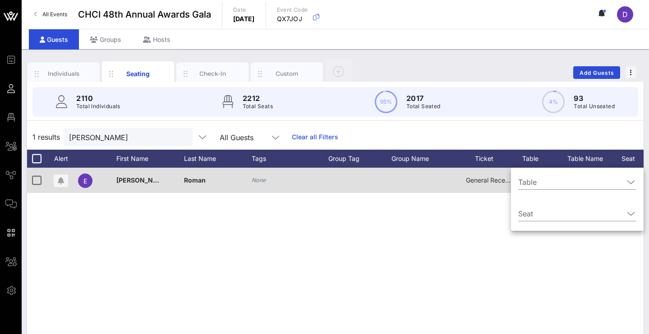
click at [533, 179] on input "Table" at bounding box center [571, 182] width 106 height 14
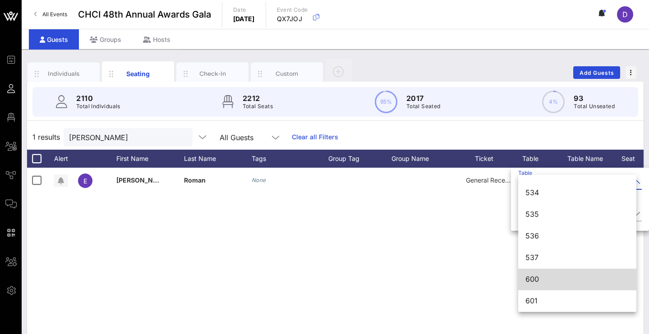
click at [539, 280] on div "600" at bounding box center [577, 279] width 104 height 9
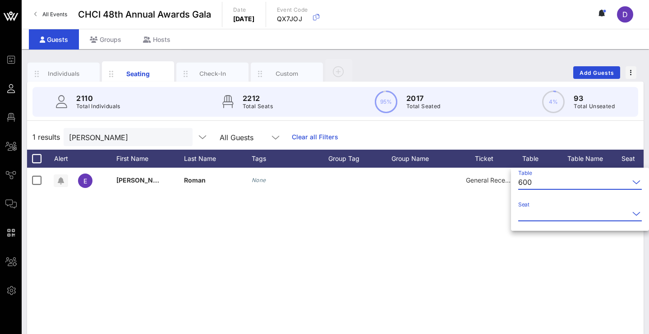
click at [555, 214] on input "Seat" at bounding box center [573, 214] width 111 height 14
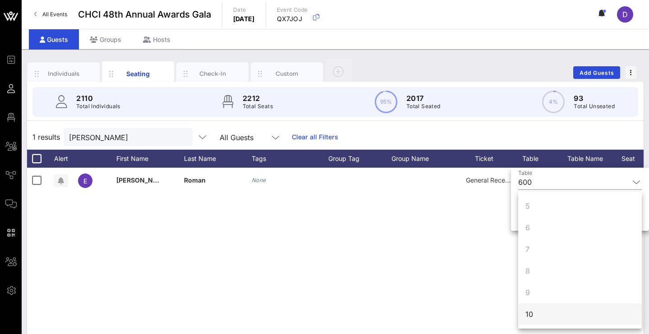
scroll to position [87, 0]
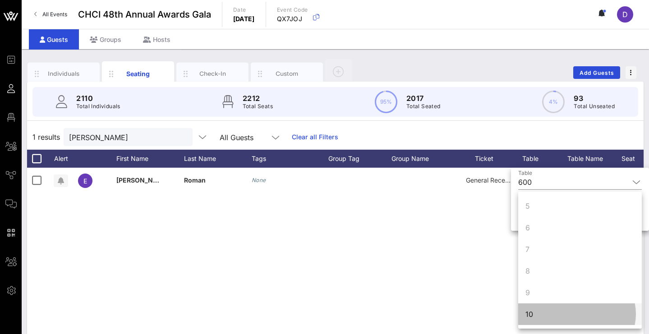
click at [539, 313] on div "10" at bounding box center [580, 314] width 124 height 22
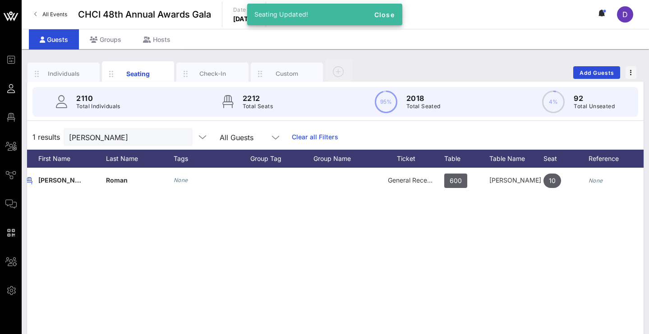
scroll to position [0, 78]
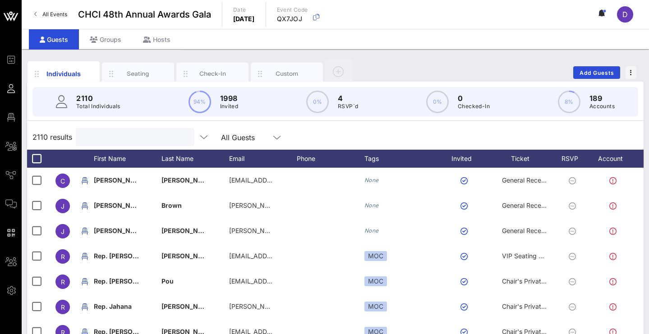
click at [105, 135] on input "text" at bounding box center [134, 137] width 106 height 12
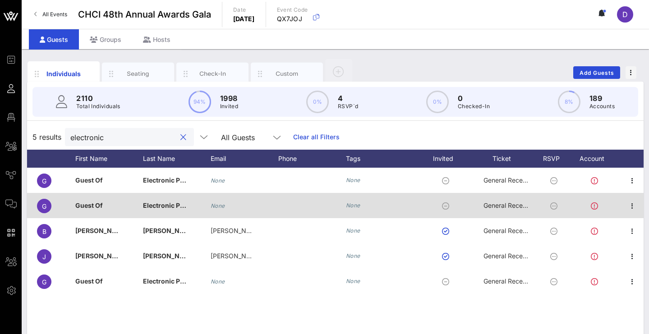
scroll to position [0, 18]
type input "electronic"
click at [630, 209] on icon "button" at bounding box center [632, 206] width 11 height 11
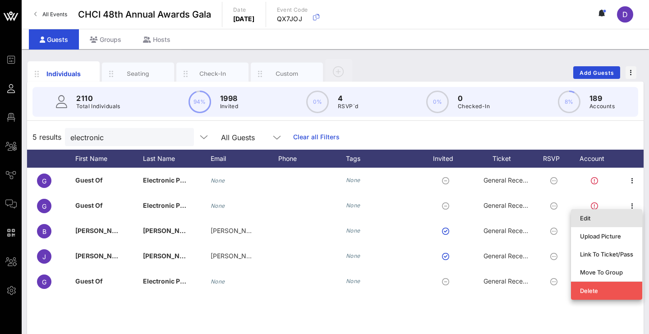
click at [614, 220] on div "Edit" at bounding box center [606, 218] width 53 height 7
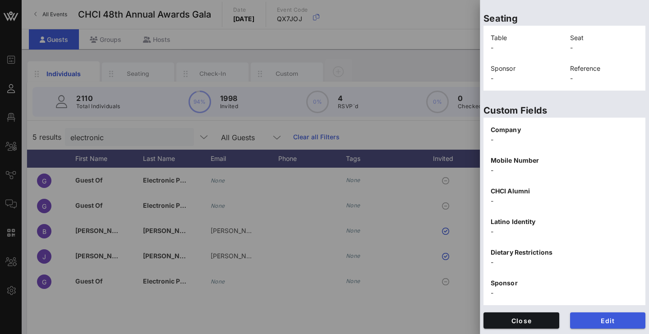
click at [603, 316] on button "Edit" at bounding box center [608, 320] width 76 height 16
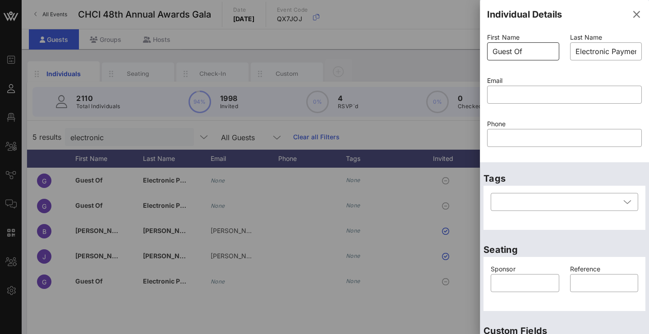
scroll to position [0, 0]
click at [523, 54] on input "Guest Of" at bounding box center [522, 51] width 61 height 14
type input "[PERSON_NAME]"
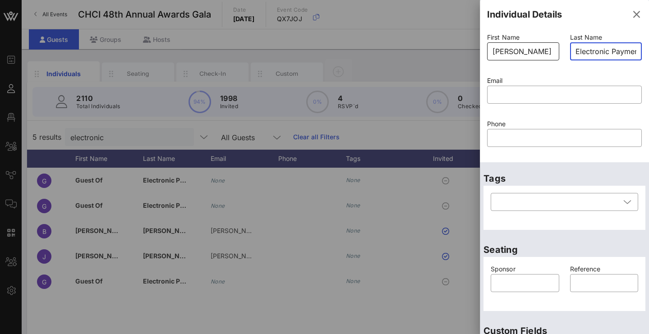
type input "S"
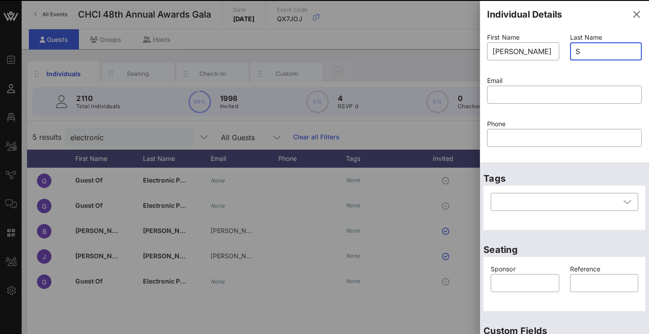
type input "Guest Of"
type input "Electronic Payment Coalition"
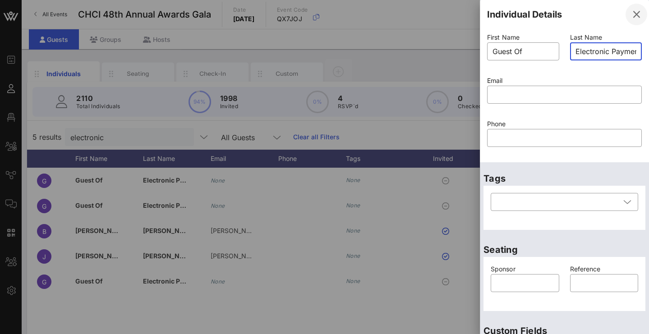
click at [631, 16] on icon "button" at bounding box center [636, 14] width 11 height 11
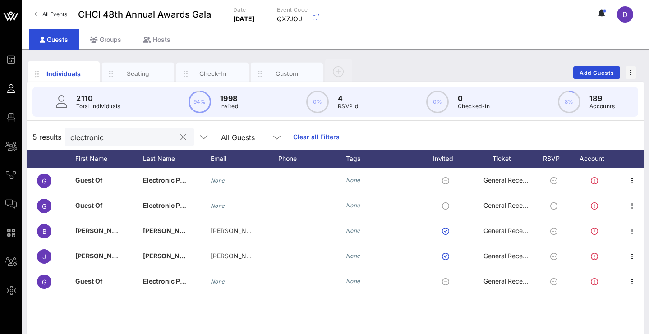
click at [148, 134] on input "electronic" at bounding box center [123, 137] width 106 height 12
type input "d"
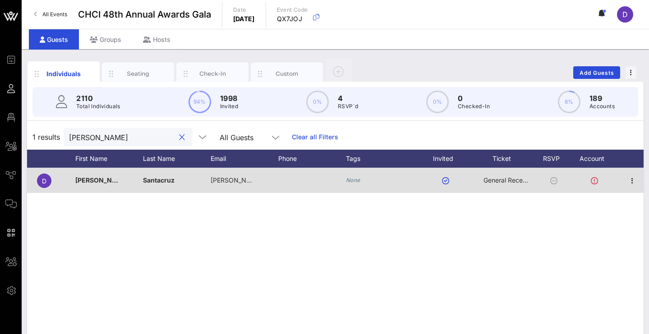
type input "[PERSON_NAME]"
click at [510, 179] on span "General Reception" at bounding box center [510, 180] width 54 height 8
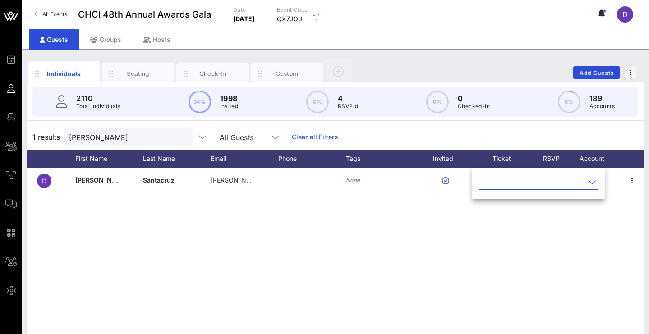
click at [516, 184] on input "text" at bounding box center [532, 182] width 106 height 14
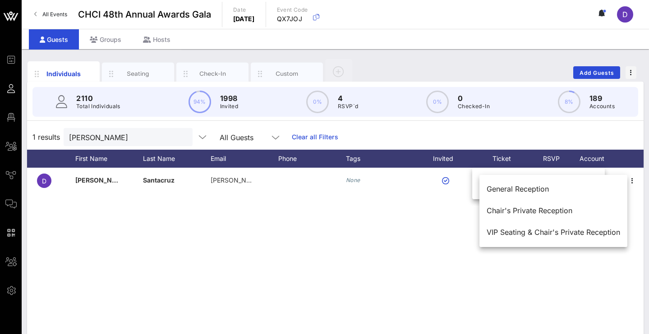
click at [392, 229] on div "D [PERSON_NAME] [PERSON_NAME][EMAIL_ADDRESS][PERSON_NAME][DOMAIN_NAME] None Gen…" at bounding box center [335, 303] width 616 height 271
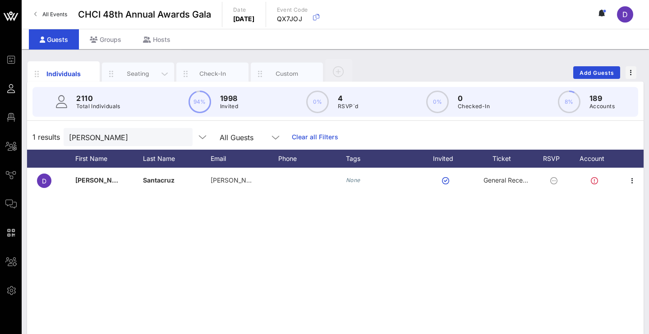
click at [149, 73] on div "Seating" at bounding box center [138, 73] width 40 height 9
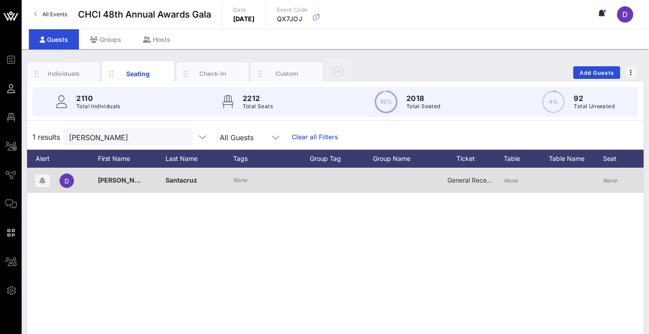
click at [512, 179] on icon "None" at bounding box center [511, 180] width 14 height 7
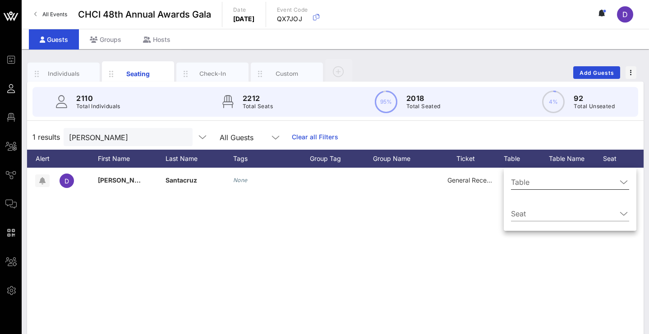
click at [521, 182] on input "Table" at bounding box center [564, 182] width 106 height 14
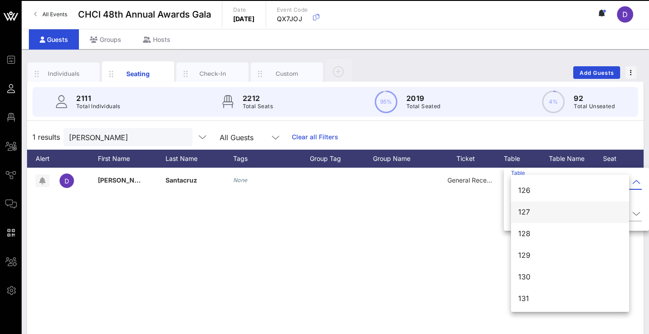
scroll to position [3611, 0]
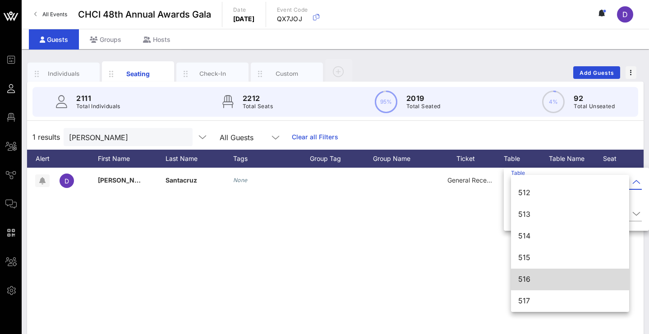
click at [533, 281] on div "516" at bounding box center [570, 279] width 104 height 9
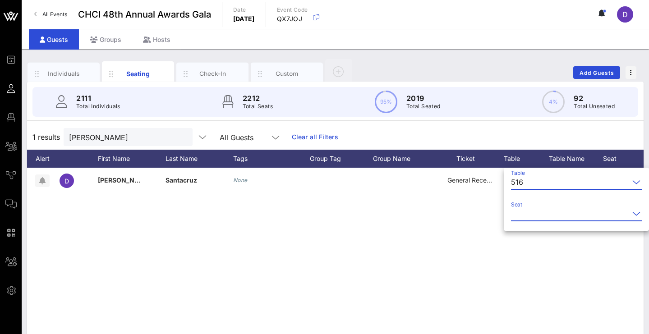
click at [542, 219] on input "Seat" at bounding box center [570, 214] width 118 height 14
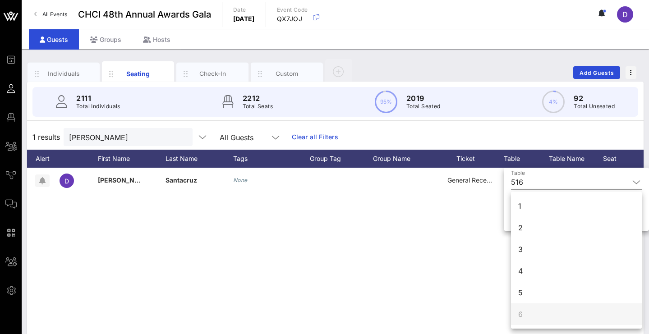
scroll to position [0, 0]
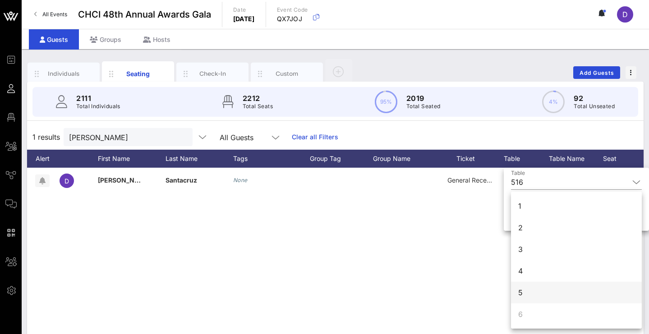
click at [525, 293] on div "5" at bounding box center [576, 293] width 131 height 22
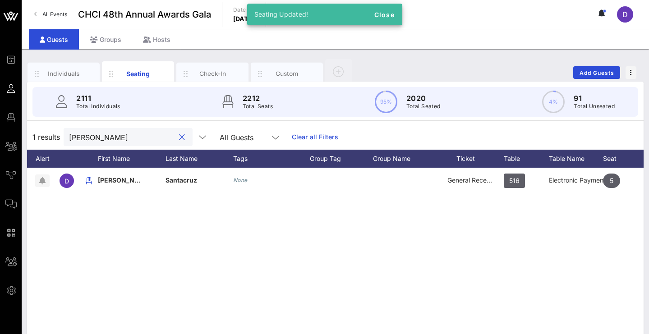
click at [170, 139] on input "[PERSON_NAME]" at bounding box center [122, 137] width 106 height 12
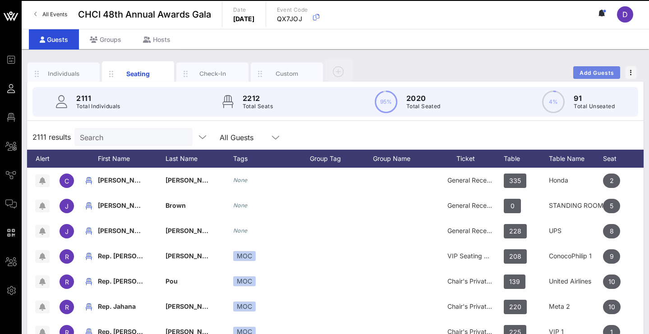
click at [593, 70] on span "Add Guests" at bounding box center [597, 72] width 36 height 7
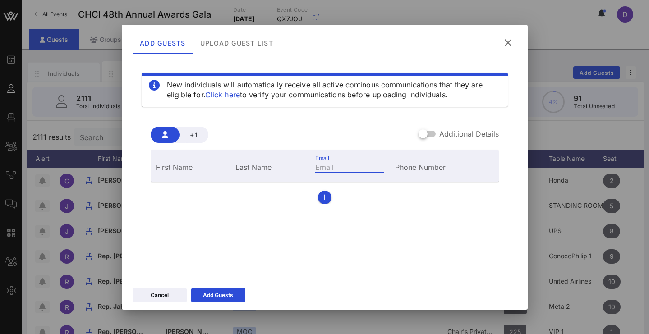
paste input "[EMAIL_ADDRESS][DOMAIN_NAME]"
type input "[EMAIL_ADDRESS][DOMAIN_NAME]"
click at [180, 166] on input "First Name" at bounding box center [190, 167] width 69 height 12
paste input "[PERSON_NAME]"
type input "[PERSON_NAME]"
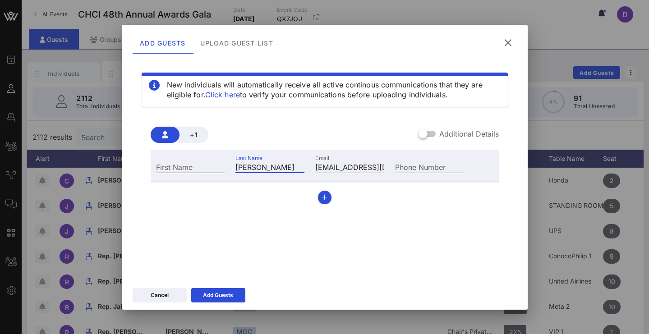
click at [200, 163] on input "First Name" at bounding box center [190, 167] width 69 height 12
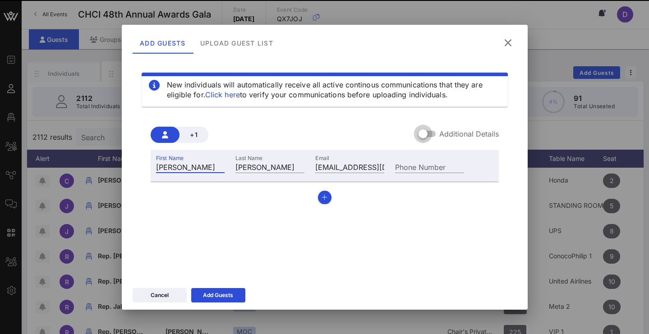
type input "[PERSON_NAME]"
click at [431, 137] on div at bounding box center [422, 133] width 15 height 15
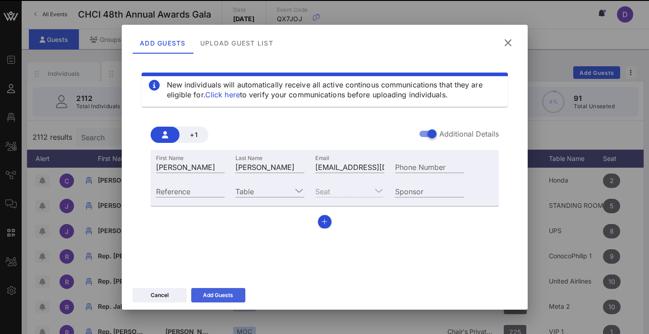
click at [219, 299] on div "Add Guests" at bounding box center [218, 295] width 30 height 9
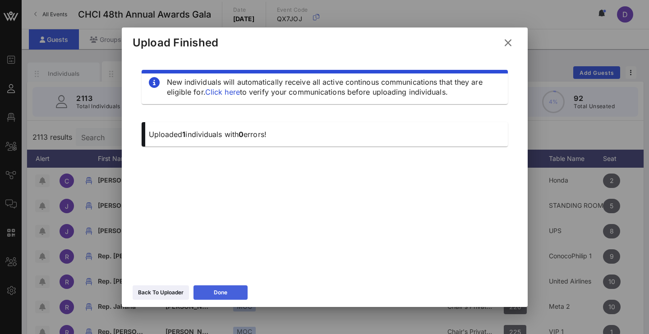
click at [219, 299] on button "Done" at bounding box center [220, 292] width 54 height 14
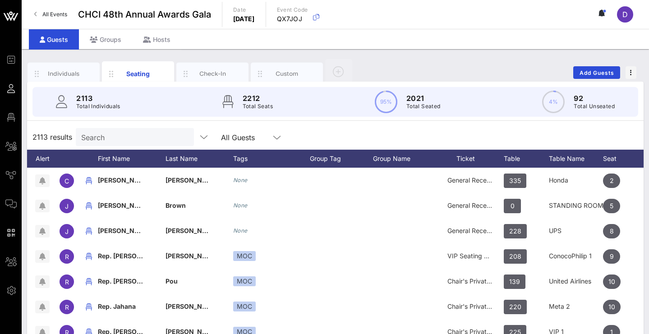
click at [154, 138] on input "Search" at bounding box center [134, 137] width 106 height 12
paste input "[PERSON_NAME]"
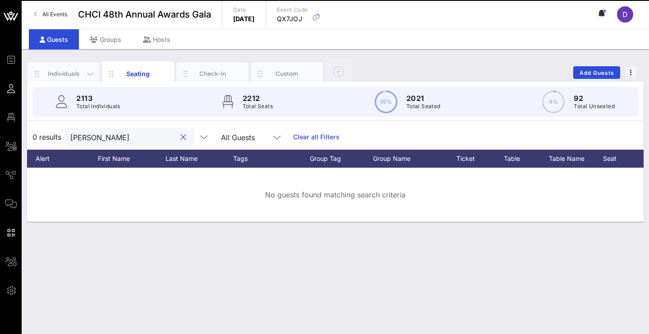
click at [64, 76] on div "Individuals" at bounding box center [64, 73] width 40 height 9
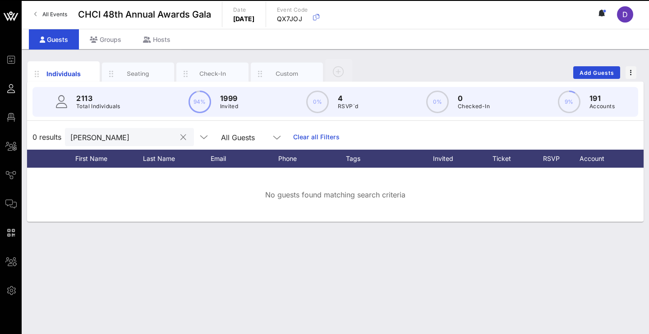
click at [160, 139] on input "[PERSON_NAME]" at bounding box center [123, 137] width 106 height 12
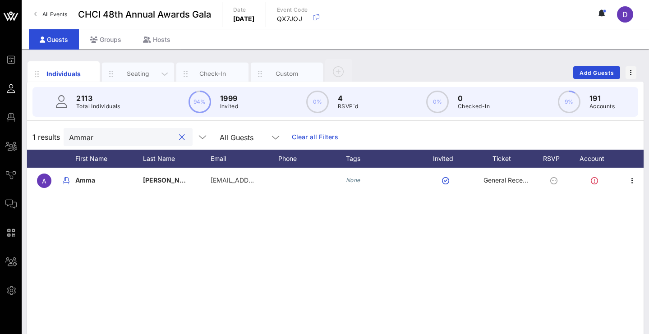
click at [144, 70] on div "Seating" at bounding box center [138, 73] width 40 height 9
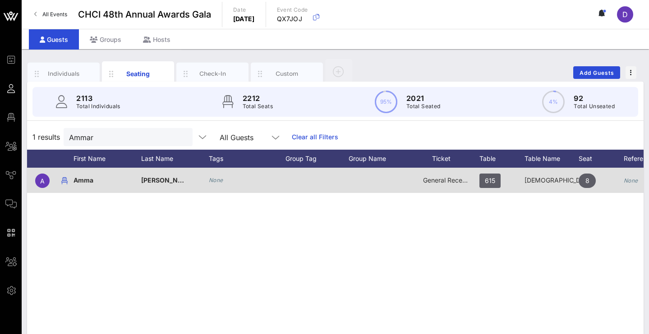
scroll to position [0, 11]
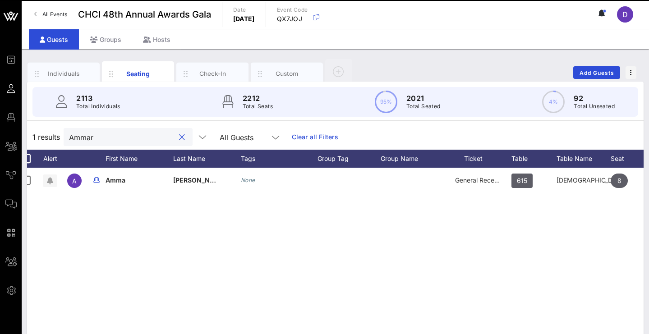
click at [122, 142] on input "Ammar" at bounding box center [122, 137] width 106 height 12
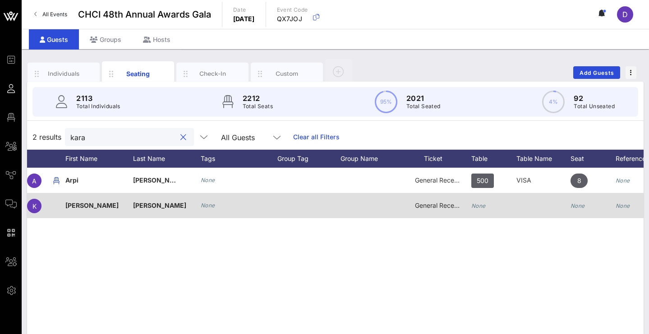
scroll to position [0, 69]
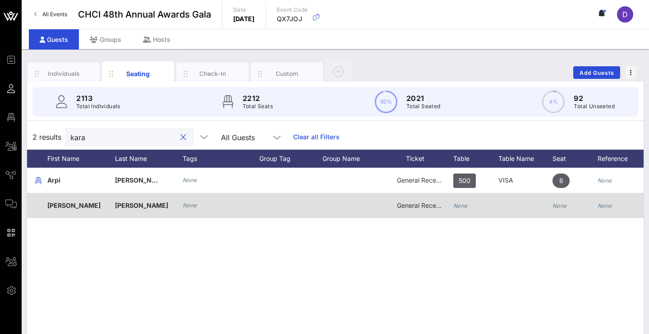
type input "kara"
click at [559, 207] on icon "None" at bounding box center [559, 205] width 14 height 7
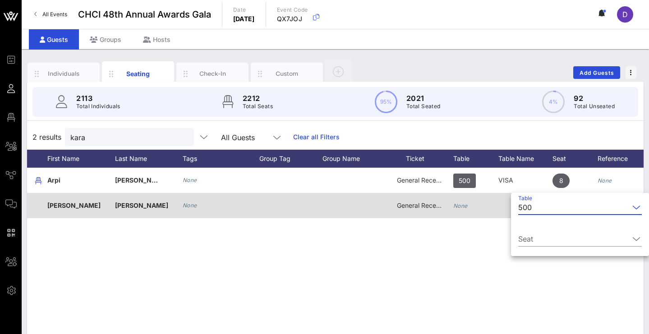
click at [559, 207] on input "Table" at bounding box center [582, 207] width 94 height 14
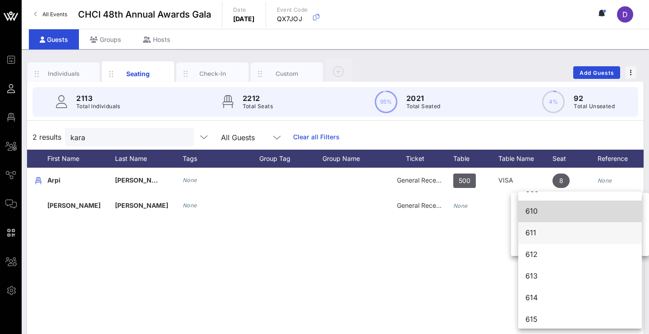
scroll to position [4392, 0]
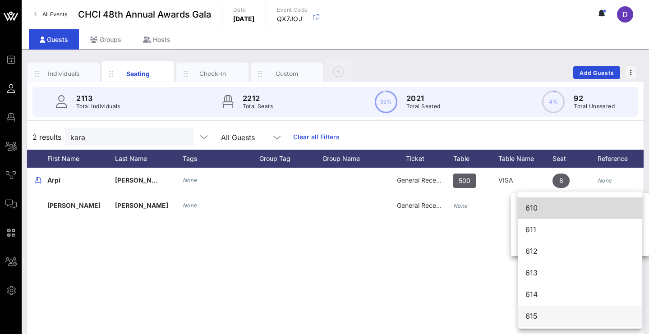
click at [540, 314] on div "615" at bounding box center [579, 316] width 109 height 9
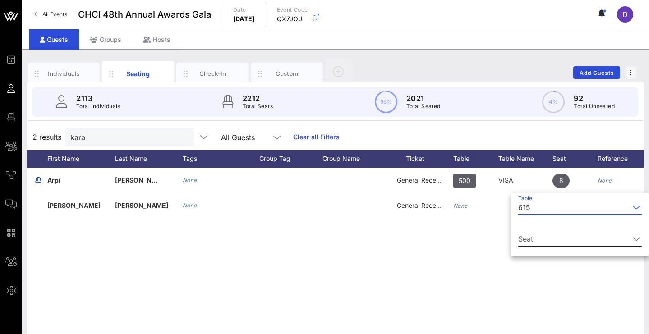
scroll to position [0, 0]
click at [551, 243] on input "Seat" at bounding box center [573, 239] width 111 height 14
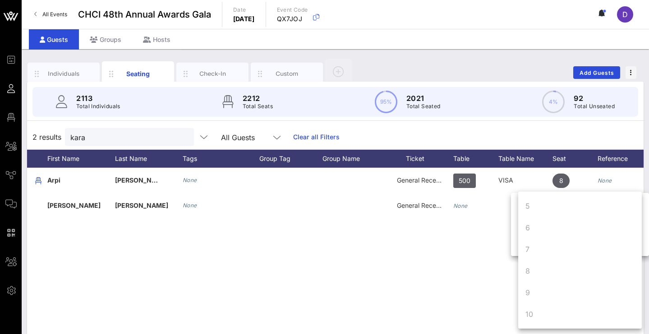
scroll to position [87, 0]
click at [485, 261] on div "A [PERSON_NAME] None General Reception 500 VISA 8 None [PERSON_NAME] None Gener…" at bounding box center [335, 303] width 616 height 271
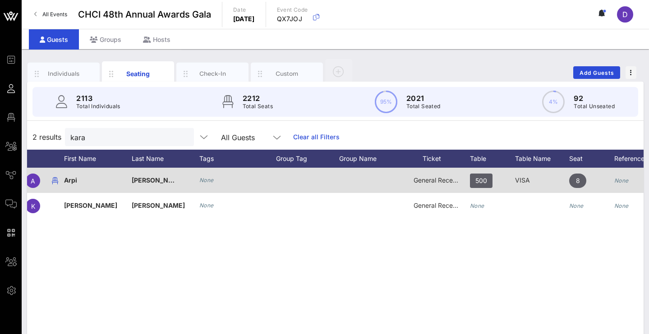
scroll to position [0, 44]
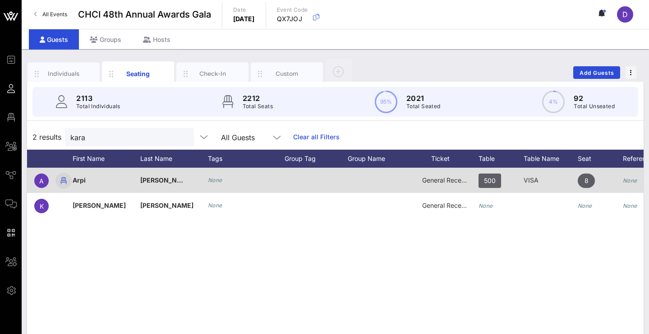
click at [64, 180] on icon "button" at bounding box center [63, 180] width 11 height 11
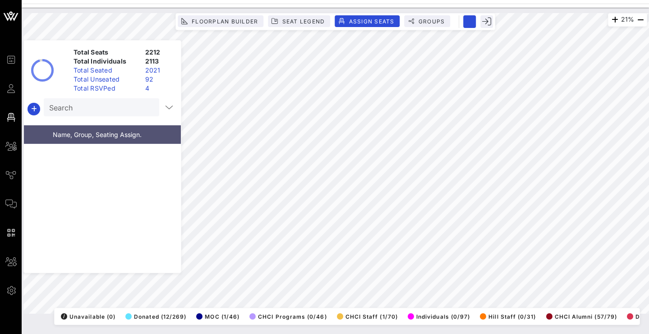
scroll to position [16729, 0]
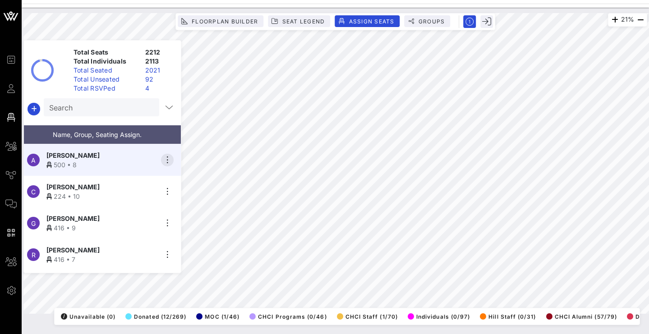
click at [167, 160] on icon "button" at bounding box center [167, 160] width 11 height 11
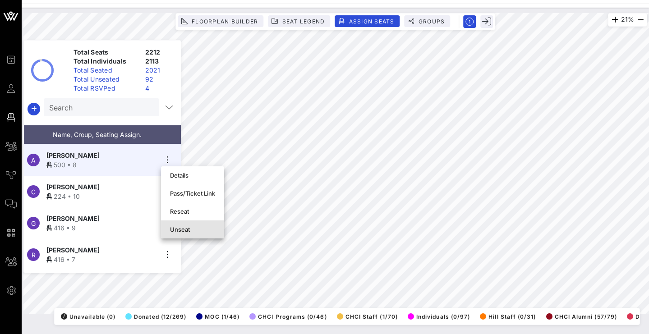
click at [193, 231] on div "Unseat" at bounding box center [192, 229] width 45 height 7
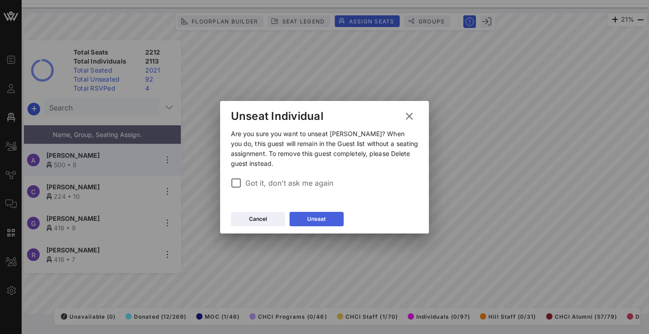
click at [300, 220] on button "Unseat" at bounding box center [316, 219] width 54 height 14
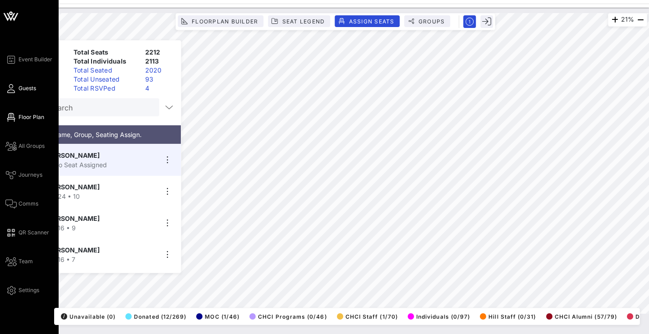
click at [10, 89] on icon at bounding box center [10, 88] width 11 height 1
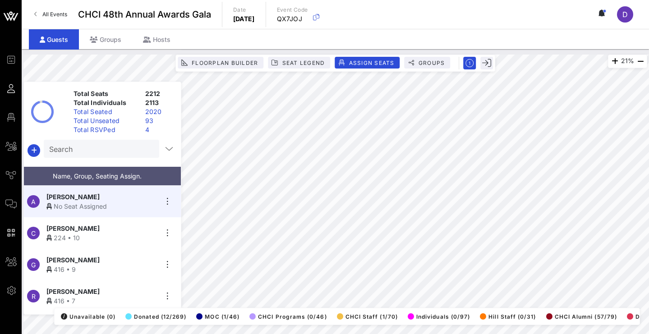
click at [0, 0] on span "Guests" at bounding box center [0, 0] width 0 height 0
click at [0, 0] on span "All Groups" at bounding box center [0, 0] width 0 height 0
click at [0, 0] on span "Guests" at bounding box center [0, 0] width 0 height 0
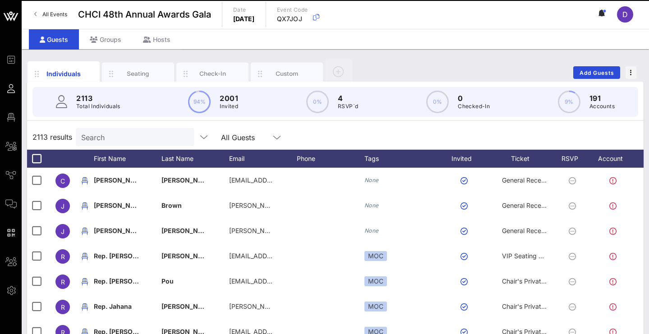
drag, startPoint x: 111, startPoint y: 124, endPoint x: 137, endPoint y: 105, distance: 32.3
click at [118, 110] on p "Total Individuals" at bounding box center [98, 106] width 44 height 9
click at [119, 105] on p "Total Individuals" at bounding box center [98, 106] width 44 height 9
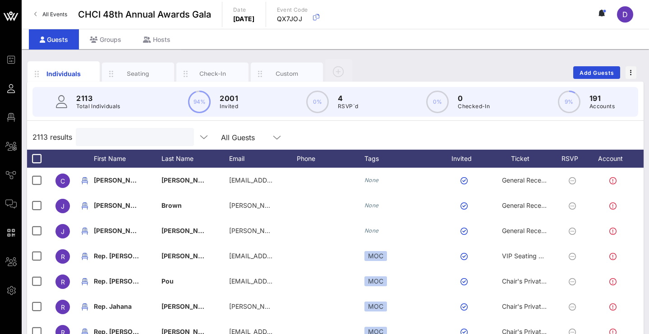
click at [127, 141] on input "text" at bounding box center [134, 137] width 106 height 12
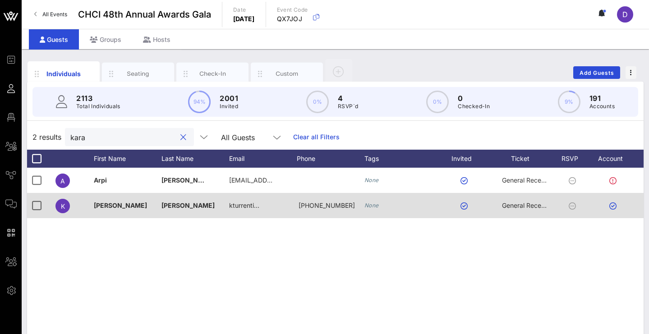
scroll to position [0, 18]
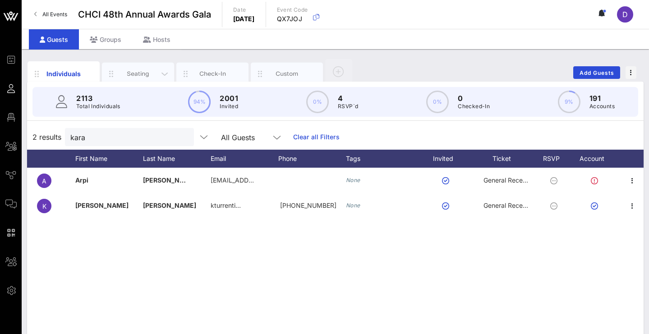
click at [150, 75] on div "Seating" at bounding box center [138, 73] width 40 height 9
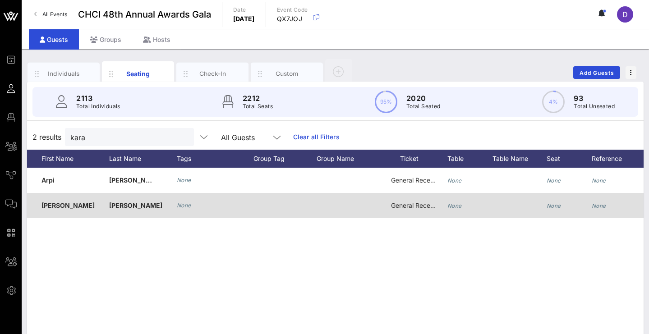
scroll to position [0, 100]
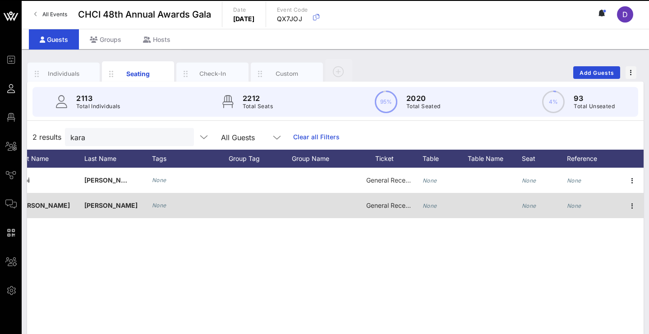
click at [531, 207] on icon "None" at bounding box center [529, 205] width 14 height 7
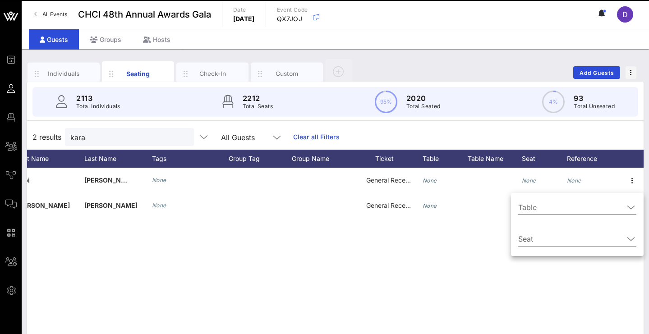
click at [548, 213] on input "Table" at bounding box center [571, 207] width 106 height 14
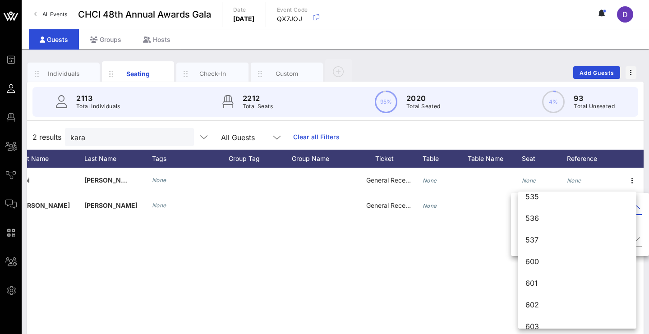
scroll to position [4412, 0]
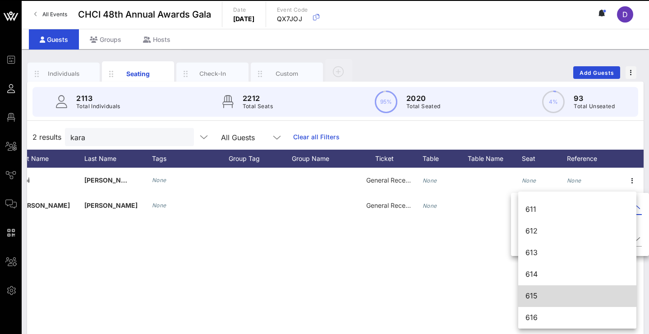
click at [537, 294] on div "615" at bounding box center [577, 296] width 104 height 9
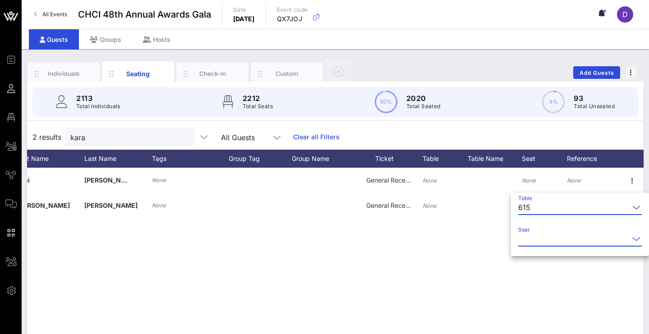
click at [541, 241] on input "Seat" at bounding box center [573, 239] width 111 height 14
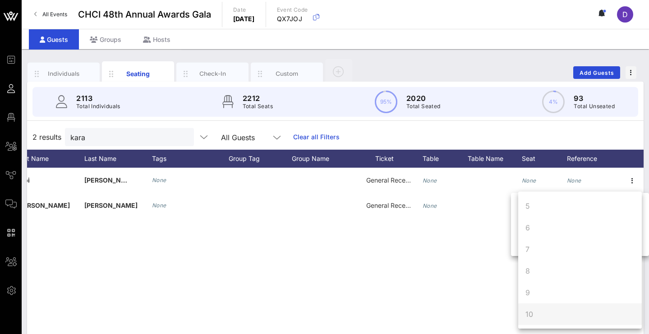
scroll to position [87, 0]
click at [533, 312] on div "10" at bounding box center [580, 314] width 124 height 22
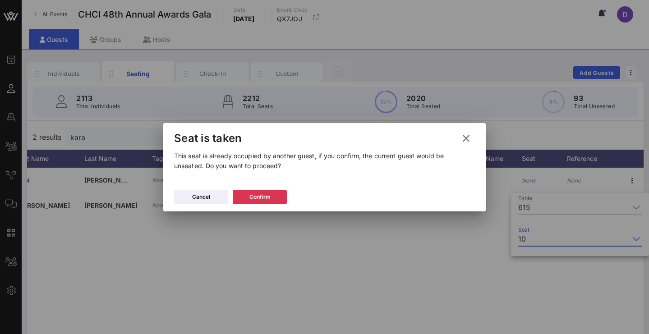
click at [469, 284] on div at bounding box center [324, 167] width 649 height 334
click at [257, 194] on div "Confirm" at bounding box center [259, 197] width 21 height 9
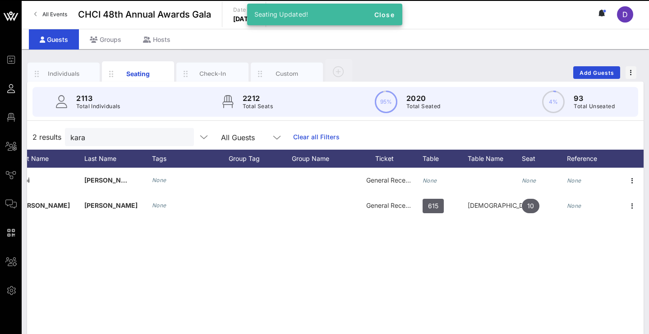
click at [268, 241] on div "A [PERSON_NAME] None General Reception None None None [PERSON_NAME] None Genera…" at bounding box center [335, 303] width 616 height 271
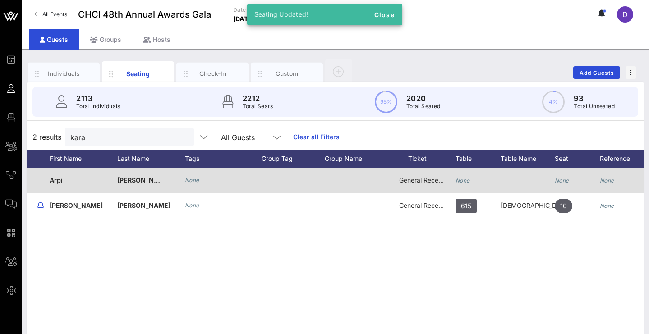
scroll to position [0, 100]
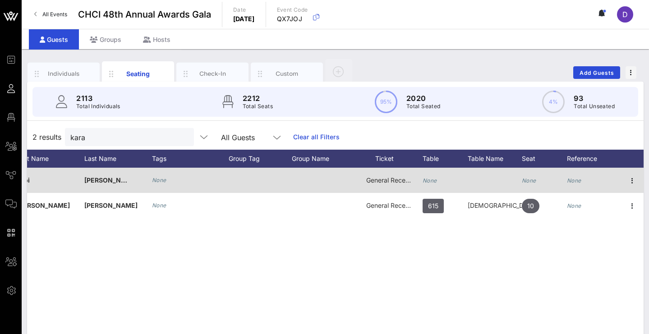
click at [535, 177] on icon "None" at bounding box center [529, 180] width 14 height 7
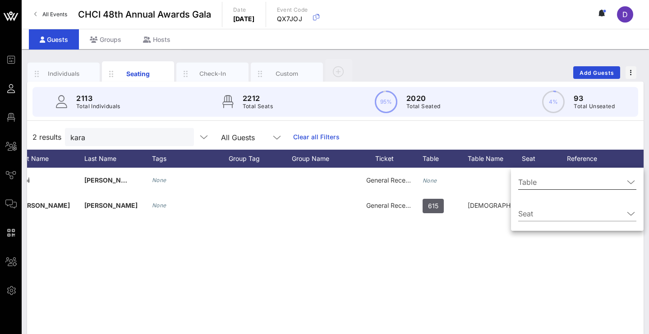
click at [535, 187] on input "Table" at bounding box center [571, 182] width 106 height 14
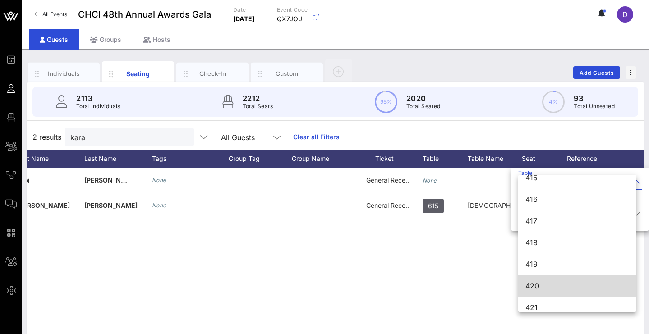
scroll to position [3070, 0]
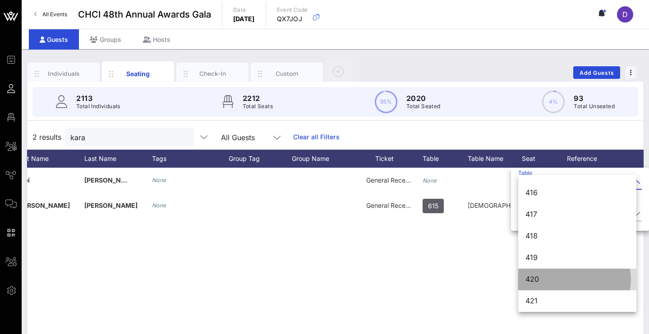
click at [537, 284] on div "420" at bounding box center [577, 279] width 104 height 19
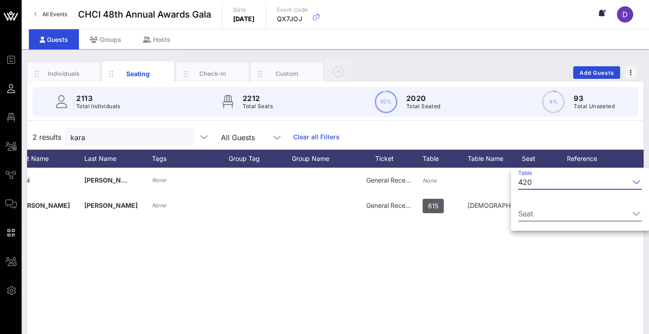
click at [539, 217] on input "Seat" at bounding box center [573, 214] width 111 height 14
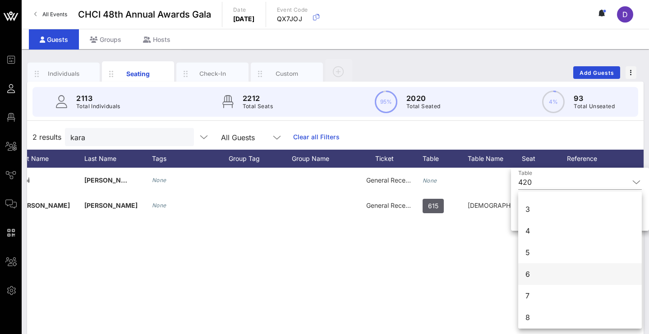
scroll to position [37, 0]
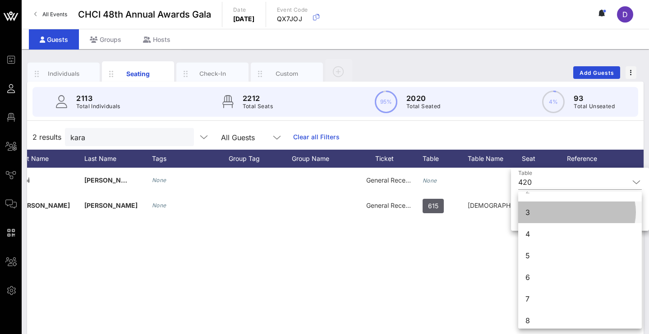
click at [537, 215] on div "3" at bounding box center [580, 213] width 124 height 22
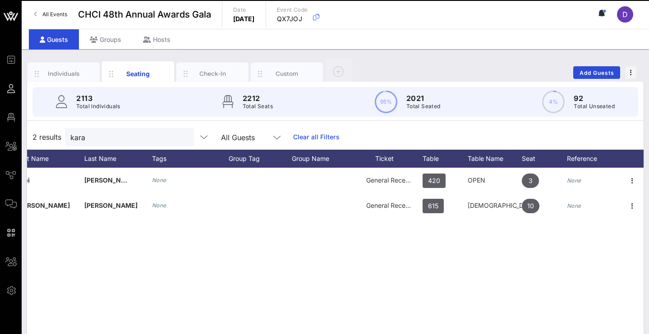
scroll to position [0, 0]
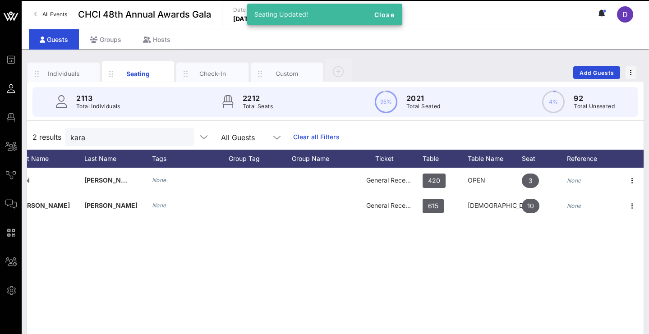
click at [491, 266] on div "A [PERSON_NAME] None General Reception 420 OPEN 3 None [PERSON_NAME] None Gener…" at bounding box center [335, 303] width 616 height 271
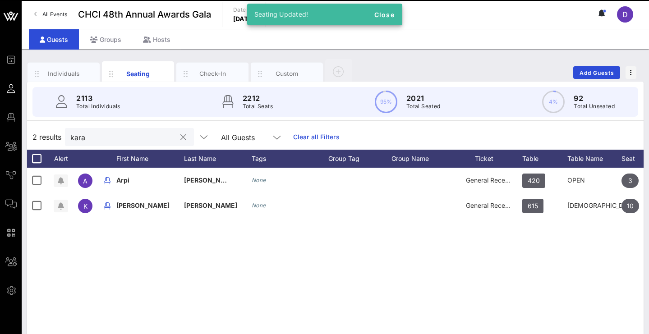
click at [147, 138] on input "kara" at bounding box center [123, 137] width 106 height 12
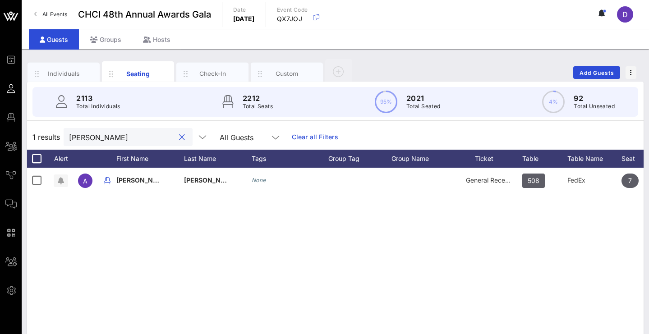
type input "[PERSON_NAME]"
drag, startPoint x: 147, startPoint y: 138, endPoint x: 597, endPoint y: 71, distance: 455.0
click at [597, 71] on span "Add Guests" at bounding box center [597, 72] width 36 height 7
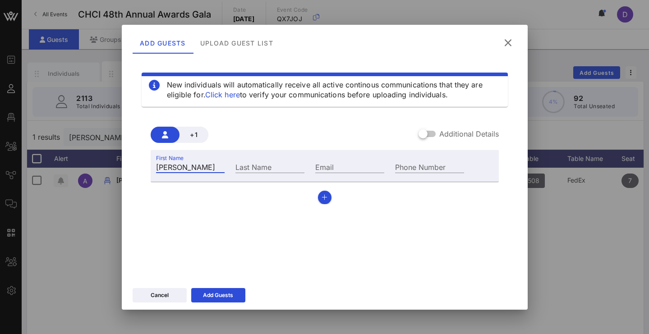
type input "[PERSON_NAME]"
type input "[PHONE_NUMBER]"
click at [363, 166] on input "Email" at bounding box center [349, 167] width 69 height 12
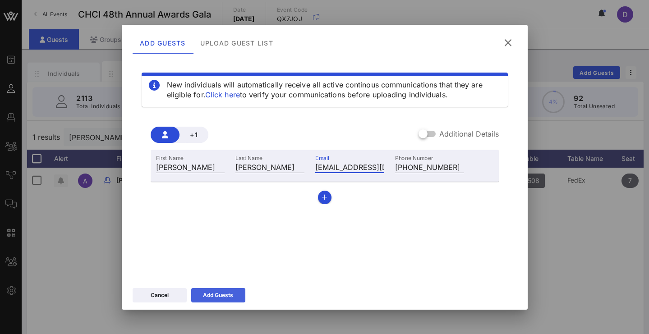
type input "[EMAIL_ADDRESS][DOMAIN_NAME]"
click at [236, 292] on button "Add Guests" at bounding box center [218, 295] width 54 height 14
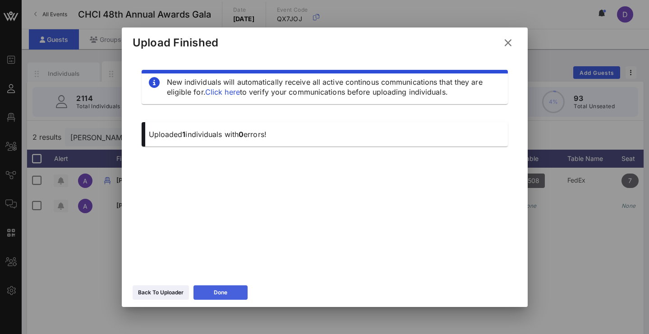
click at [229, 290] on button "Done" at bounding box center [220, 292] width 54 height 14
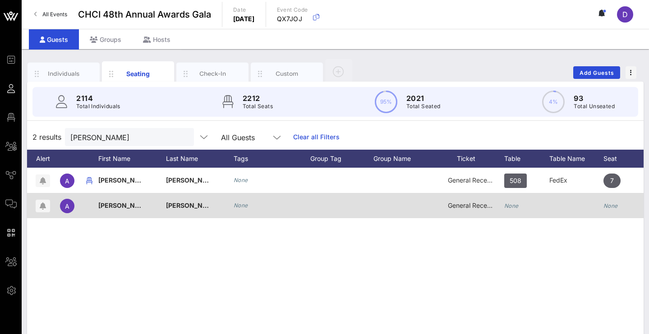
scroll to position [0, 24]
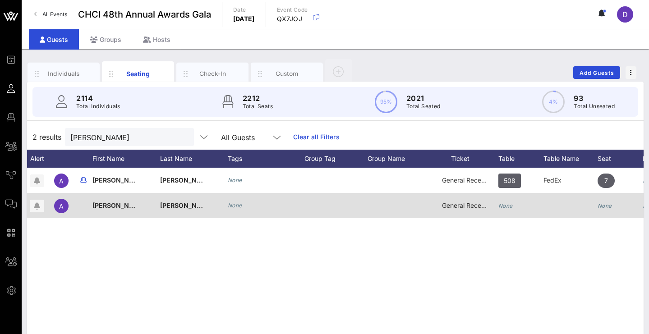
click at [511, 203] on icon "None" at bounding box center [505, 205] width 14 height 7
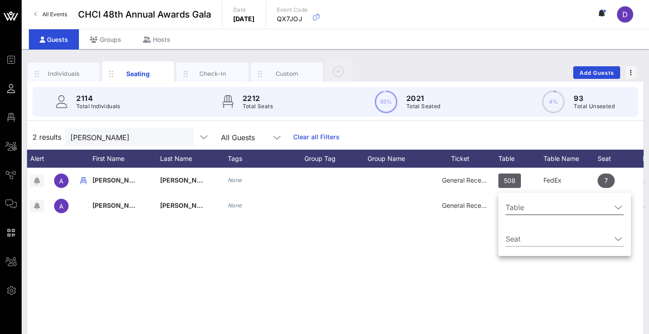
click at [519, 211] on input "Table" at bounding box center [558, 207] width 106 height 14
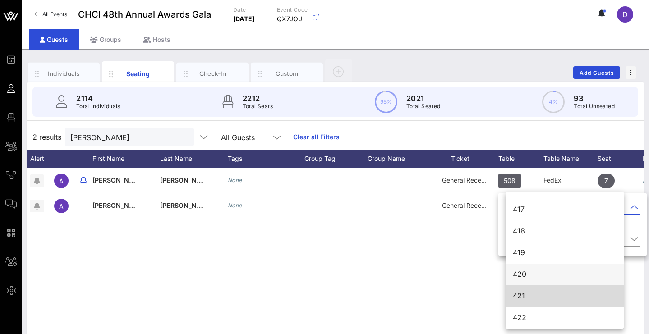
scroll to position [3092, 0]
click at [524, 300] on div "421" at bounding box center [565, 296] width 104 height 9
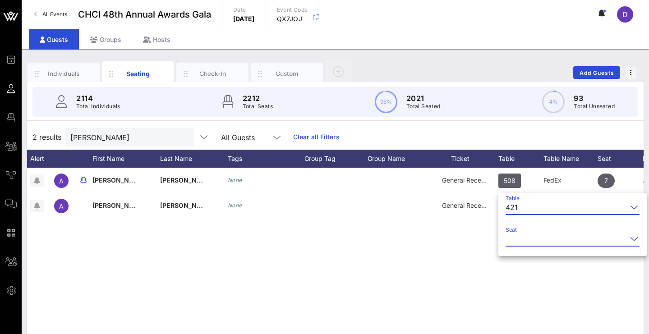
click at [526, 237] on input "Seat" at bounding box center [565, 239] width 121 height 14
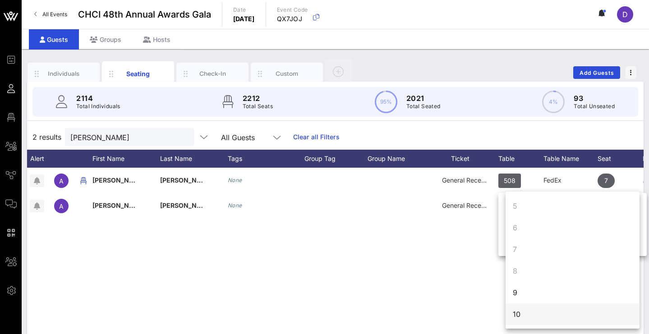
scroll to position [87, 0]
click at [426, 294] on div "A [PERSON_NAME] None General Reception 508 FedEx 7 None A [PERSON_NAME] None Ge…" at bounding box center [335, 303] width 616 height 271
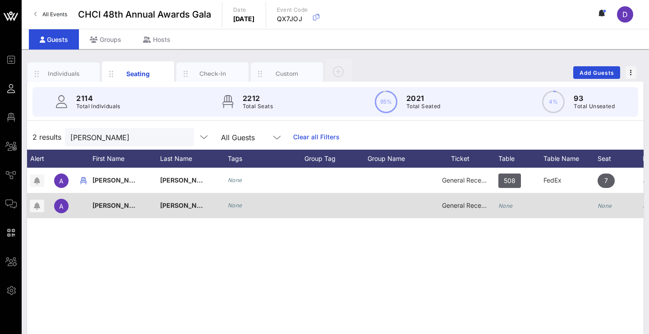
click at [512, 206] on icon "None" at bounding box center [505, 205] width 14 height 7
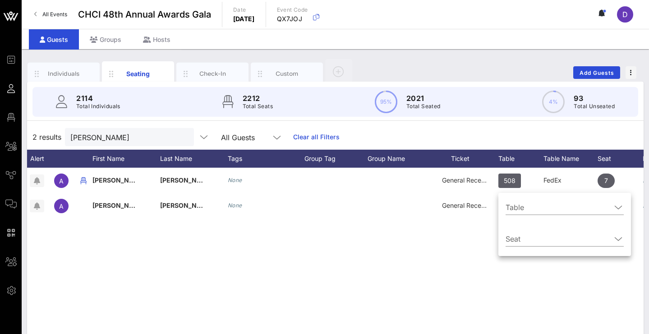
click at [347, 249] on div "A [PERSON_NAME] None General Reception 508 FedEx 7 None A [PERSON_NAME] None Ge…" at bounding box center [335, 303] width 616 height 271
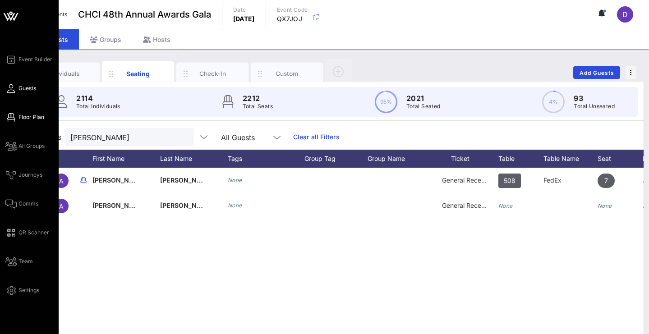
click at [24, 115] on span "Floor Plan" at bounding box center [31, 117] width 26 height 8
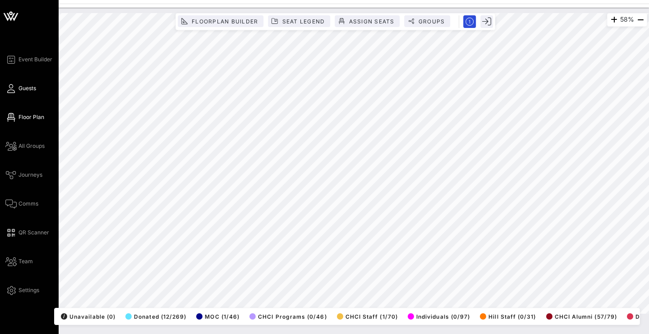
click at [17, 88] on link "Guests" at bounding box center [20, 88] width 31 height 11
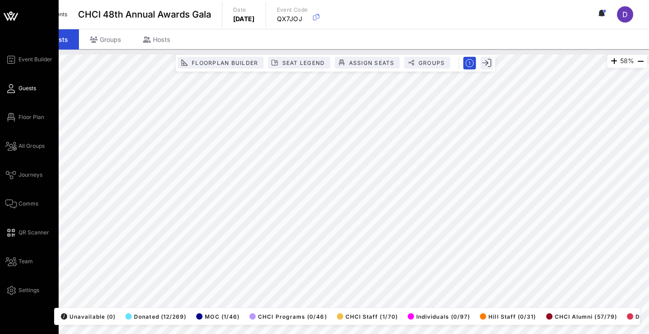
click at [25, 90] on span "Guests" at bounding box center [27, 88] width 18 height 8
click at [17, 91] on link "Guests" at bounding box center [20, 88] width 31 height 11
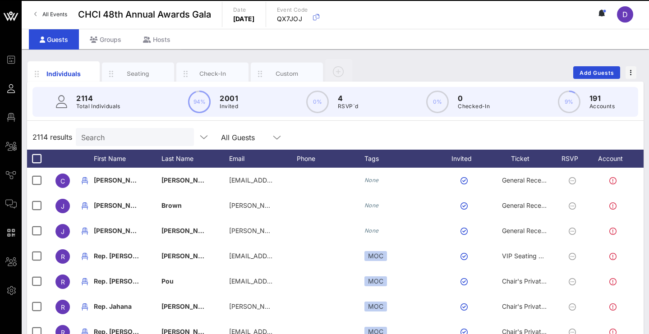
click at [130, 140] on input "Search" at bounding box center [134, 137] width 106 height 12
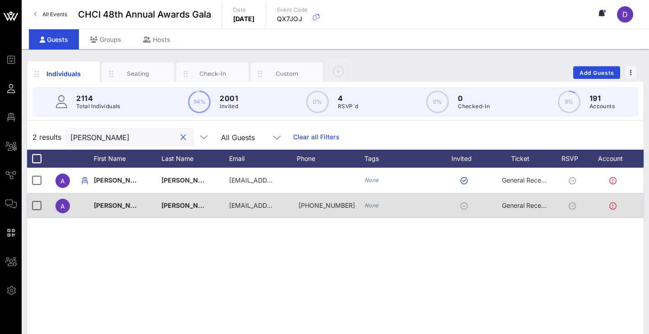
type input "[PERSON_NAME]"
click at [526, 207] on span "General Reception" at bounding box center [529, 206] width 54 height 8
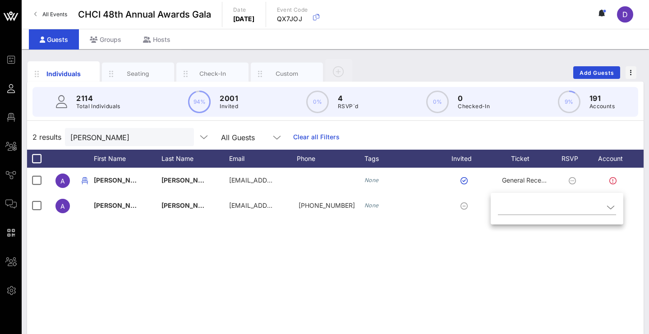
click at [510, 244] on div "A [PERSON_NAME] [EMAIL_ADDRESS][DOMAIN_NAME] None General Reception A [PERSON_N…" at bounding box center [335, 303] width 616 height 271
click at [128, 69] on div "Seating" at bounding box center [138, 74] width 72 height 23
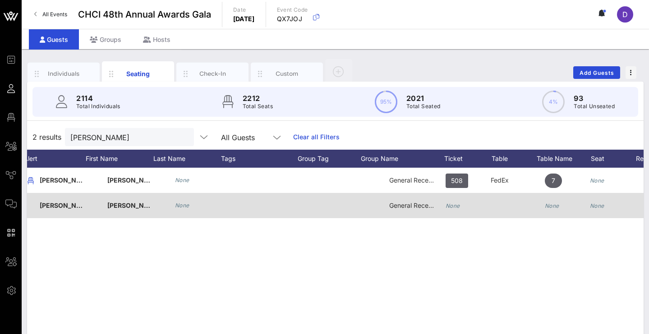
scroll to position [0, 77]
click at [551, 206] on icon "None" at bounding box center [552, 205] width 14 height 7
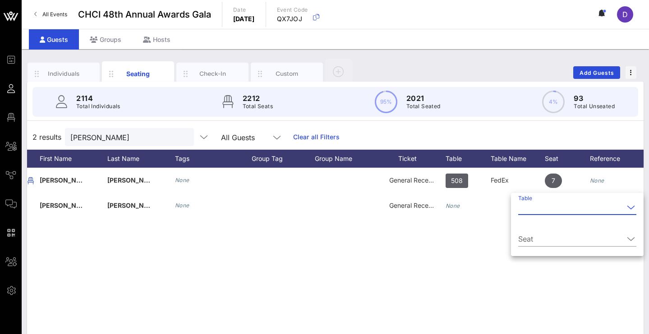
click at [529, 208] on input "Table" at bounding box center [571, 207] width 106 height 14
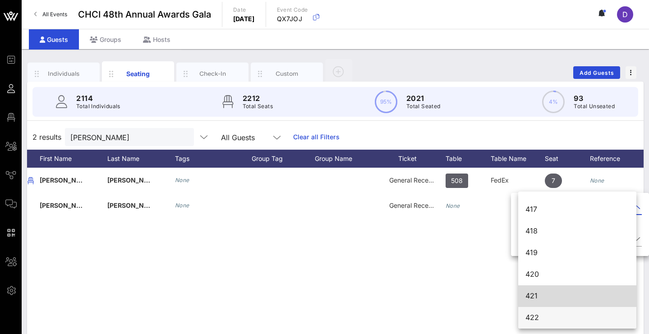
scroll to position [3092, 0]
click at [553, 297] on div "421" at bounding box center [577, 296] width 104 height 9
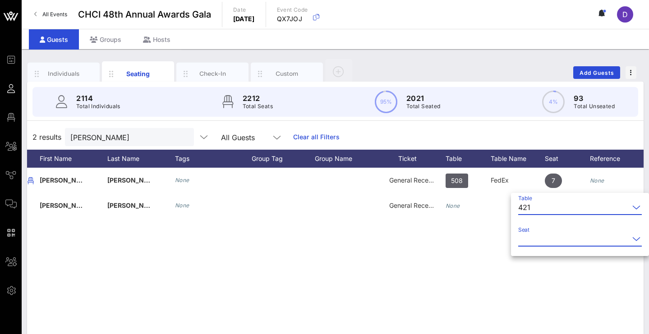
click at [550, 240] on input "Seat" at bounding box center [573, 239] width 111 height 14
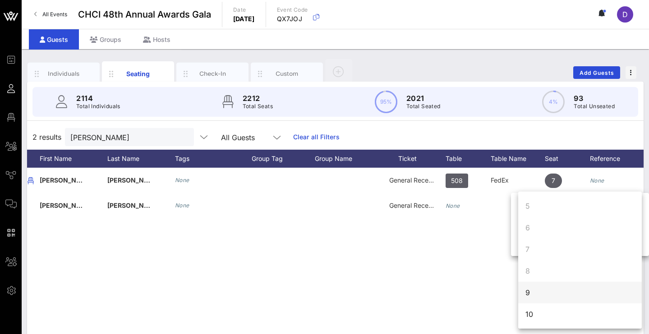
scroll to position [87, 0]
click at [490, 289] on div "A [PERSON_NAME] None General Reception 508 FedEx 7 None A [PERSON_NAME] None Ge…" at bounding box center [335, 303] width 616 height 271
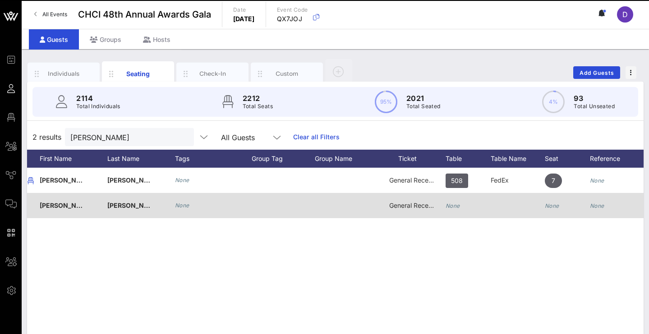
click at [549, 207] on icon "None" at bounding box center [552, 205] width 14 height 7
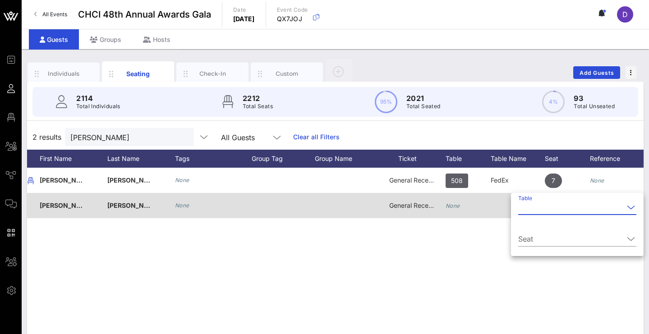
click at [549, 207] on input "Table" at bounding box center [571, 207] width 106 height 14
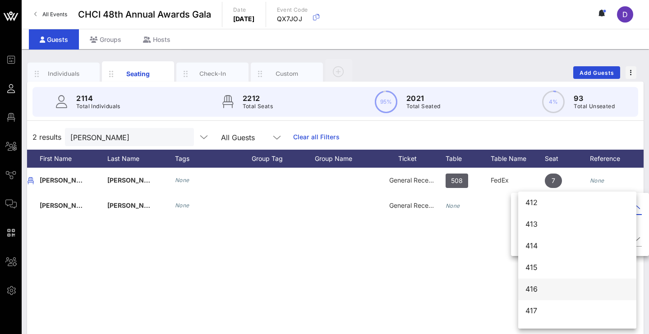
scroll to position [3048, 0]
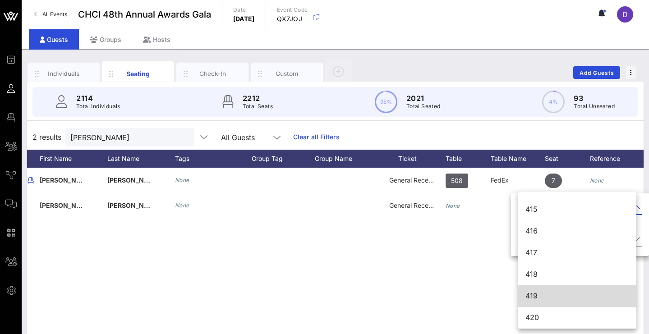
click at [540, 294] on div "419" at bounding box center [577, 296] width 104 height 9
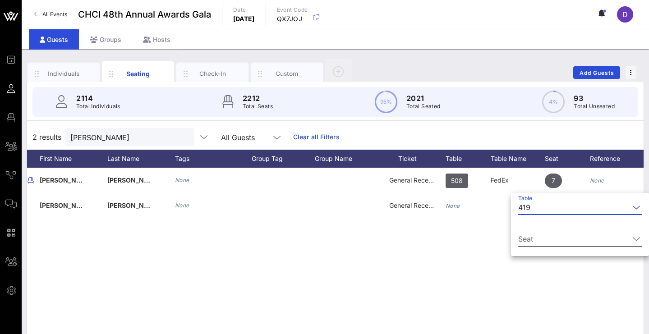
click at [544, 235] on input "Seat" at bounding box center [573, 239] width 111 height 14
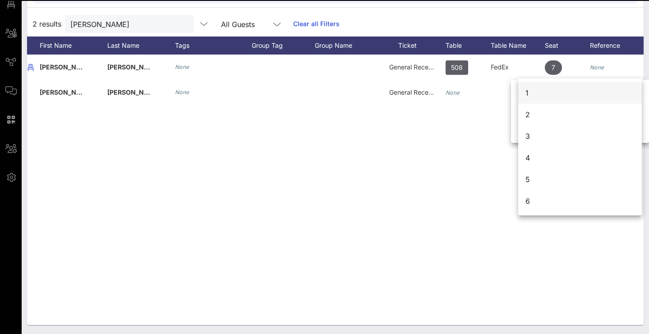
scroll to position [0, 0]
click at [544, 91] on div "1" at bounding box center [580, 93] width 124 height 22
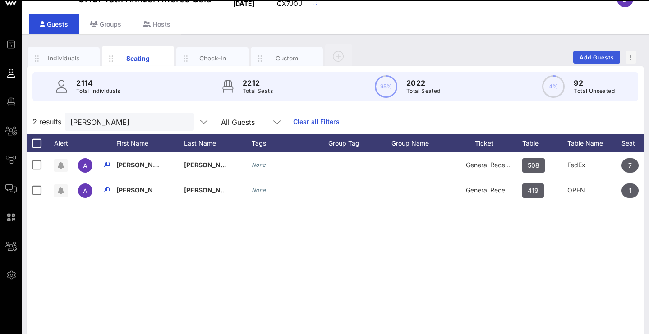
click at [586, 62] on button "Add Guests" at bounding box center [596, 57] width 47 height 13
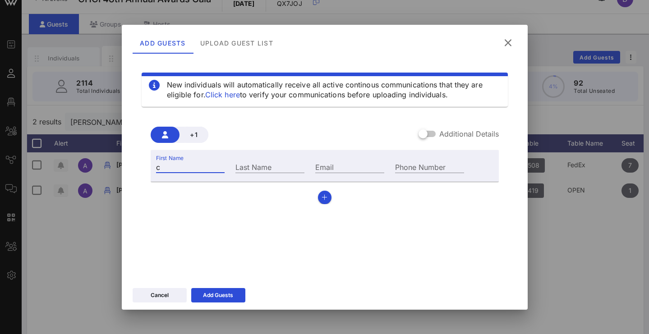
click at [185, 165] on input "c" at bounding box center [190, 167] width 69 height 12
type input "clariss"
type input "[PERSON_NAME]"
type input "[PERSON_NAME][EMAIL_ADDRESS][PERSON_NAME][DOMAIN_NAME]"
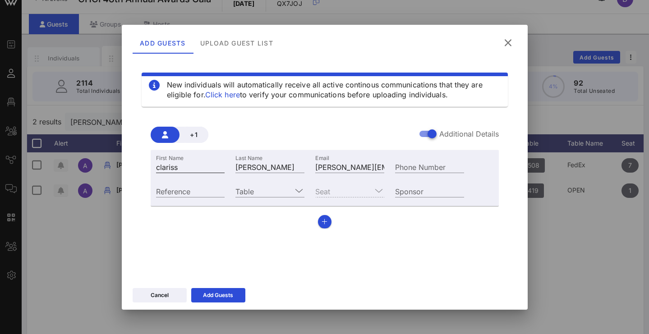
click at [197, 172] on div "First Name [PERSON_NAME]" at bounding box center [190, 167] width 69 height 12
click at [197, 171] on input "clariss" at bounding box center [190, 167] width 69 height 12
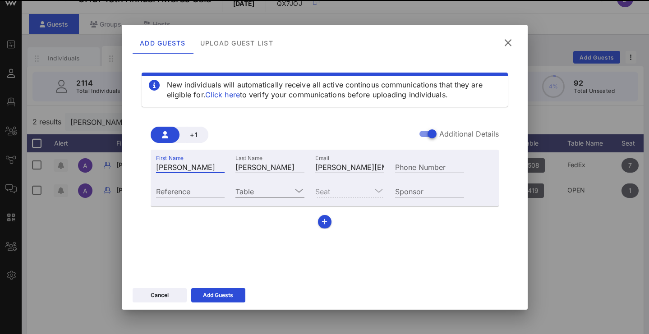
type input "[PERSON_NAME]"
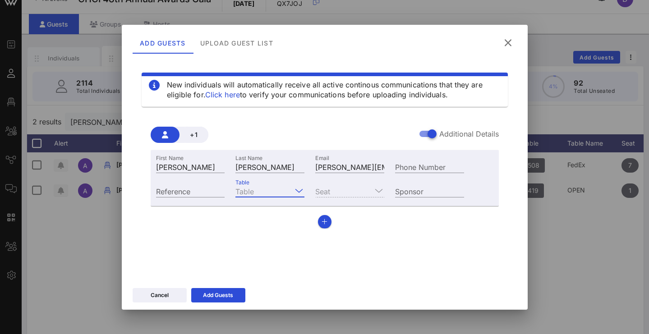
click at [266, 185] on input "Table" at bounding box center [263, 191] width 56 height 12
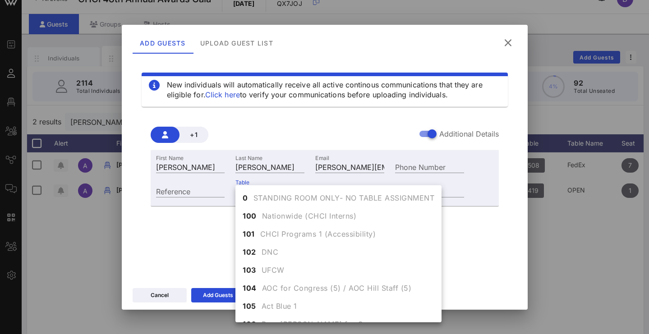
click at [177, 217] on div "First Name [PERSON_NAME] Last Name [PERSON_NAME] Email [PERSON_NAME][EMAIL_ADDR…" at bounding box center [325, 189] width 348 height 78
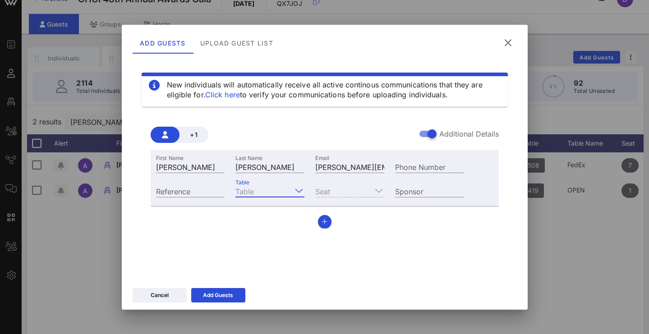
click at [277, 193] on input "Table" at bounding box center [263, 191] width 56 height 12
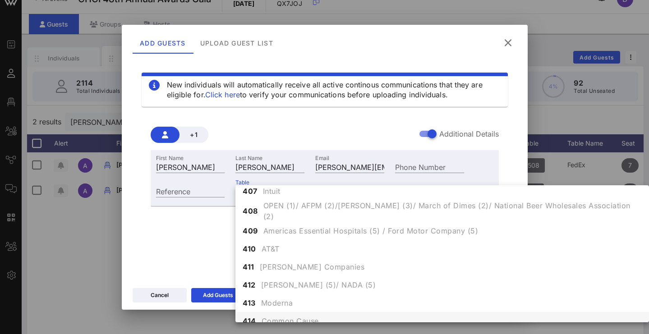
scroll to position [2518, 0]
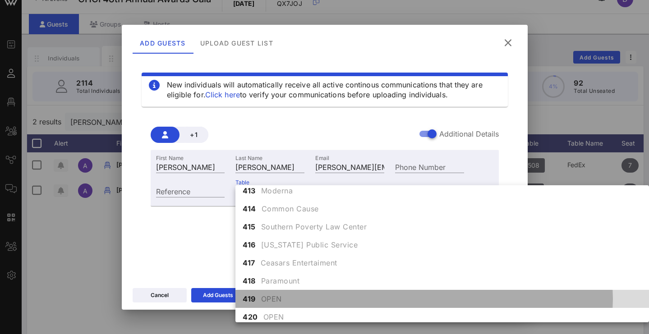
click at [278, 296] on span "OPEN" at bounding box center [271, 299] width 21 height 11
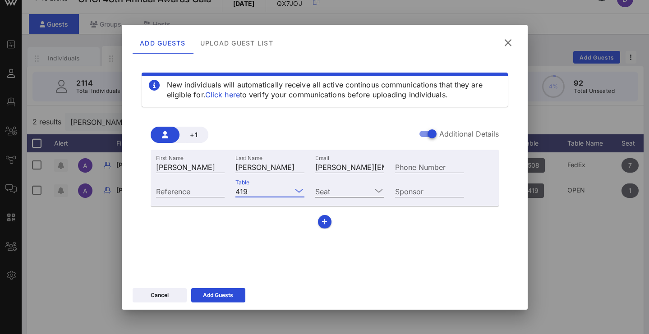
click at [336, 195] on input "Seat" at bounding box center [343, 191] width 56 height 12
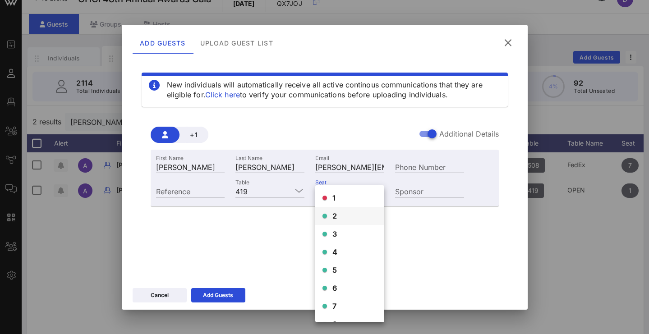
click at [341, 214] on div "2" at bounding box center [349, 216] width 69 height 18
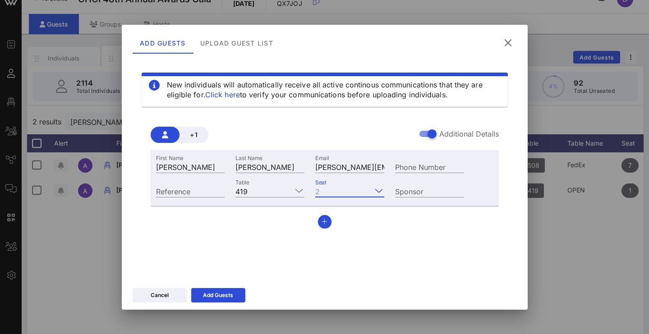
click at [409, 173] on div "Phone Number" at bounding box center [430, 166] width 80 height 24
type input "[PHONE_NUMBER]"
click at [230, 295] on div "Add Guests" at bounding box center [218, 295] width 30 height 9
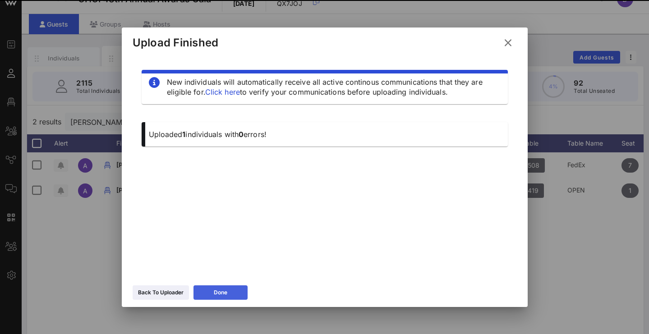
click at [231, 294] on button "Done" at bounding box center [220, 292] width 54 height 14
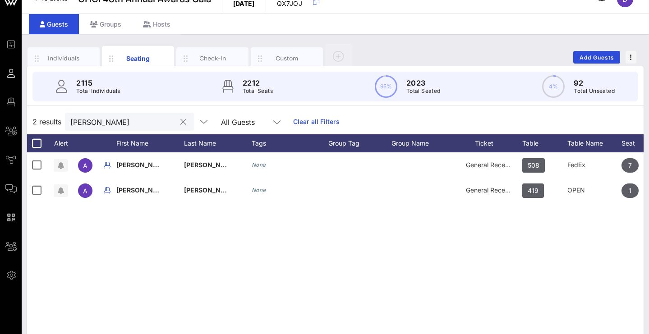
click at [103, 124] on input "[PERSON_NAME]" at bounding box center [123, 122] width 106 height 12
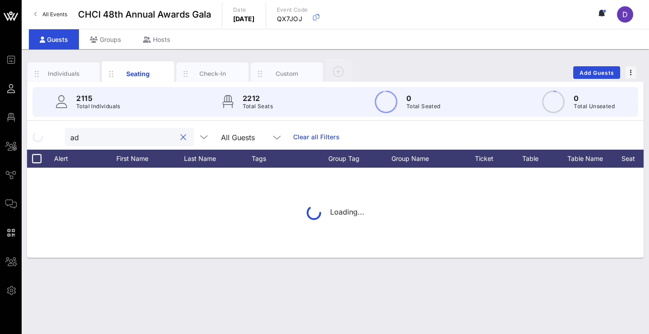
scroll to position [0, 0]
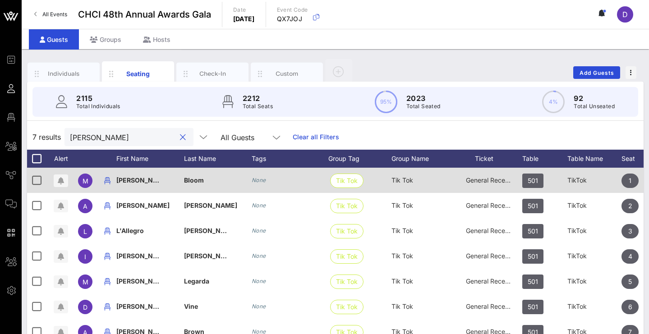
type input "[PERSON_NAME]"
click at [479, 179] on span "General Reception" at bounding box center [493, 180] width 54 height 8
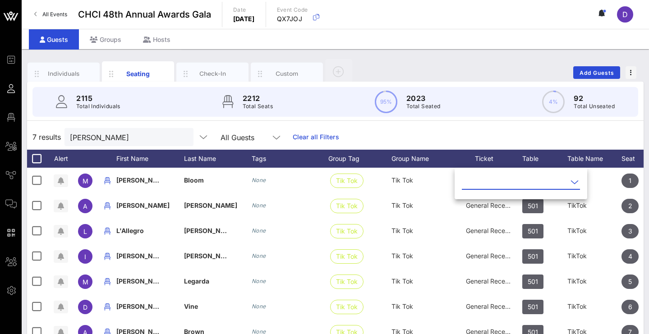
click at [483, 180] on input "text" at bounding box center [515, 182] width 106 height 14
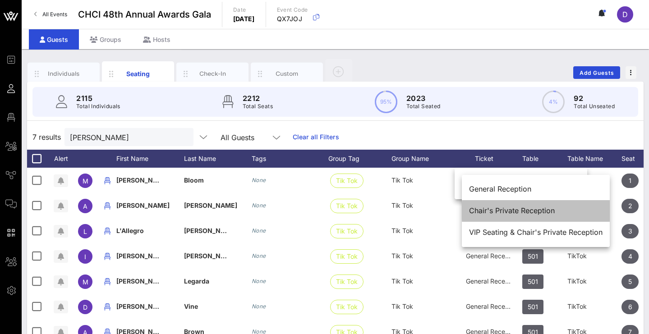
click at [505, 212] on div "Chair's Private Reception" at bounding box center [535, 211] width 133 height 9
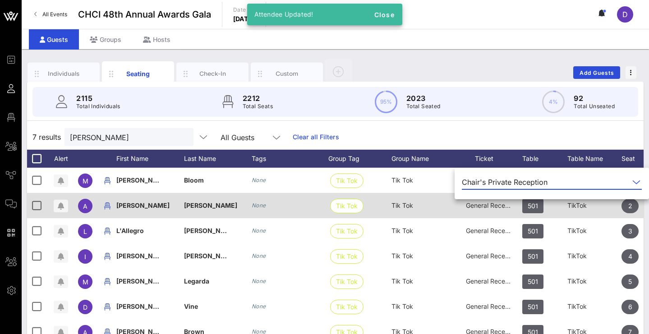
click at [488, 209] on div "General Reception" at bounding box center [488, 205] width 45 height 25
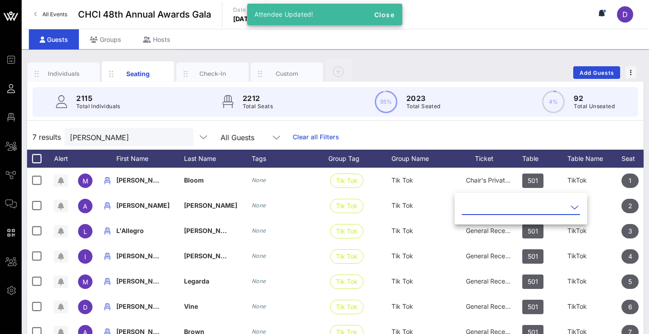
click at [494, 206] on input "text" at bounding box center [515, 207] width 106 height 14
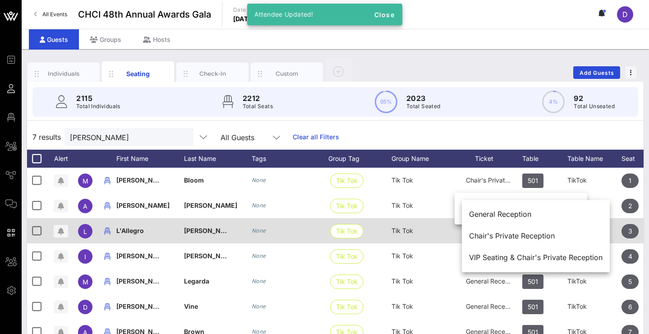
click at [502, 230] on div "Chair's Private Reception" at bounding box center [535, 235] width 133 height 19
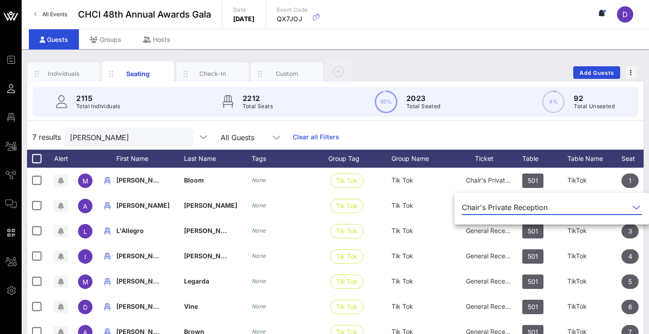
click at [485, 124] on div "7 results [PERSON_NAME] All Guests Clear all Filters" at bounding box center [335, 136] width 616 height 25
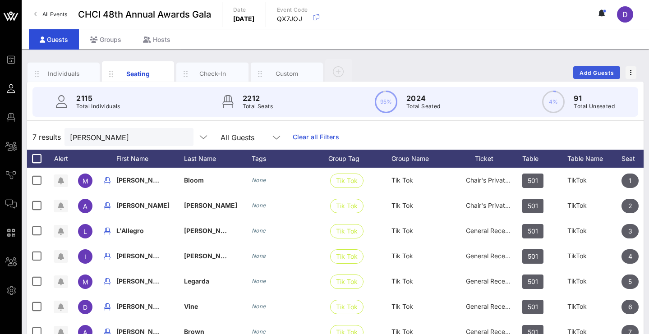
click at [576, 71] on button "Add Guests" at bounding box center [596, 72] width 47 height 13
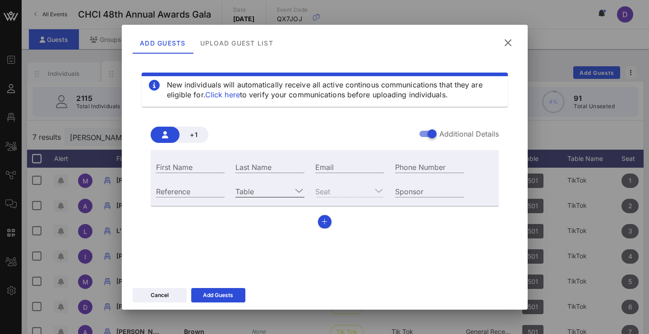
click at [285, 189] on input "Table" at bounding box center [263, 191] width 56 height 12
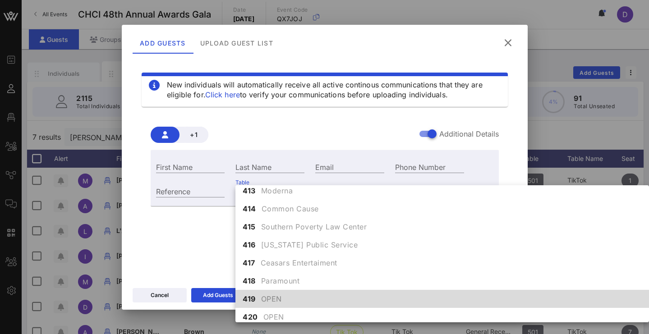
scroll to position [2518, 0]
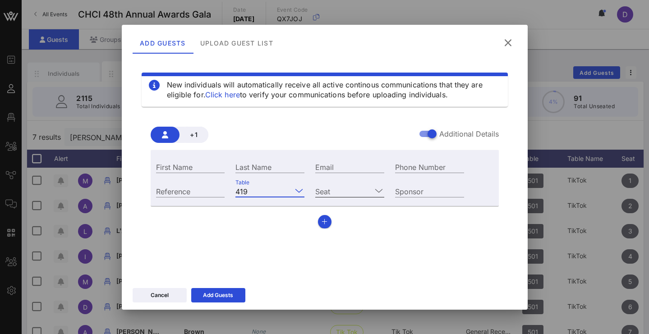
click at [353, 191] on input "Seat" at bounding box center [343, 191] width 56 height 12
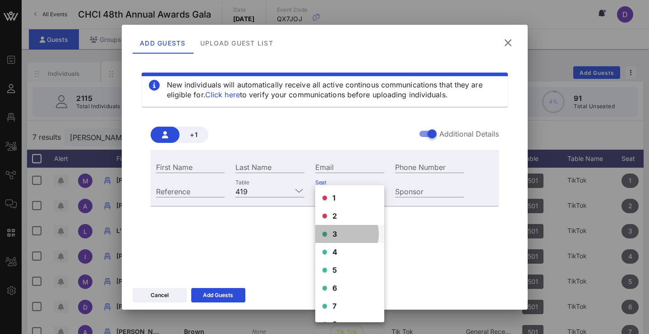
click at [339, 232] on div "3" at bounding box center [349, 234] width 69 height 18
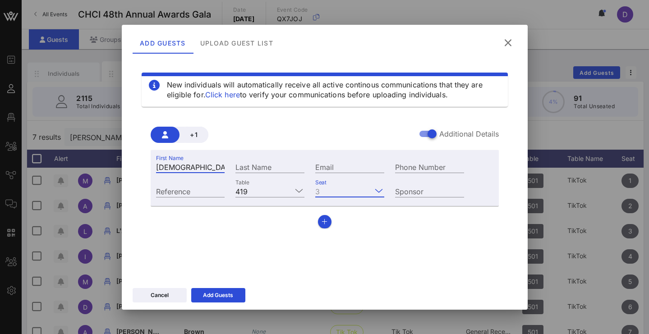
type input "[DEMOGRAPHIC_DATA]"
type input "[PERSON_NAME]"
type input "[EMAIL_ADDRESS][DOMAIN_NAME]"
type input "[PHONE_NUMBER]"
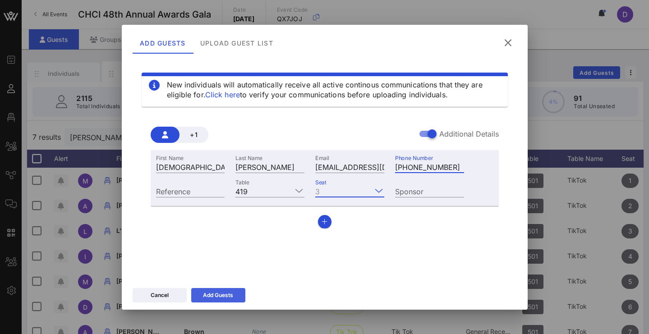
click at [228, 294] on div "Add Guests" at bounding box center [218, 295] width 30 height 9
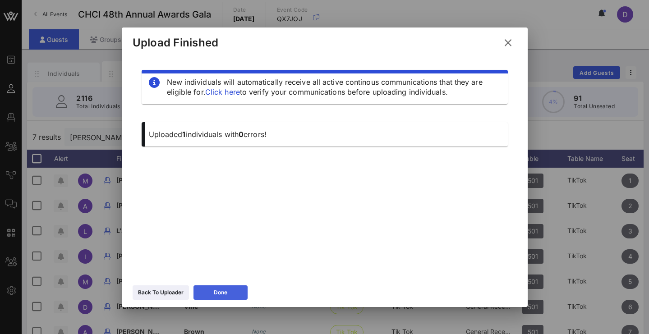
click at [230, 297] on button "Done" at bounding box center [220, 292] width 54 height 14
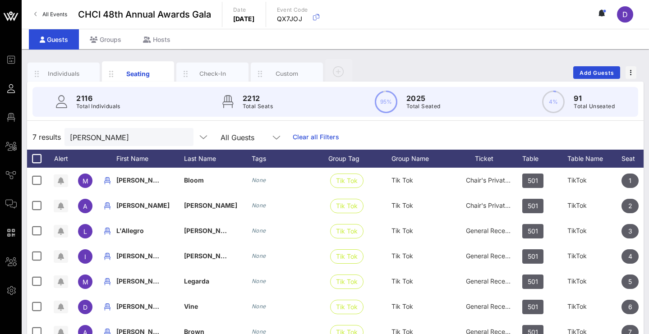
click at [128, 127] on div "7 results [PERSON_NAME] All Guests Clear all Filters" at bounding box center [335, 136] width 616 height 25
click at [128, 135] on input "[PERSON_NAME]" at bounding box center [123, 137] width 106 height 12
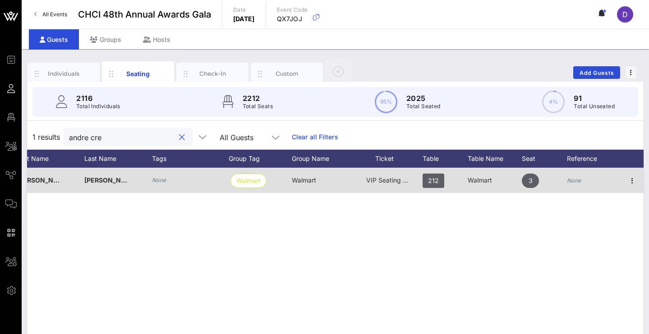
scroll to position [0, 100]
type input "andre cre"
click at [634, 179] on icon "button" at bounding box center [632, 180] width 11 height 11
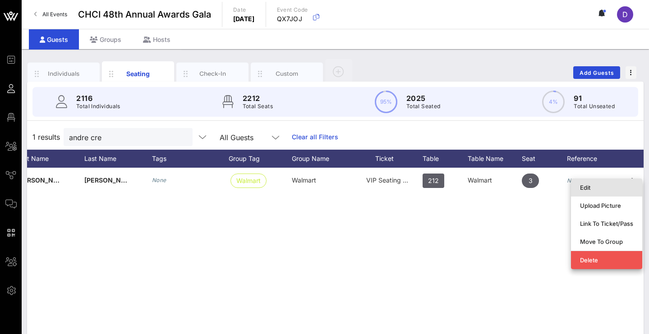
click at [622, 189] on div "Edit" at bounding box center [606, 187] width 53 height 7
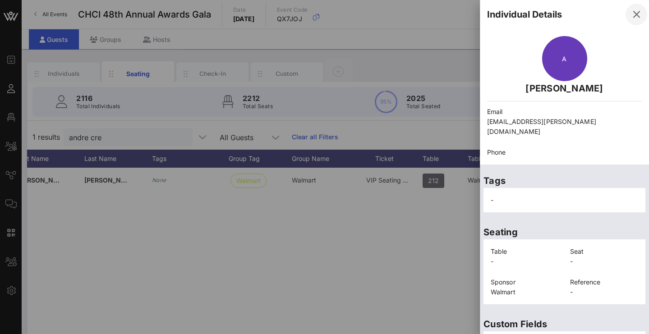
click at [631, 14] on icon "button" at bounding box center [636, 14] width 11 height 11
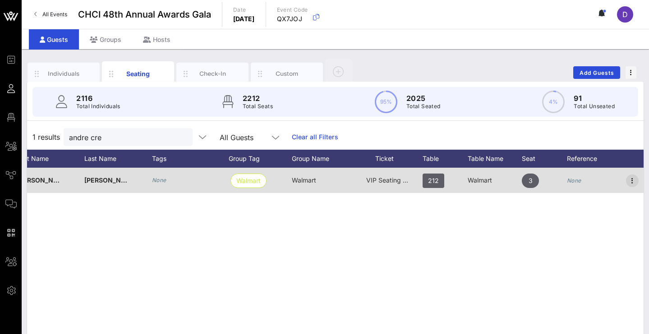
click at [630, 180] on icon "button" at bounding box center [632, 180] width 11 height 11
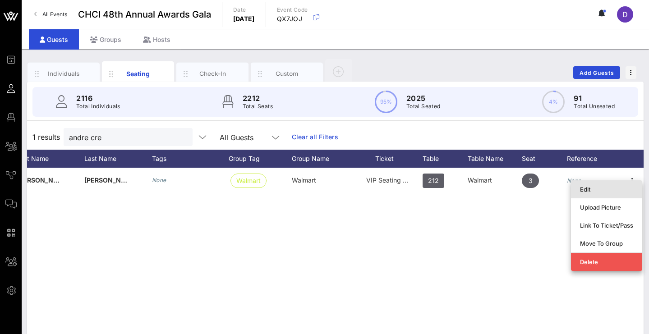
click at [611, 192] on div "Edit" at bounding box center [606, 189] width 53 height 7
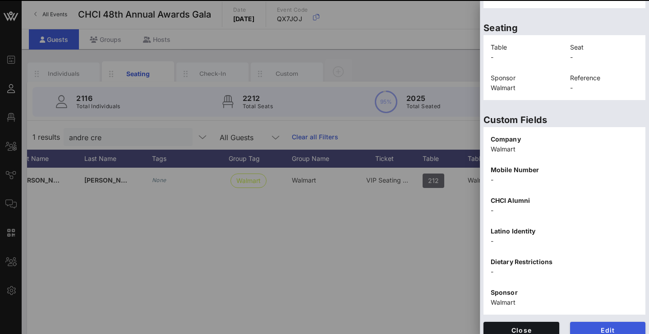
click at [602, 326] on span "Edit" at bounding box center [607, 330] width 61 height 8
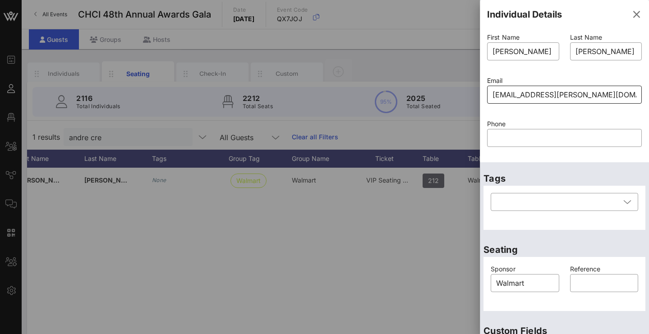
scroll to position [0, 0]
click at [558, 100] on input "[EMAIL_ADDRESS][PERSON_NAME][DOMAIN_NAME]" at bounding box center [564, 94] width 144 height 14
paste input "[PERSON_NAME].Creamer1"
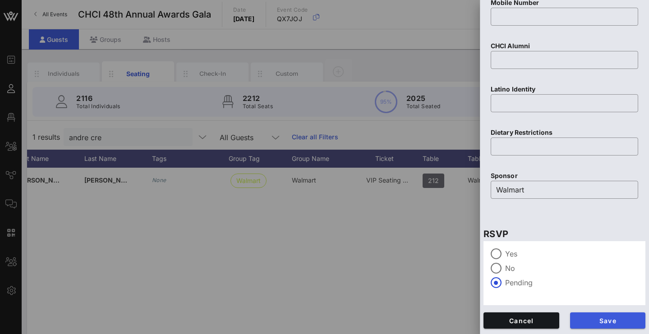
scroll to position [387, 0]
type input "[EMAIL_ADDRESS][DOMAIN_NAME]"
click at [588, 322] on span "Save" at bounding box center [607, 321] width 61 height 8
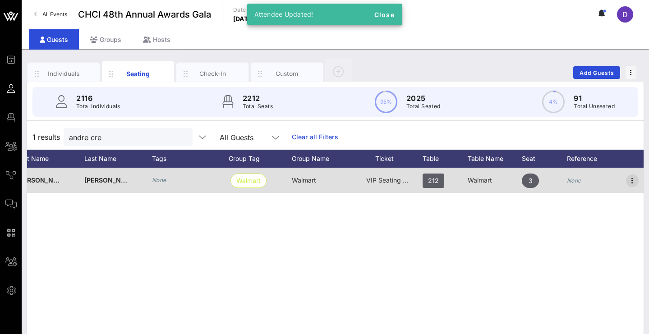
click at [629, 183] on icon "button" at bounding box center [632, 180] width 11 height 11
click at [0, 0] on div "Edit" at bounding box center [0, 0] width 0 height 0
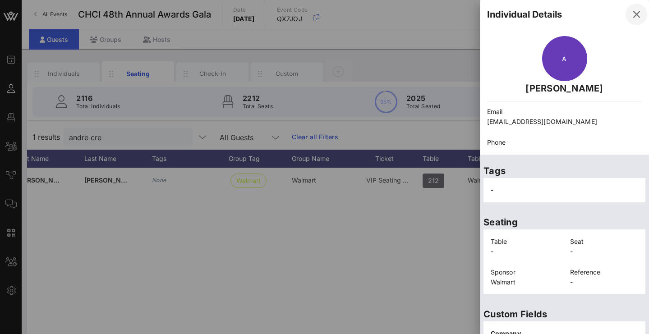
click at [634, 15] on icon "button" at bounding box center [636, 14] width 11 height 11
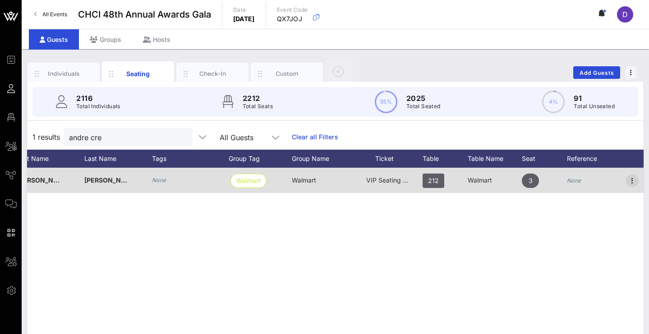
click at [630, 182] on icon "button" at bounding box center [632, 180] width 11 height 11
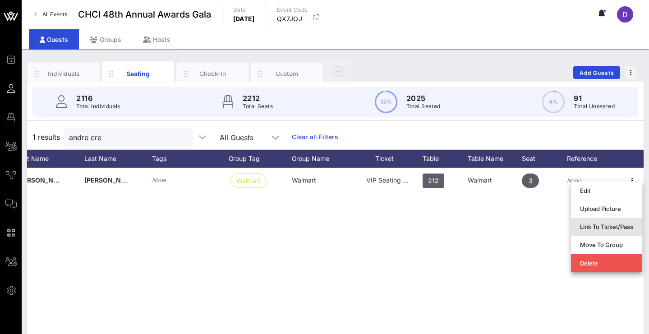
click at [607, 230] on div "Link To Ticket/Pass" at bounding box center [606, 226] width 53 height 7
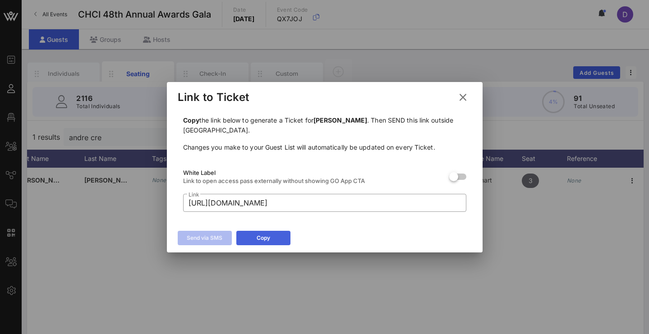
click at [276, 241] on button "Copy" at bounding box center [263, 238] width 54 height 14
click at [463, 95] on icon at bounding box center [462, 97] width 13 height 11
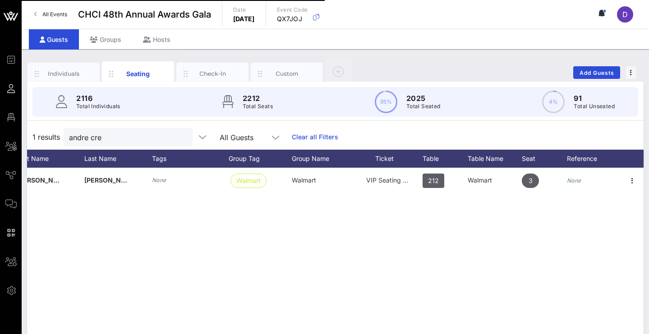
click at [115, 148] on div "1 results andre cre All Guests Clear all Filters" at bounding box center [335, 136] width 616 height 25
click at [119, 139] on input "andre cre" at bounding box center [122, 137] width 106 height 12
paste input "[PERSON_NAME][EMAIL_ADDRESS][PERSON_NAME][DOMAIN_NAME]"
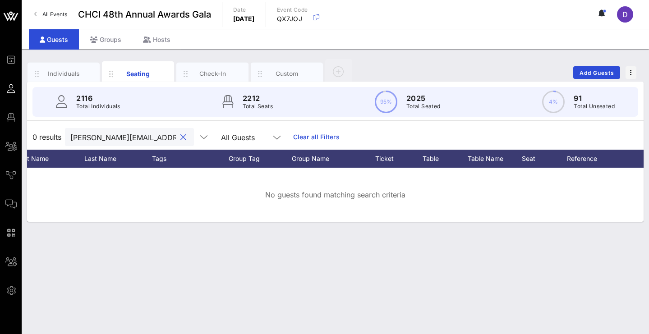
click at [119, 139] on input "[PERSON_NAME][EMAIL_ADDRESS][PERSON_NAME][DOMAIN_NAME]" at bounding box center [123, 137] width 106 height 12
type input "[PERSON_NAME][EMAIL_ADDRESS][PERSON_NAME][DOMAIN_NAME]"
click at [590, 78] on button "Add Guests" at bounding box center [596, 72] width 47 height 13
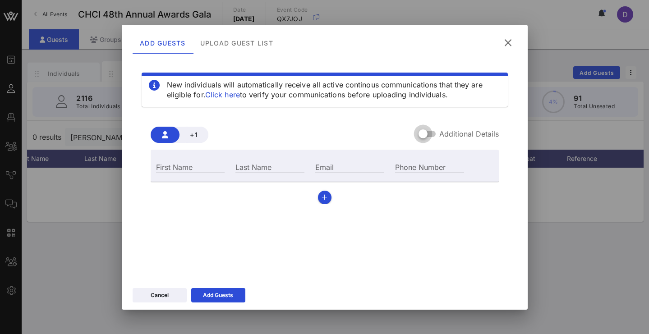
click at [431, 133] on div at bounding box center [422, 133] width 15 height 15
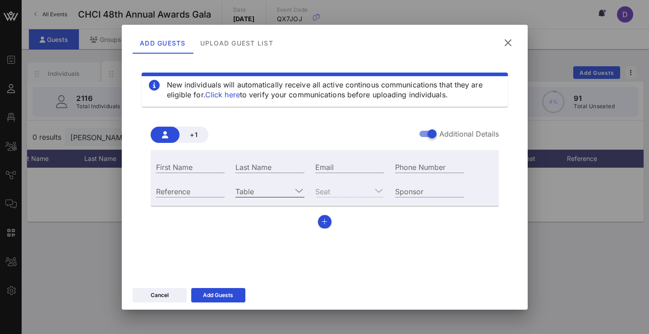
click at [292, 195] on input "Table" at bounding box center [263, 191] width 56 height 12
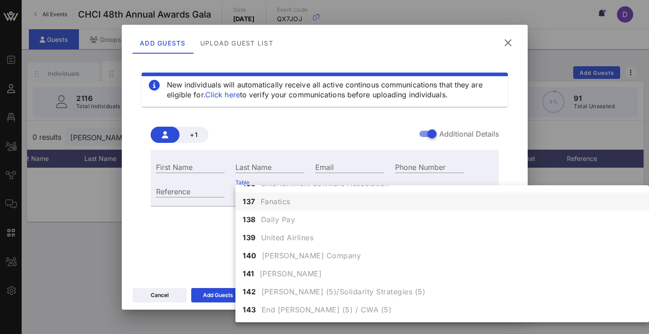
scroll to position [2500, 0]
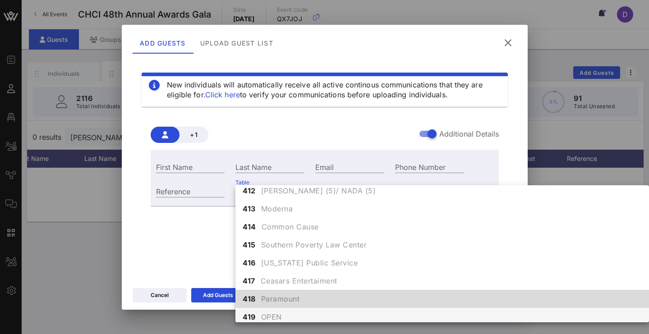
click at [263, 313] on span "OPEN" at bounding box center [271, 317] width 21 height 11
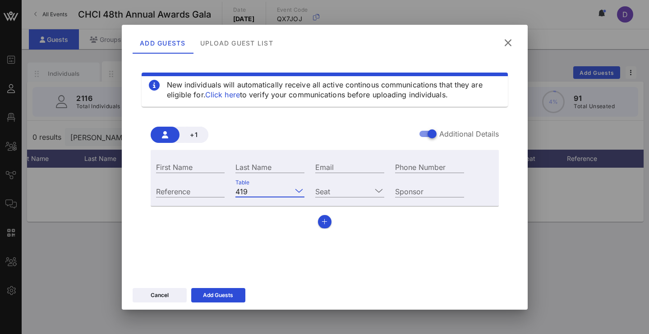
scroll to position [0, 0]
click at [330, 194] on input "Seat" at bounding box center [343, 191] width 56 height 12
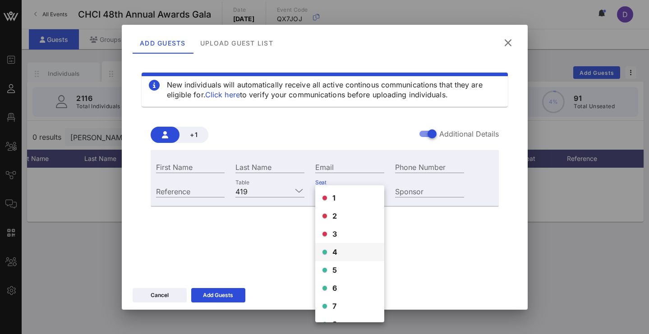
click at [336, 253] on span "4" at bounding box center [334, 252] width 5 height 11
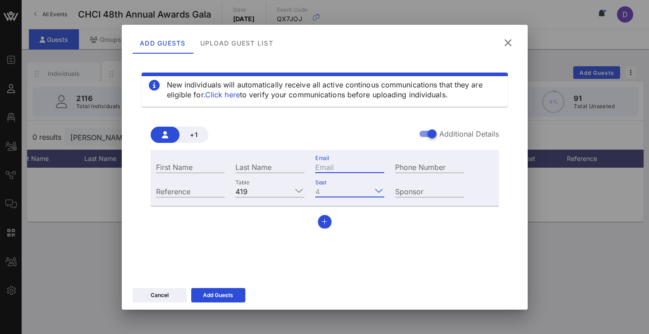
paste input "[PERSON_NAME][EMAIL_ADDRESS][PERSON_NAME][DOMAIN_NAME]"
type input "[PERSON_NAME][EMAIL_ADDRESS][PERSON_NAME][DOMAIN_NAME]"
paste input "[PERSON_NAME]"
drag, startPoint x: 247, startPoint y: 167, endPoint x: 231, endPoint y: 166, distance: 15.3
click at [231, 166] on div "Last Name [PERSON_NAME]" at bounding box center [270, 166] width 80 height 24
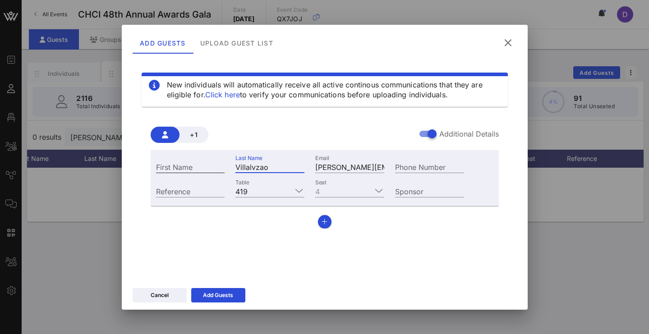
type input "Villalvzao"
paste input "JJ"
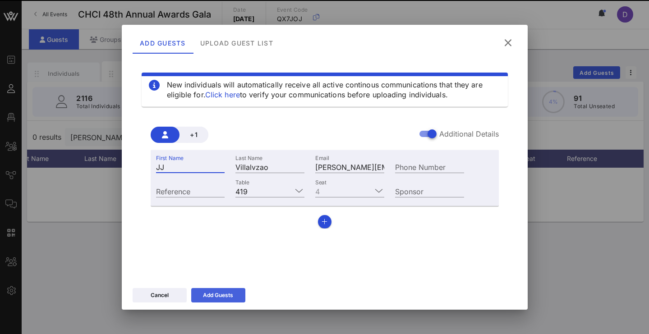
type input "JJ"
click at [219, 295] on icon at bounding box center [218, 295] width 7 height 6
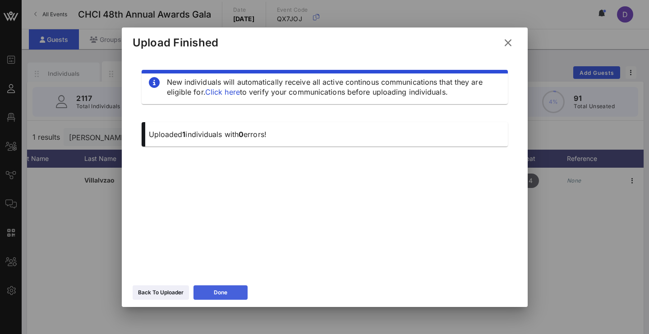
click at [236, 293] on button "Done" at bounding box center [220, 292] width 54 height 14
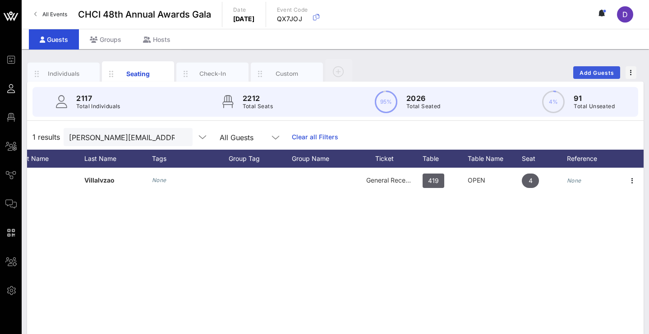
click at [611, 68] on button "Add Guests" at bounding box center [596, 72] width 47 height 13
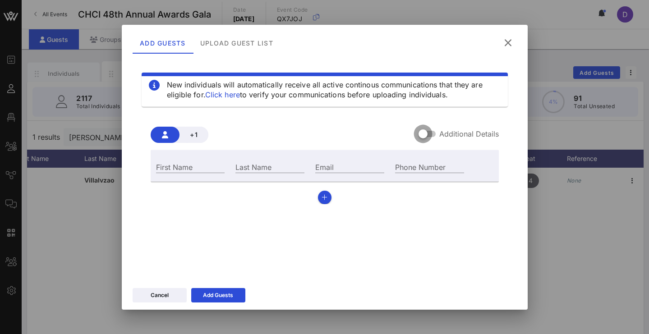
click at [429, 137] on div at bounding box center [422, 133] width 15 height 15
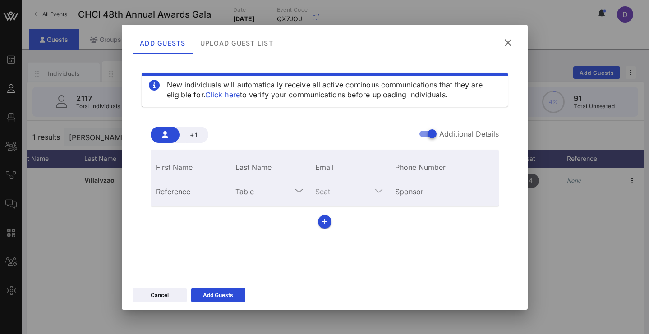
click at [292, 190] on div at bounding box center [298, 190] width 13 height 11
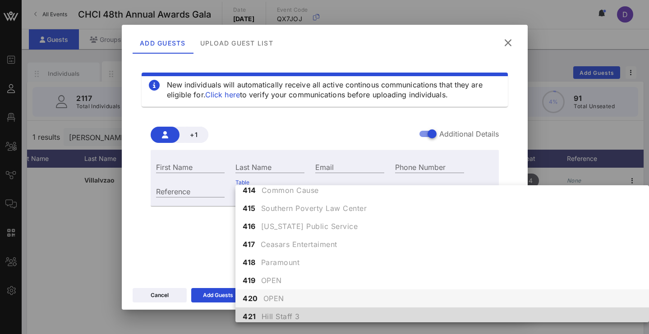
scroll to position [2539, 0]
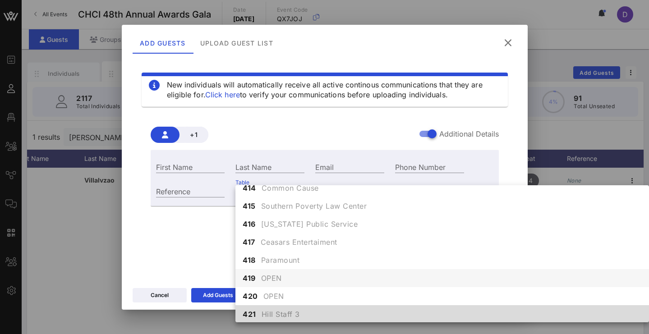
click at [280, 274] on span "OPEN" at bounding box center [271, 278] width 21 height 11
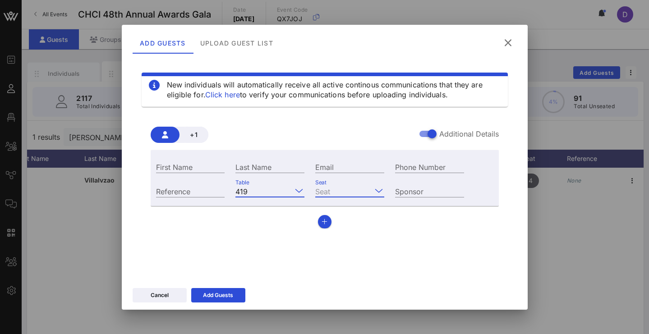
click at [352, 192] on input "Seat" at bounding box center [343, 191] width 56 height 12
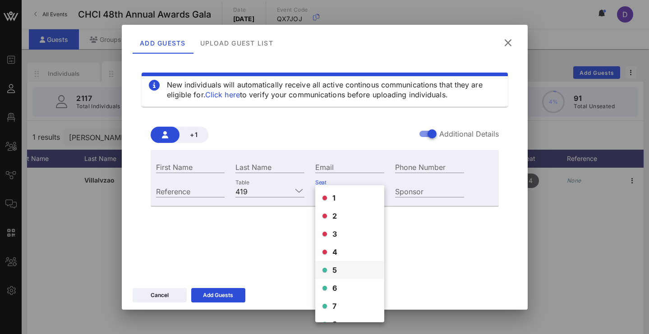
click at [340, 264] on div "5" at bounding box center [349, 270] width 69 height 18
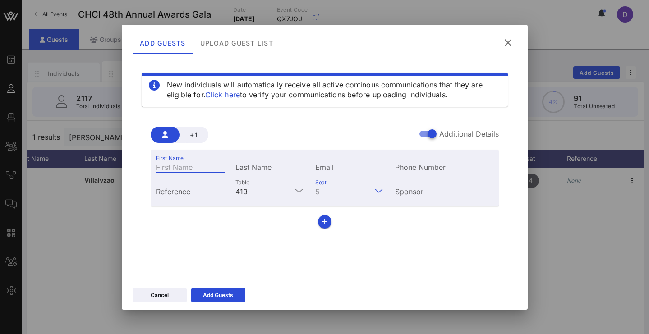
paste input "[PERSON_NAME]"
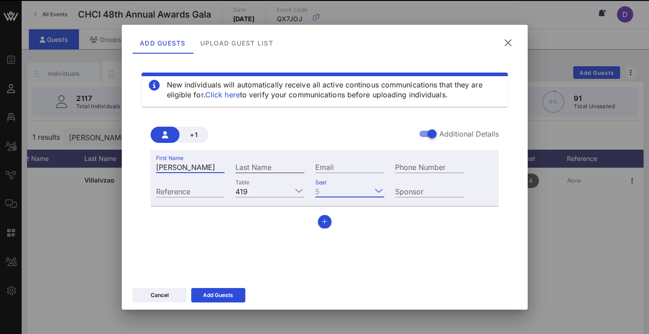
type input "[PERSON_NAME]"
click at [289, 168] on input "Last Name" at bounding box center [269, 167] width 69 height 12
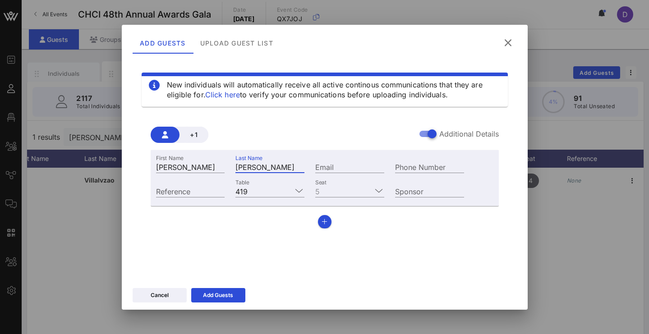
type input "[PERSON_NAME]"
click at [337, 164] on input "Email" at bounding box center [349, 167] width 69 height 12
paste input "[PERSON_NAME][EMAIL_ADDRESS][PERSON_NAME][DOMAIN_NAME]"
type input "[PERSON_NAME][EMAIL_ADDRESS][PERSON_NAME][DOMAIN_NAME]"
click at [228, 293] on div "Add Guests" at bounding box center [218, 295] width 30 height 9
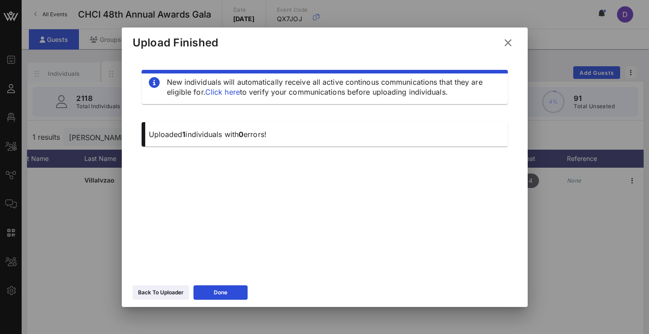
click at [513, 43] on icon at bounding box center [508, 42] width 14 height 13
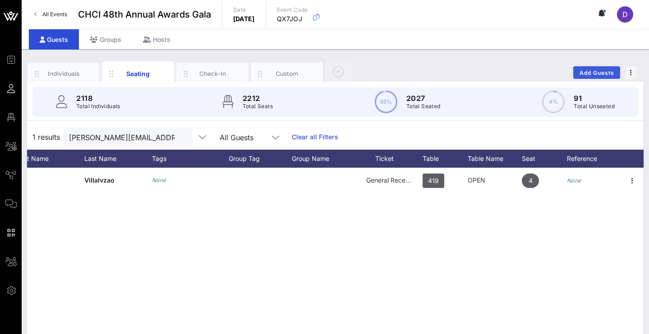
click at [588, 72] on span "Add Guests" at bounding box center [597, 72] width 36 height 7
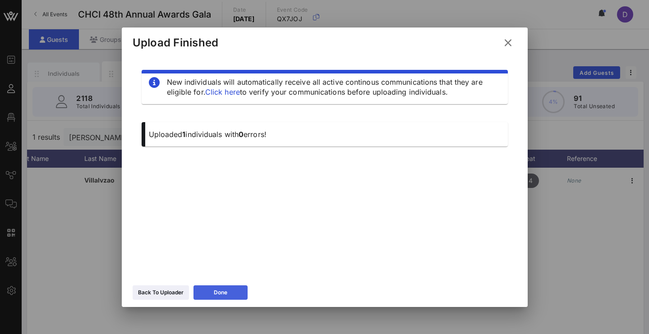
click at [230, 292] on button "Done" at bounding box center [220, 292] width 54 height 14
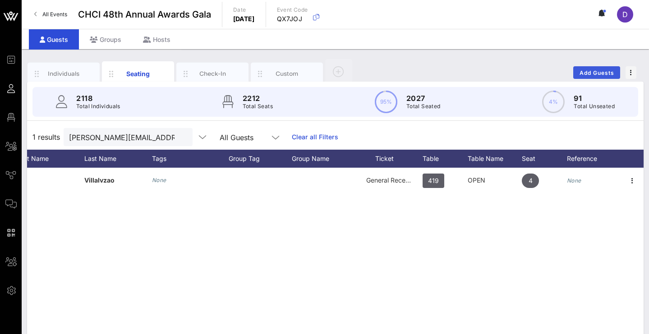
click at [590, 74] on span "Add Guests" at bounding box center [597, 72] width 36 height 7
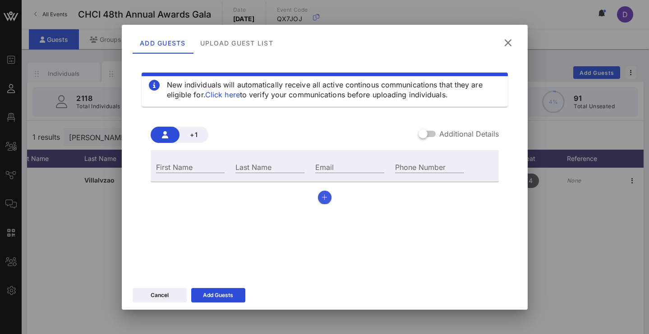
click at [323, 198] on icon "button" at bounding box center [325, 197] width 6 height 6
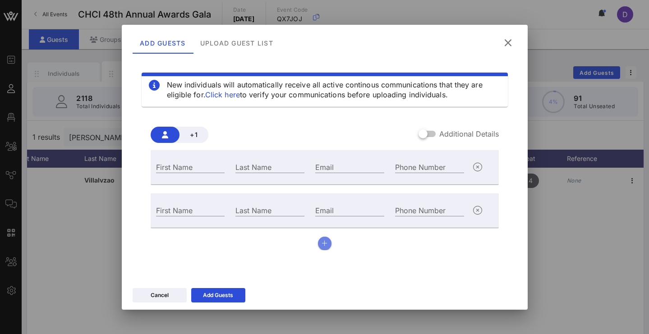
click at [323, 198] on div "Email" at bounding box center [350, 209] width 80 height 24
click at [322, 242] on icon "button" at bounding box center [325, 243] width 6 height 6
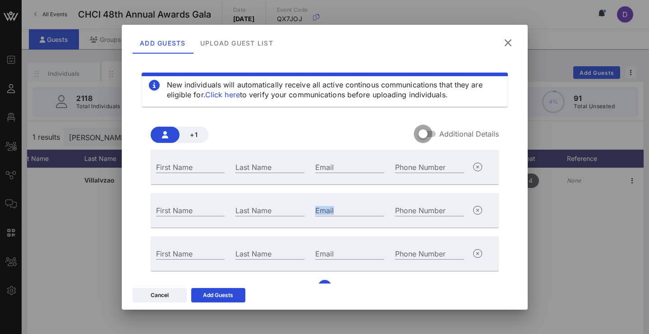
click at [423, 137] on div at bounding box center [422, 133] width 15 height 15
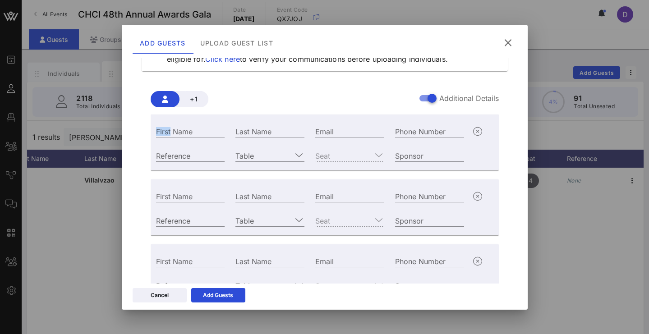
scroll to position [40, 0]
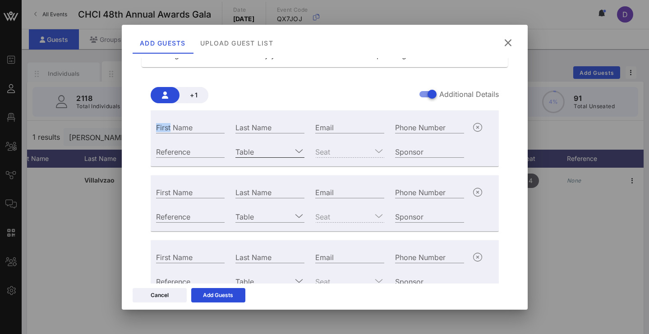
click at [294, 149] on div at bounding box center [299, 151] width 11 height 11
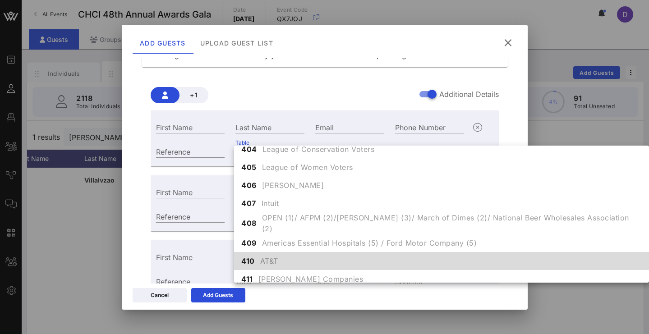
scroll to position [2356, 0]
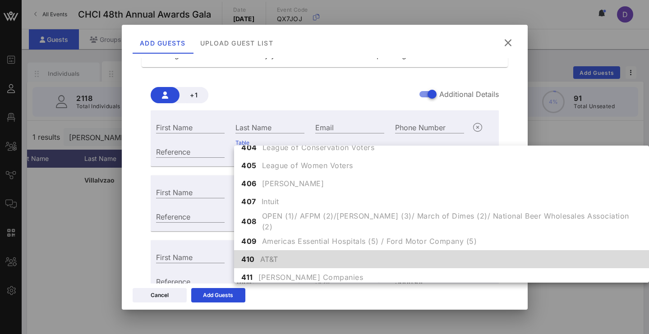
click at [276, 259] on span "AT&T" at bounding box center [269, 259] width 18 height 11
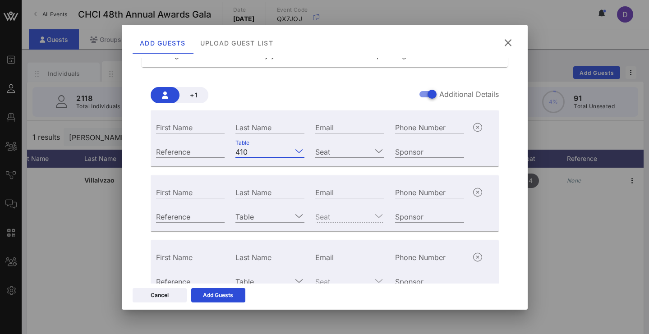
scroll to position [46, 0]
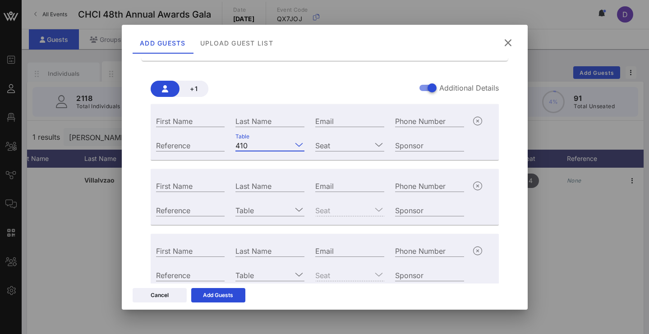
click at [289, 143] on input "Table" at bounding box center [271, 145] width 41 height 12
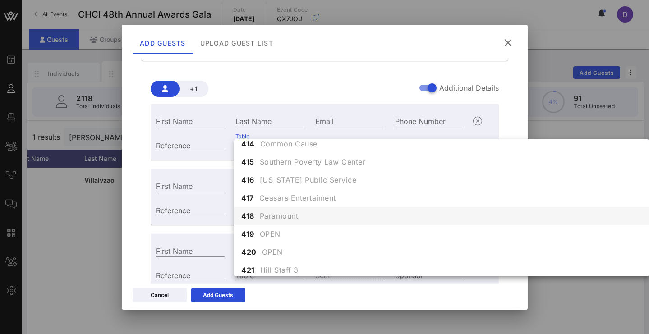
scroll to position [2540, 0]
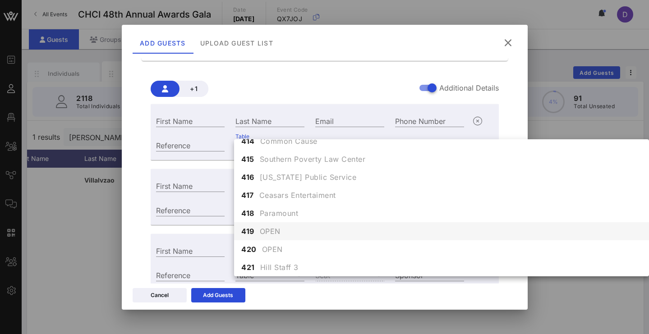
click at [274, 226] on span "OPEN" at bounding box center [270, 231] width 21 height 11
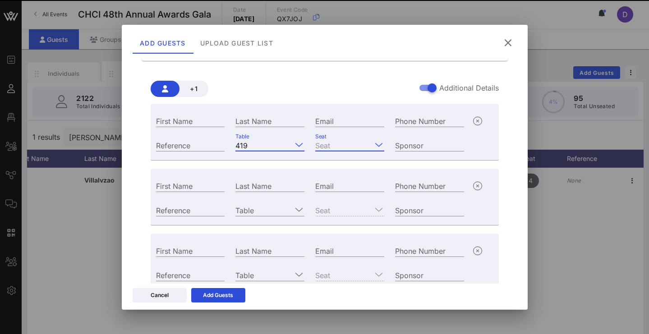
click at [326, 143] on input "Seat" at bounding box center [343, 145] width 56 height 12
click at [342, 145] on input "Seat" at bounding box center [343, 145] width 56 height 12
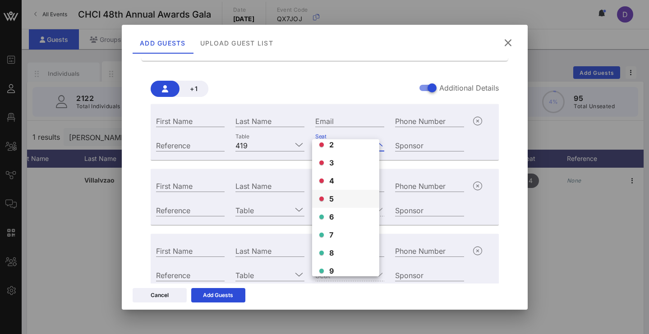
scroll to position [32, 0]
click at [337, 212] on div "6" at bounding box center [345, 210] width 67 height 18
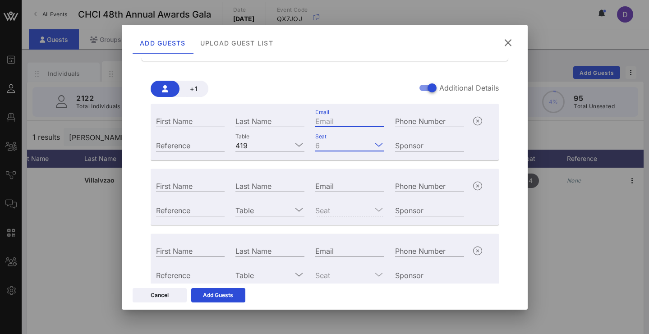
paste input "[PERSON_NAME][EMAIL_ADDRESS][PERSON_NAME][DOMAIN_NAME]"
type input "[PERSON_NAME][EMAIL_ADDRESS][PERSON_NAME][DOMAIN_NAME]"
paste input "[PERSON_NAME]"
drag, startPoint x: 209, startPoint y: 122, endPoint x: 187, endPoint y: 123, distance: 22.1
click at [187, 123] on input "[PERSON_NAME]" at bounding box center [190, 121] width 69 height 12
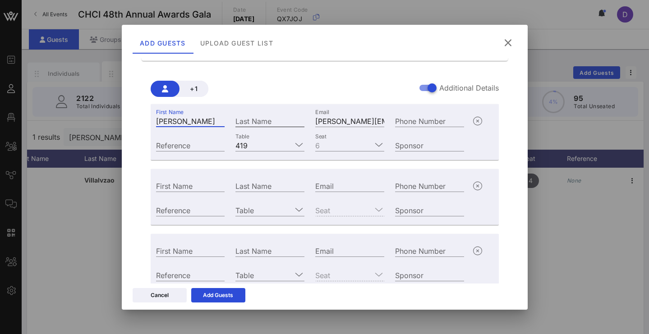
type input "[PERSON_NAME]"
paste input "[PERSON_NAME]"
type input "[PERSON_NAME]"
click at [197, 148] on input "Reference" at bounding box center [190, 145] width 69 height 12
paste input "[PERSON_NAME]"
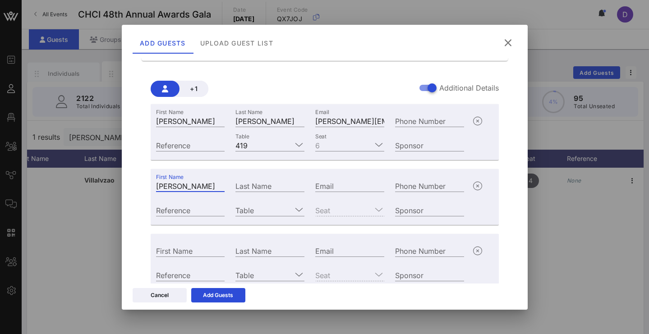
drag, startPoint x: 207, startPoint y: 187, endPoint x: 180, endPoint y: 188, distance: 27.1
click at [180, 188] on input "[PERSON_NAME]" at bounding box center [190, 186] width 69 height 12
type input "[PERSON_NAME]"
paste input "de [PERSON_NAME]"
type input "de [PERSON_NAME]"
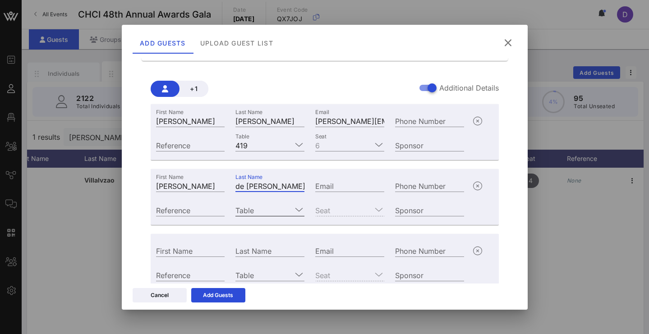
click at [276, 208] on input "Table" at bounding box center [263, 210] width 56 height 12
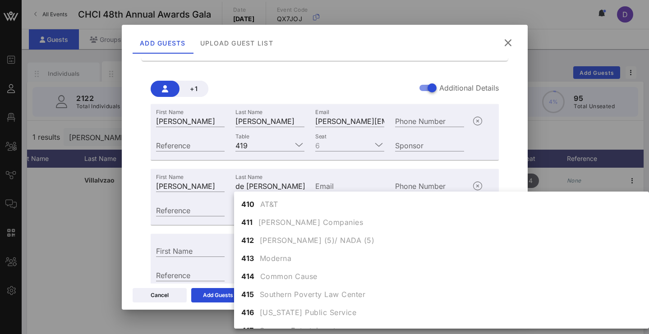
scroll to position [2518, 0]
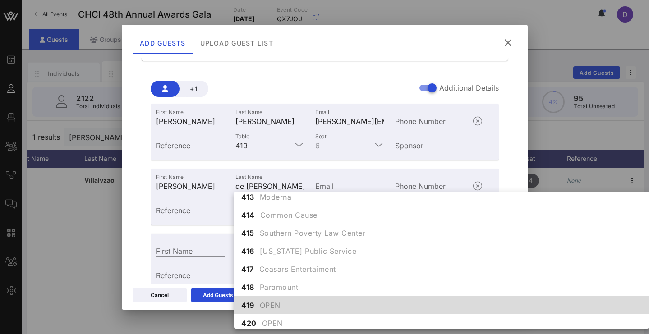
click at [260, 300] on span "OPEN" at bounding box center [270, 305] width 21 height 11
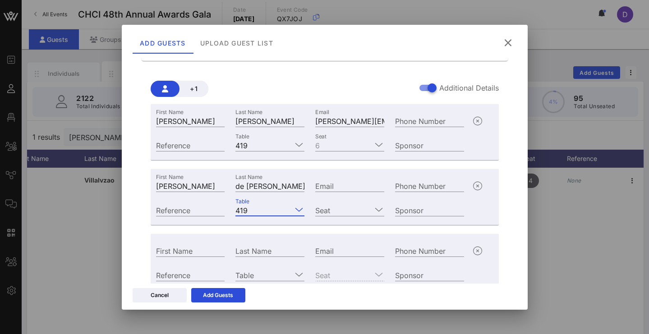
click at [337, 217] on div "Seat" at bounding box center [350, 209] width 80 height 24
click at [339, 210] on input "Seat" at bounding box center [343, 210] width 56 height 12
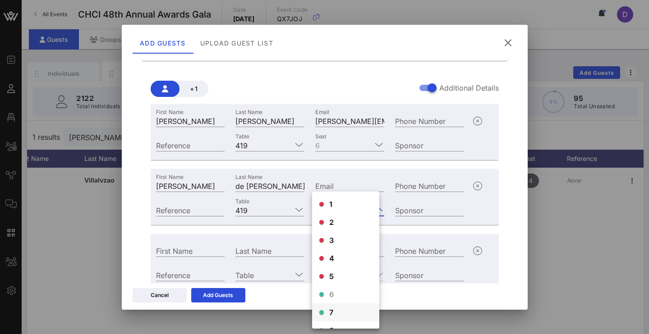
click at [322, 308] on div "7" at bounding box center [345, 312] width 67 height 18
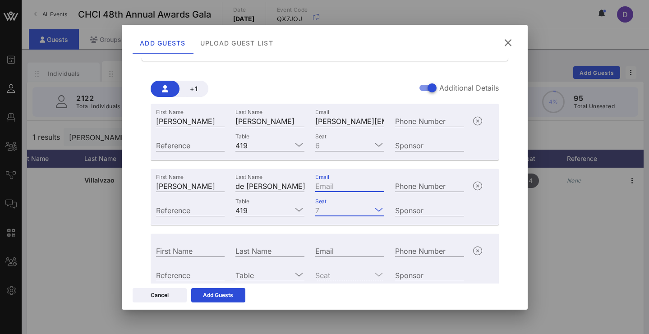
paste input "[PERSON_NAME][EMAIL_ADDRESS][PERSON_NAME][DOMAIN_NAME]"
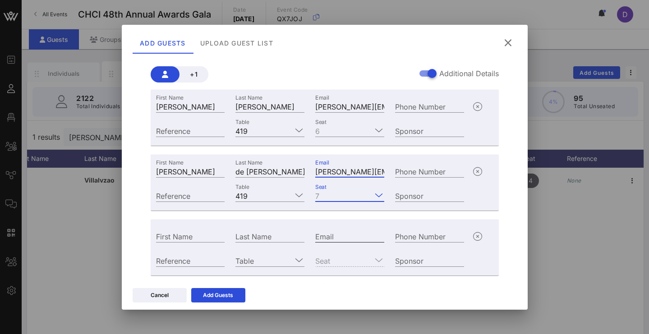
scroll to position [63, 0]
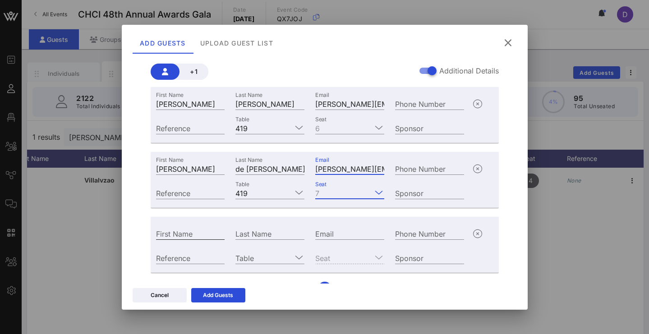
type input "[PERSON_NAME][EMAIL_ADDRESS][PERSON_NAME][DOMAIN_NAME]"
paste input "[PERSON_NAME]"
drag, startPoint x: 182, startPoint y: 236, endPoint x: 236, endPoint y: 238, distance: 53.7
click at [235, 239] on div "First Name [PERSON_NAME] Last Name Email Phone Number" at bounding box center [310, 233] width 319 height 24
click at [205, 234] on input "[PERSON_NAME]" at bounding box center [190, 234] width 69 height 12
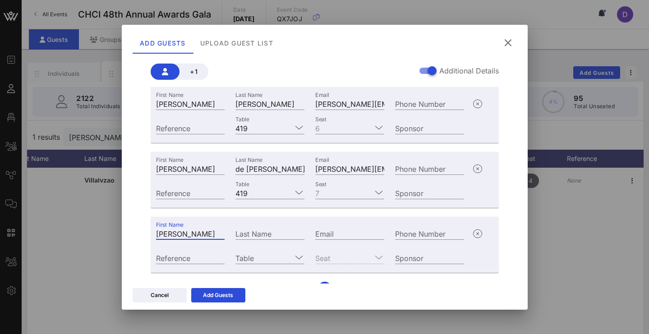
drag, startPoint x: 209, startPoint y: 237, endPoint x: 179, endPoint y: 236, distance: 29.3
click at [179, 236] on input "[PERSON_NAME]" at bounding box center [190, 234] width 69 height 12
type input "[PERSON_NAME]"
paste input "[PERSON_NAME]"
click at [237, 234] on input "[PERSON_NAME]" at bounding box center [269, 234] width 69 height 12
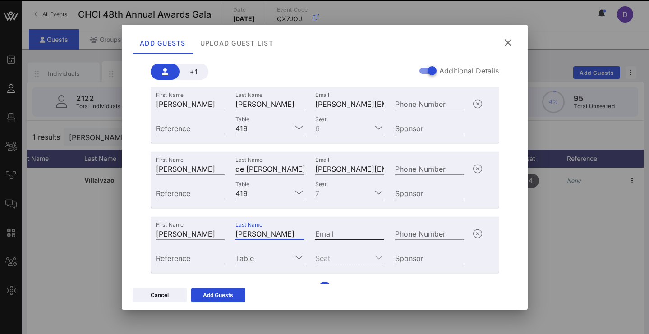
type input "[PERSON_NAME]"
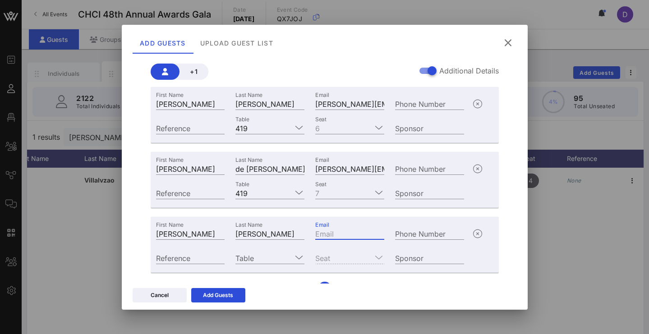
paste input "[PERSON_NAME][EMAIL_ADDRESS][PERSON_NAME][DOMAIN_NAME]"
type input "[PERSON_NAME][EMAIL_ADDRESS][PERSON_NAME][DOMAIN_NAME]"
click at [262, 260] on input "Table" at bounding box center [263, 258] width 56 height 12
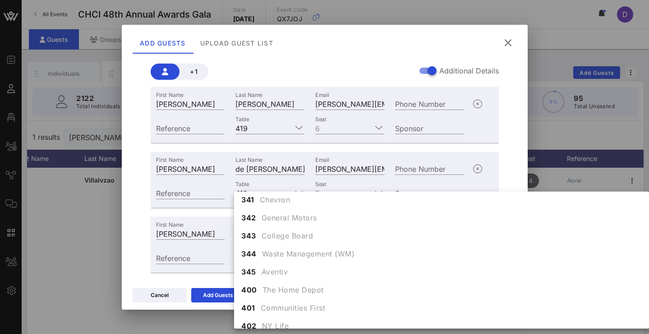
scroll to position [2518, 0]
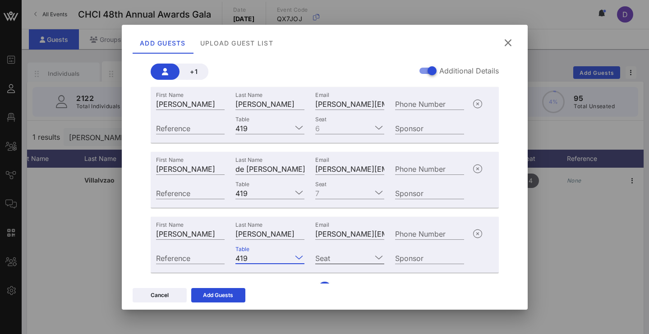
click at [326, 253] on input "Seat" at bounding box center [343, 258] width 56 height 12
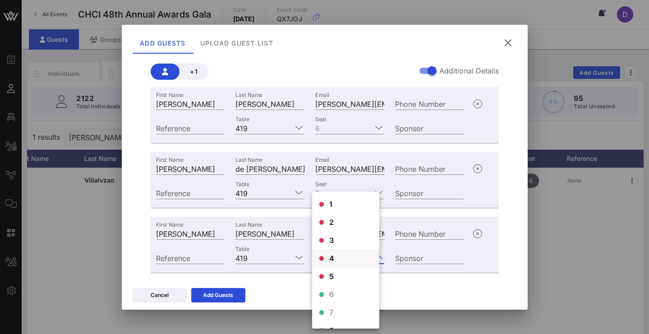
scroll to position [12, 0]
click at [325, 319] on div "8" at bounding box center [345, 318] width 67 height 18
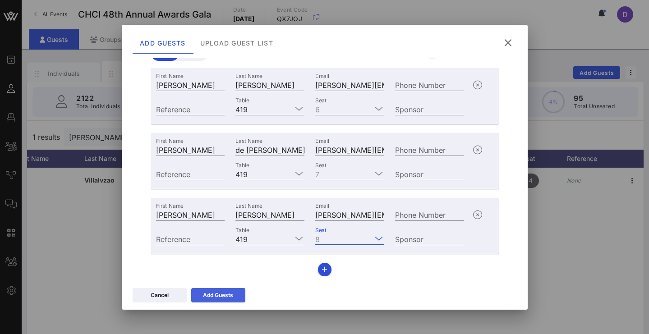
scroll to position [82, 0]
click at [229, 294] on div "Add Guests" at bounding box center [218, 295] width 30 height 9
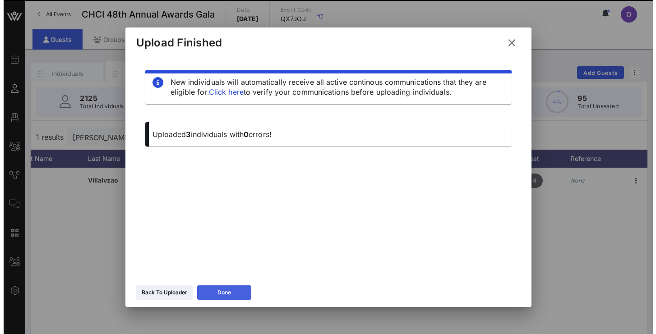
scroll to position [0, 0]
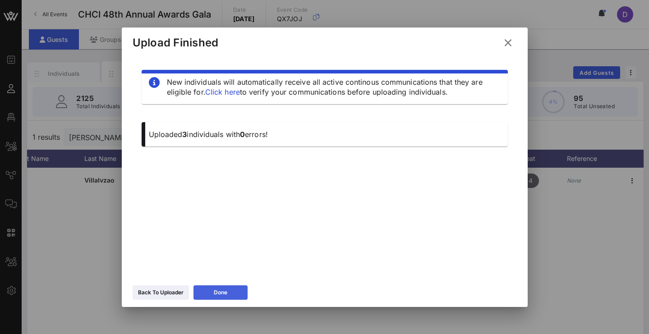
click at [230, 293] on button "Done" at bounding box center [220, 292] width 54 height 14
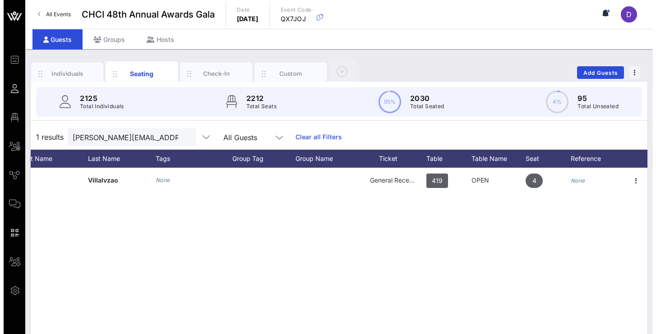
scroll to position [0, 93]
